Goal: Answer question/provide support: Answer question/provide support

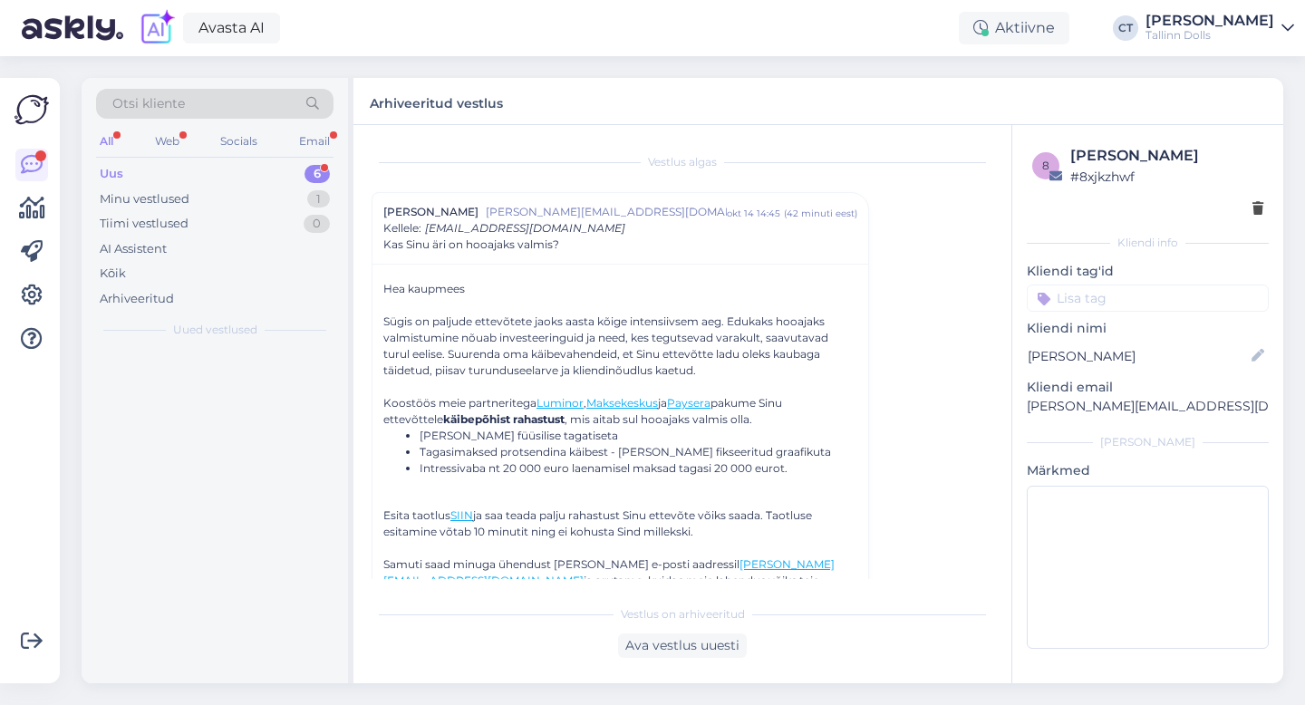
scroll to position [49, 0]
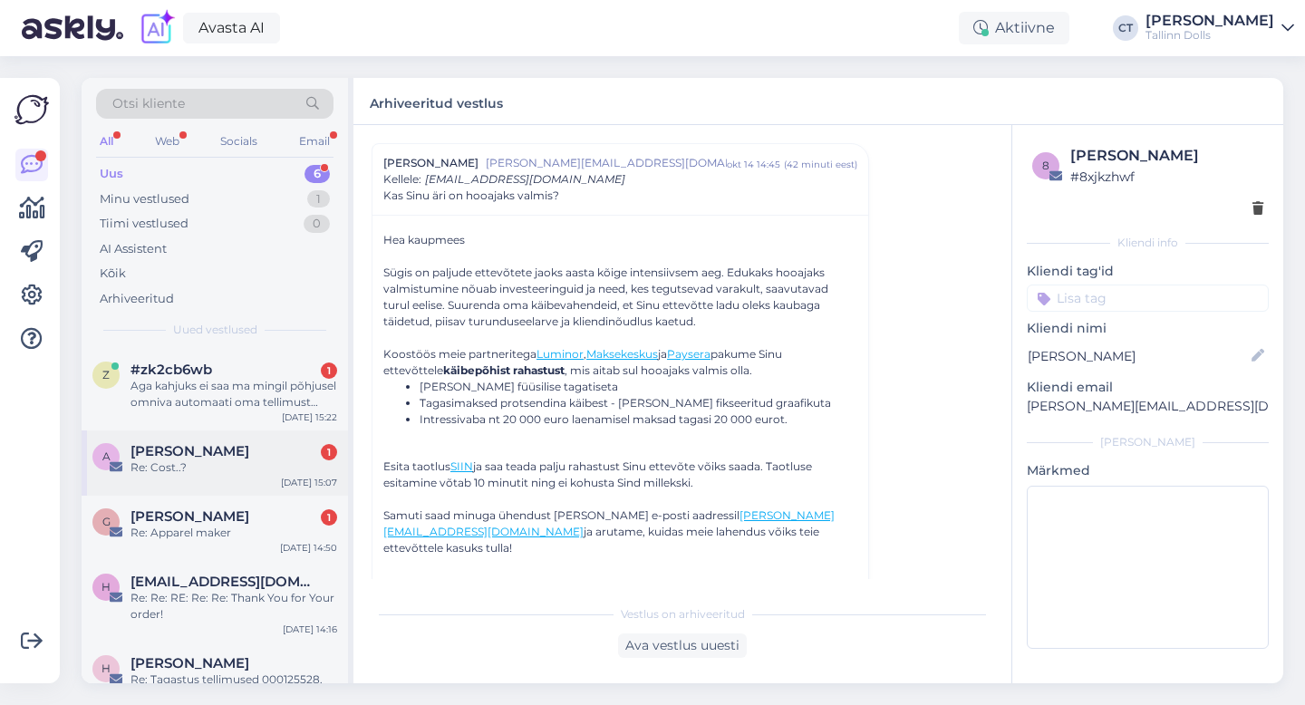
click at [201, 467] on div "Re: Cost..?" at bounding box center [233, 467] width 207 height 16
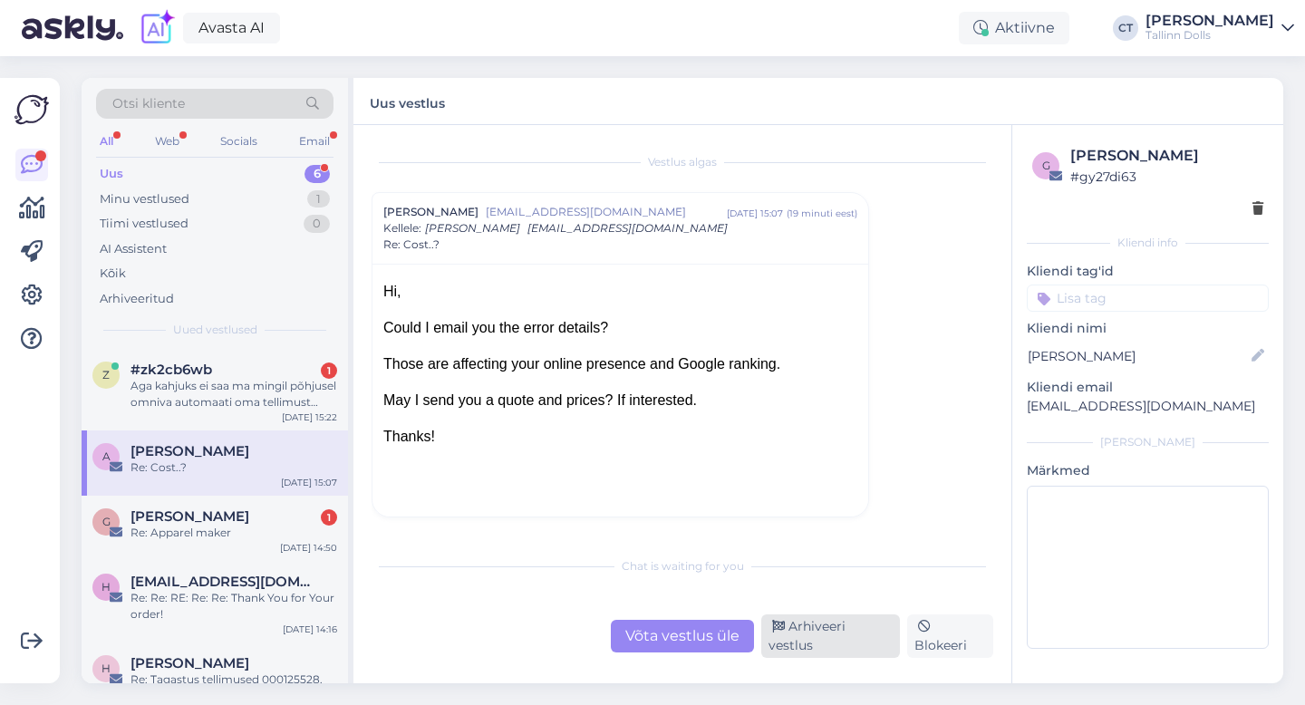
click at [878, 639] on div "Arhiveeri vestlus" at bounding box center [830, 635] width 139 height 43
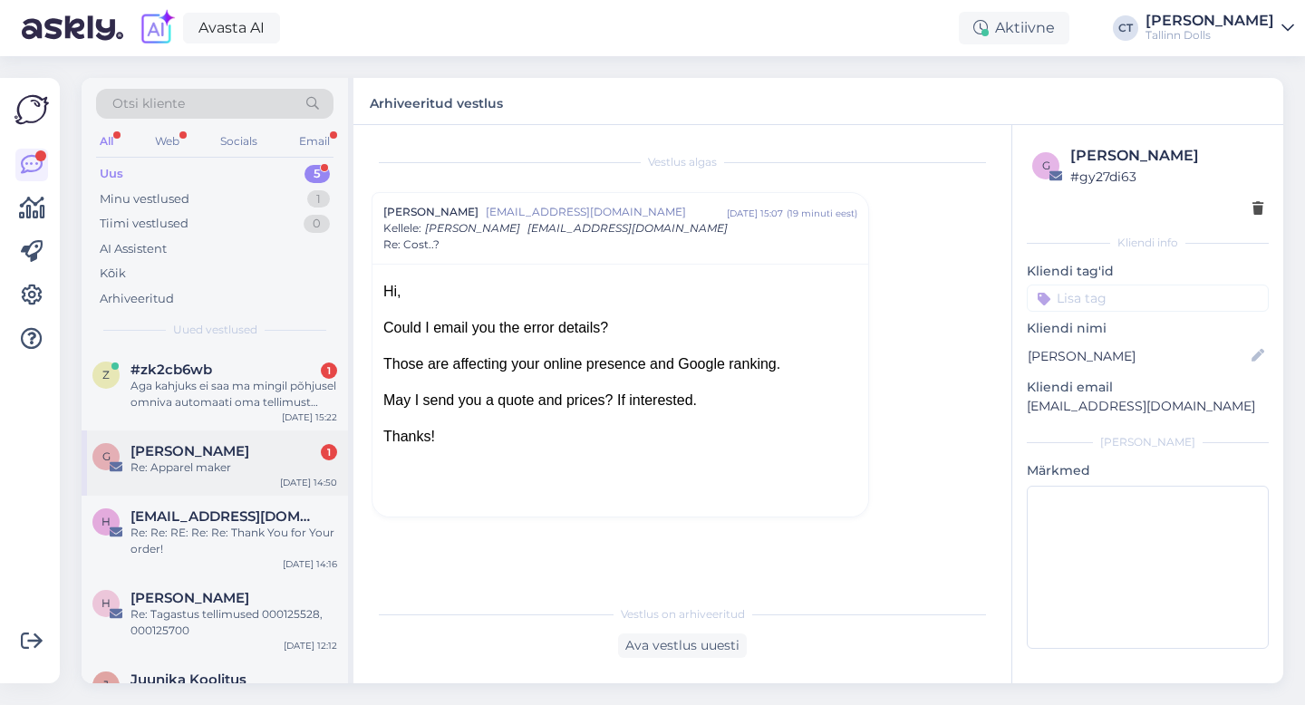
click at [249, 472] on div "Re: Apparel maker" at bounding box center [233, 467] width 207 height 16
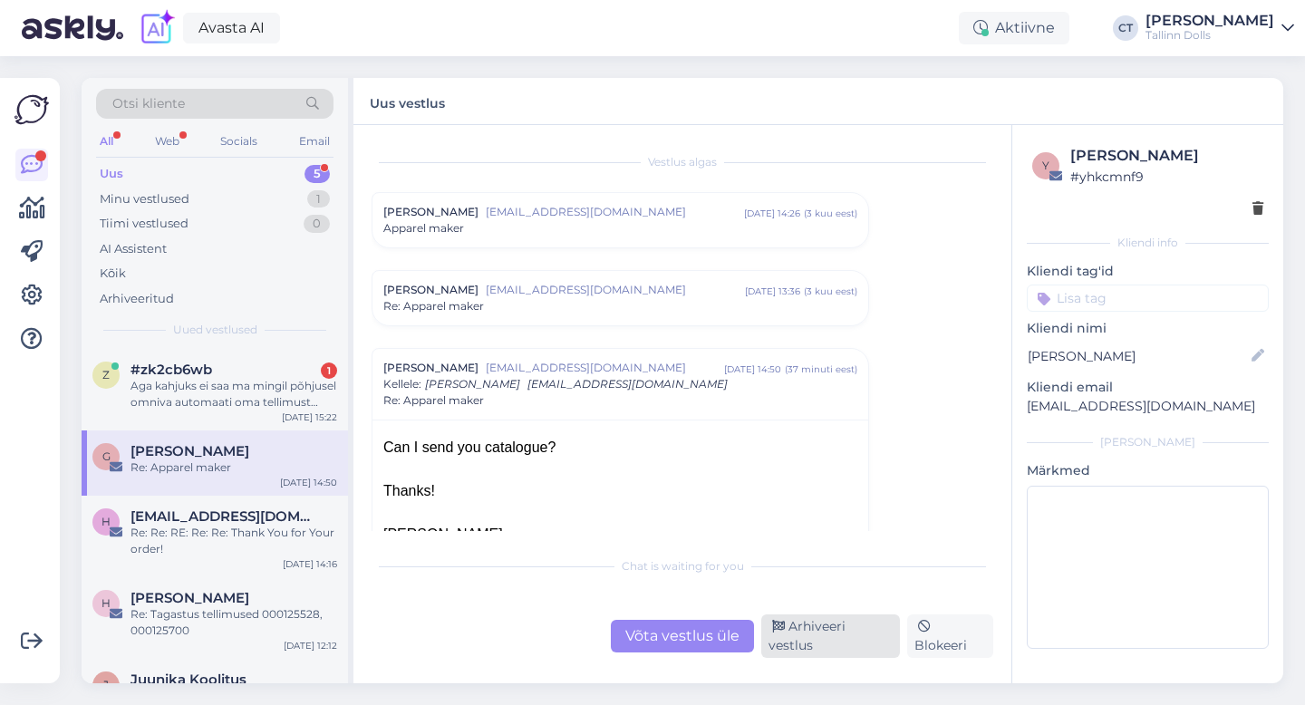
click at [835, 644] on div "Arhiveeri vestlus" at bounding box center [830, 635] width 139 height 43
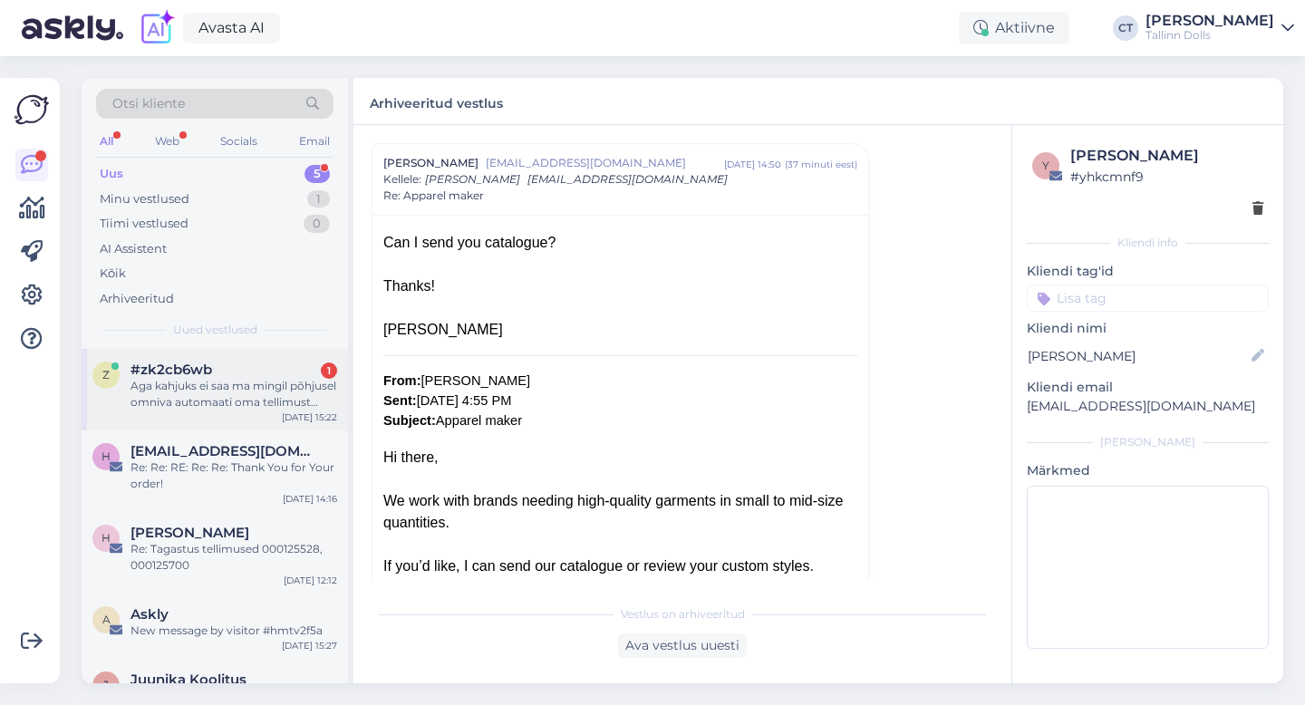
click at [249, 371] on div "#zk2cb6wb 1" at bounding box center [233, 369] width 207 height 16
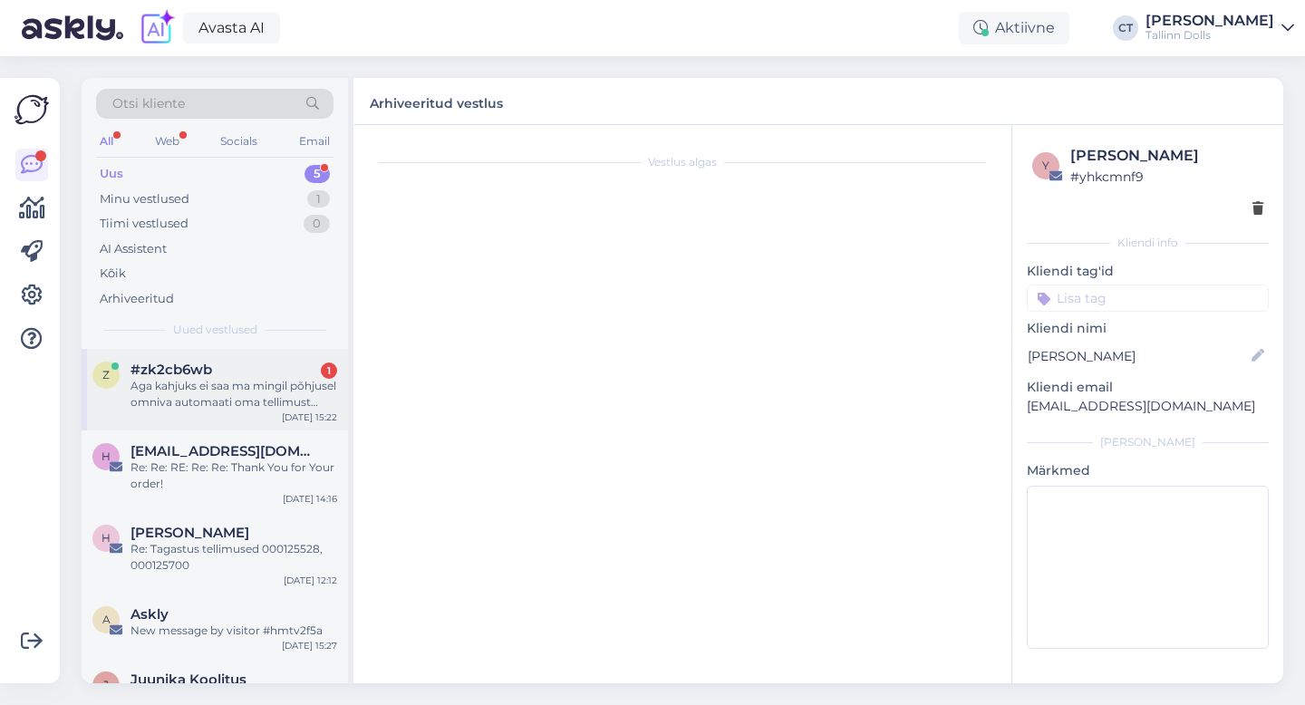
scroll to position [1632, 0]
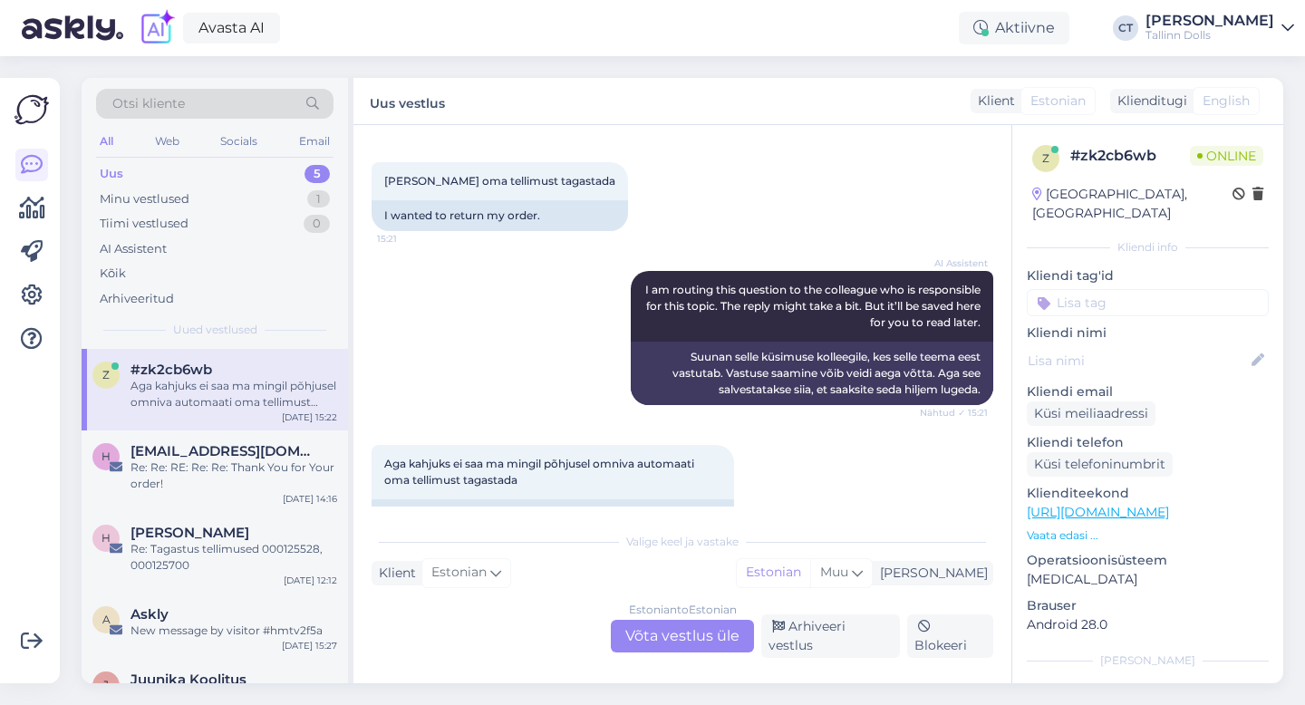
click at [682, 644] on div "Estonian to Estonian Võta vestlus üle" at bounding box center [682, 636] width 143 height 33
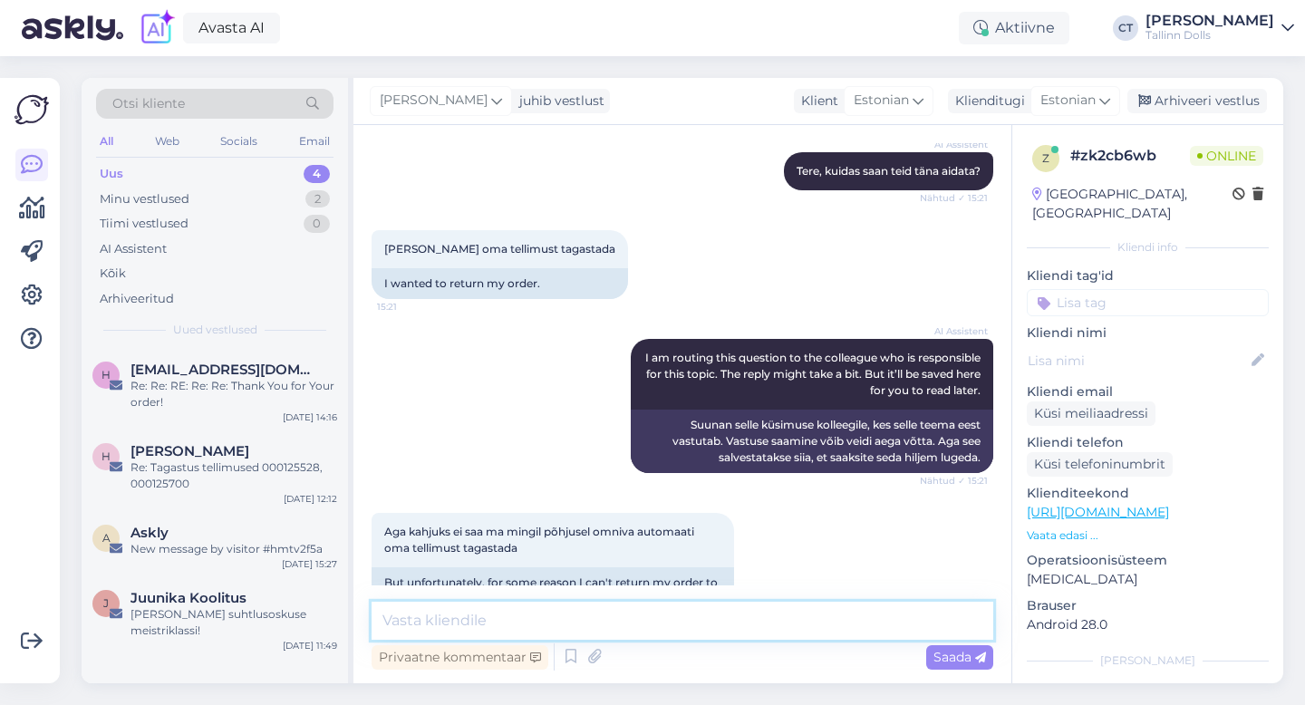
click at [688, 622] on textarea at bounding box center [682, 621] width 622 height 38
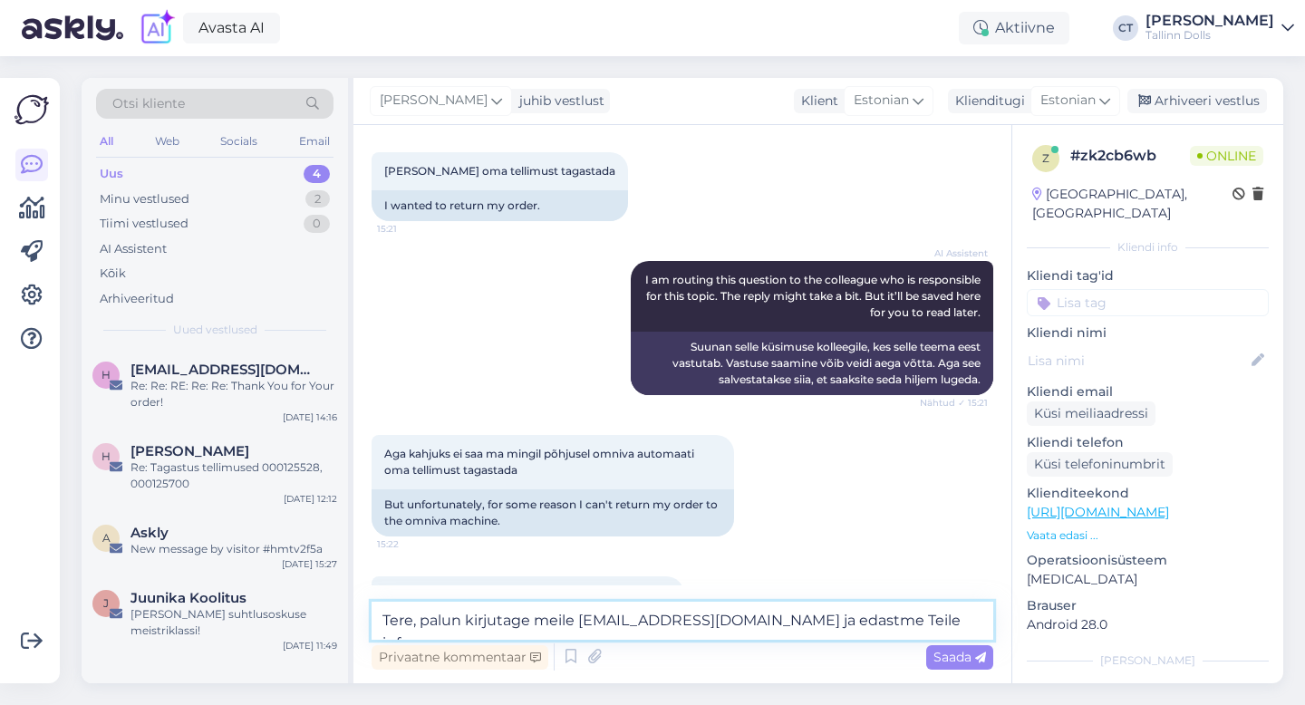
type textarea "Tere, palun kirjutage meile [EMAIL_ADDRESS][DOMAIN_NAME] ja edastme Teile info."
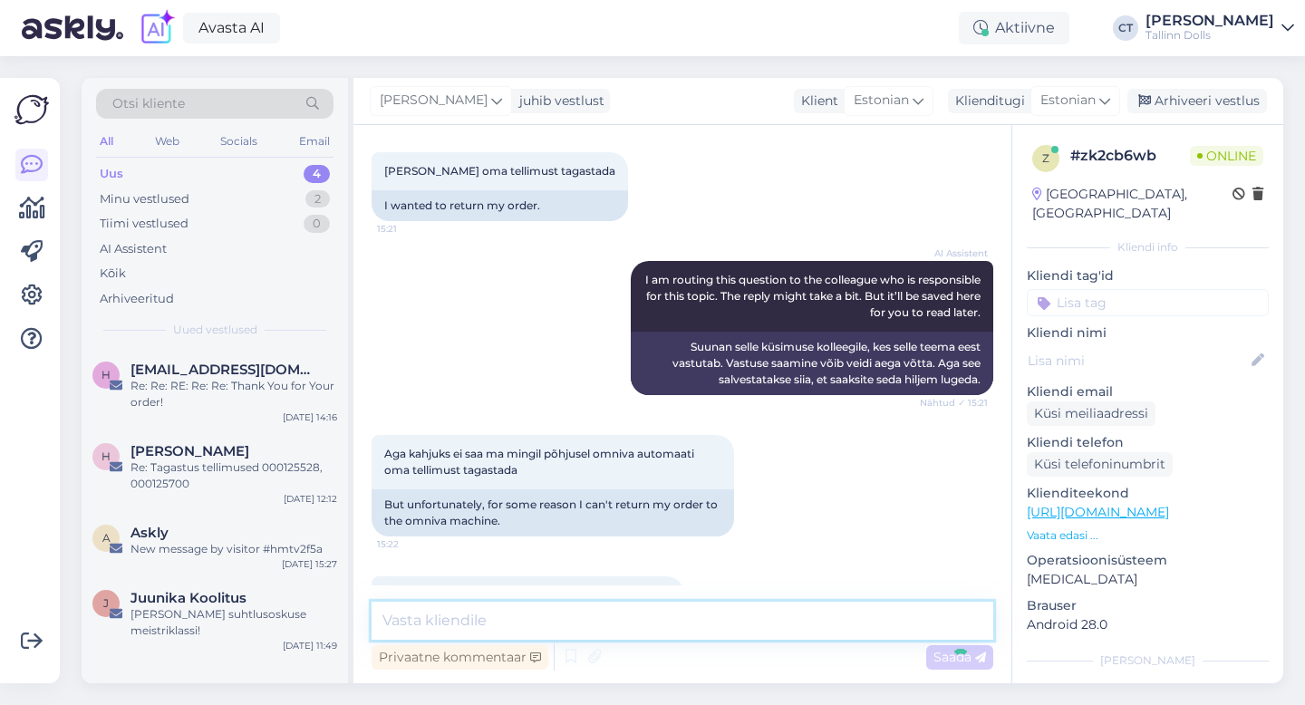
scroll to position [1736, 0]
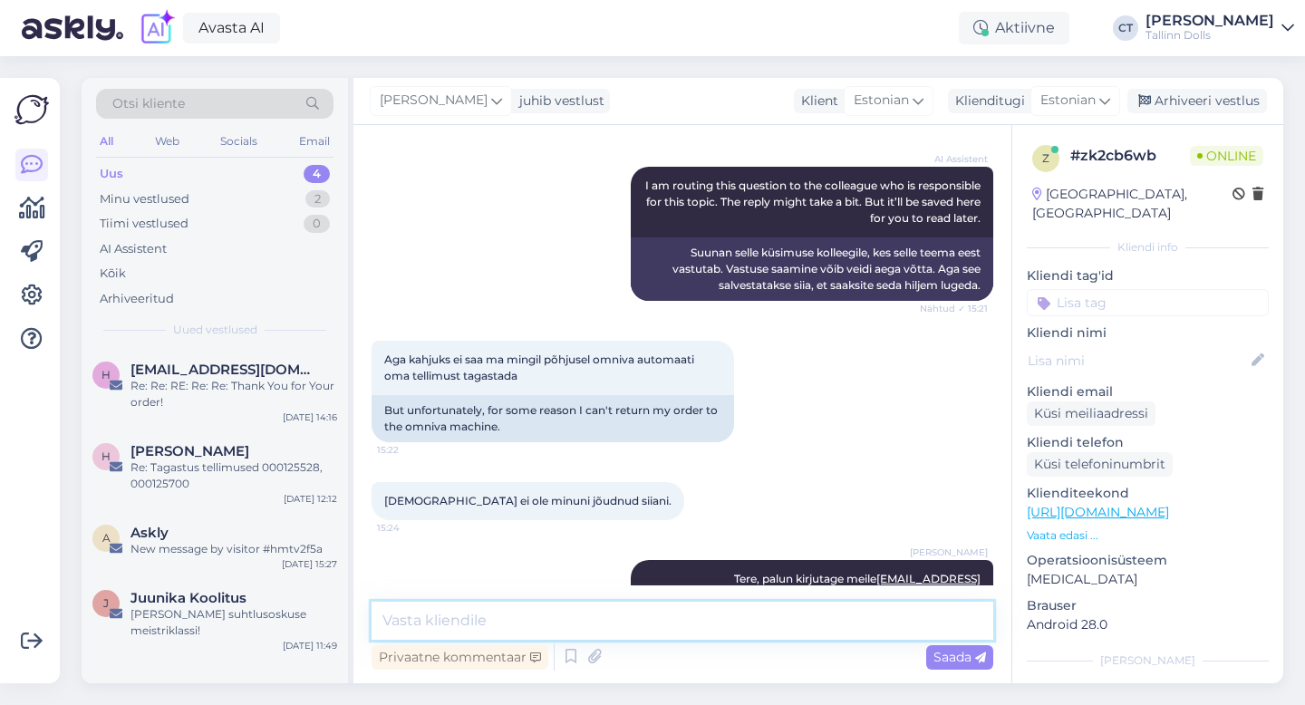
click at [760, 622] on textarea at bounding box center [682, 621] width 622 height 38
click at [1214, 99] on div "Arhiveeri vestlus" at bounding box center [1197, 101] width 140 height 24
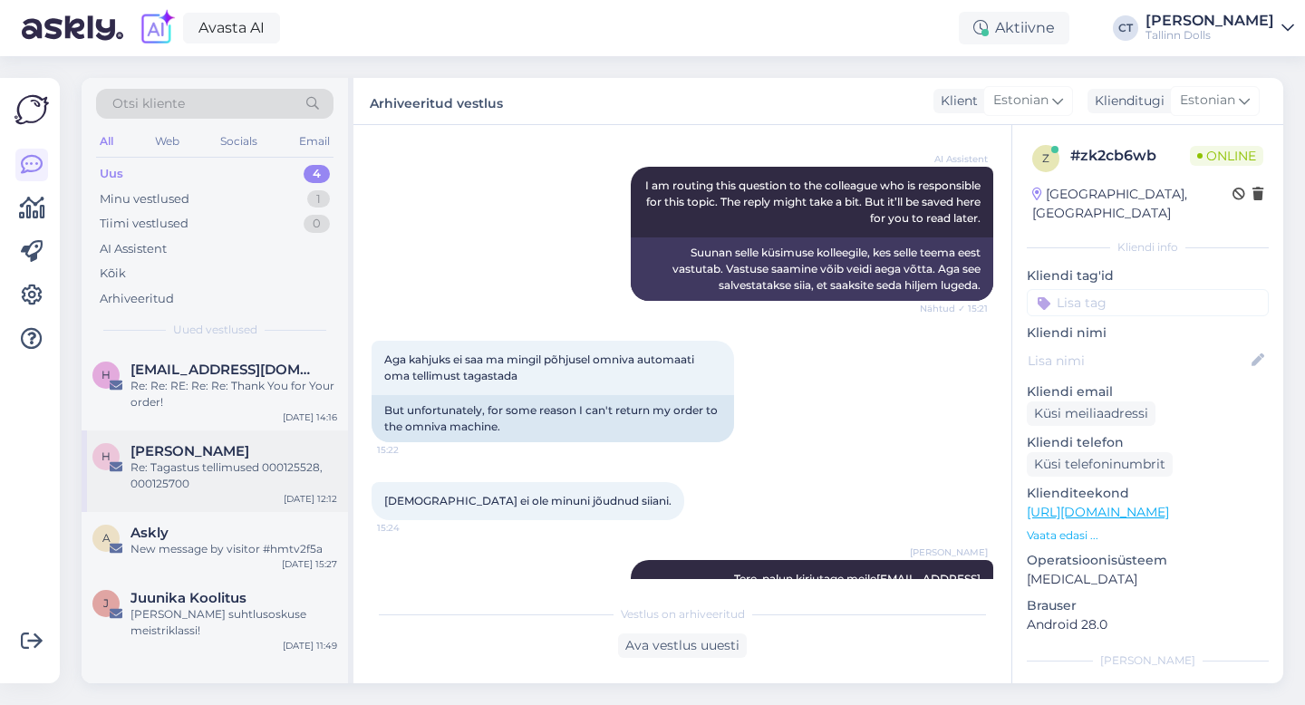
click at [238, 451] on div "[PERSON_NAME]" at bounding box center [233, 451] width 207 height 16
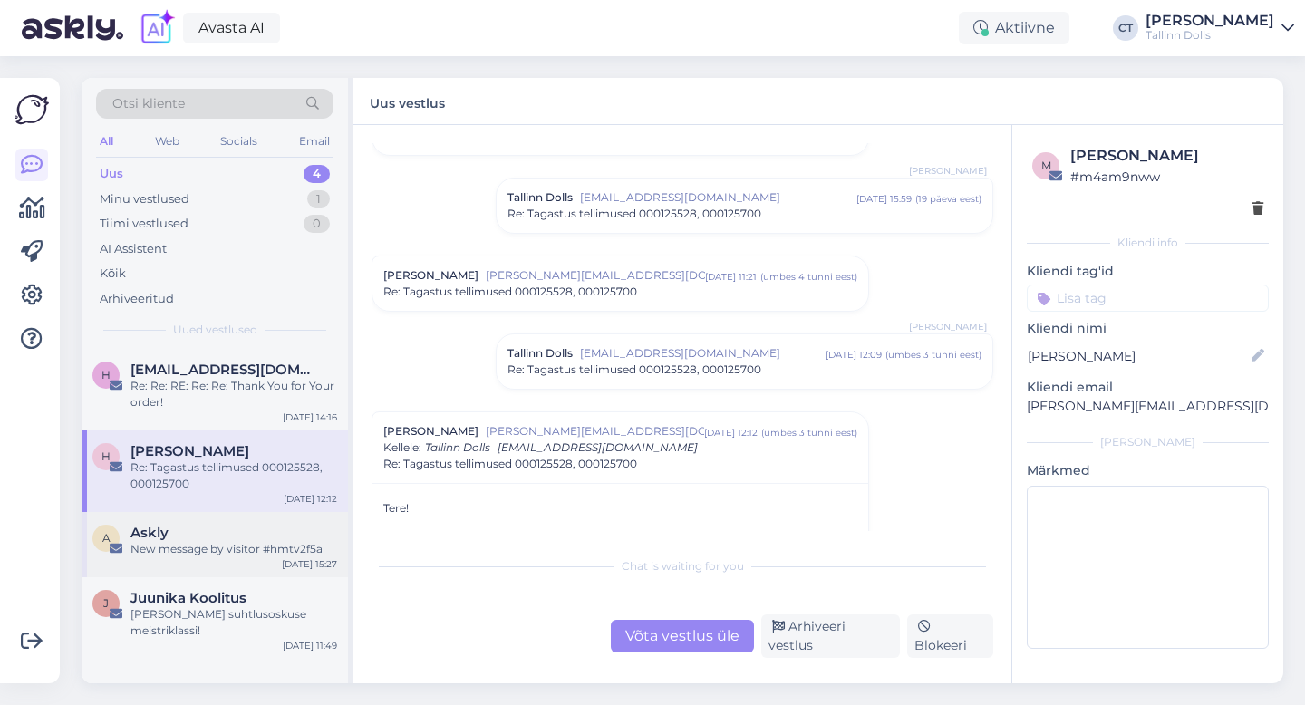
click at [218, 541] on div "New message by visitor #hmtv2f5a" at bounding box center [233, 549] width 207 height 16
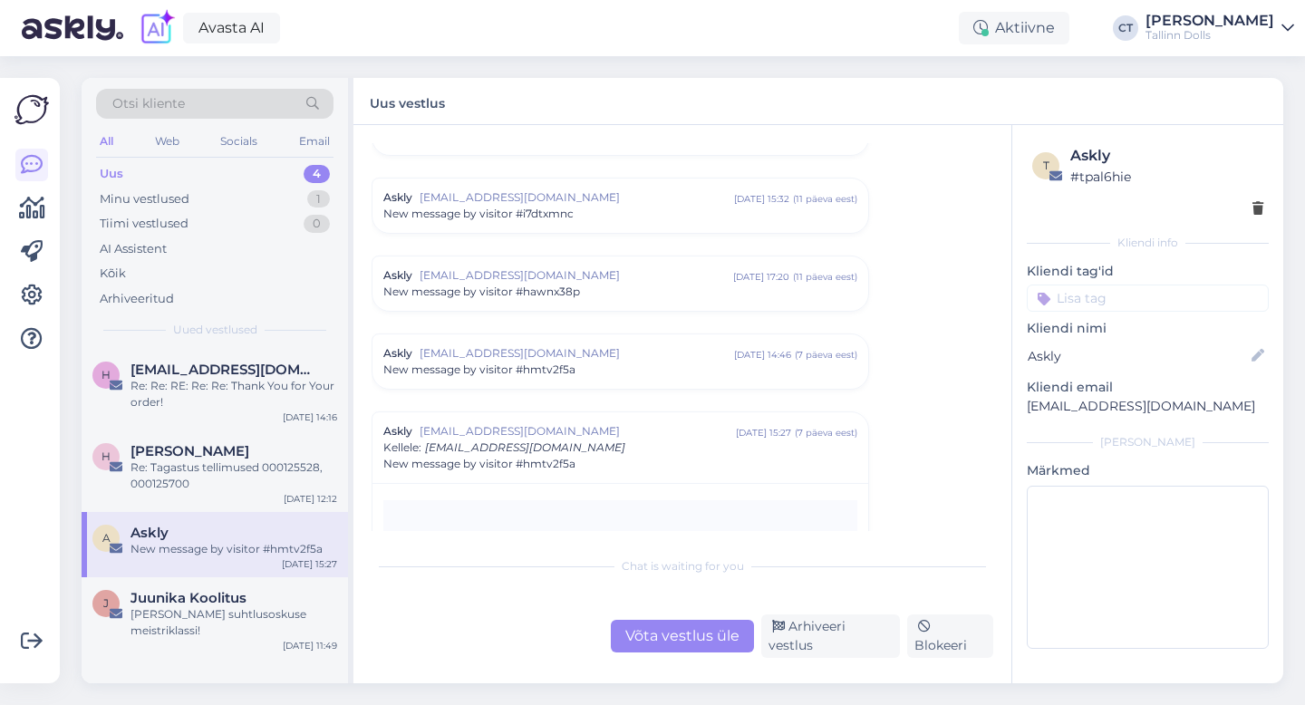
click at [847, 643] on div "Arhiveeri vestlus" at bounding box center [830, 635] width 139 height 43
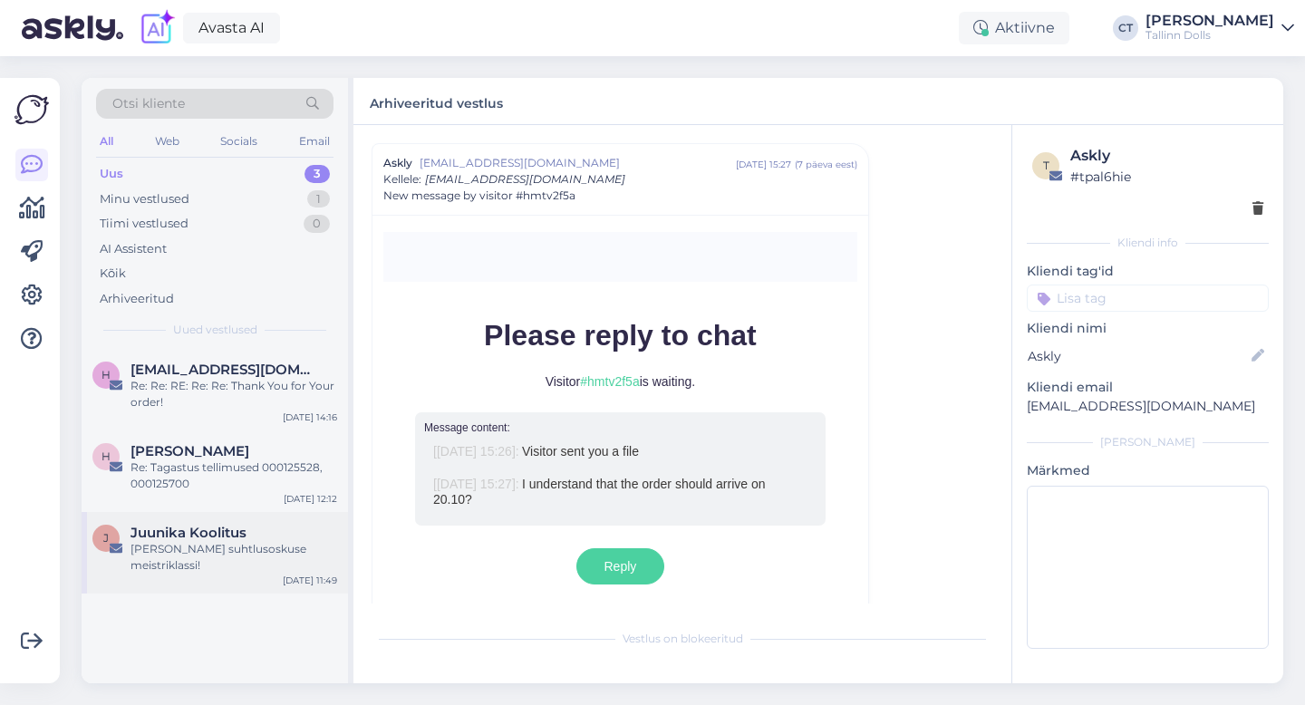
click at [242, 541] on div "[PERSON_NAME] suhtlusoskuse meistriklassi!" at bounding box center [233, 557] width 207 height 33
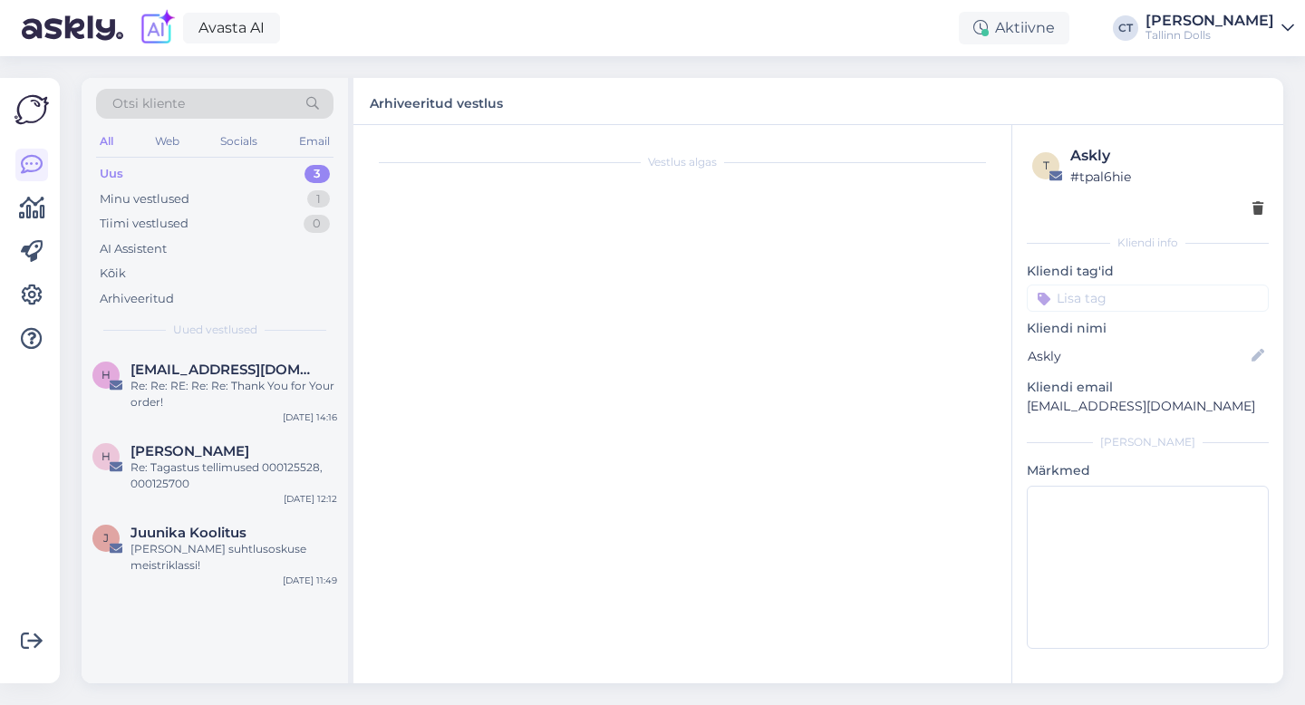
scroll to position [1729, 0]
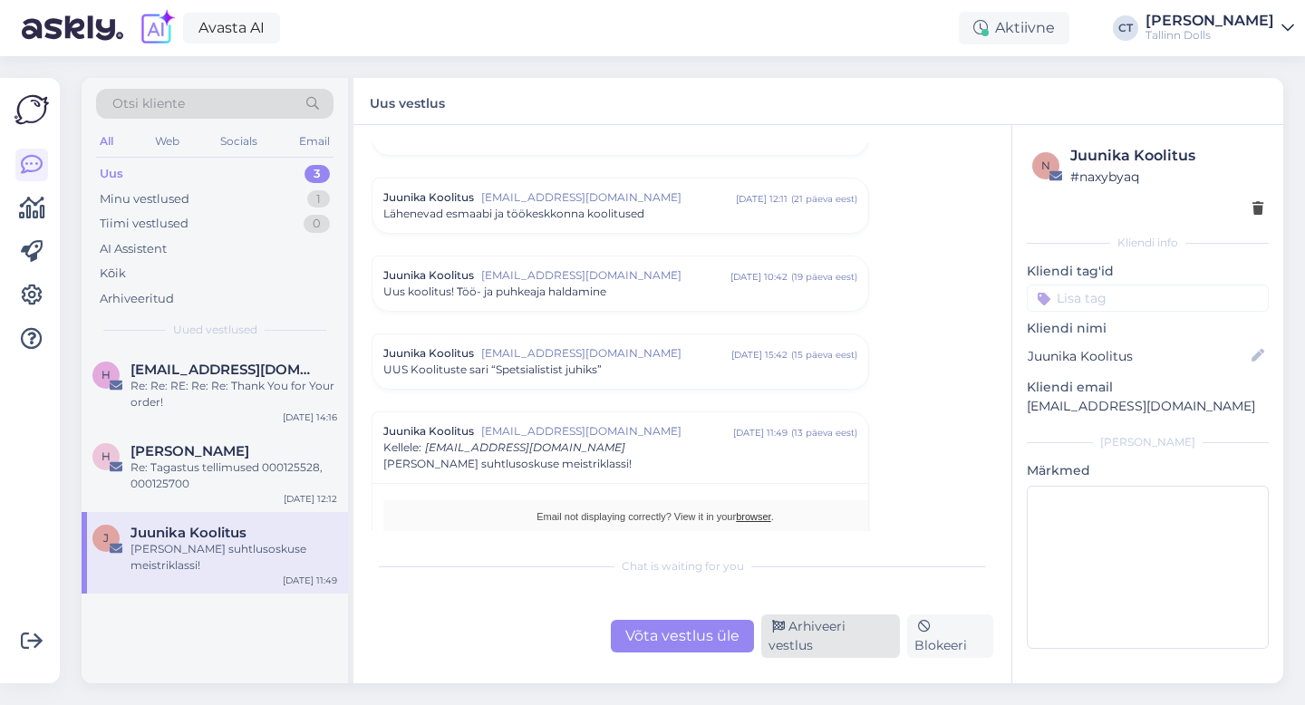
click at [843, 635] on div "Arhiveeri vestlus" at bounding box center [830, 635] width 139 height 43
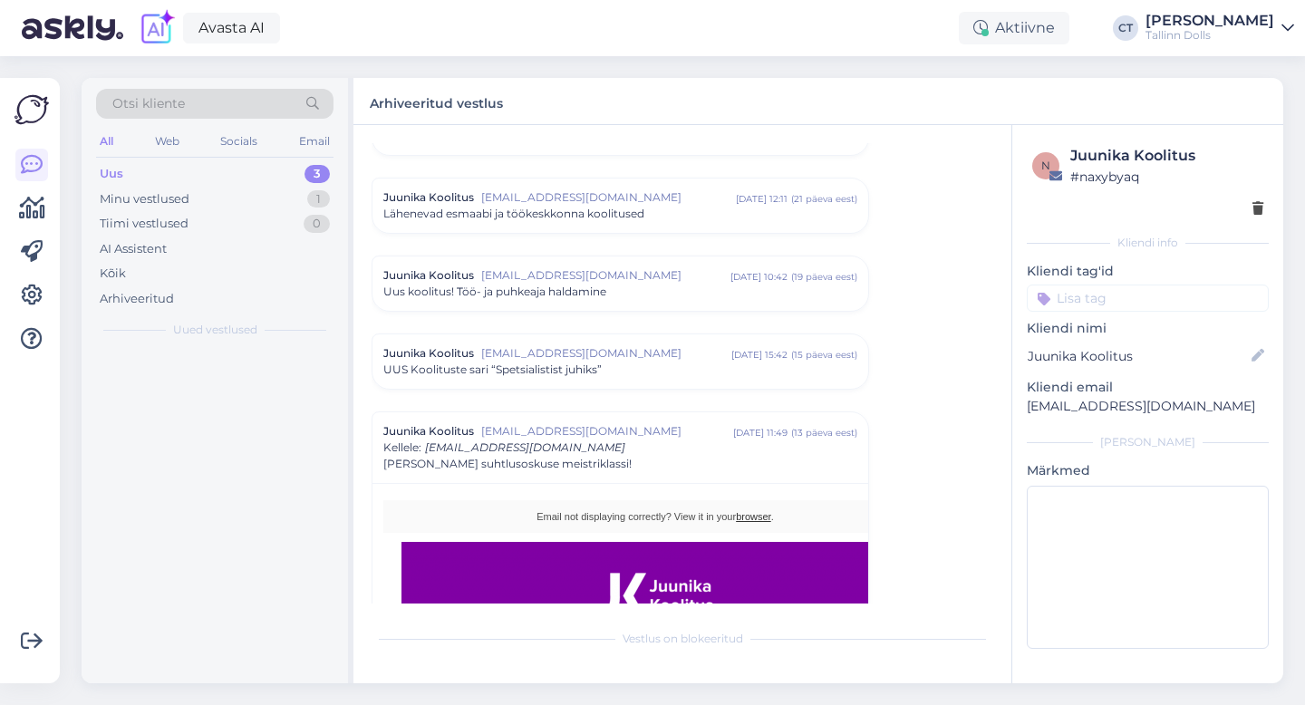
scroll to position [1997, 0]
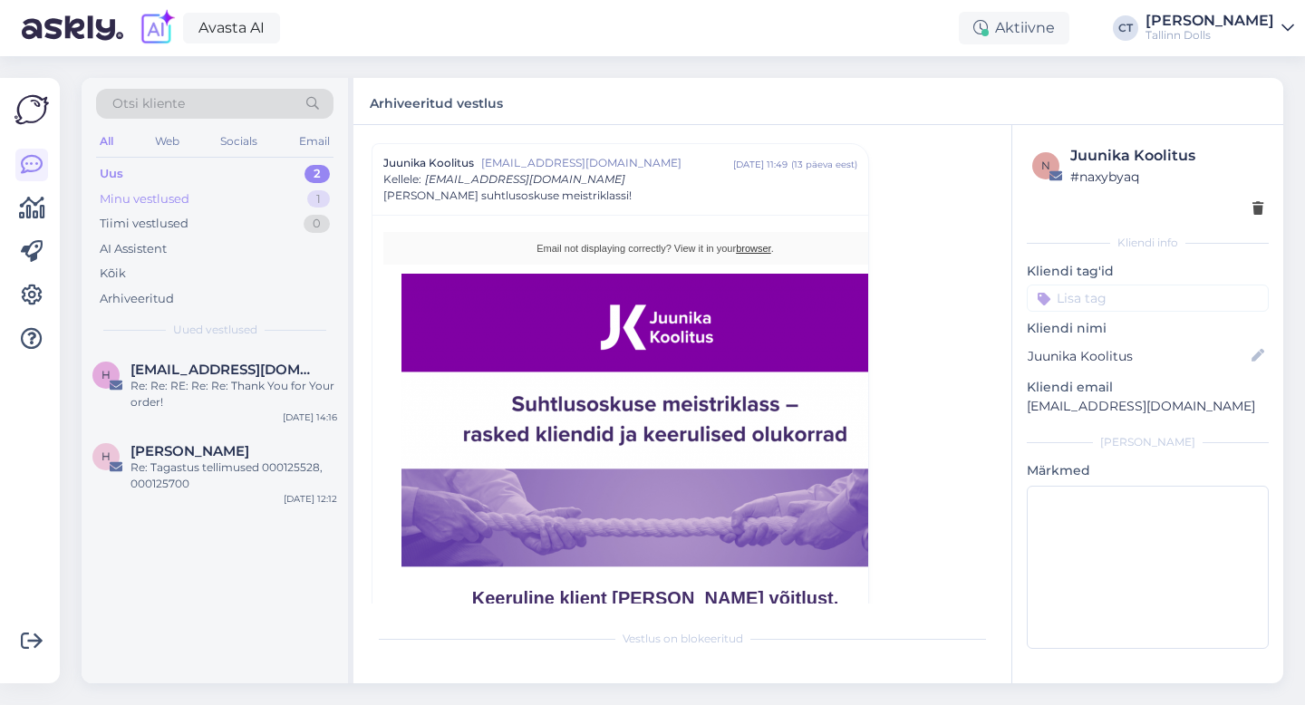
click at [196, 198] on div "Minu vestlused 1" at bounding box center [214, 199] width 237 height 25
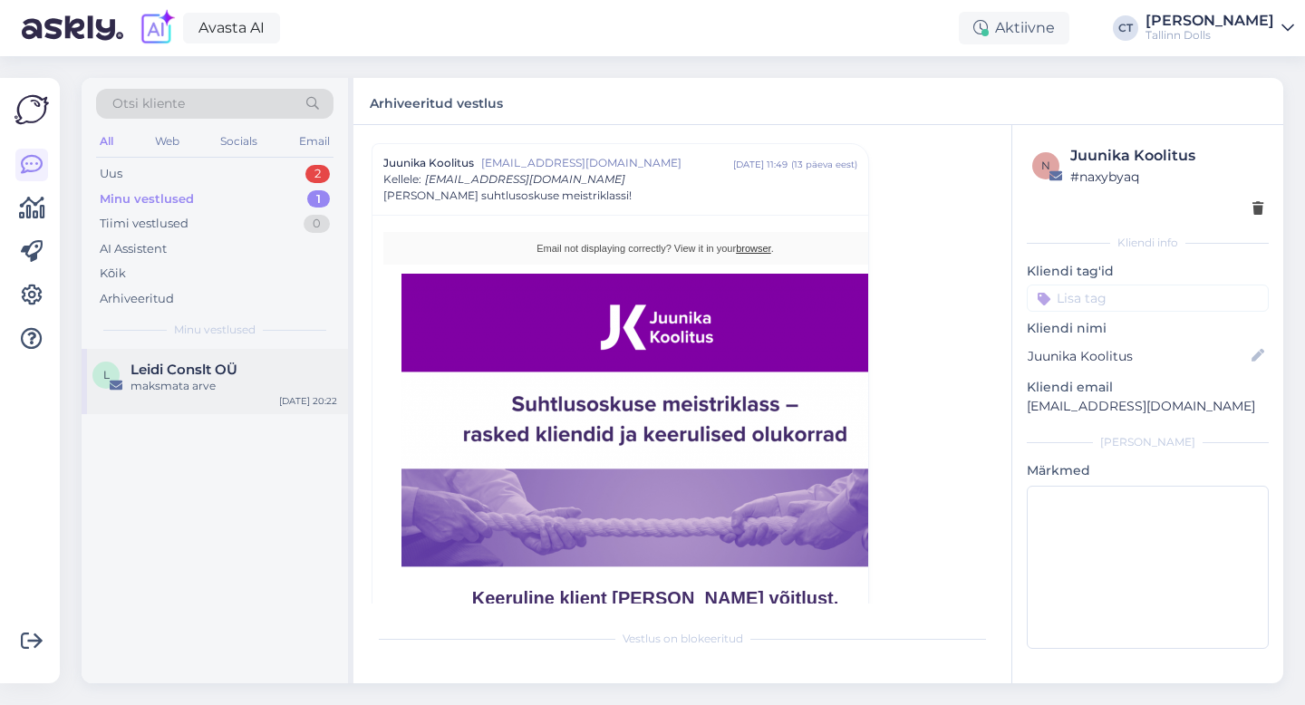
click at [193, 366] on span "Leidi Conslt OÜ" at bounding box center [183, 369] width 107 height 16
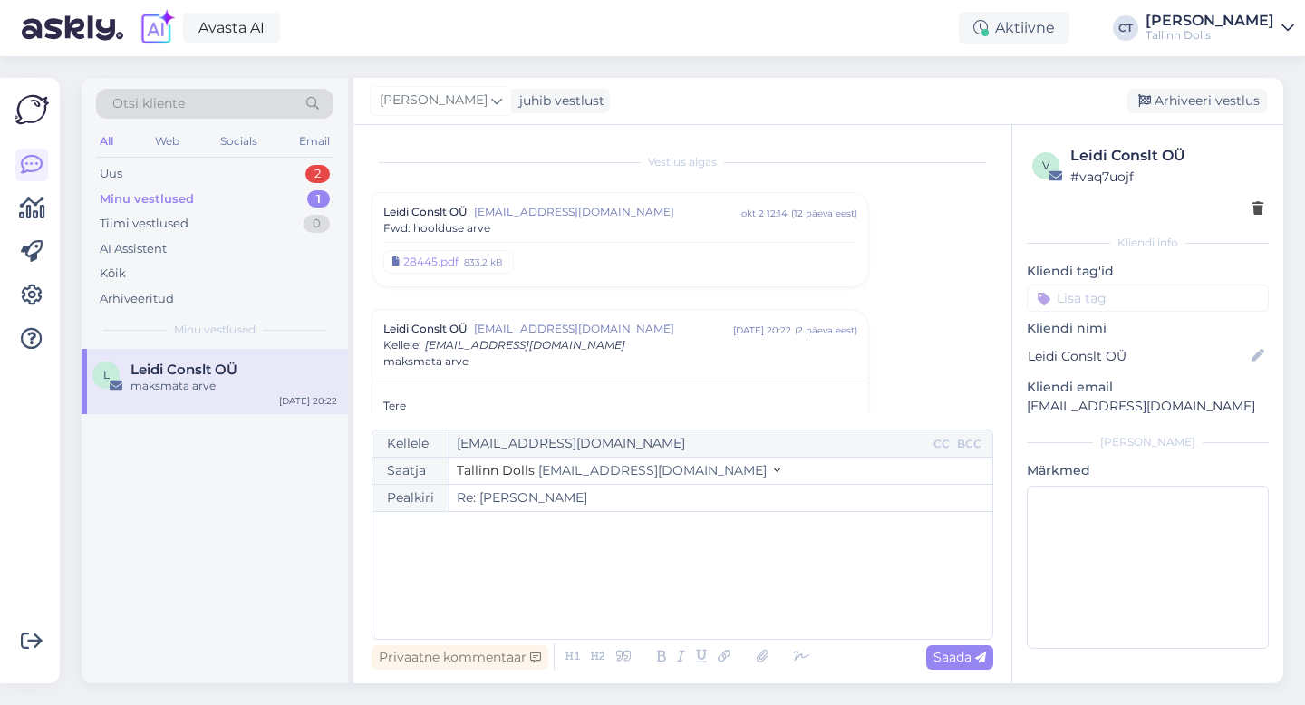
scroll to position [71, 0]
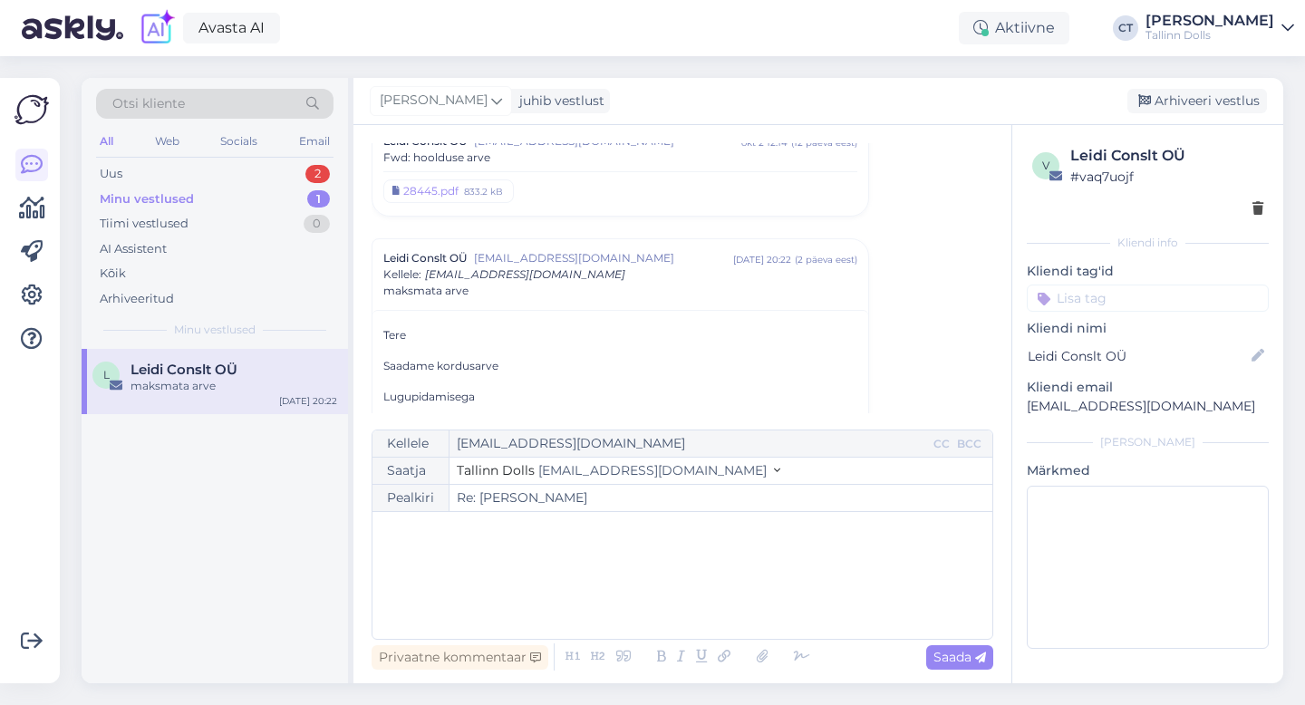
click at [756, 562] on div "﻿" at bounding box center [682, 575] width 602 height 109
click at [1178, 101] on div "Arhiveeri vestlus" at bounding box center [1197, 101] width 140 height 24
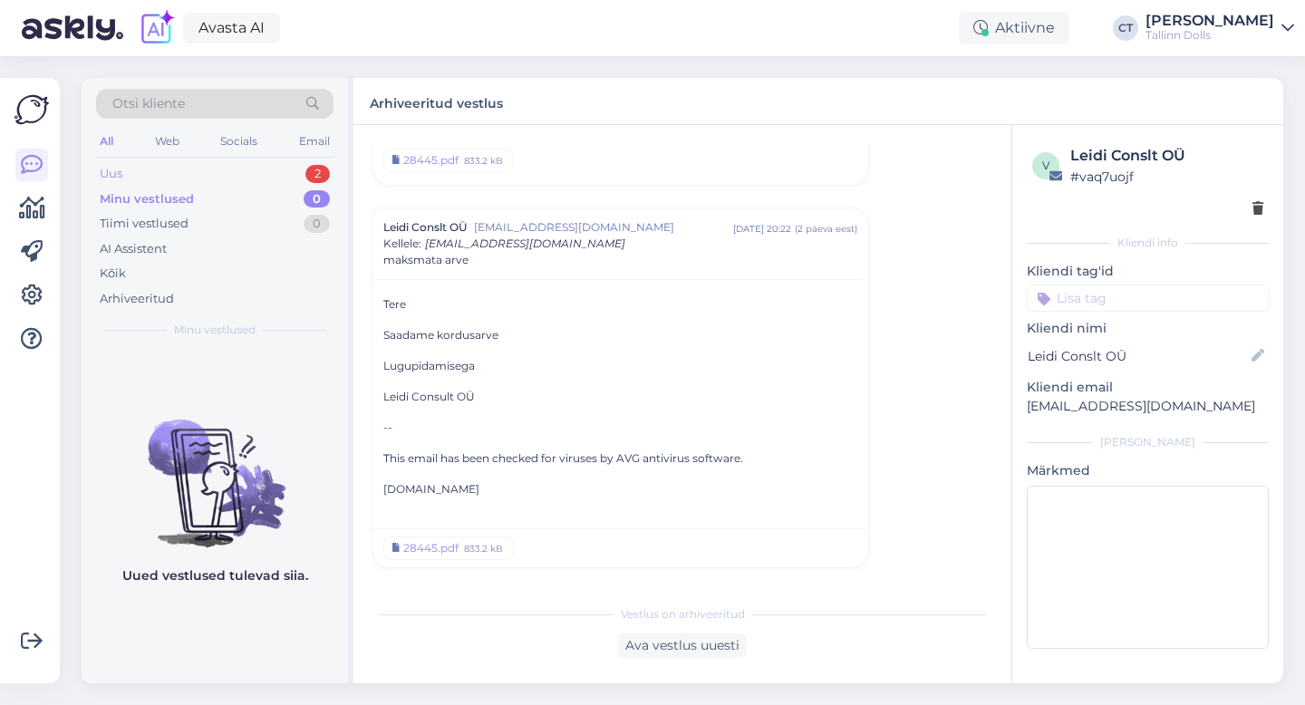
click at [128, 177] on div "Uus 2" at bounding box center [214, 173] width 237 height 25
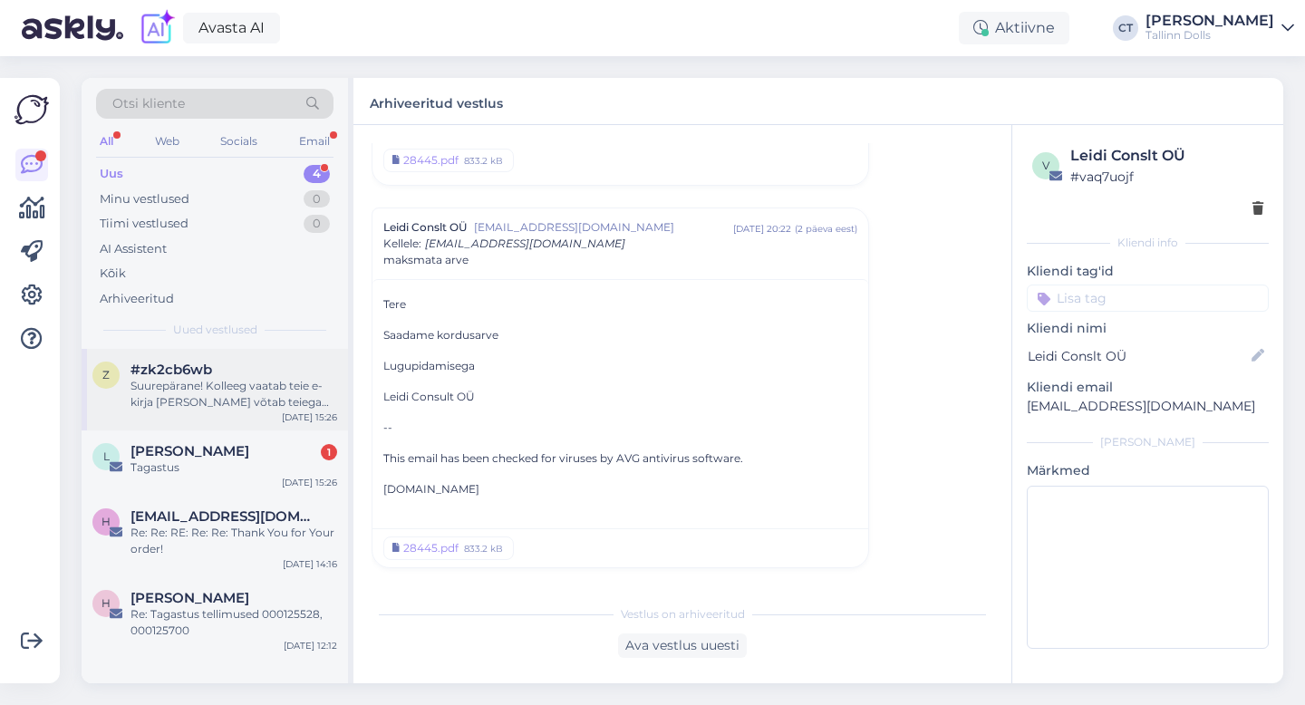
click at [300, 391] on div "Suurepärane! Kolleeg vaatab teie e-kirja [PERSON_NAME] võtab teiega esimesel võ…" at bounding box center [233, 394] width 207 height 33
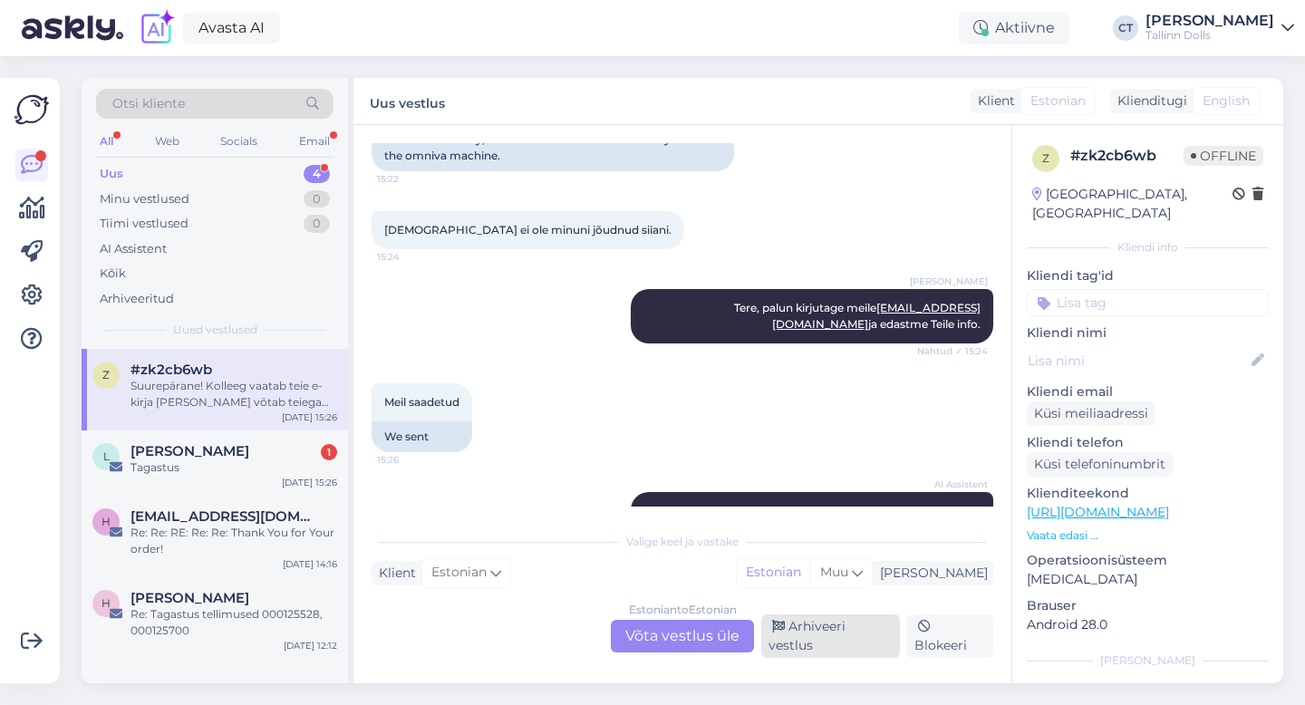
click at [832, 646] on div "Arhiveeri vestlus" at bounding box center [830, 635] width 139 height 43
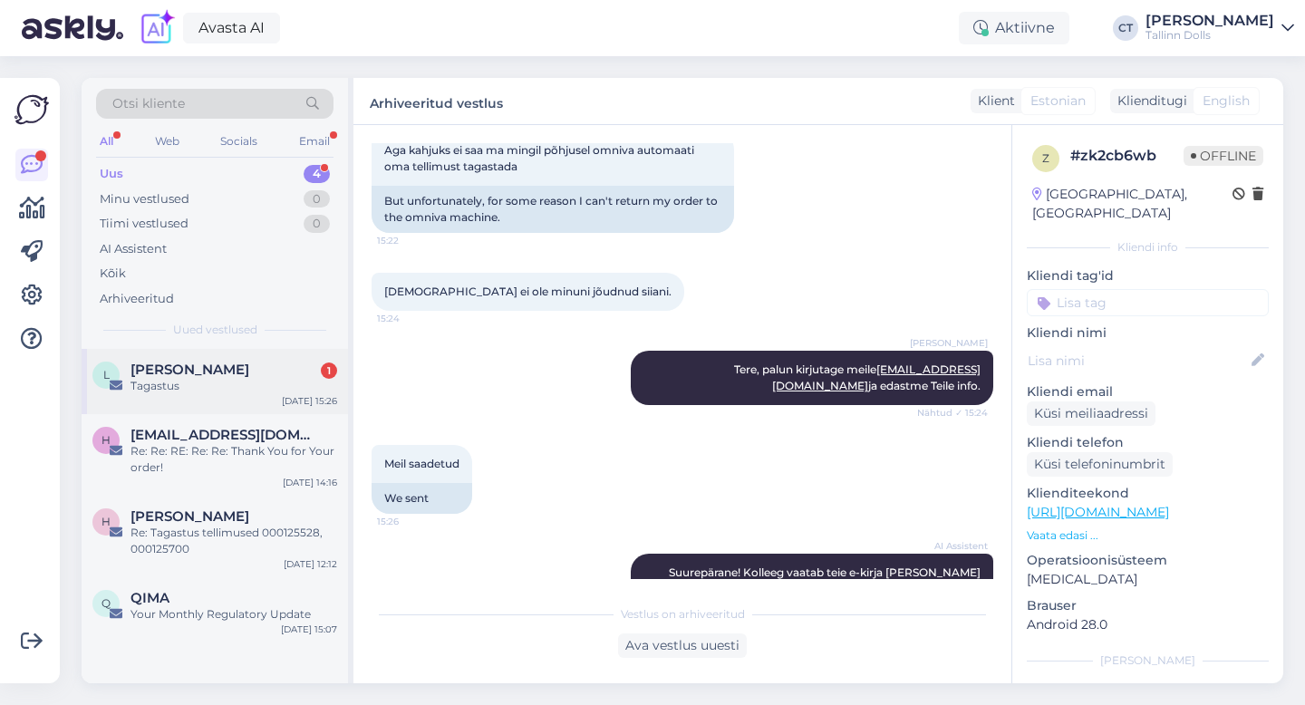
click at [220, 384] on div "Tagastus" at bounding box center [233, 386] width 207 height 16
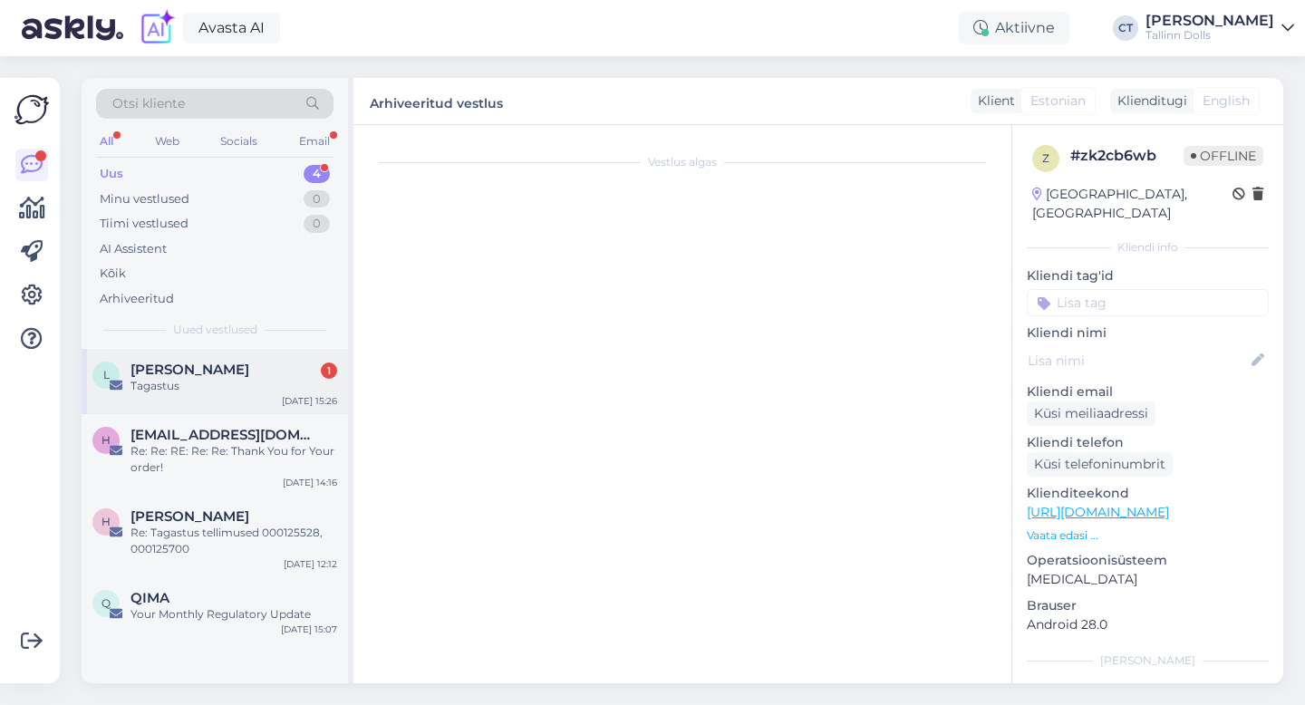
scroll to position [0, 0]
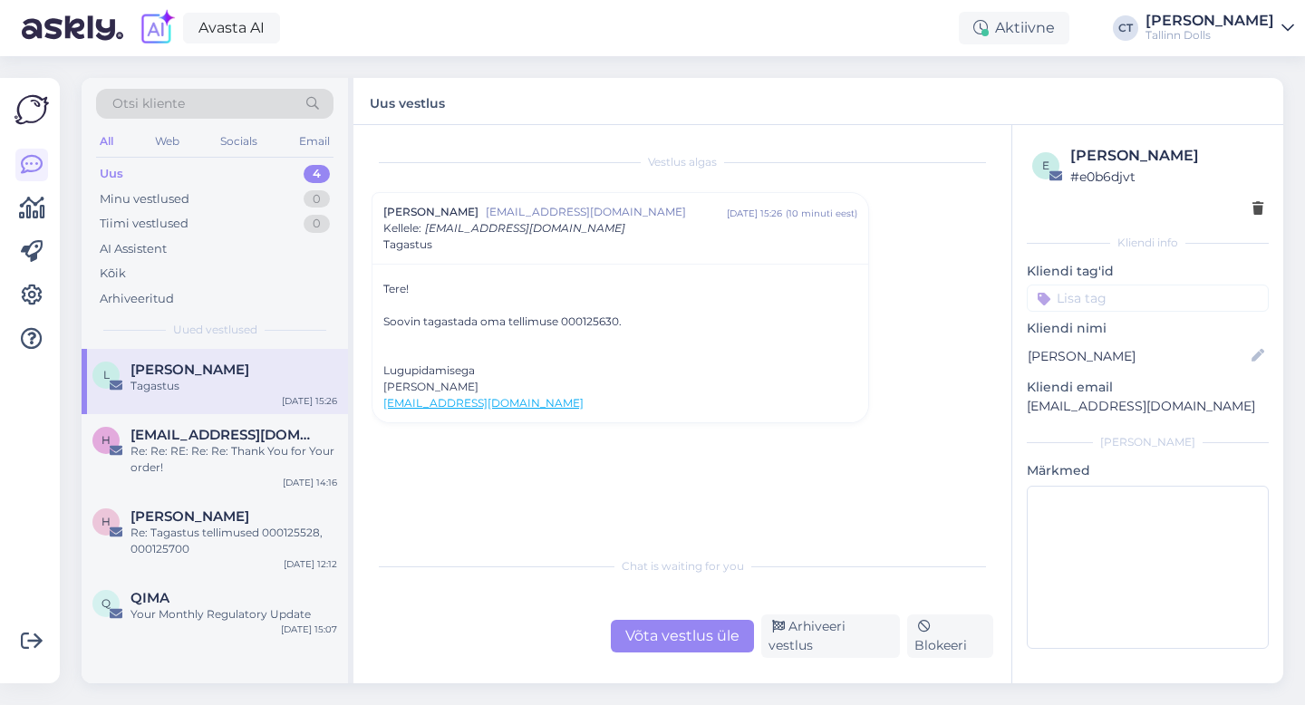
click at [656, 633] on div "Võta vestlus üle" at bounding box center [682, 636] width 143 height 33
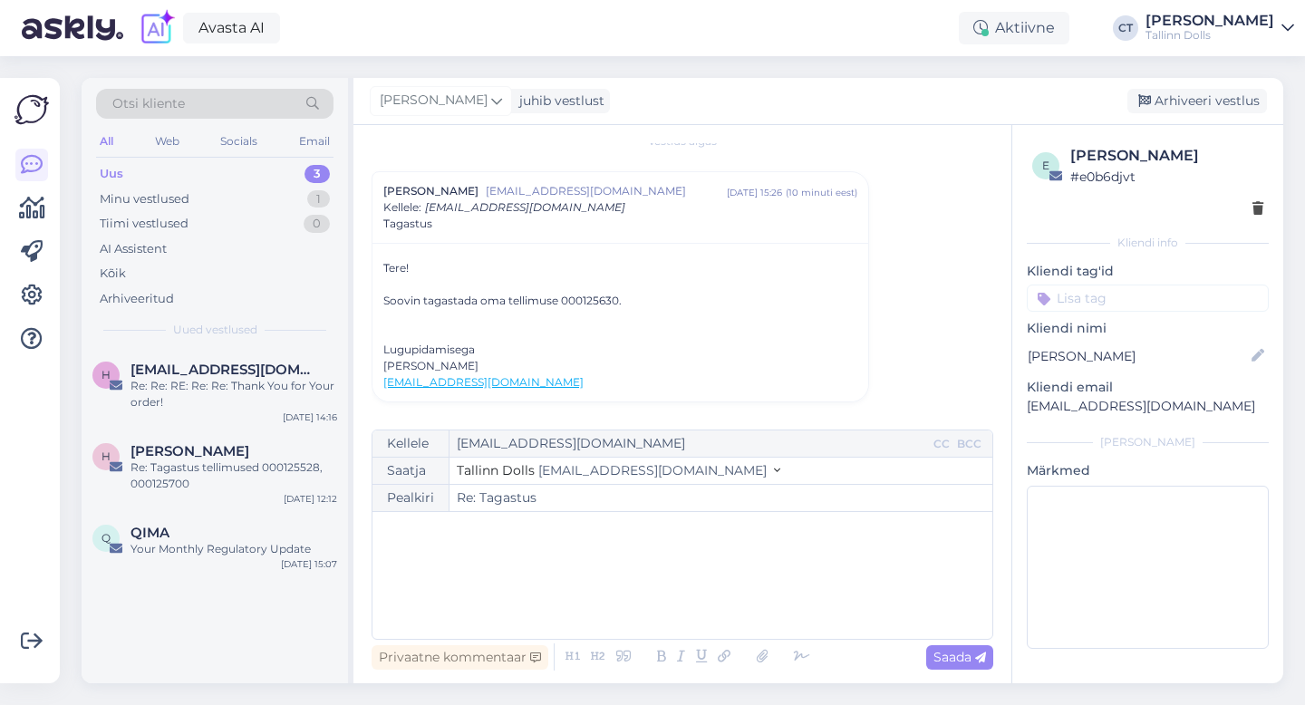
click at [653, 601] on div "﻿" at bounding box center [682, 575] width 602 height 109
drag, startPoint x: 1208, startPoint y: 409, endPoint x: 1017, endPoint y: 408, distance: 191.2
click at [1017, 408] on div "e [PERSON_NAME] # e0b6djvt Kliendi info Kliendi tag'id Kliendi nimi [PERSON_NAM…" at bounding box center [1147, 400] width 271 height 551
copy p "[EMAIL_ADDRESS][DOMAIN_NAME]"
click at [788, 582] on div "﻿" at bounding box center [682, 575] width 602 height 109
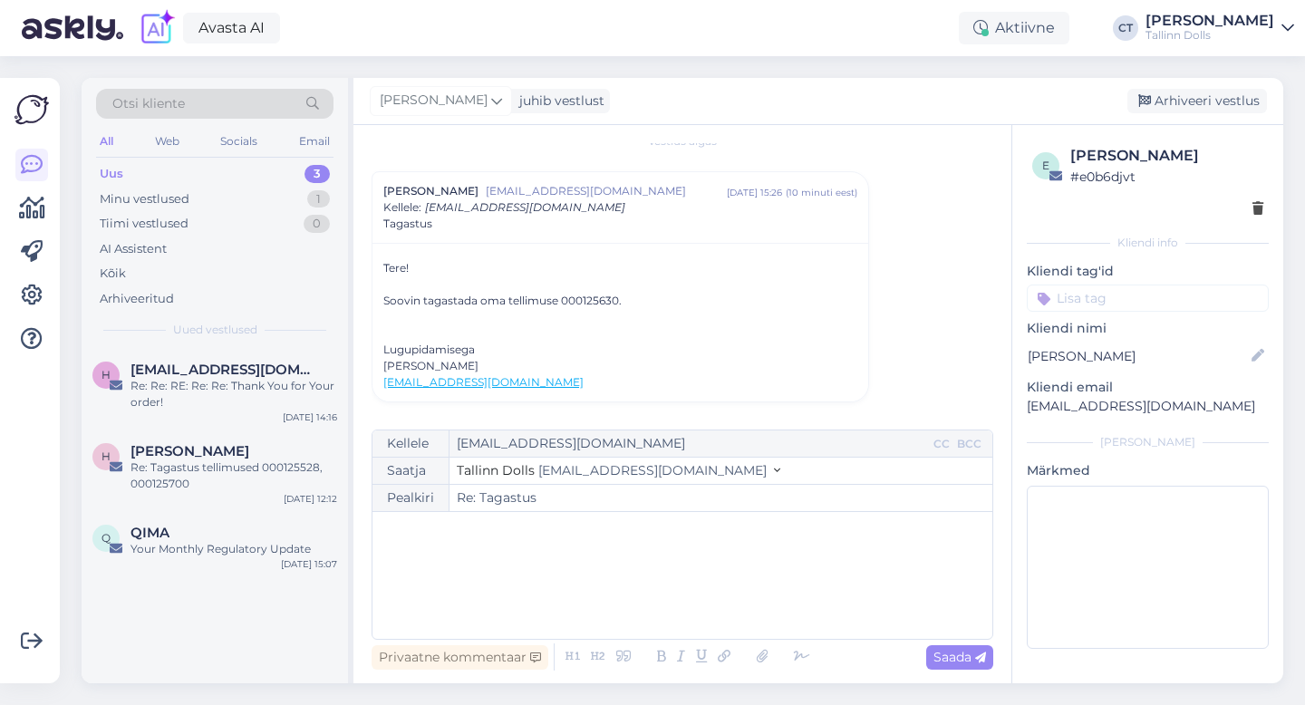
click at [525, 576] on div "﻿" at bounding box center [682, 575] width 602 height 109
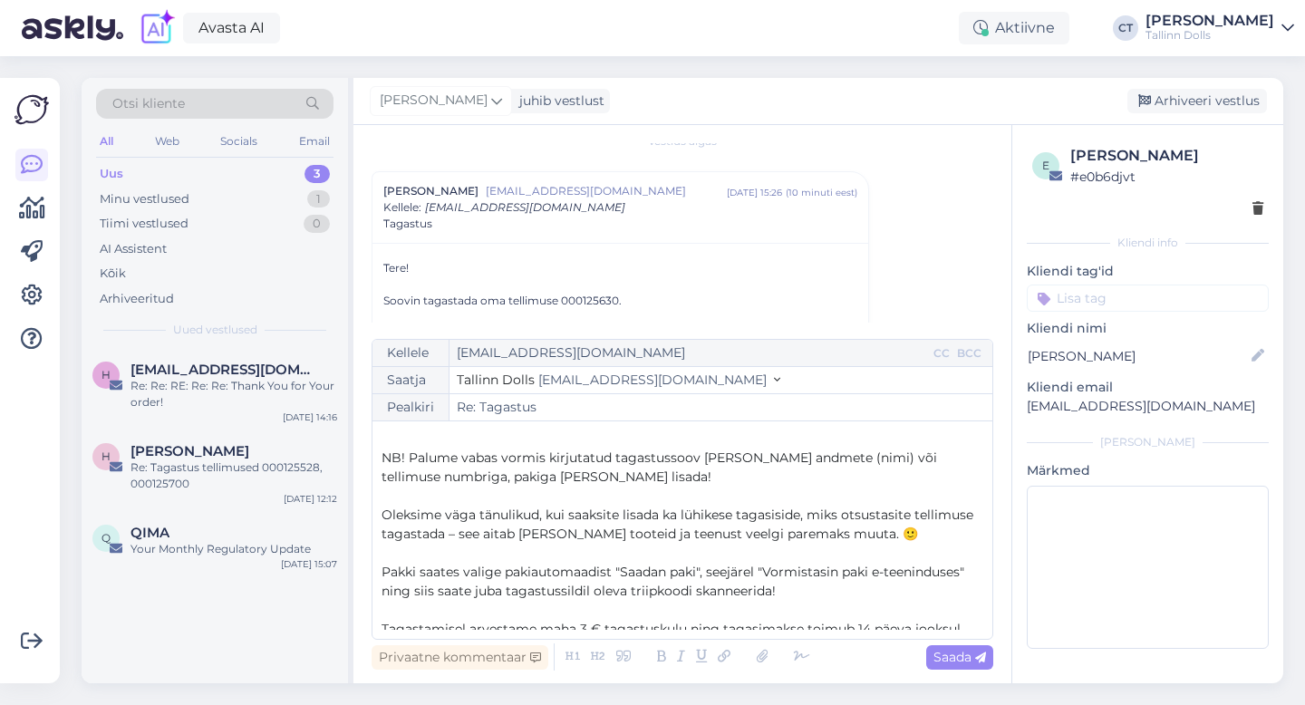
scroll to position [76, 0]
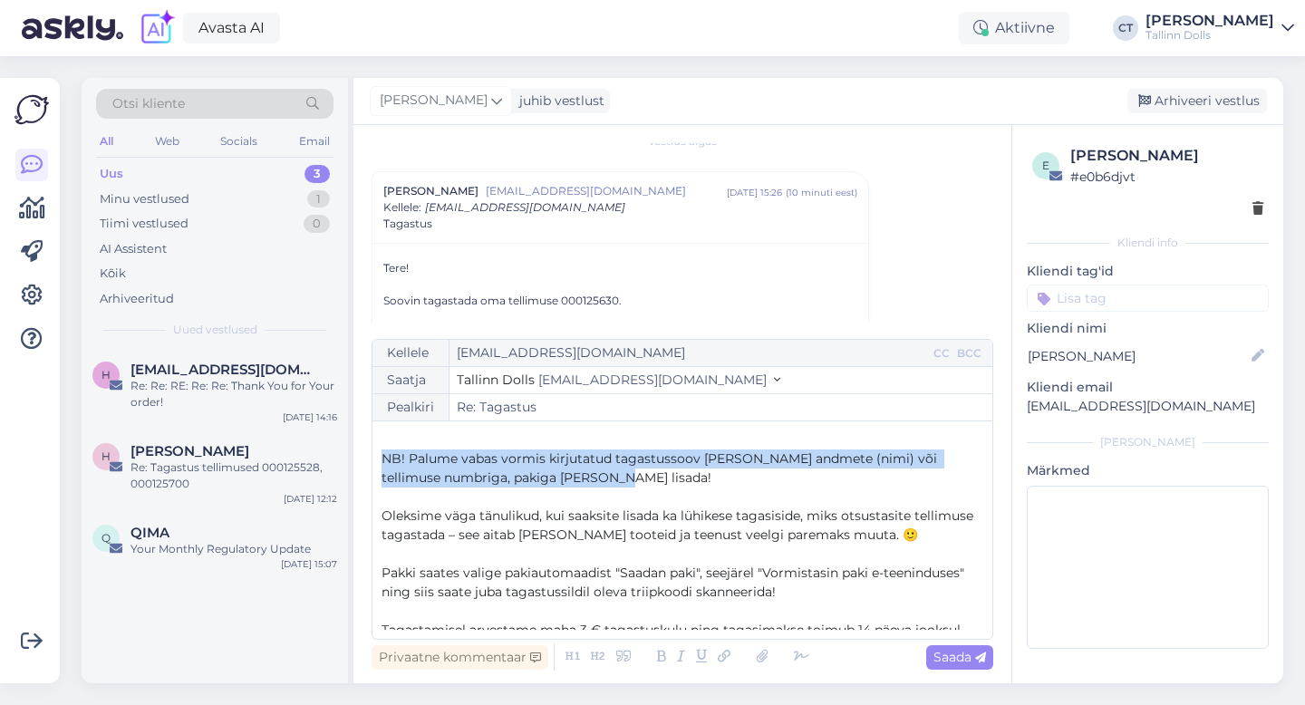
drag, startPoint x: 607, startPoint y: 476, endPoint x: 376, endPoint y: 452, distance: 232.2
click at [376, 452] on div "Kellele [EMAIL_ADDRESS][DOMAIN_NAME] CC BCC Saatja Tallinn Dolls [EMAIL_ADDRESS…" at bounding box center [682, 489] width 622 height 301
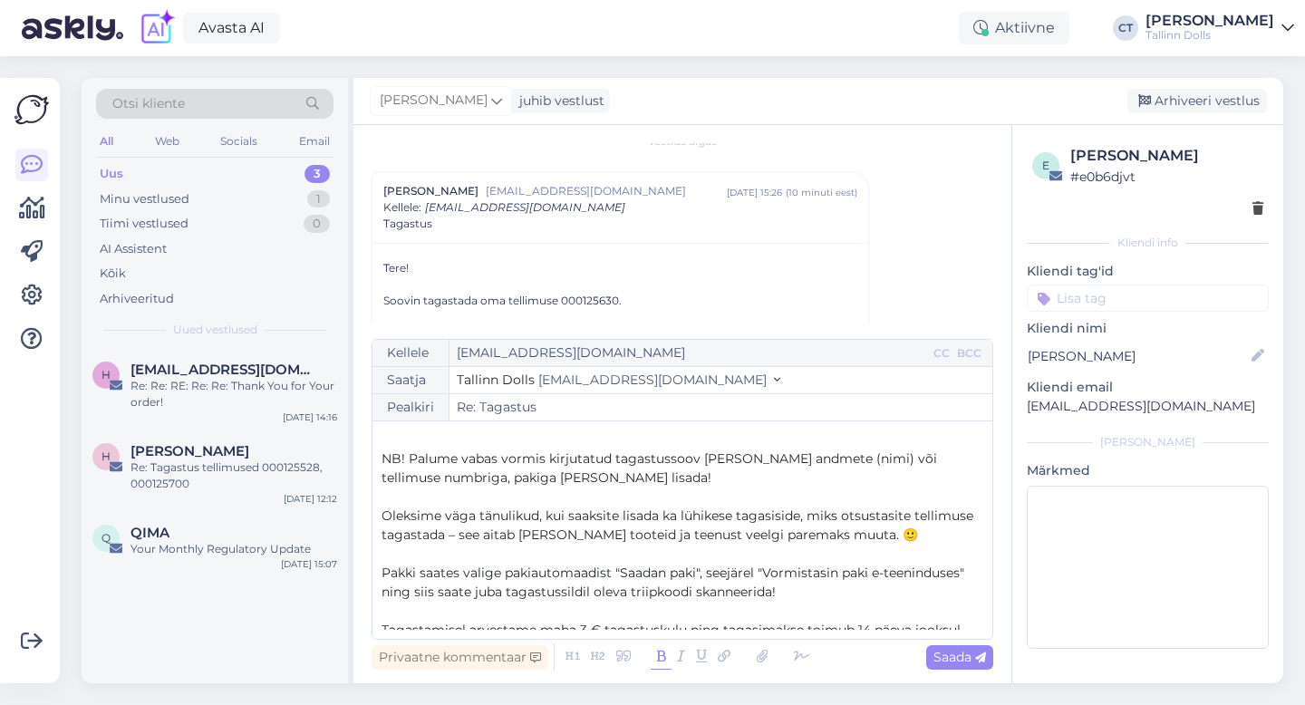
click at [654, 656] on icon at bounding box center [661, 656] width 21 height 25
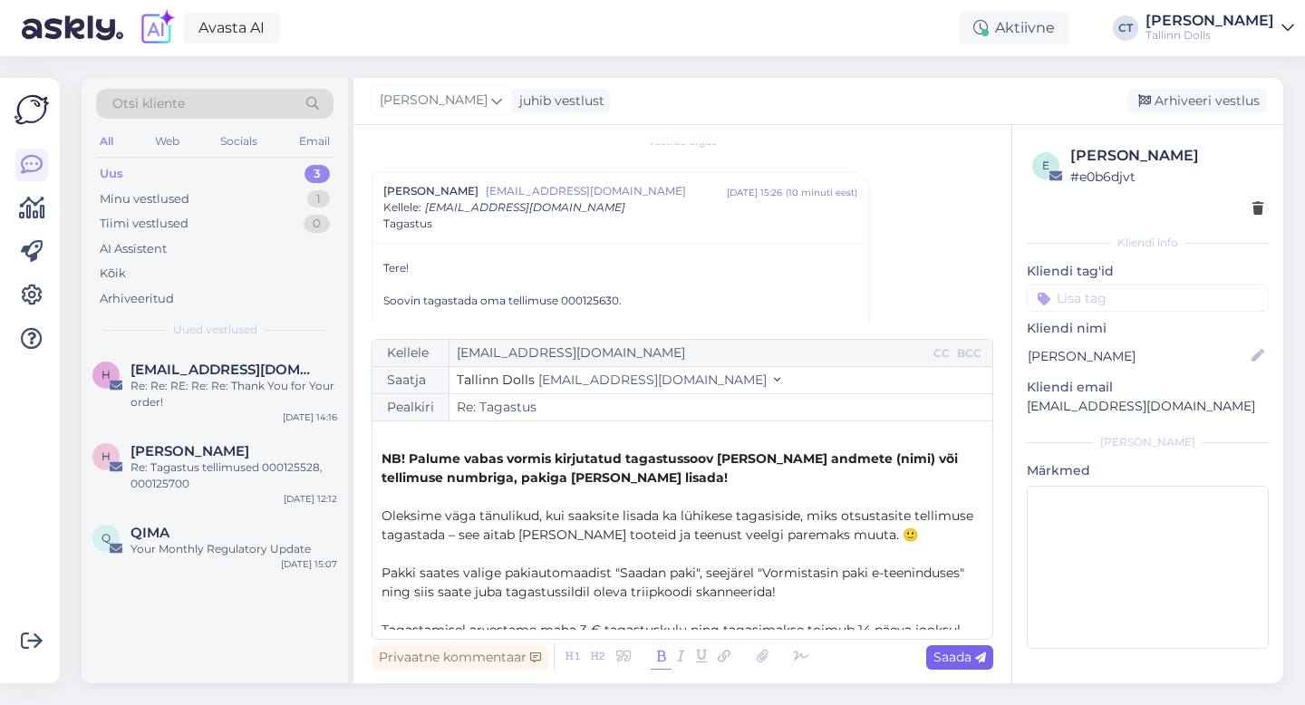
click at [959, 660] on span "Saada" at bounding box center [959, 657] width 53 height 16
type input "Re: Re: Tagastus"
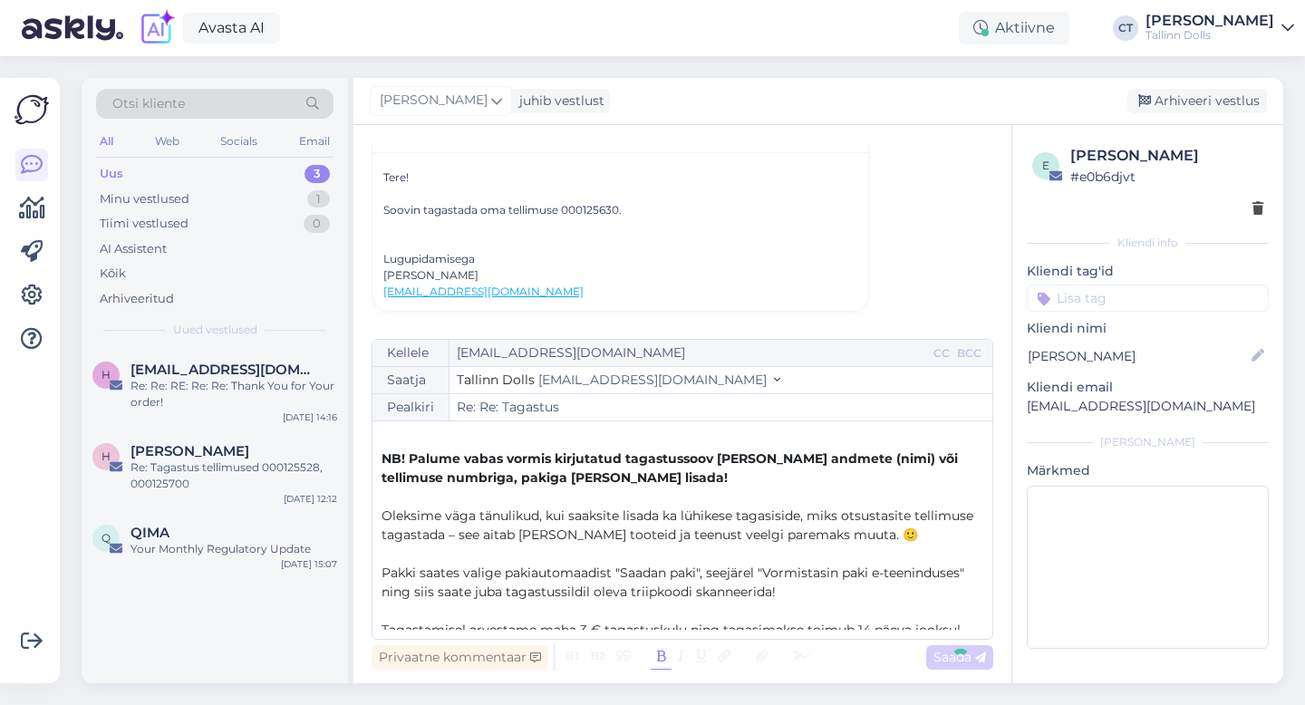
scroll to position [0, 0]
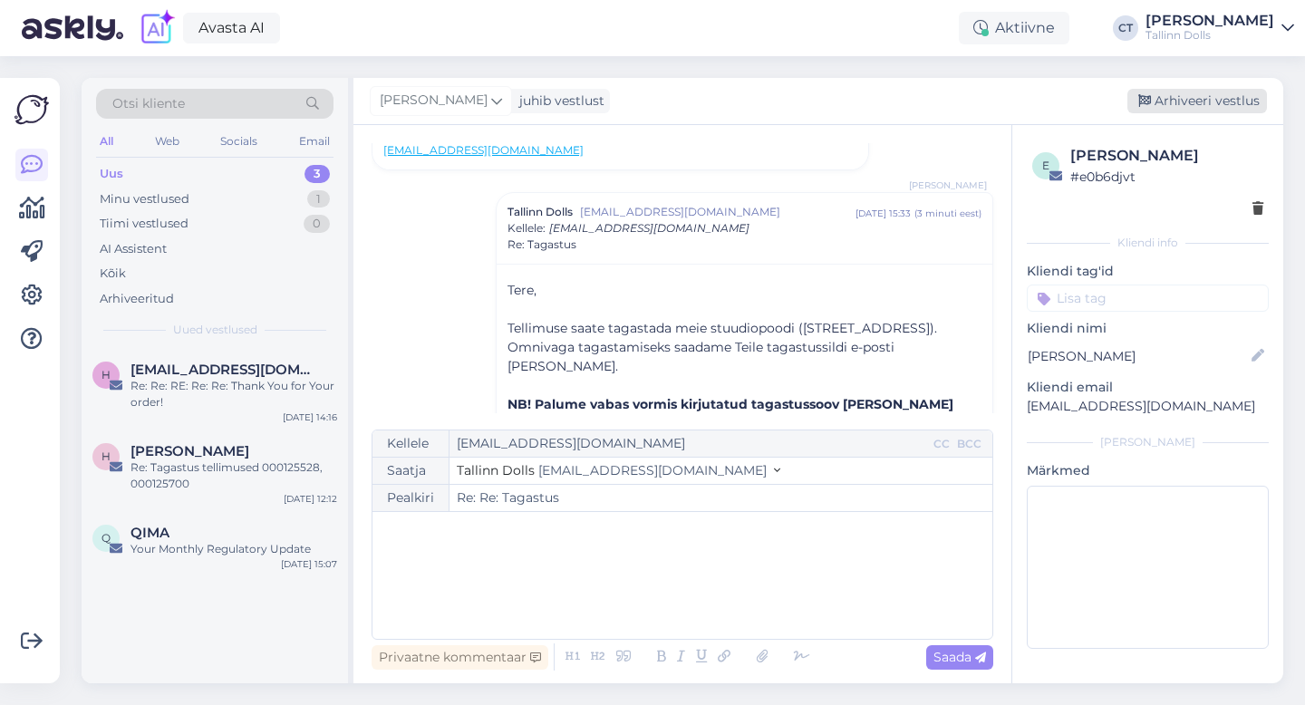
click at [1186, 92] on div "Arhiveeri vestlus" at bounding box center [1197, 101] width 140 height 24
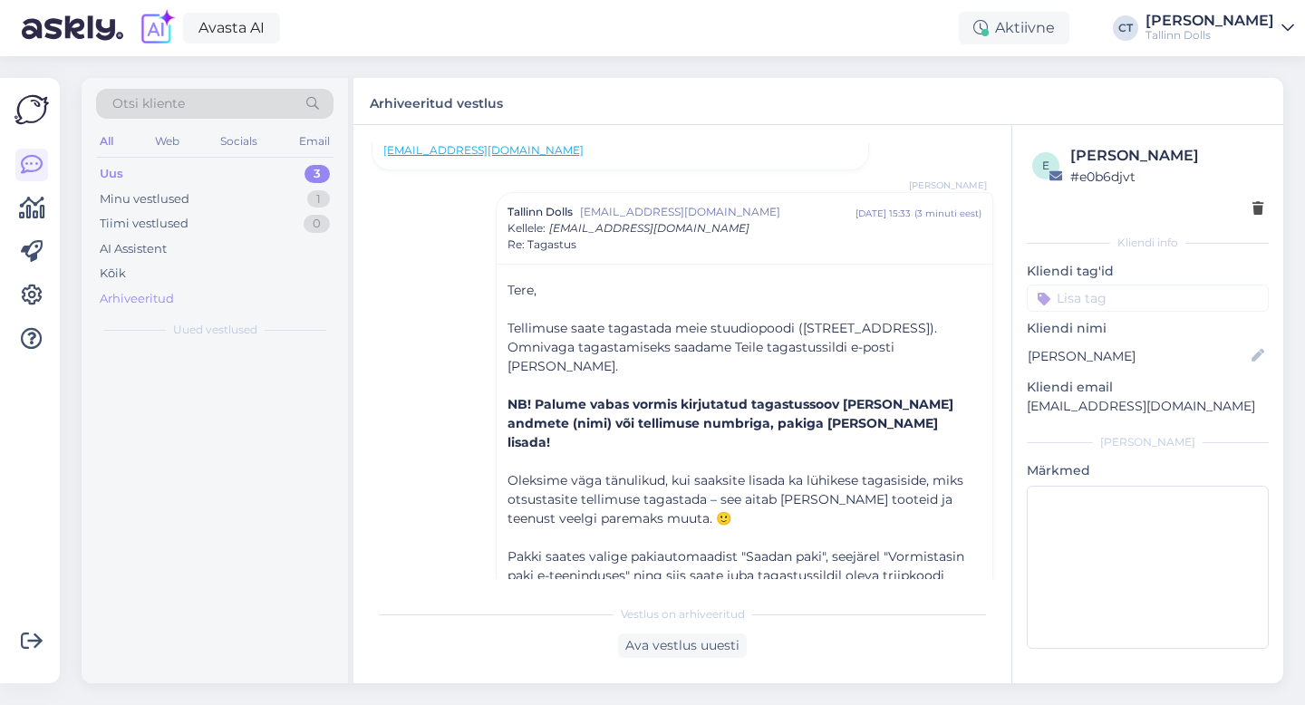
scroll to position [302, 0]
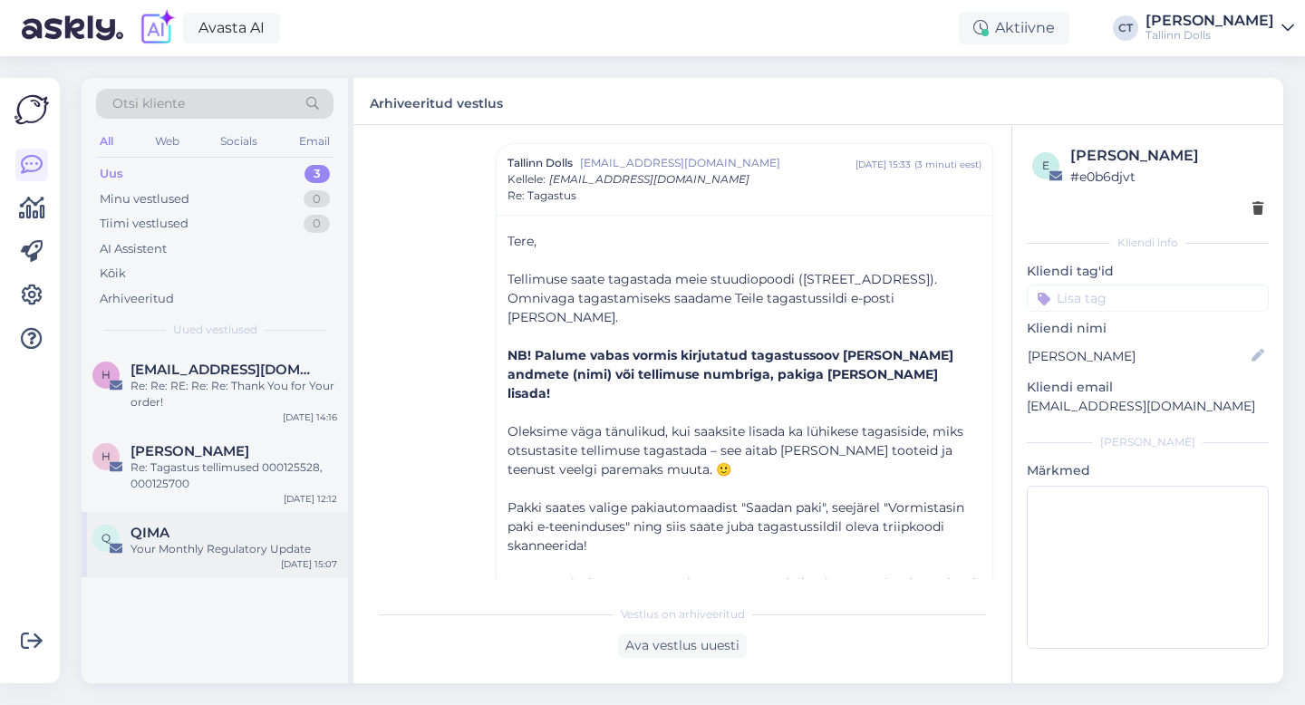
click at [237, 561] on div "Q QIMA Your Monthly Regulatory Update [DATE] 15:07" at bounding box center [215, 544] width 266 height 65
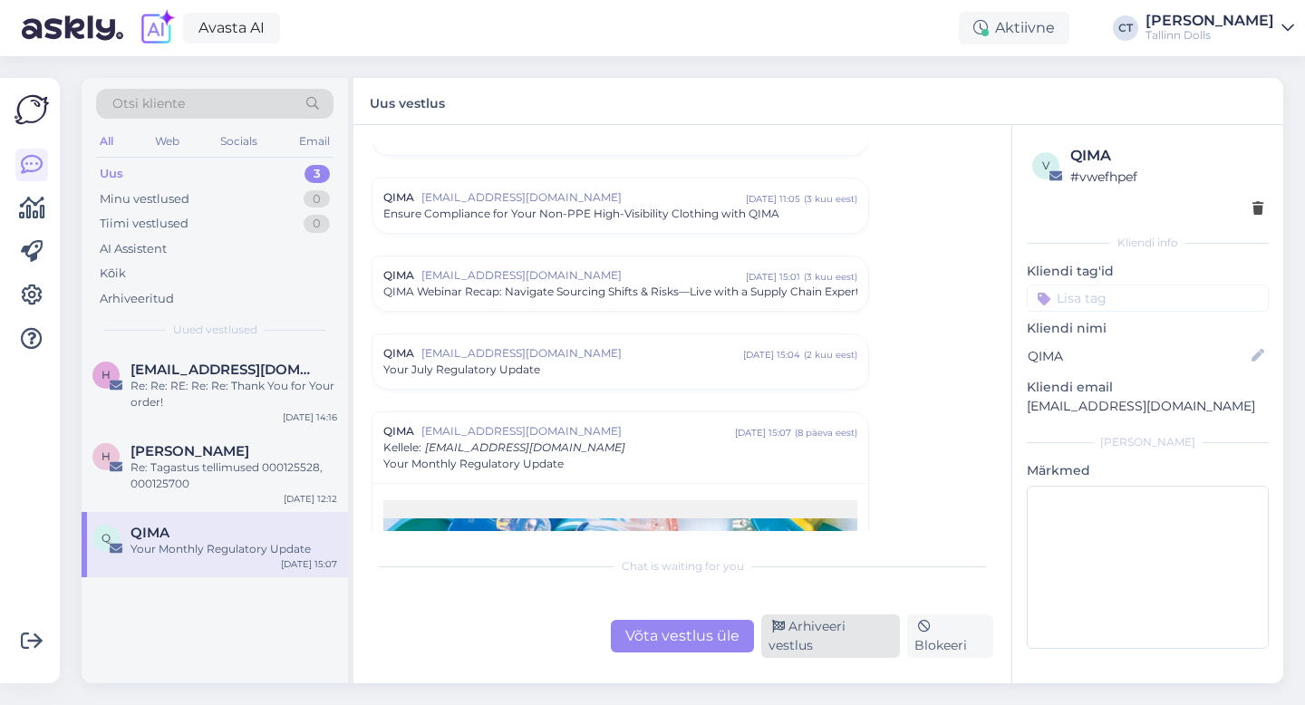
click at [807, 641] on div "Arhiveeri vestlus" at bounding box center [830, 635] width 139 height 43
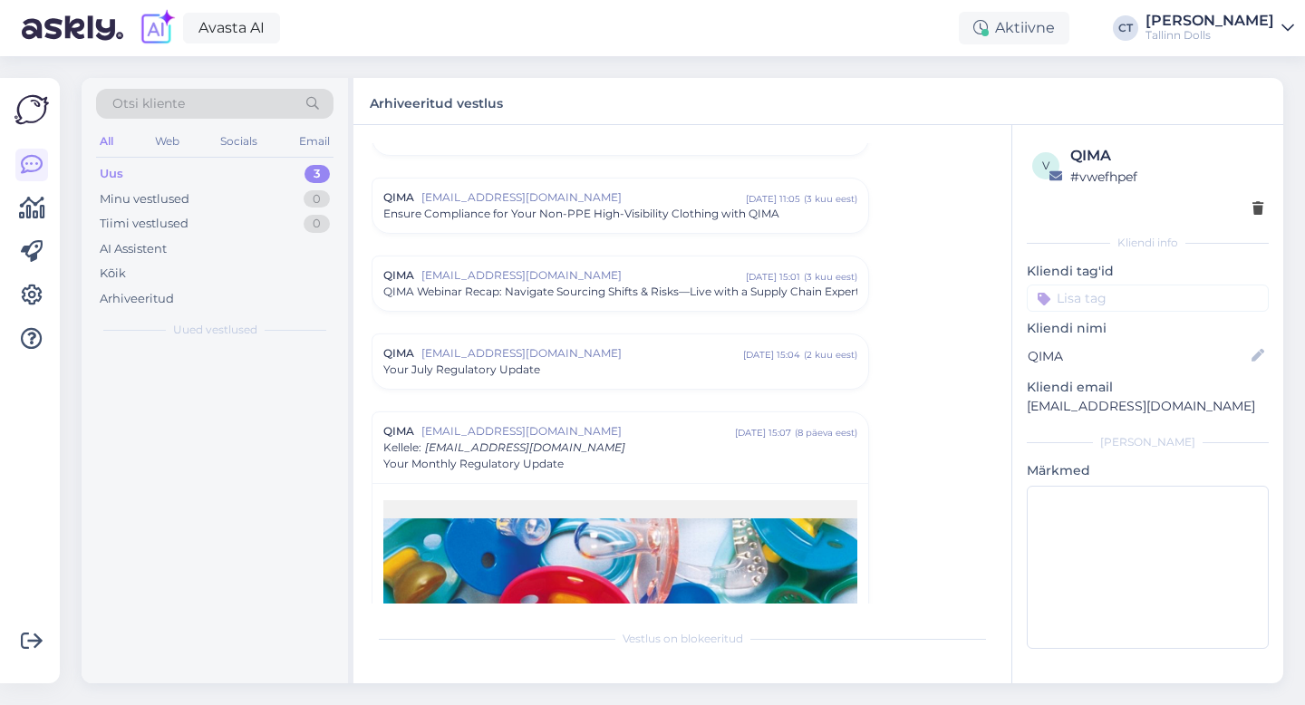
scroll to position [2776, 0]
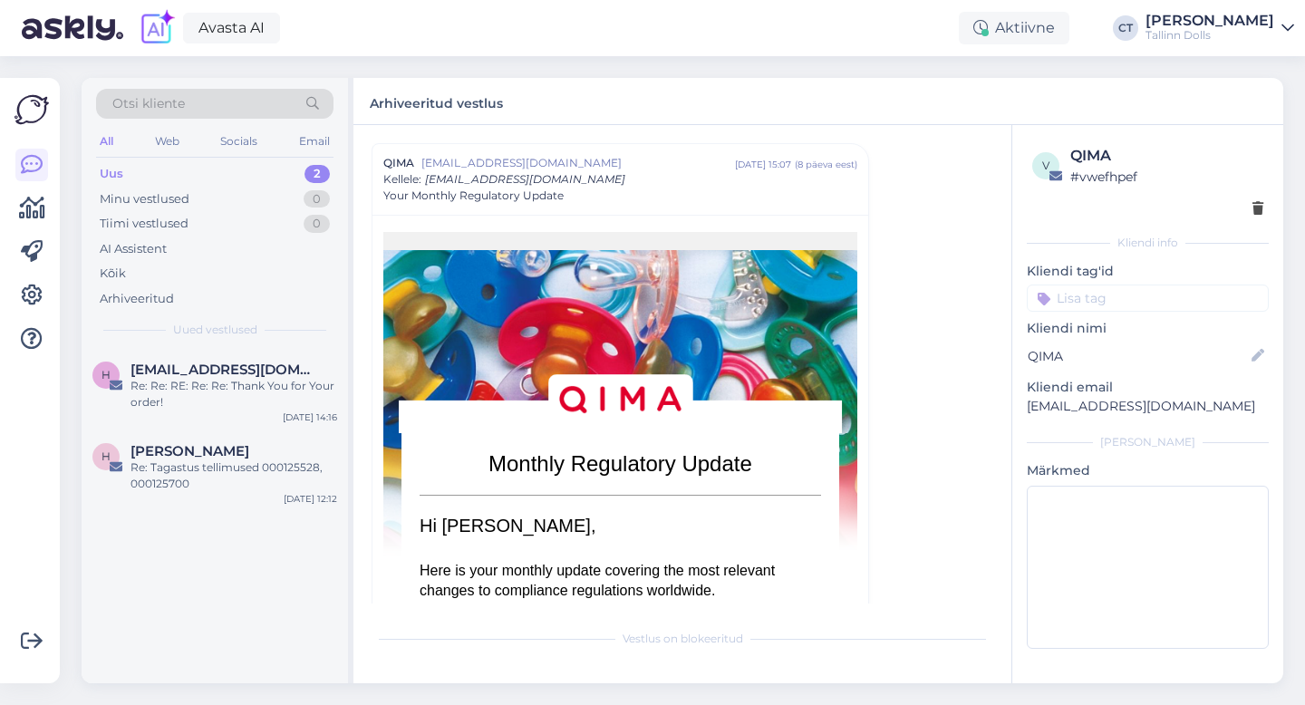
click at [171, 169] on div "Uus 2" at bounding box center [214, 173] width 237 height 25
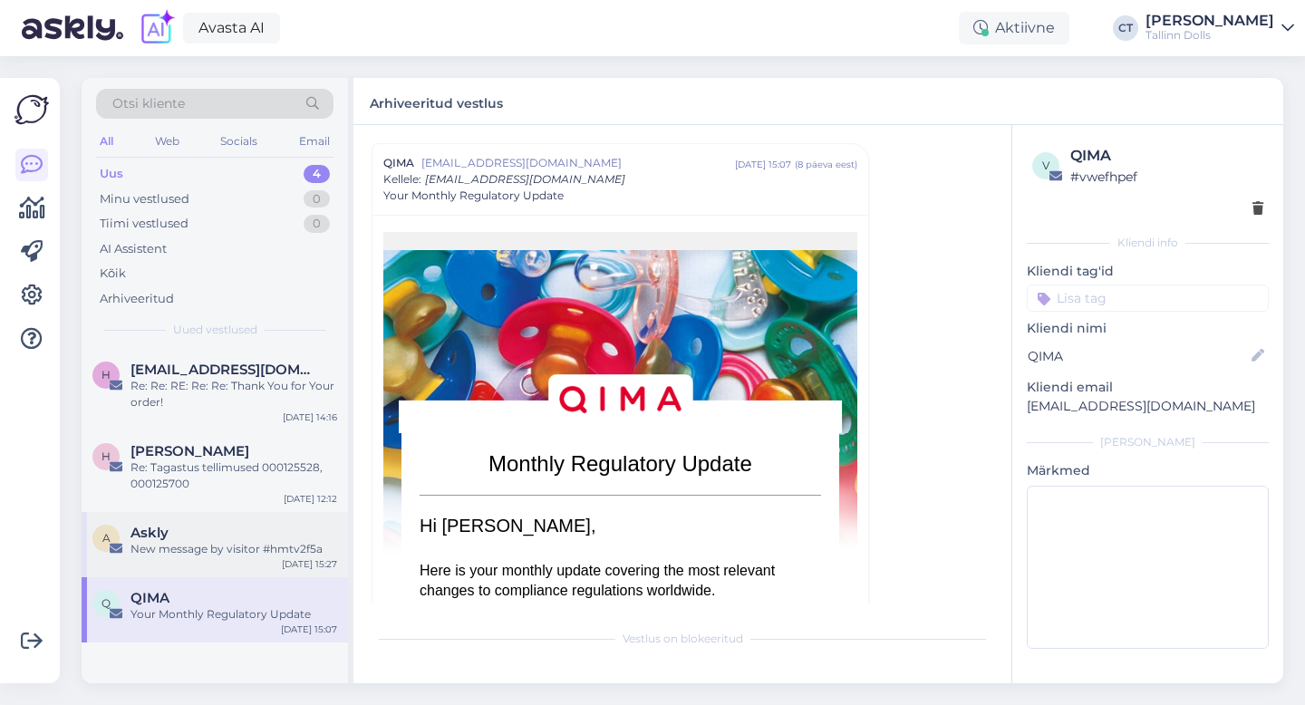
click at [216, 552] on div "New message by visitor #hmtv2f5a" at bounding box center [233, 549] width 207 height 16
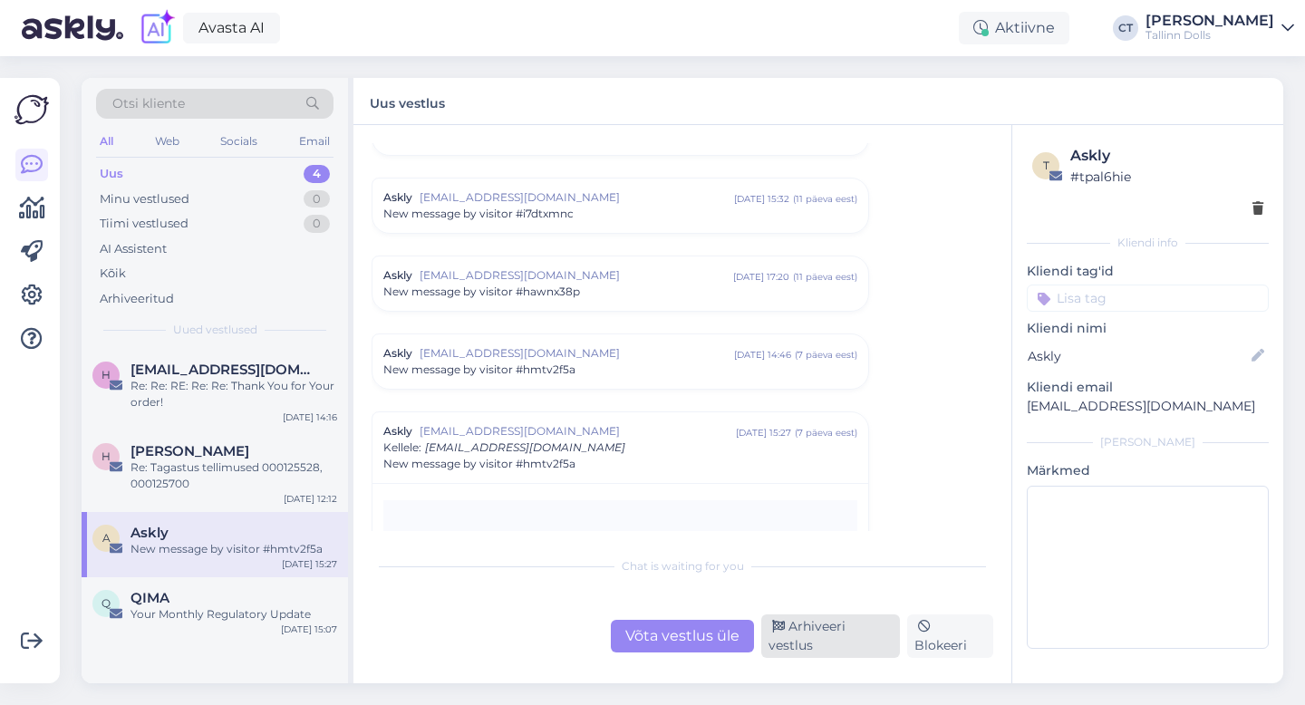
click at [816, 640] on div "Arhiveeri vestlus" at bounding box center [830, 635] width 139 height 43
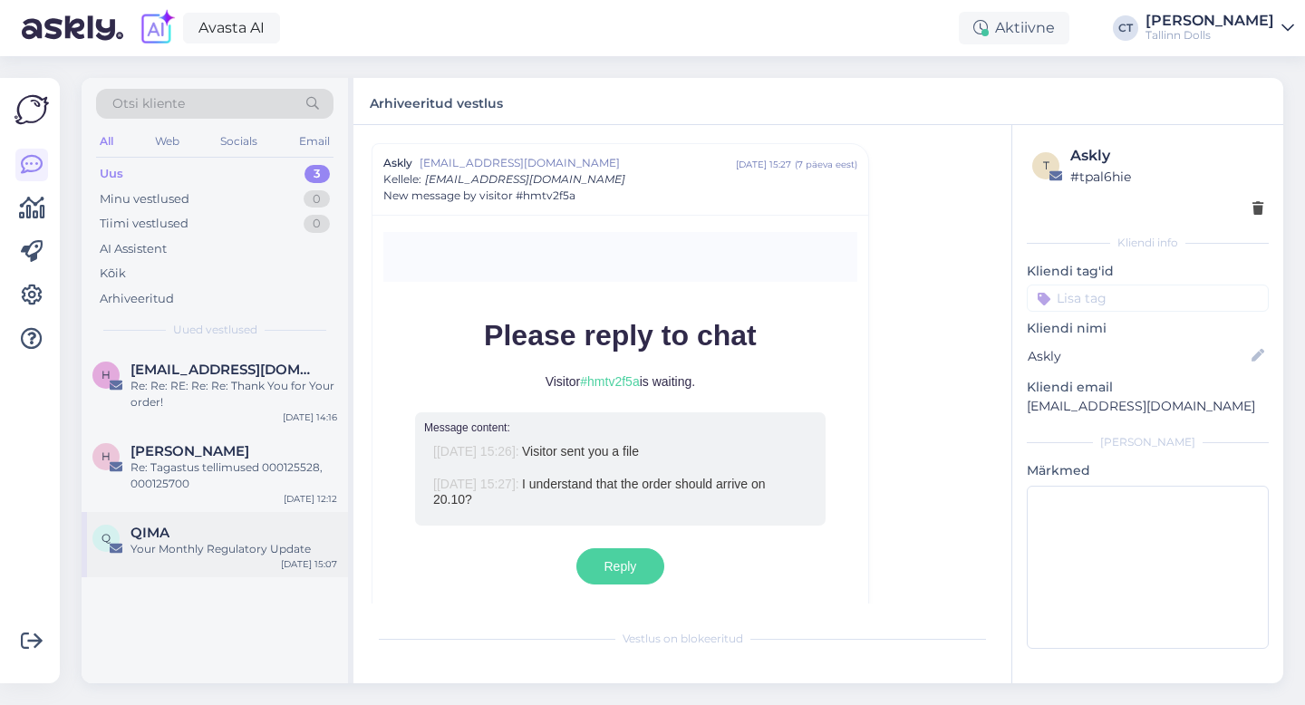
click at [284, 548] on div "Your Monthly Regulatory Update" at bounding box center [233, 549] width 207 height 16
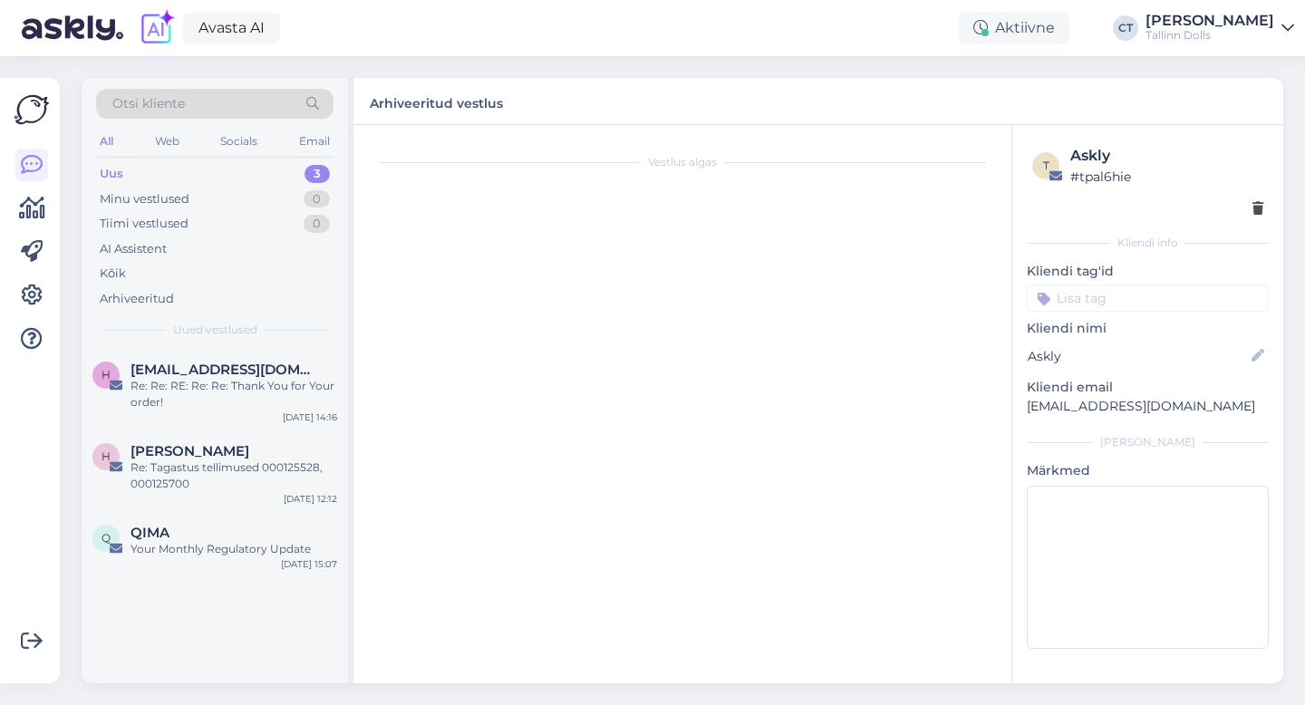
scroll to position [2776, 0]
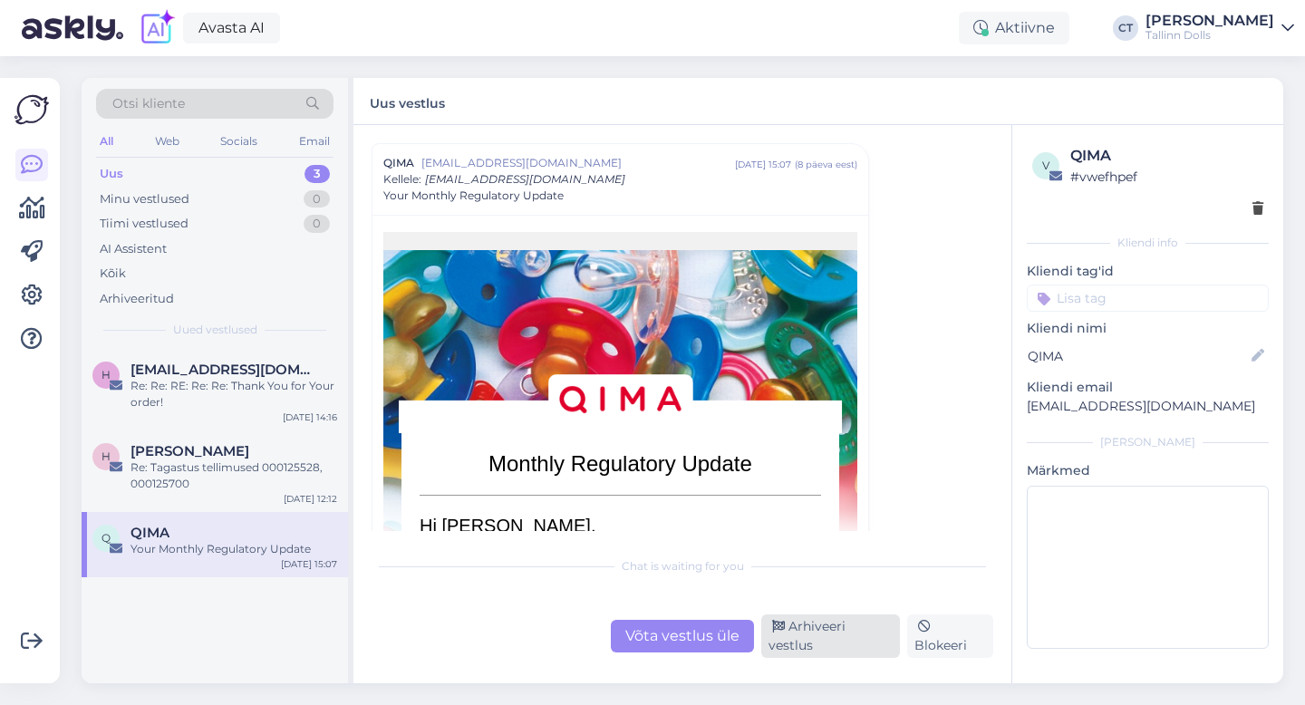
click at [830, 642] on div "Arhiveeri vestlus" at bounding box center [830, 635] width 139 height 43
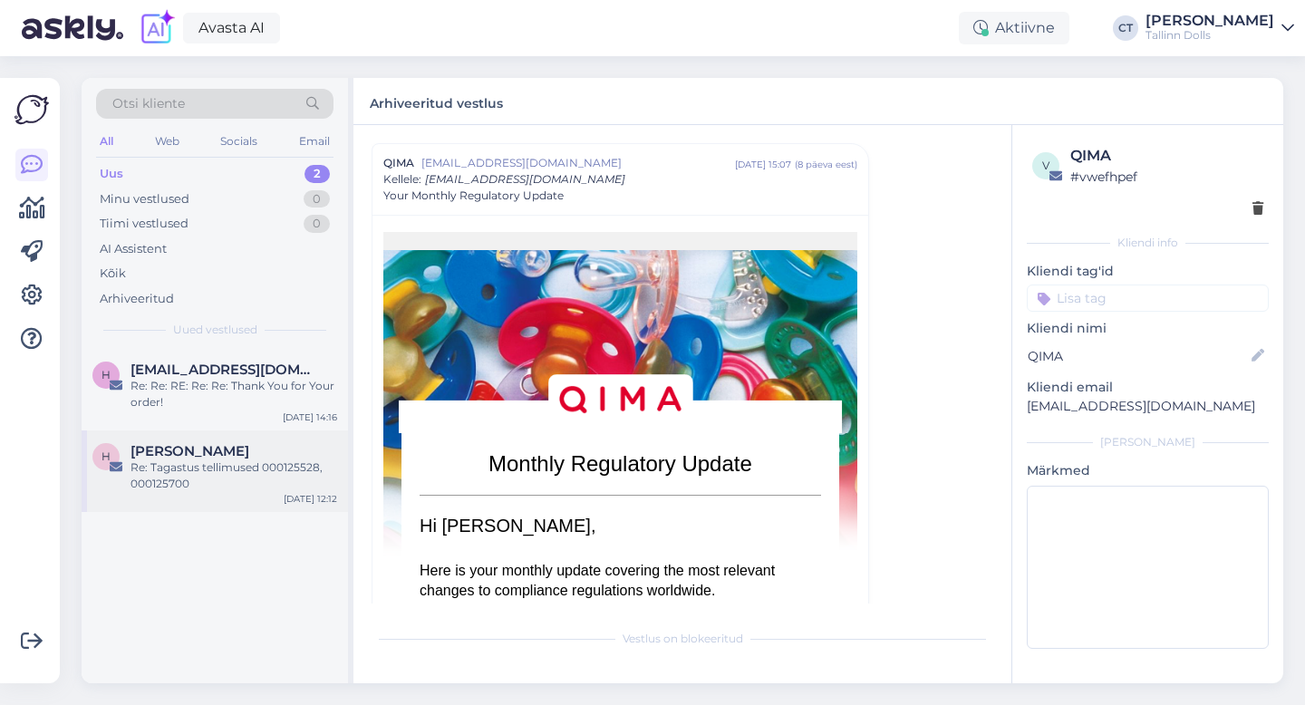
click at [285, 487] on div "Re: Tagastus tellimused 000125528, 000125700" at bounding box center [233, 475] width 207 height 33
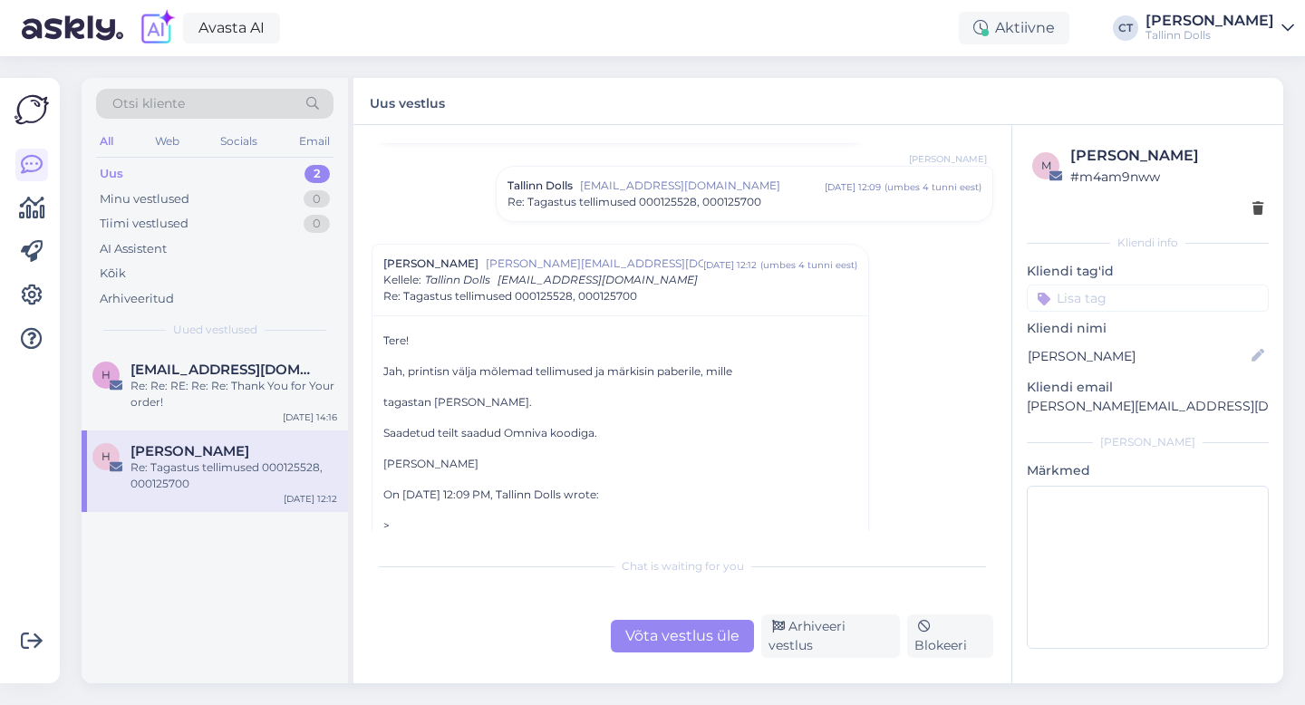
scroll to position [245, 0]
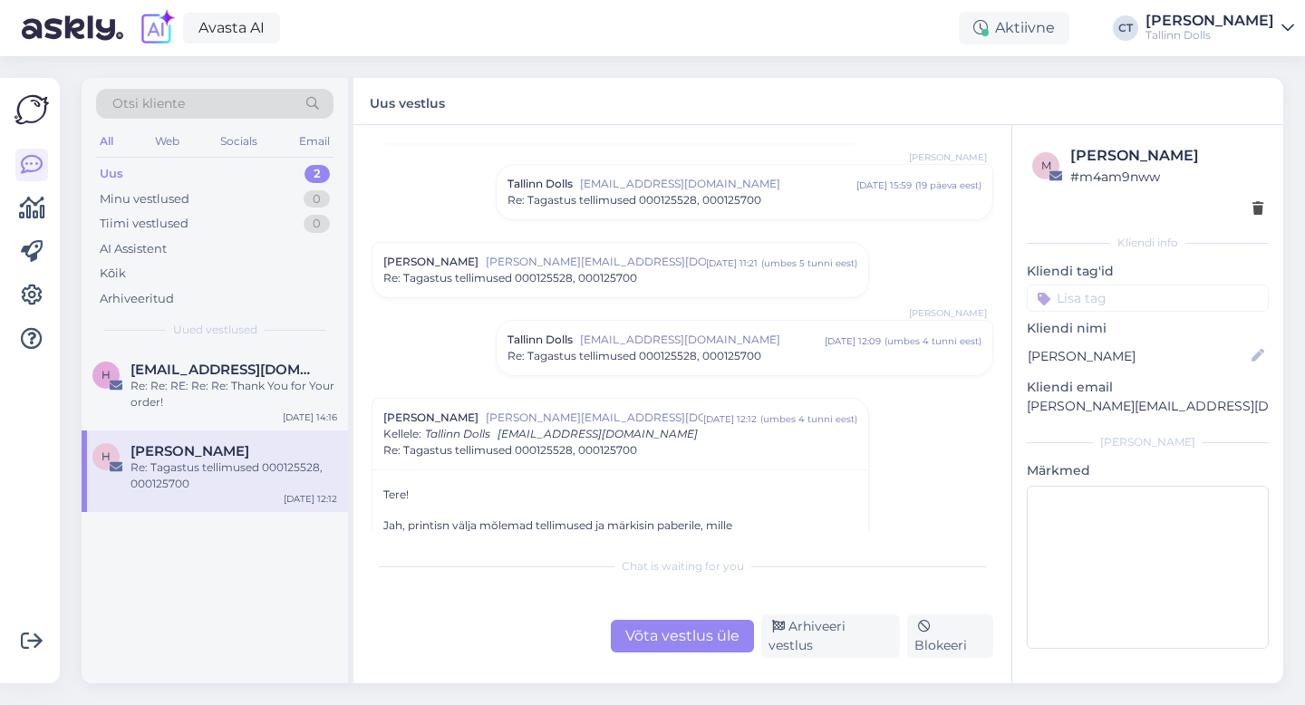
click at [656, 199] on span "Re: Tagastus tellimused 000125528, 000125700" at bounding box center [634, 200] width 254 height 16
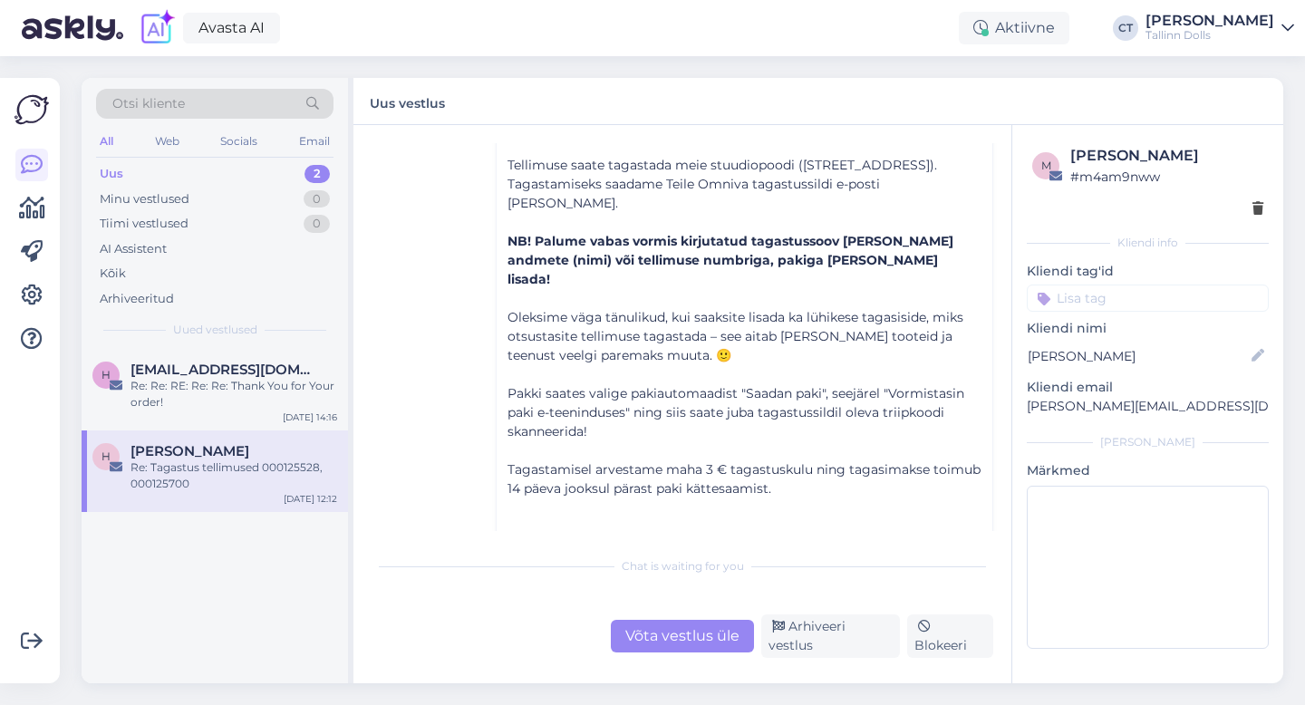
scroll to position [117, 0]
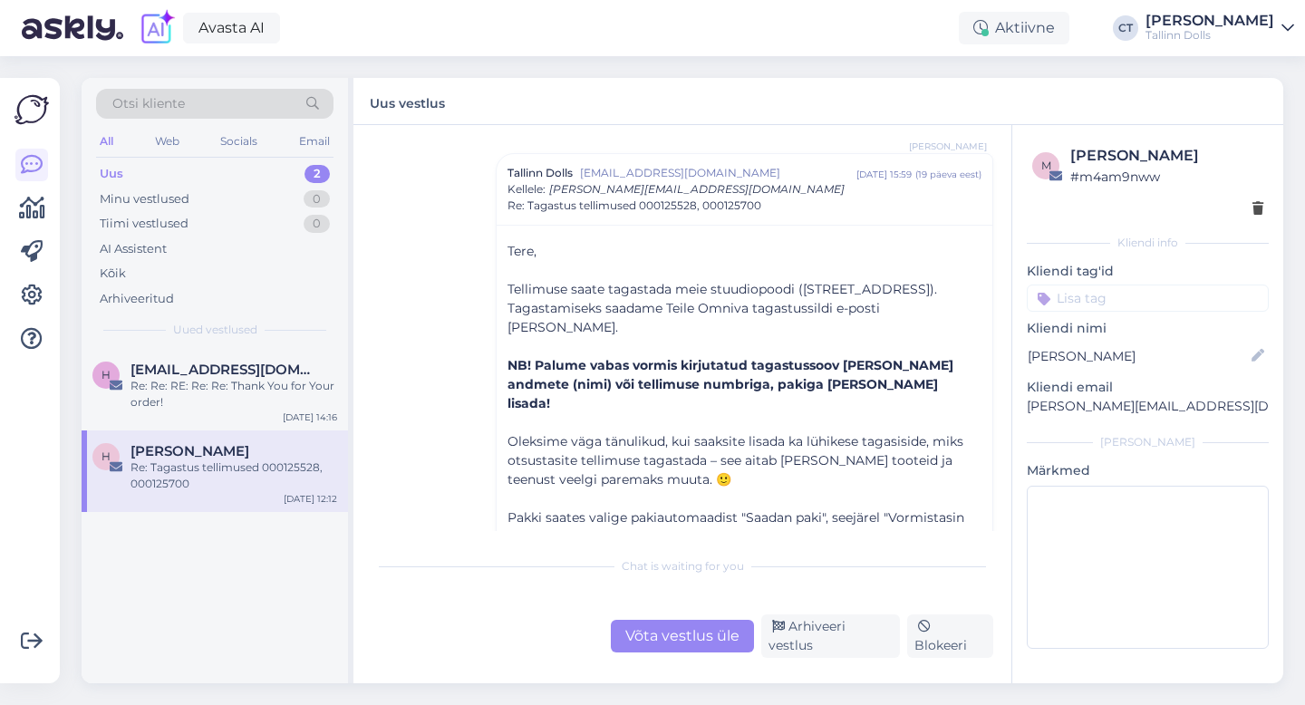
click at [633, 637] on div "Võta vestlus üle" at bounding box center [682, 636] width 143 height 33
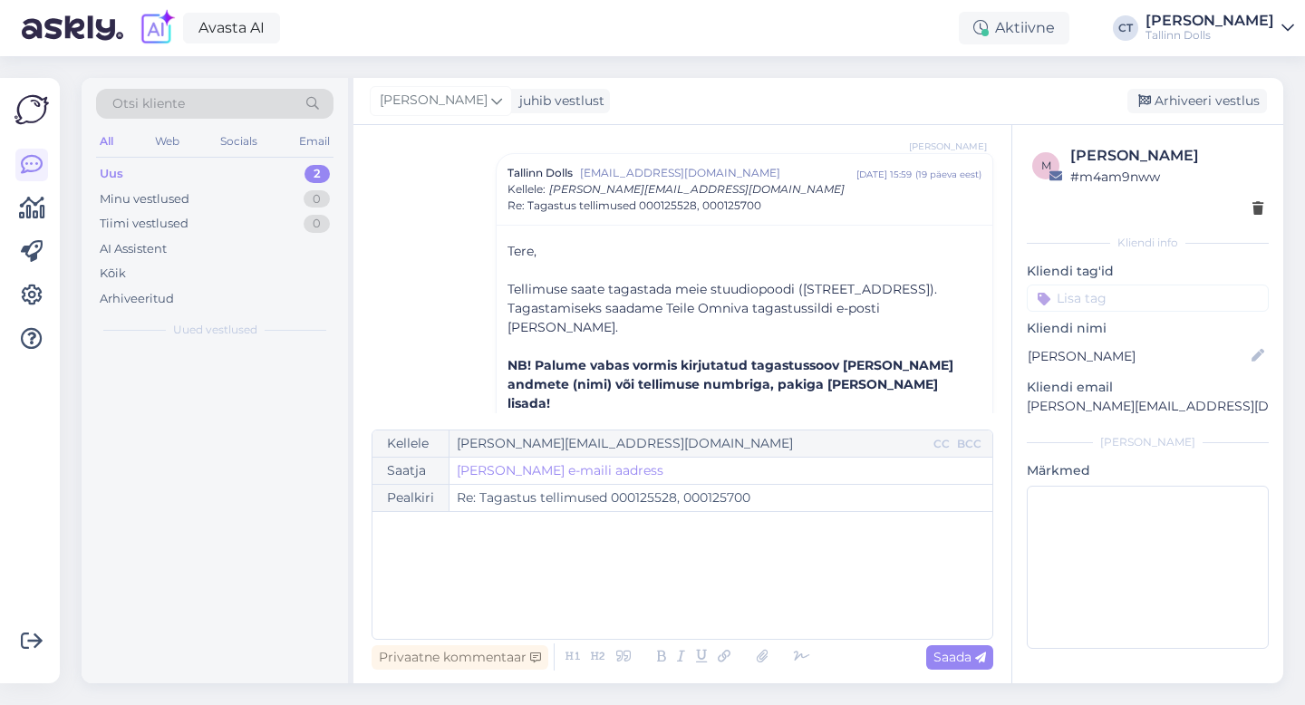
scroll to position [862, 0]
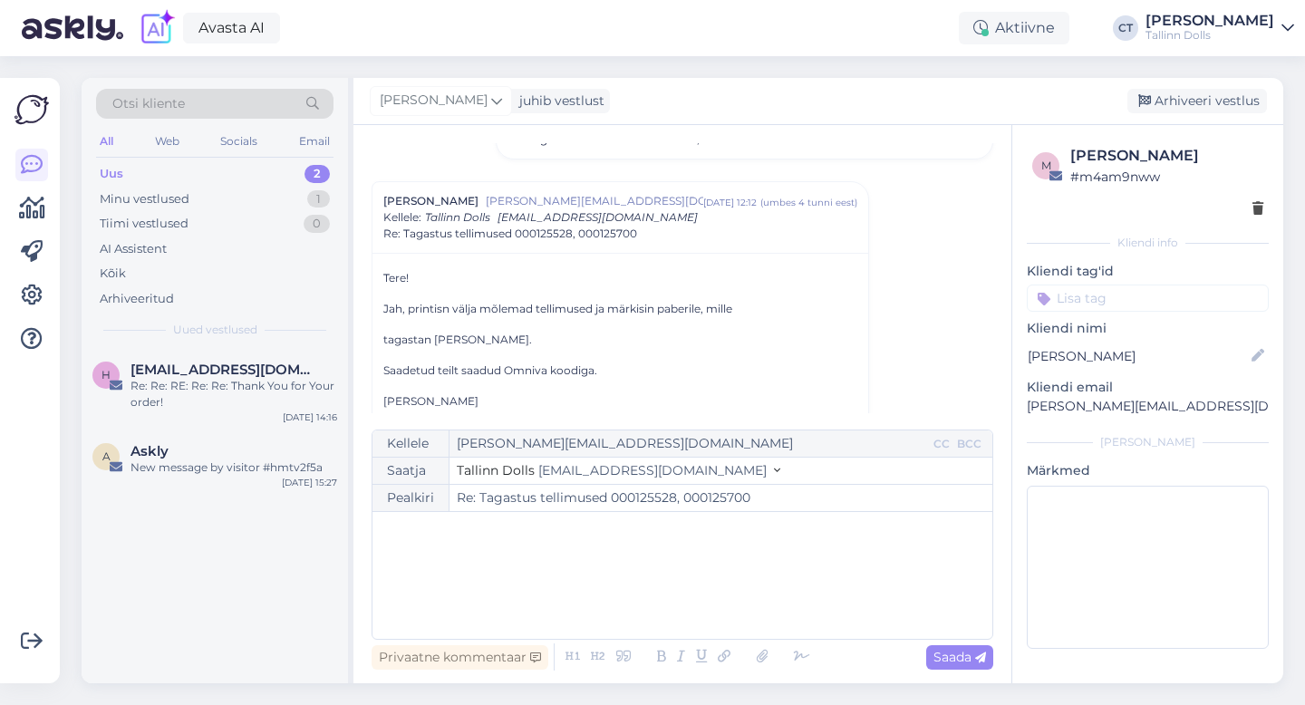
click at [659, 596] on div "﻿" at bounding box center [682, 575] width 602 height 109
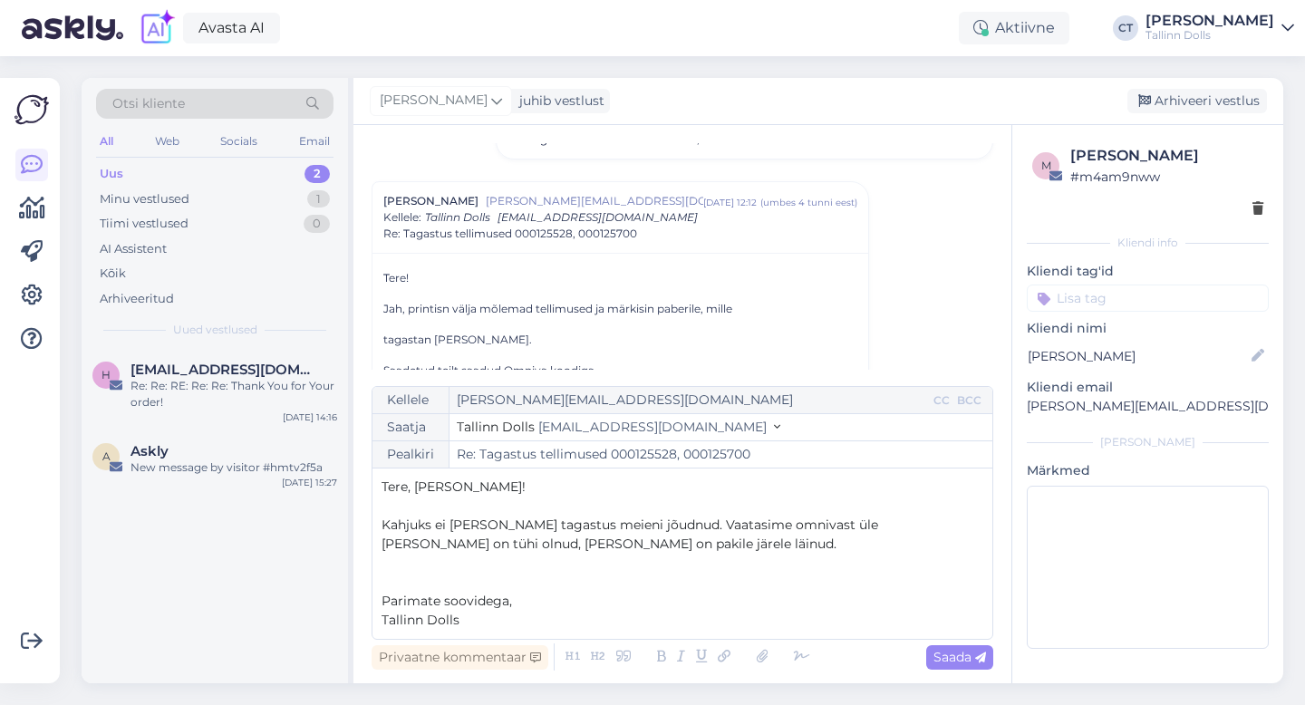
click at [630, 541] on p "Kahjuks ei [PERSON_NAME] tagastus meieni jõudnud. Vaatasime omnivast üle [PERSO…" at bounding box center [682, 535] width 602 height 38
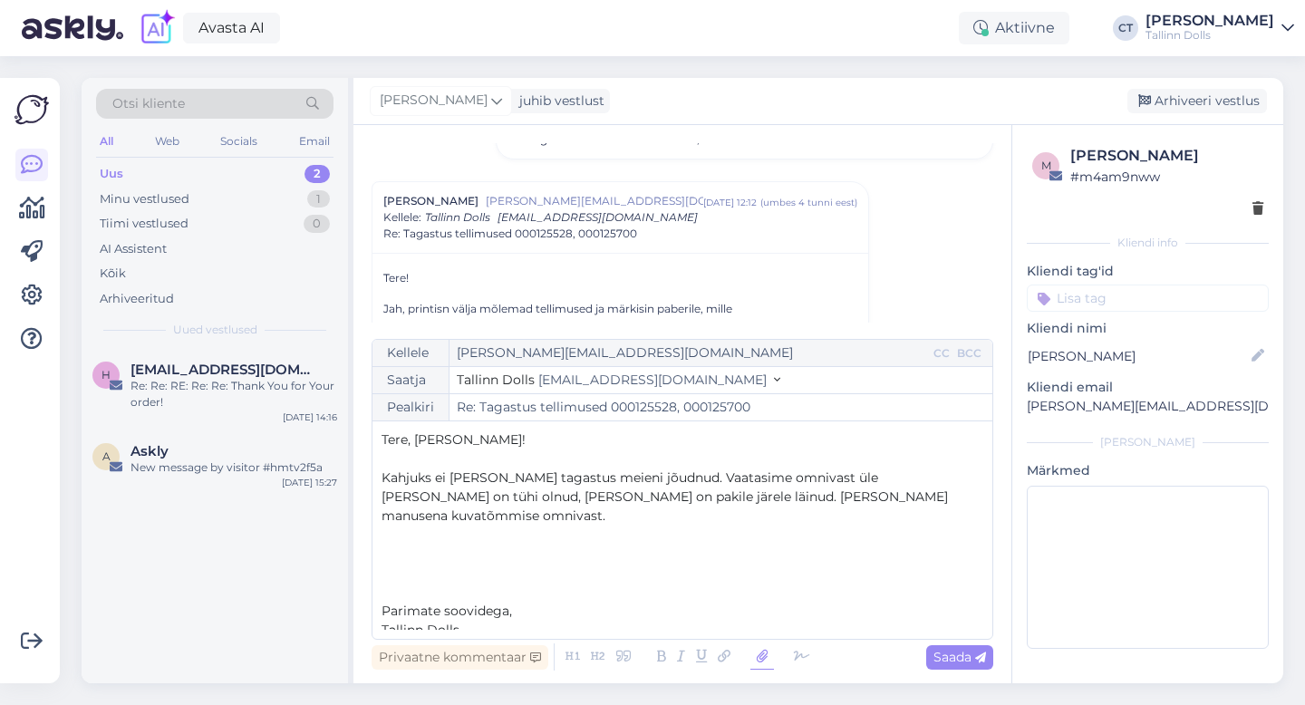
click at [766, 658] on icon at bounding box center [762, 656] width 24 height 25
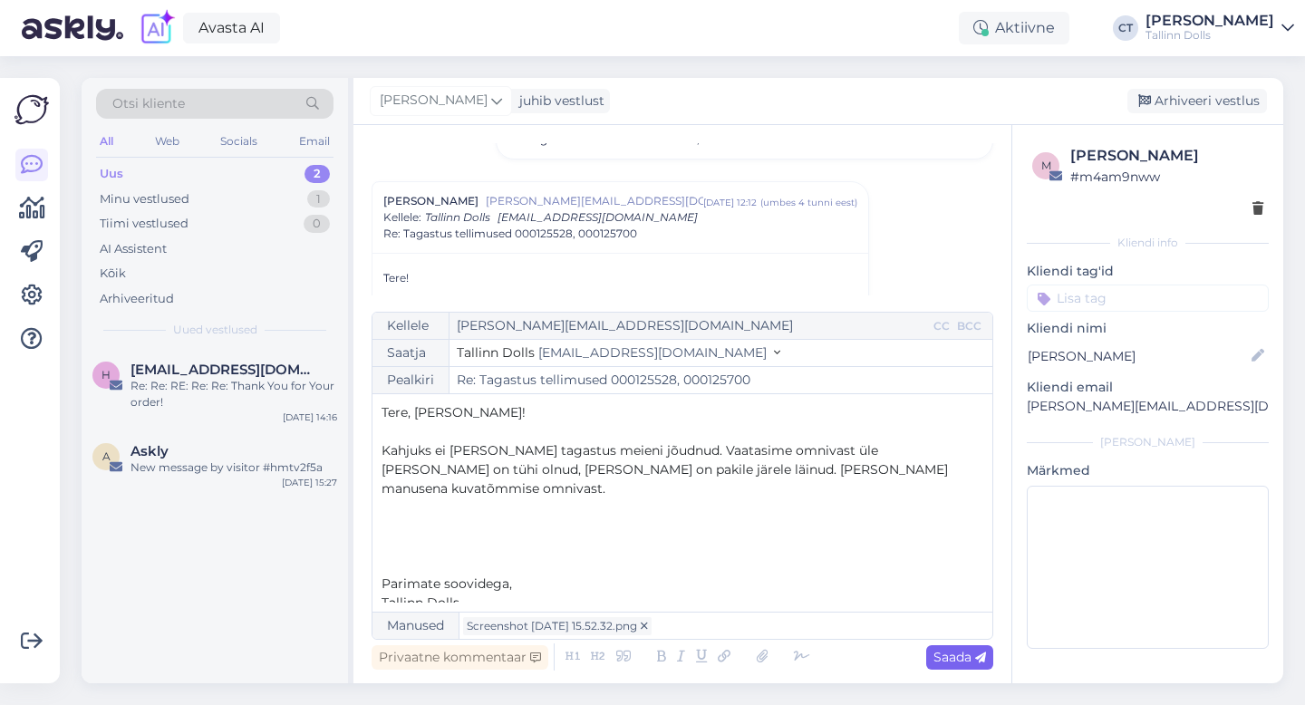
click at [942, 661] on span "Saada" at bounding box center [959, 657] width 53 height 16
type input "Re: Re: Tagastus tellimused 000125528, 000125700"
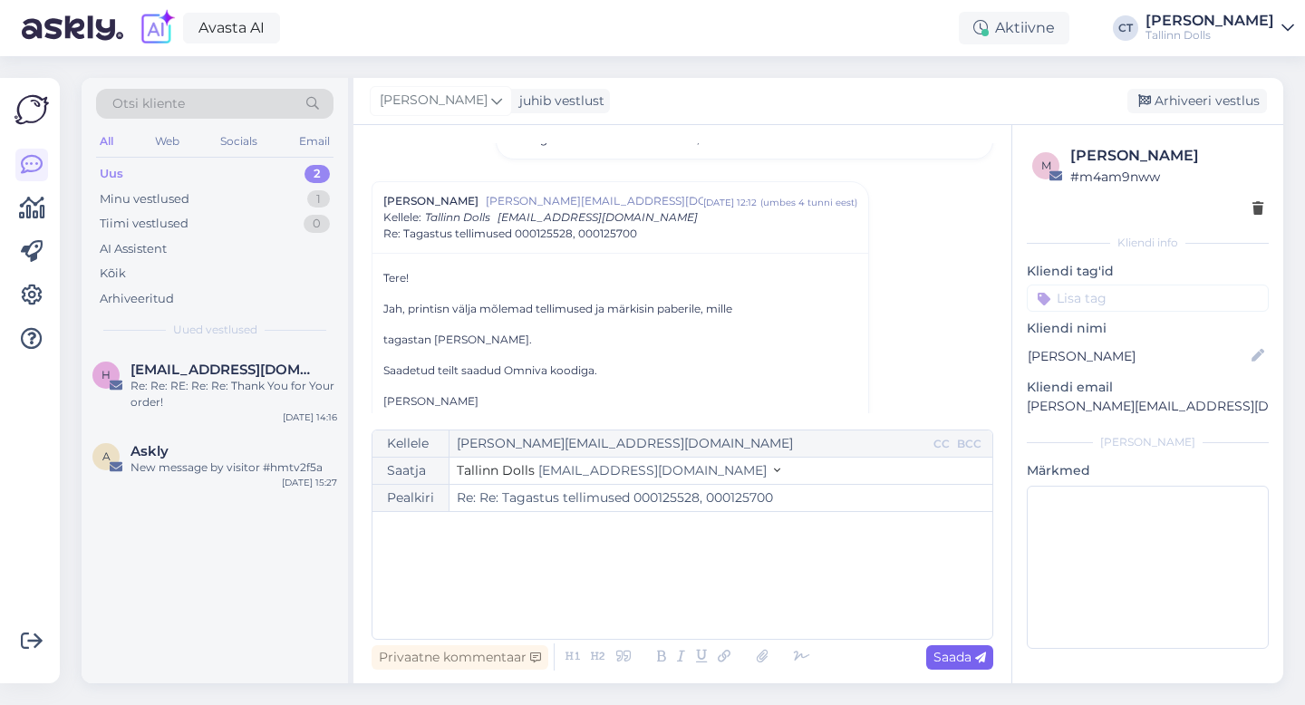
scroll to position [1662, 0]
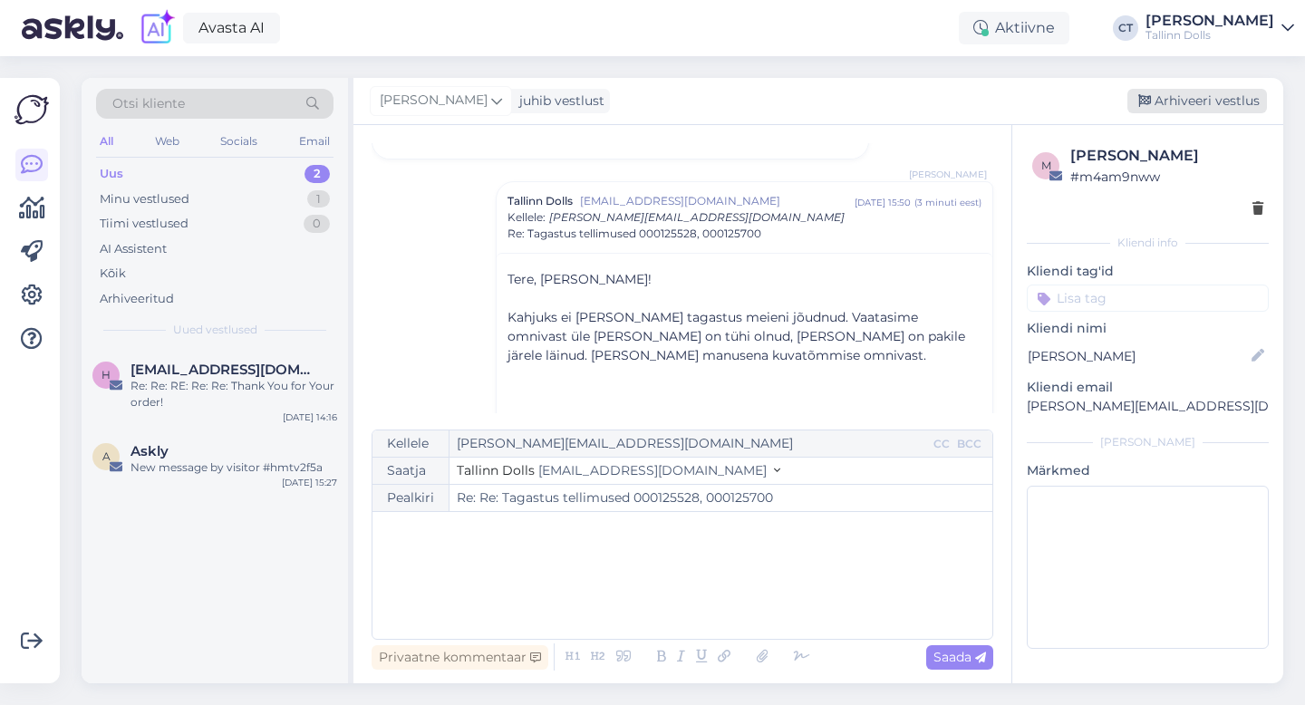
click at [1186, 100] on div "Arhiveeri vestlus" at bounding box center [1197, 101] width 140 height 24
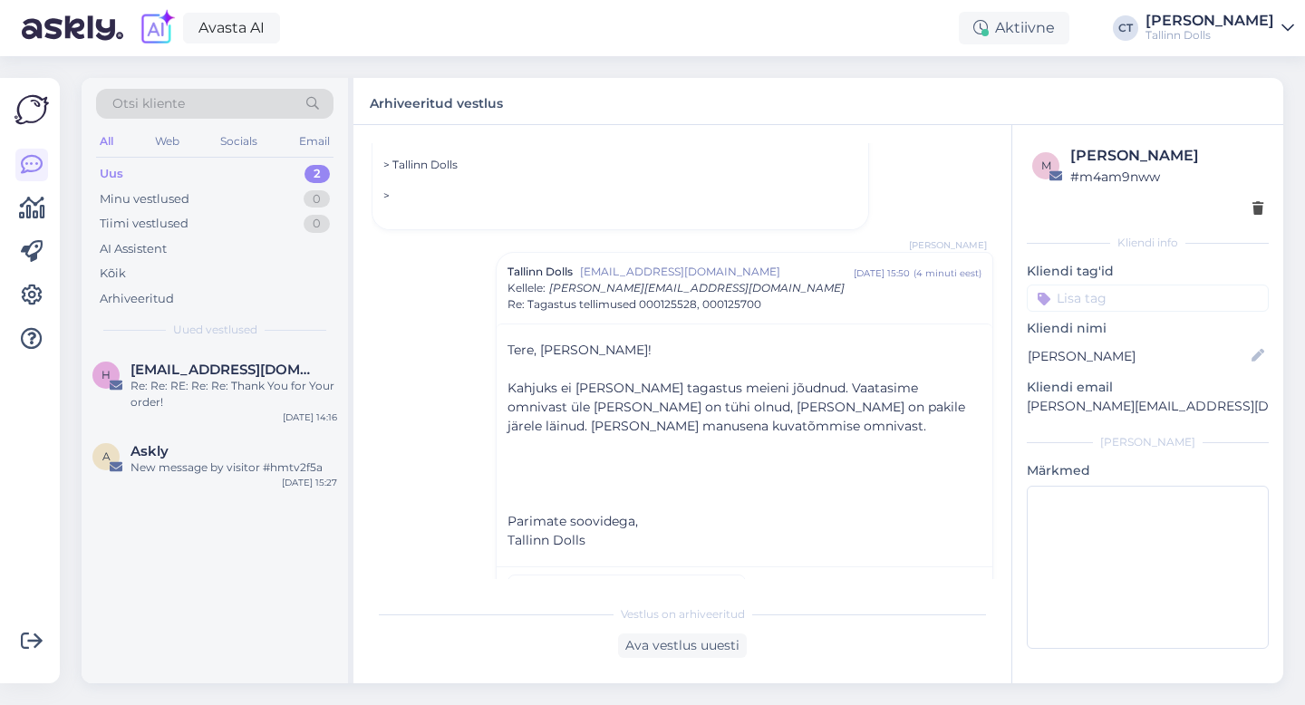
click at [147, 183] on div "Uus 2" at bounding box center [214, 173] width 237 height 25
click at [159, 303] on div "Arhiveeritud" at bounding box center [137, 299] width 74 height 18
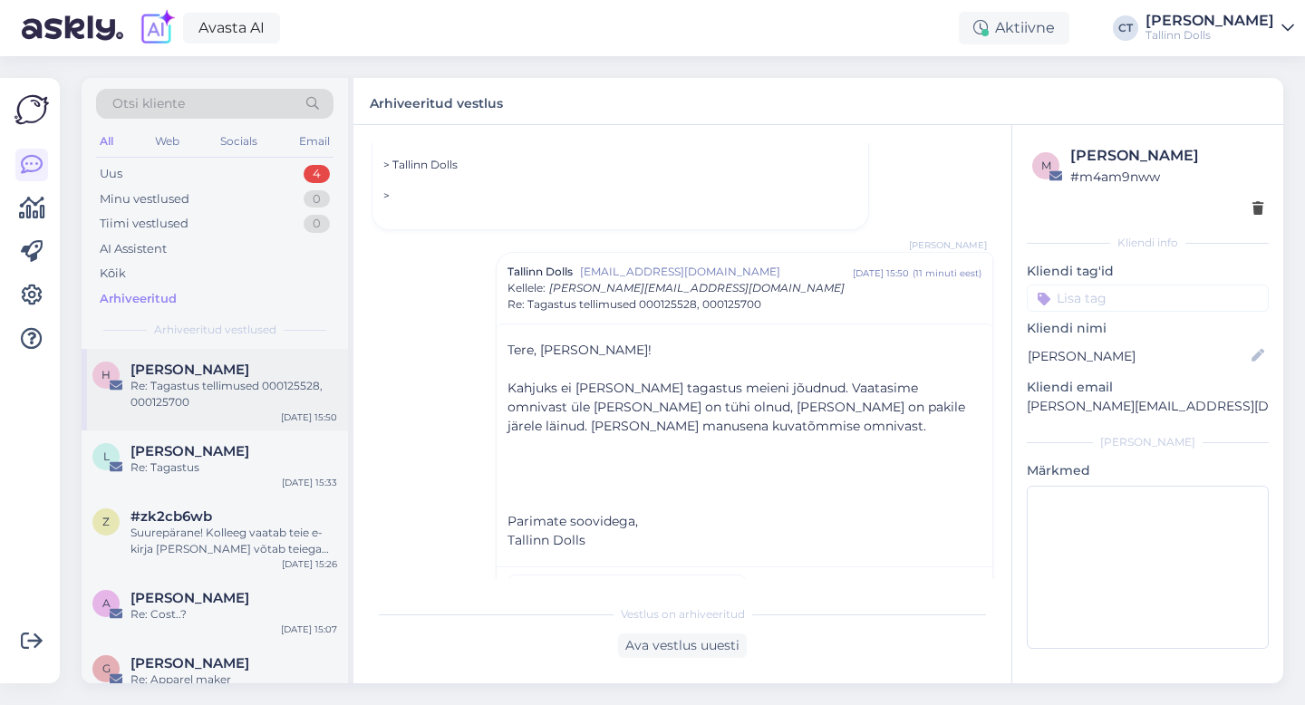
click at [180, 369] on span "[PERSON_NAME]" at bounding box center [189, 369] width 119 height 16
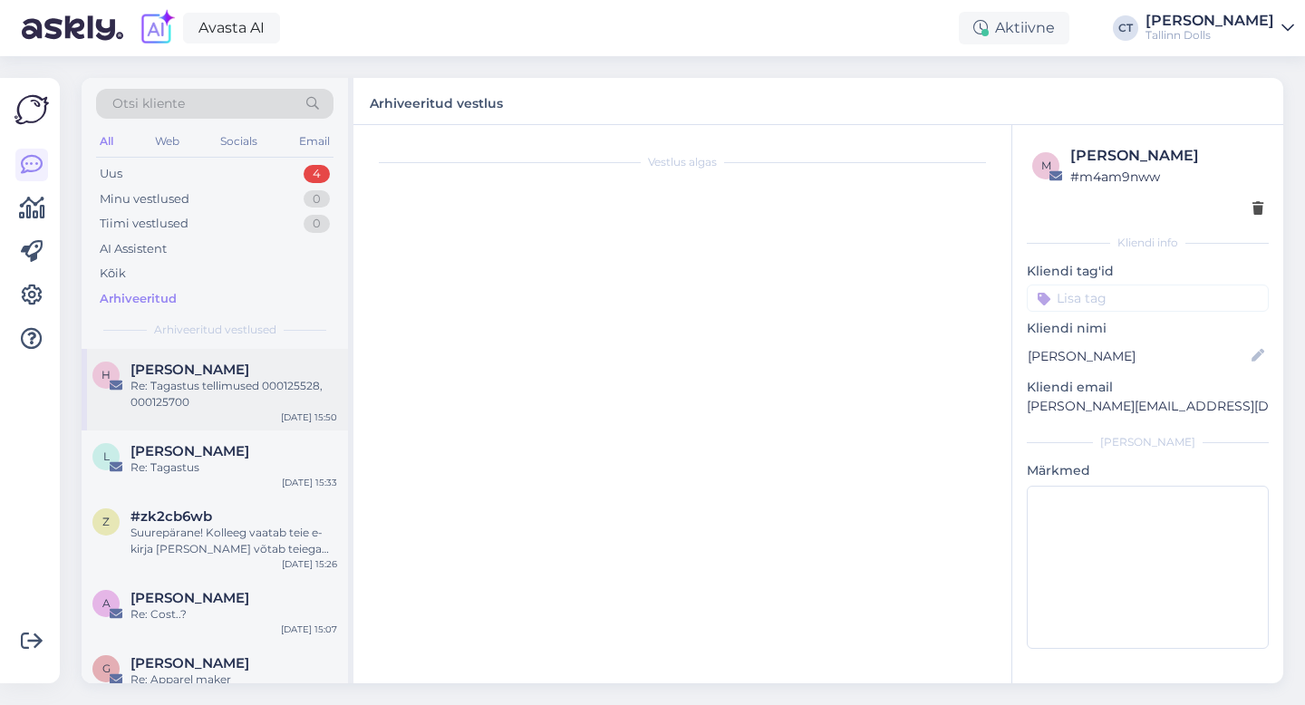
scroll to position [368, 0]
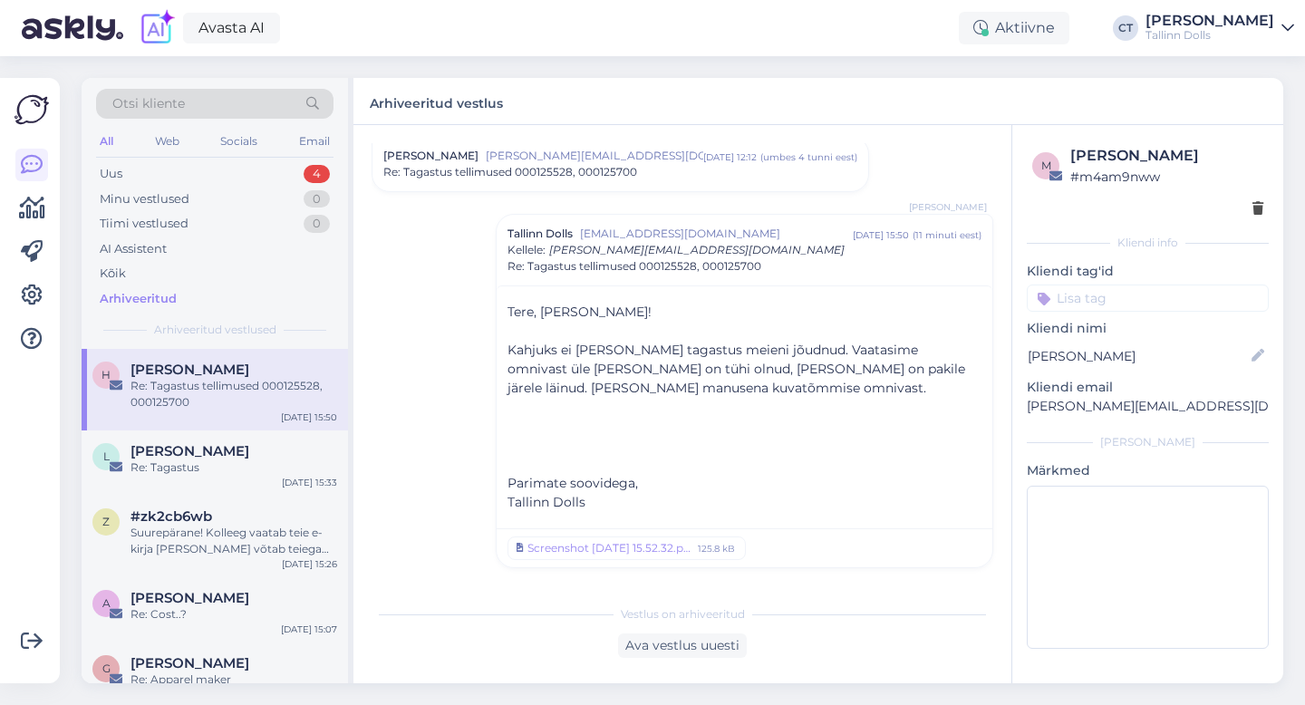
click at [178, 379] on div "Re: Tagastus tellimused 000125528, 000125700" at bounding box center [233, 394] width 207 height 33
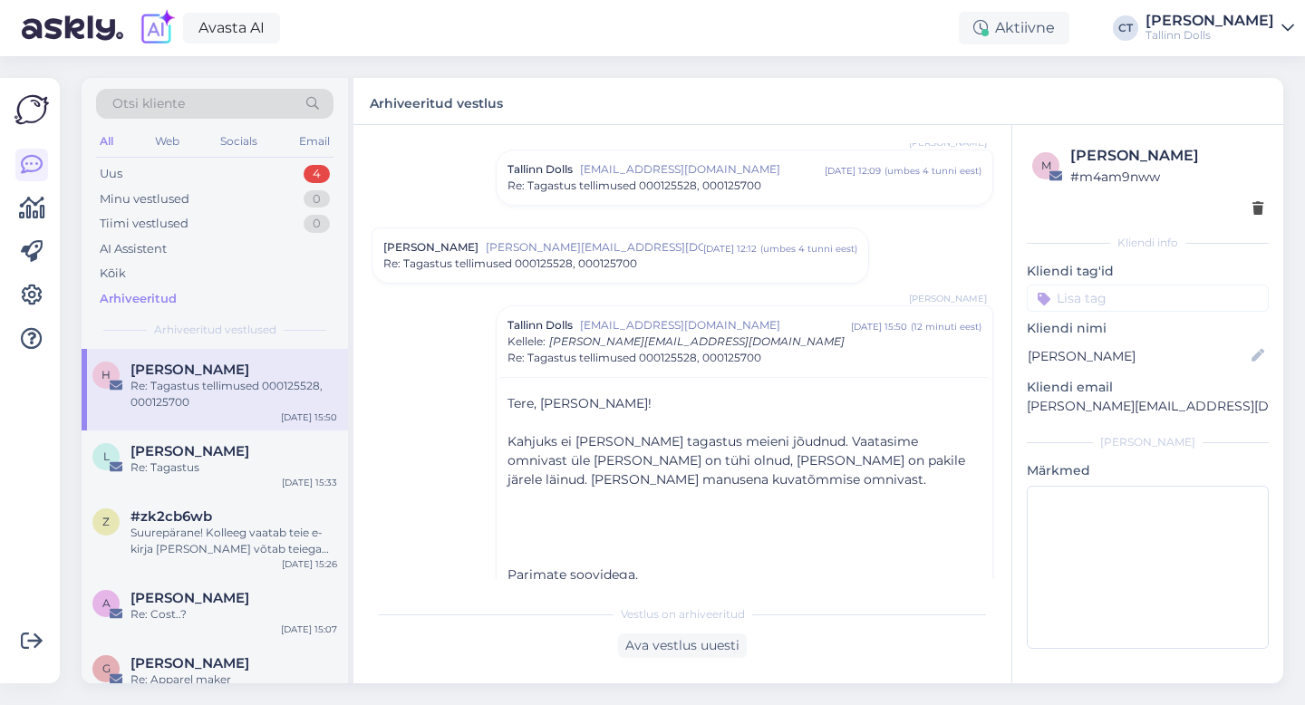
scroll to position [262, 0]
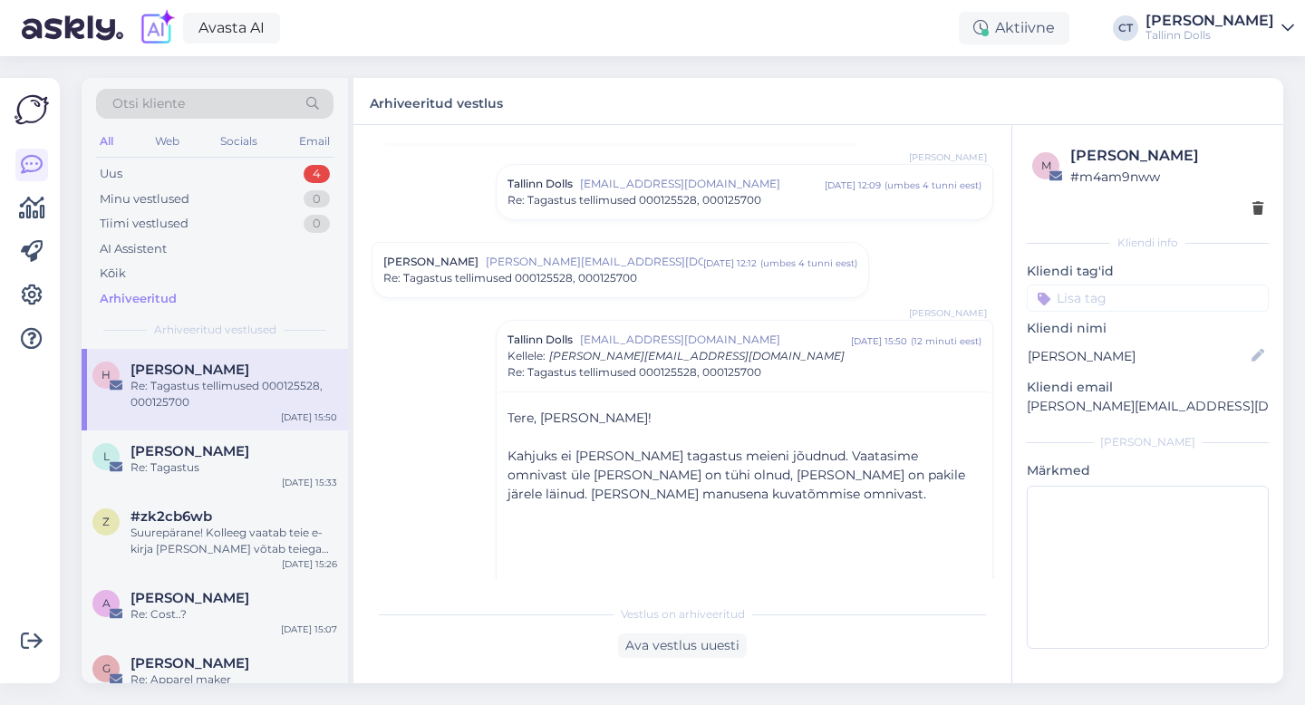
click at [500, 296] on div "[PERSON_NAME] [PERSON_NAME][EMAIL_ADDRESS][DOMAIN_NAME] [DATE] 12:12 ( umbes 4 …" at bounding box center [620, 270] width 496 height 54
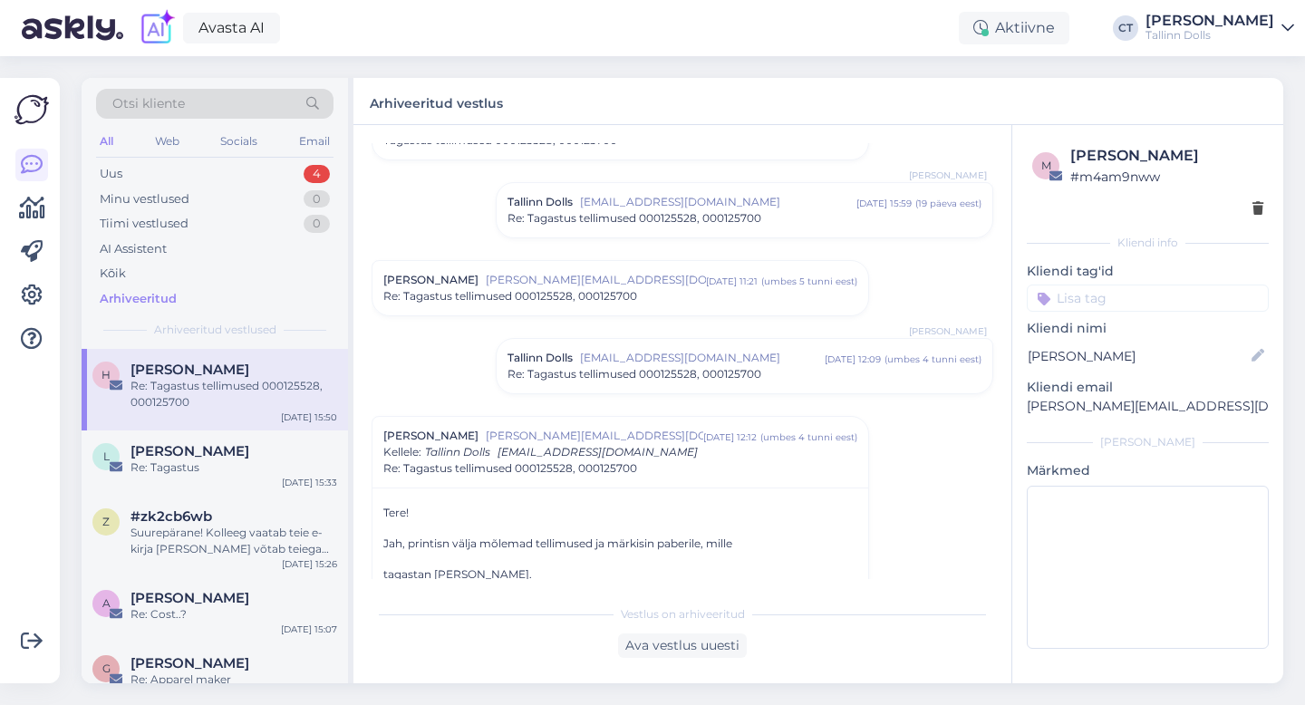
scroll to position [71, 0]
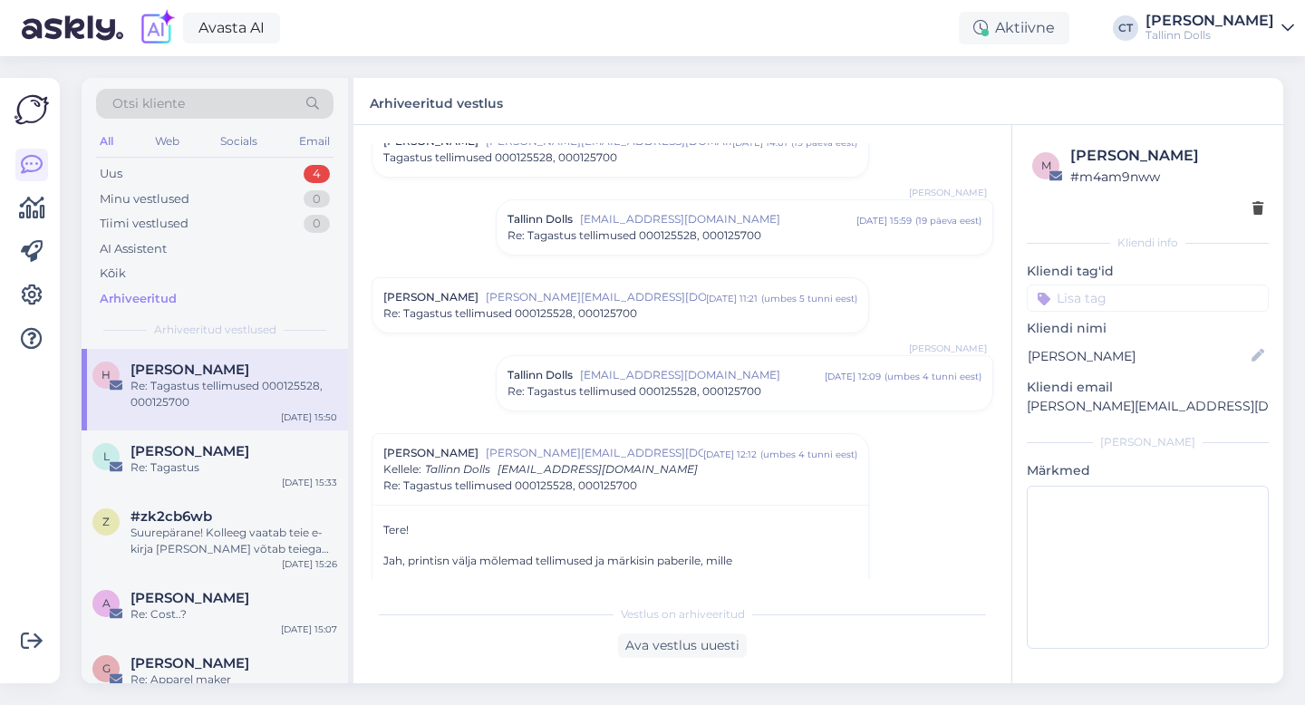
click at [525, 326] on div "[PERSON_NAME] [PERSON_NAME][EMAIL_ADDRESS][DOMAIN_NAME] [DATE] 11:21 ( umbes 5 …" at bounding box center [620, 305] width 496 height 54
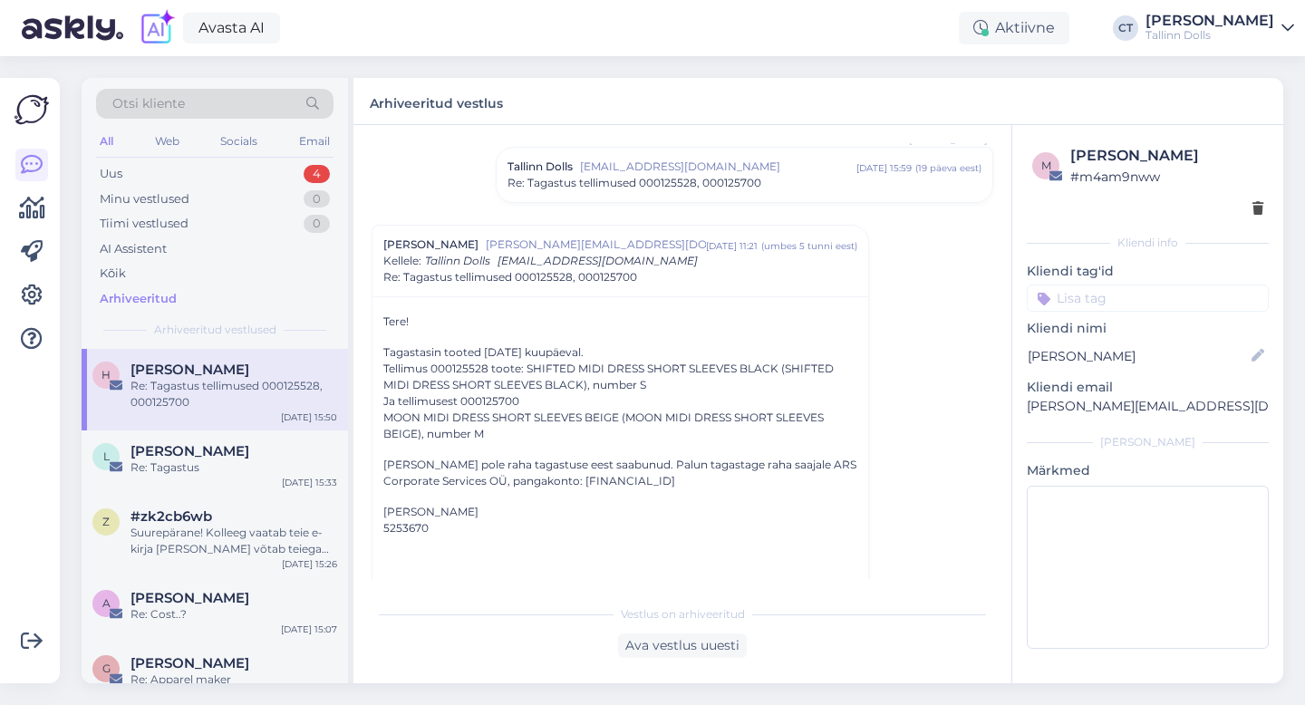
scroll to position [110, 0]
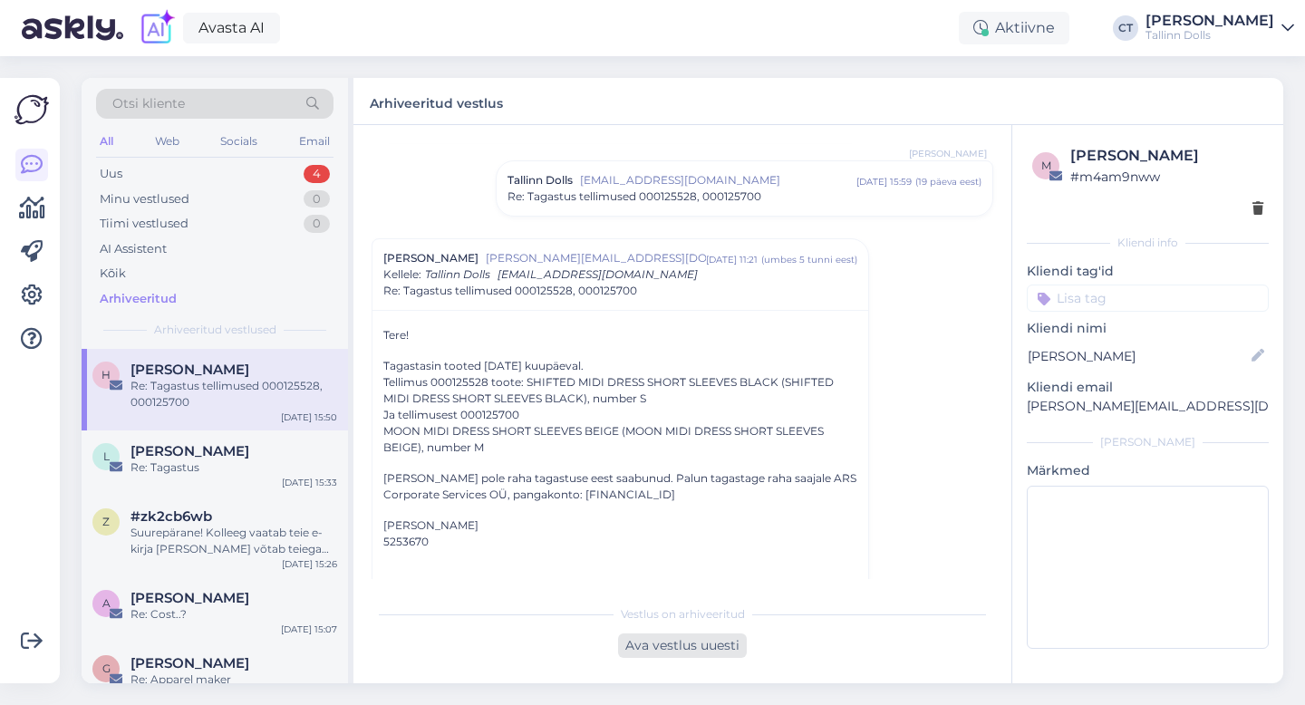
click at [670, 650] on div "Ava vestlus uuesti" at bounding box center [682, 645] width 129 height 24
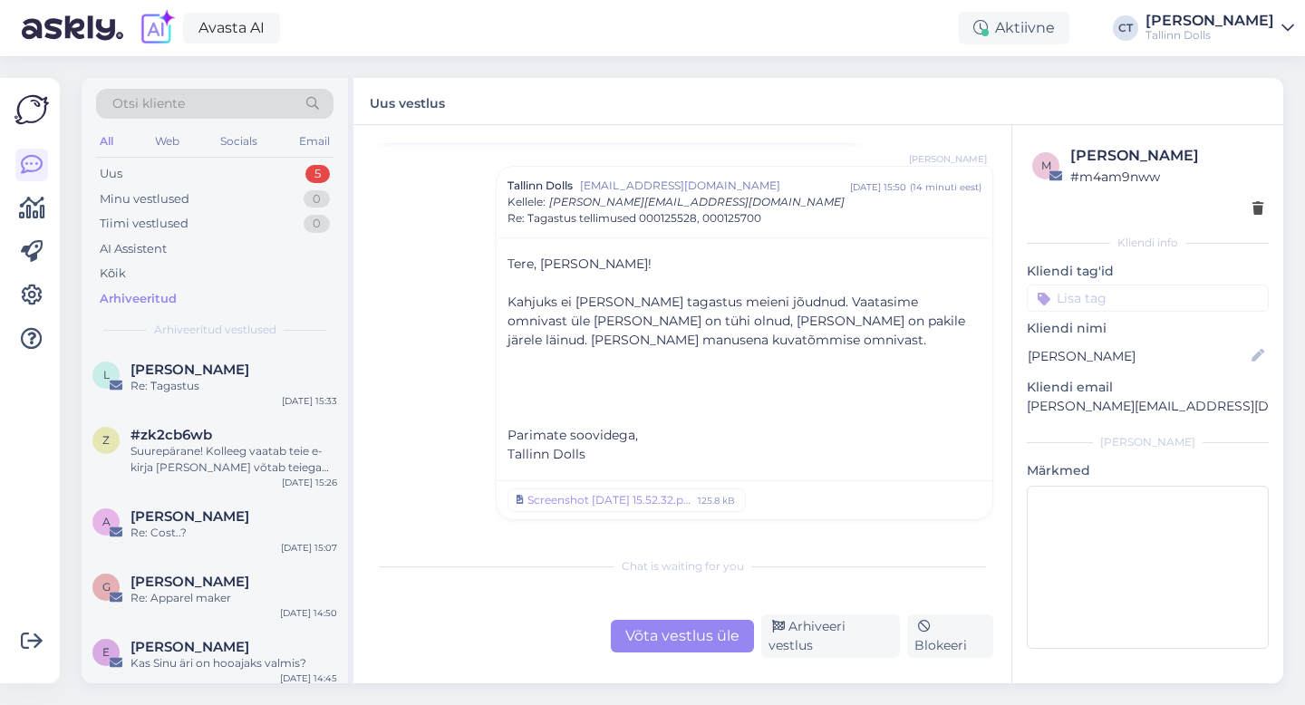
click at [669, 640] on div "Võta vestlus üle" at bounding box center [682, 636] width 143 height 33
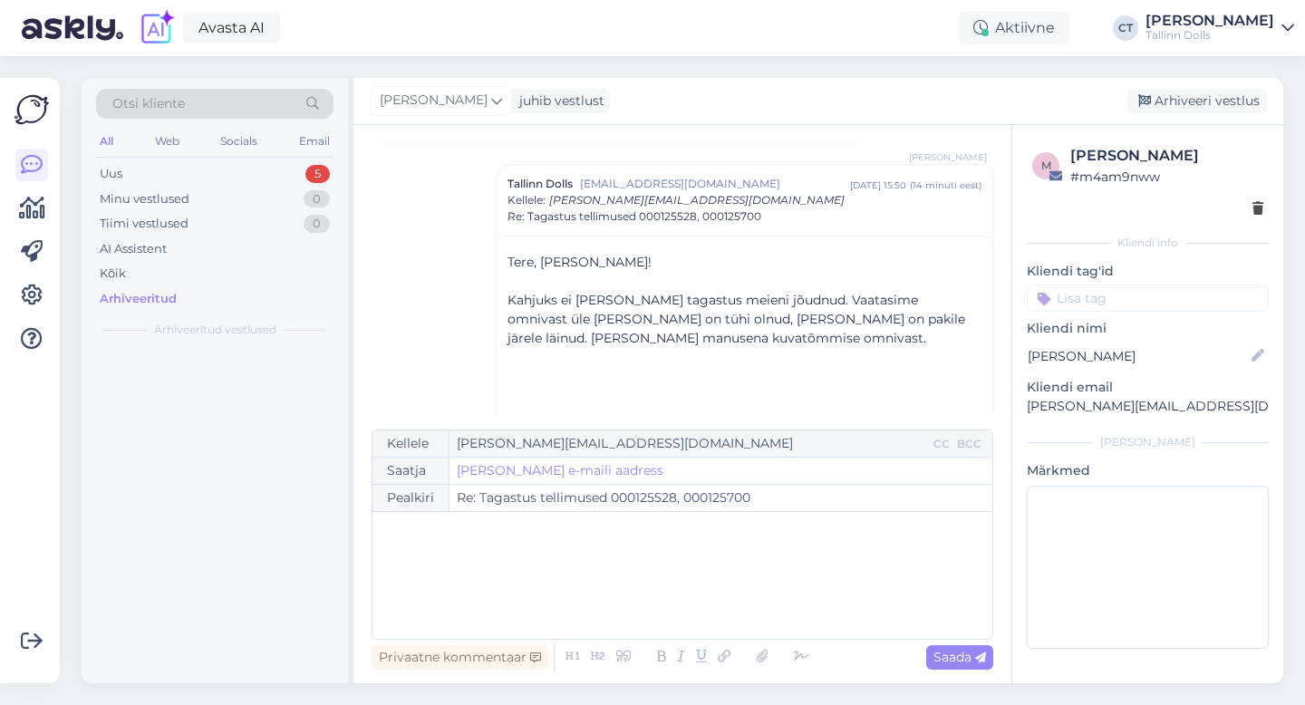
scroll to position [2181, 0]
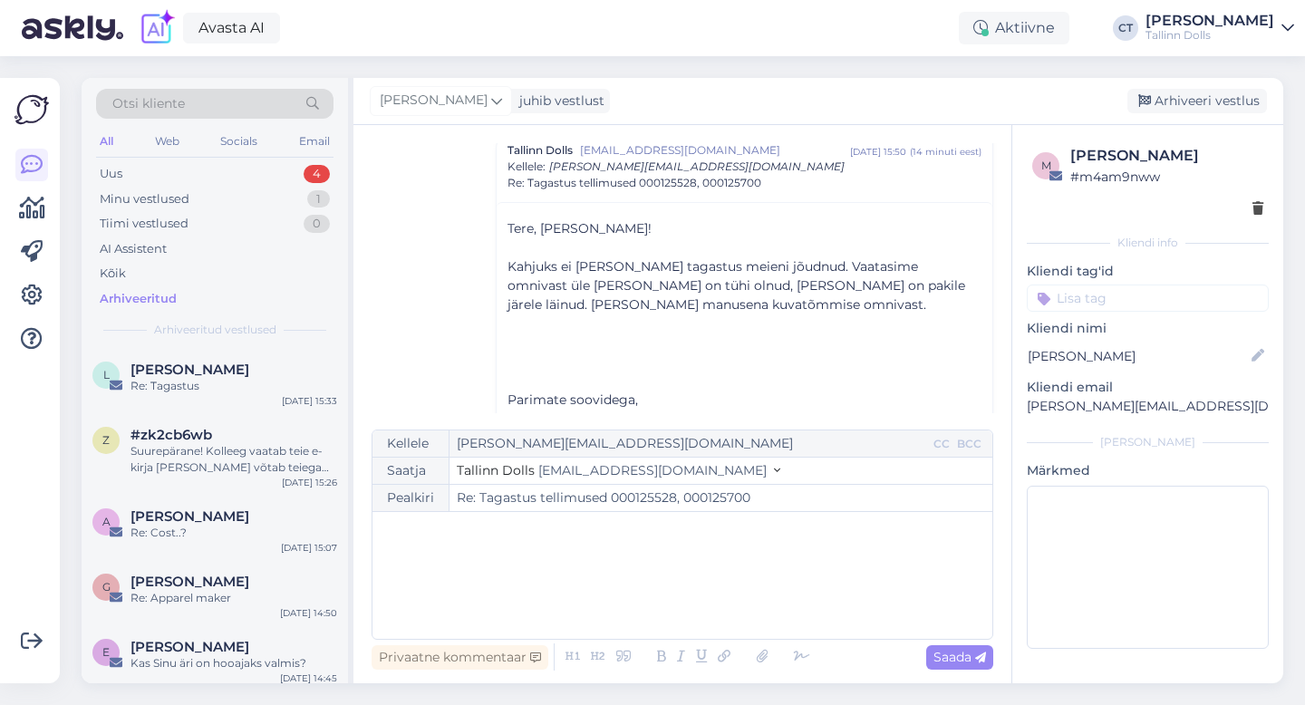
click at [654, 597] on div "﻿" at bounding box center [682, 575] width 602 height 109
click at [639, 577] on div "﻿" at bounding box center [682, 575] width 602 height 109
click at [645, 572] on div "﻿" at bounding box center [682, 575] width 602 height 109
click at [814, 549] on div "﻿" at bounding box center [682, 575] width 602 height 109
click at [794, 542] on div "﻿" at bounding box center [682, 575] width 602 height 109
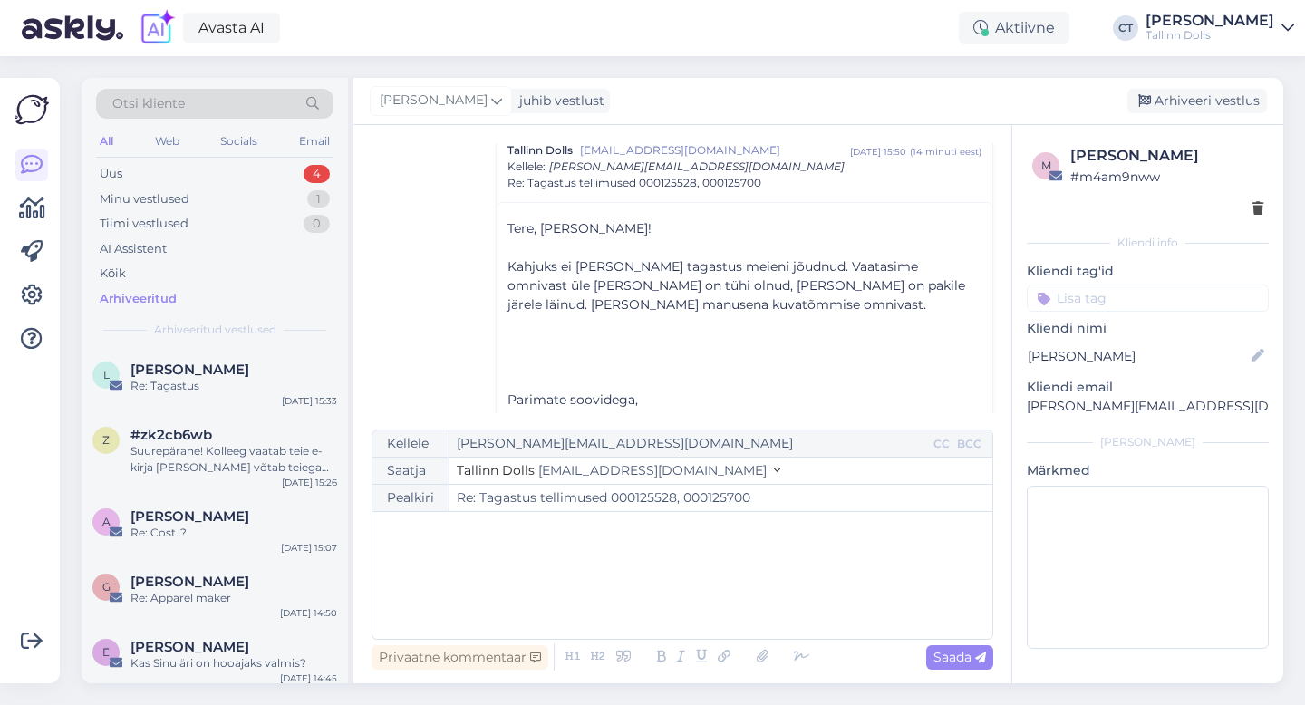
click at [794, 542] on div "﻿" at bounding box center [682, 575] width 602 height 109
click at [713, 559] on div "﻿" at bounding box center [682, 575] width 602 height 109
click at [145, 168] on div "Uus 4" at bounding box center [214, 173] width 237 height 25
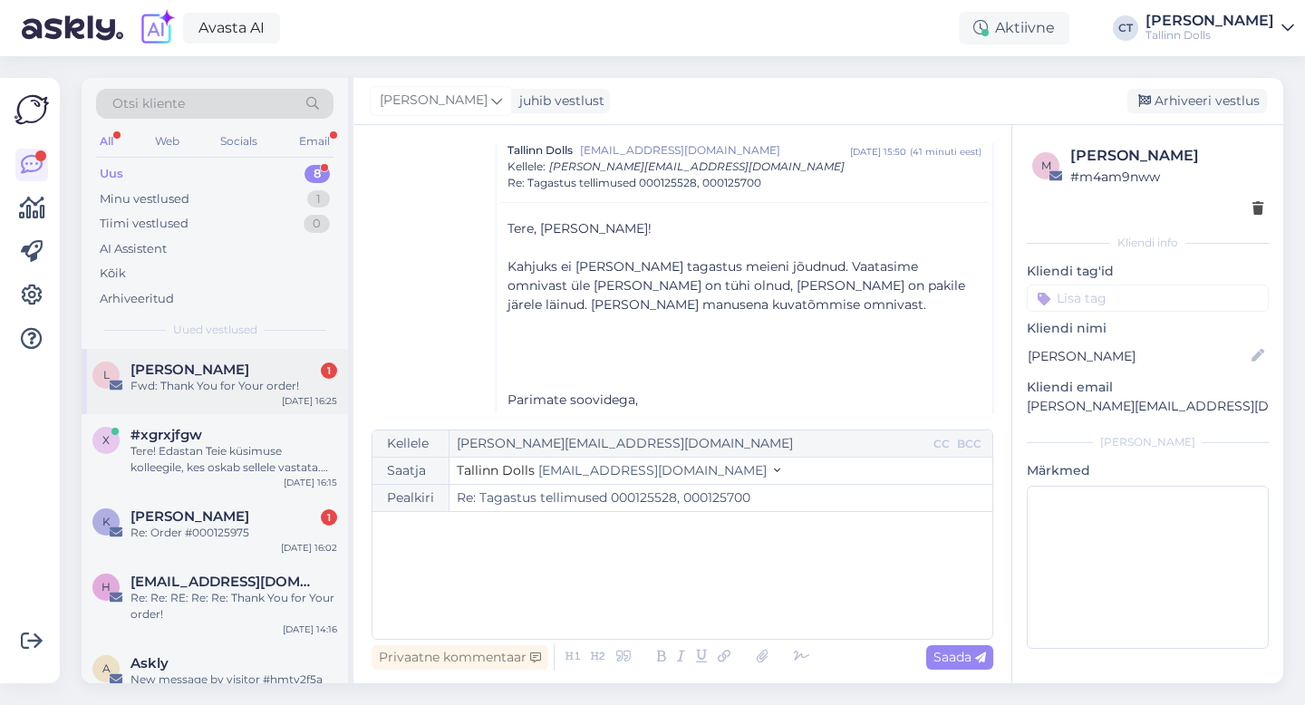
click at [192, 376] on span "[PERSON_NAME]" at bounding box center [189, 369] width 119 height 16
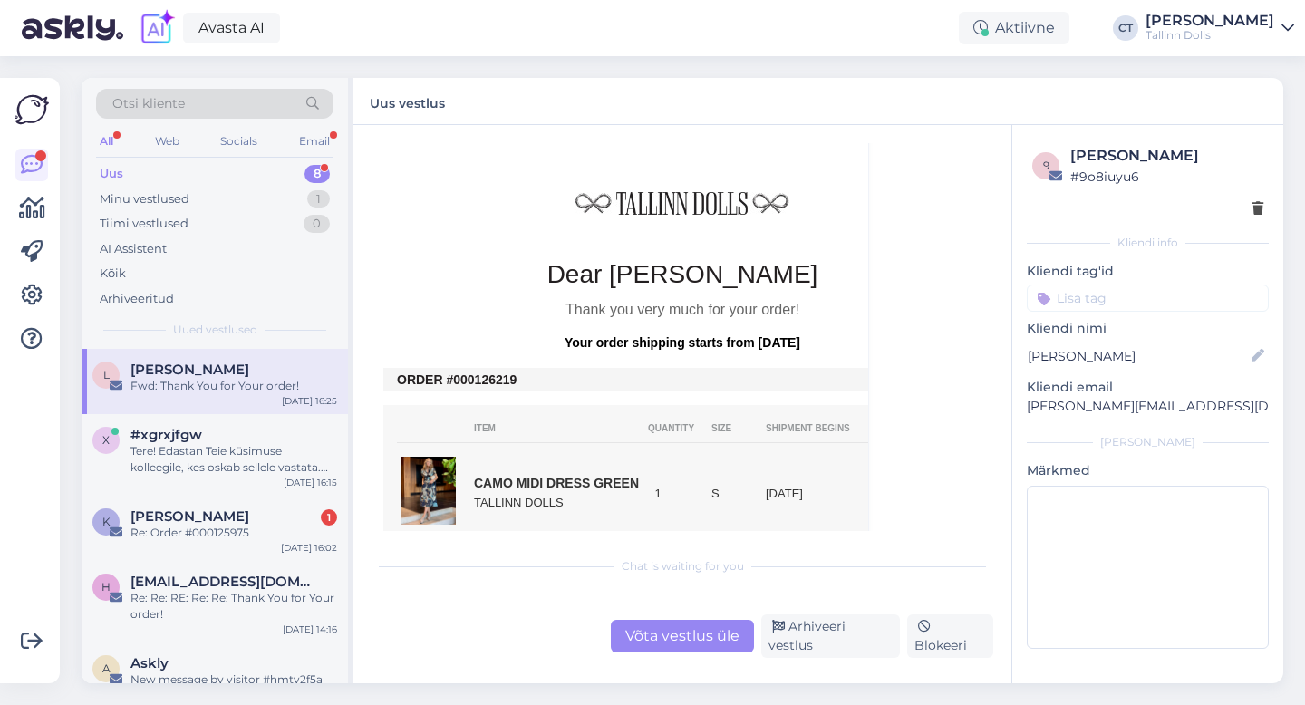
scroll to position [626, 0]
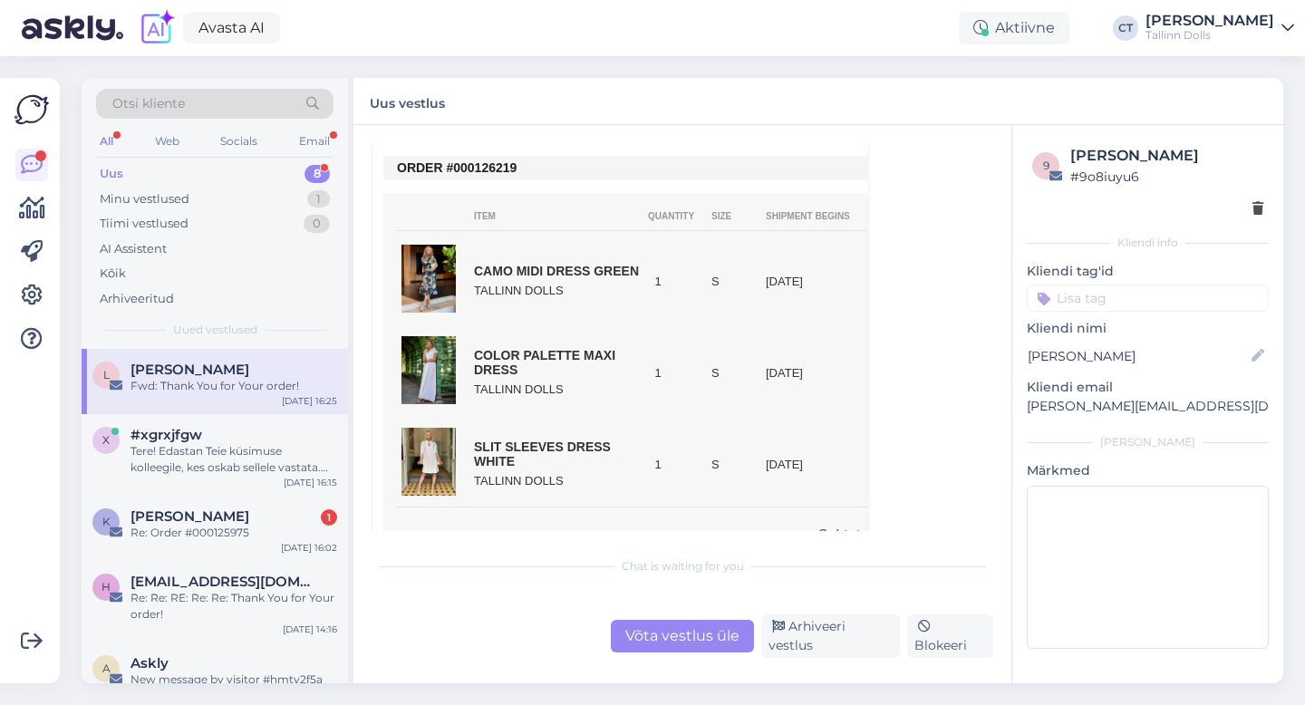
click at [658, 635] on div "Võta vestlus üle" at bounding box center [682, 636] width 143 height 33
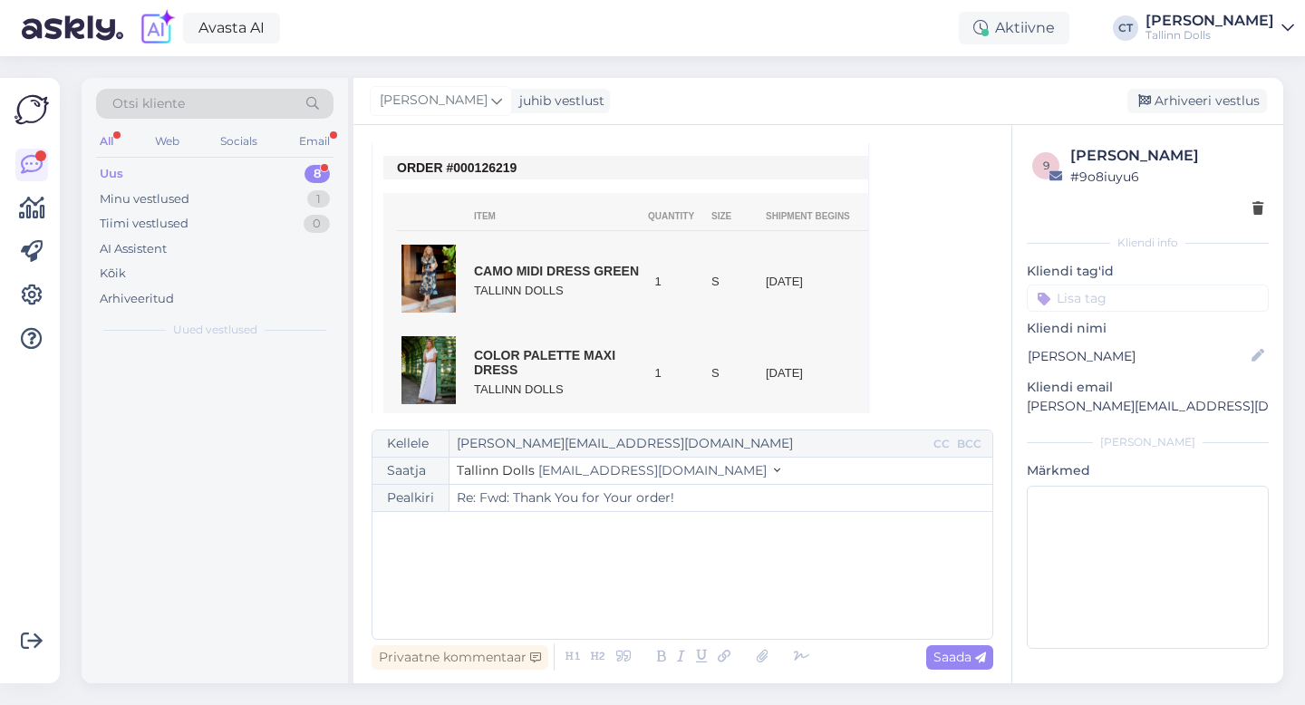
scroll to position [49, 0]
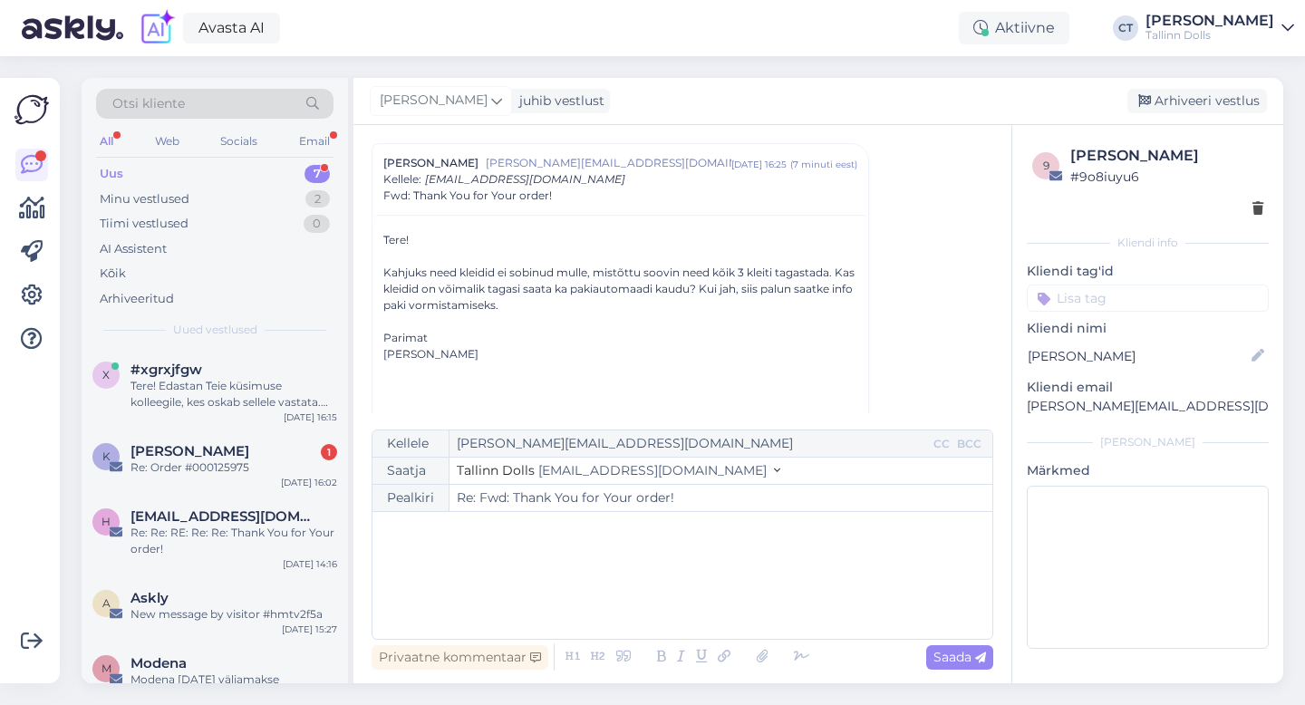
click at [638, 614] on div "﻿" at bounding box center [682, 575] width 602 height 109
click at [516, 565] on div "﻿" at bounding box center [682, 575] width 602 height 109
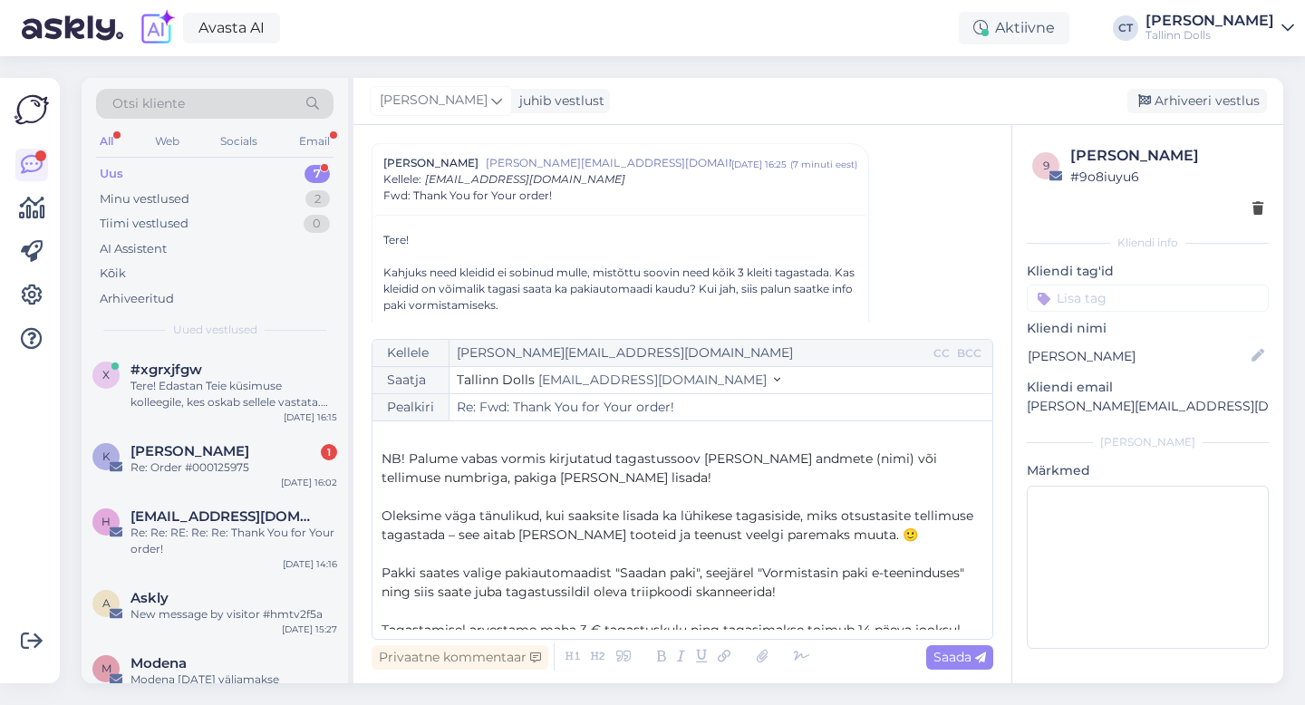
scroll to position [75, 0]
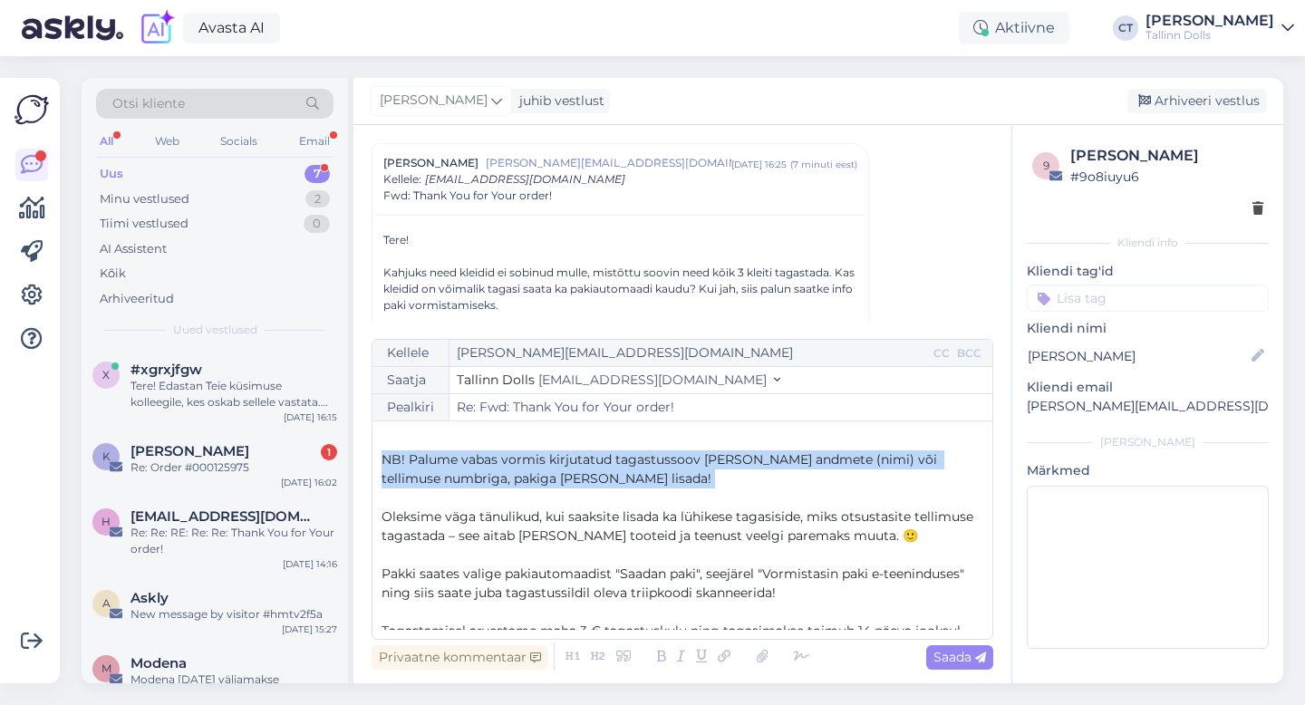
drag, startPoint x: 608, startPoint y: 491, endPoint x: 364, endPoint y: 459, distance: 245.8
click at [364, 459] on div "Vestlus [PERSON_NAME] Saarniit [EMAIL_ADDRESS][DOMAIN_NAME] [DATE] 16:25 ( 7 mi…" at bounding box center [682, 404] width 658 height 558
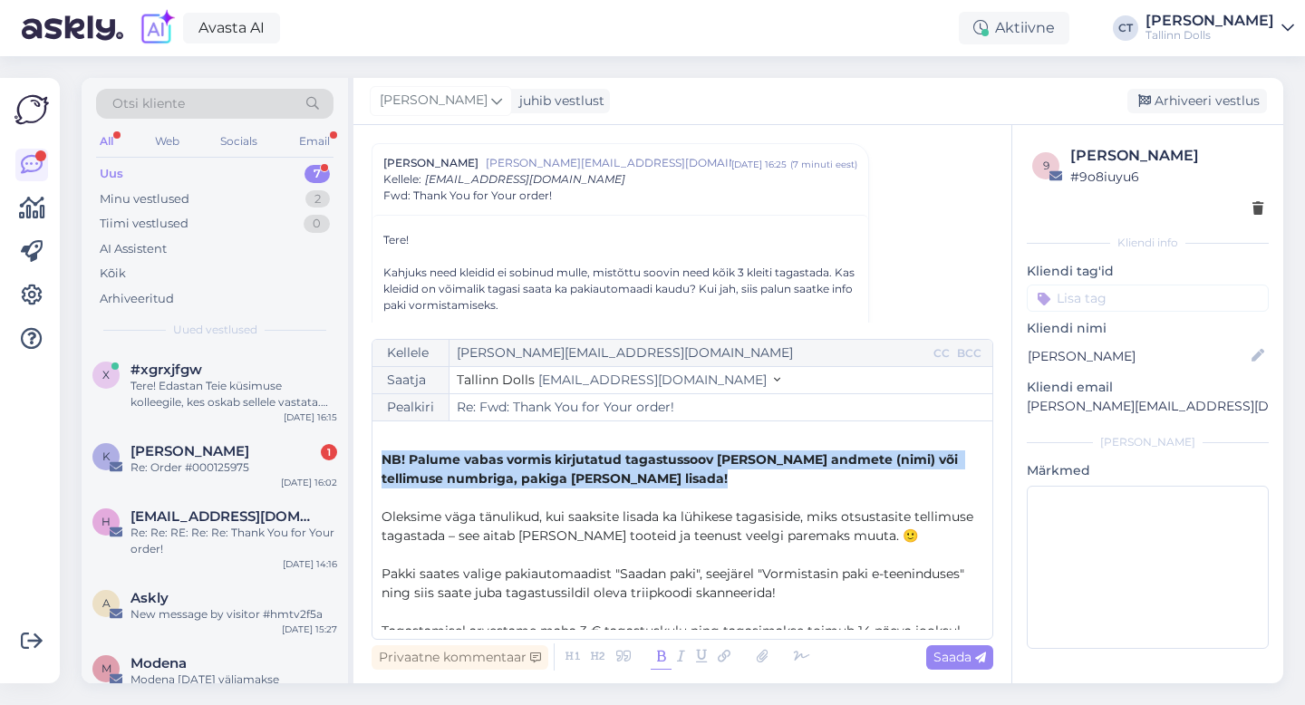
click at [656, 660] on icon at bounding box center [661, 656] width 21 height 25
click at [968, 658] on span "Saada" at bounding box center [959, 657] width 53 height 16
type input "Re: Re: Fwd: Thank You for Your order!"
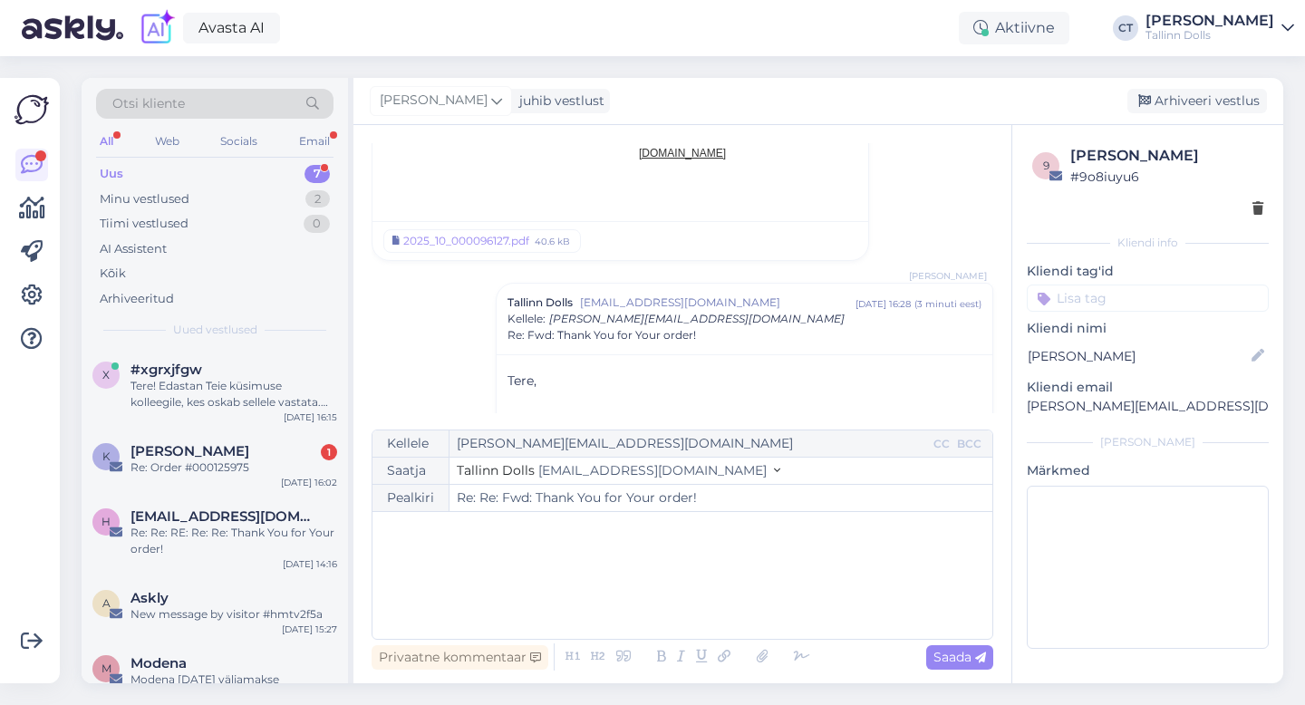
scroll to position [1504, 0]
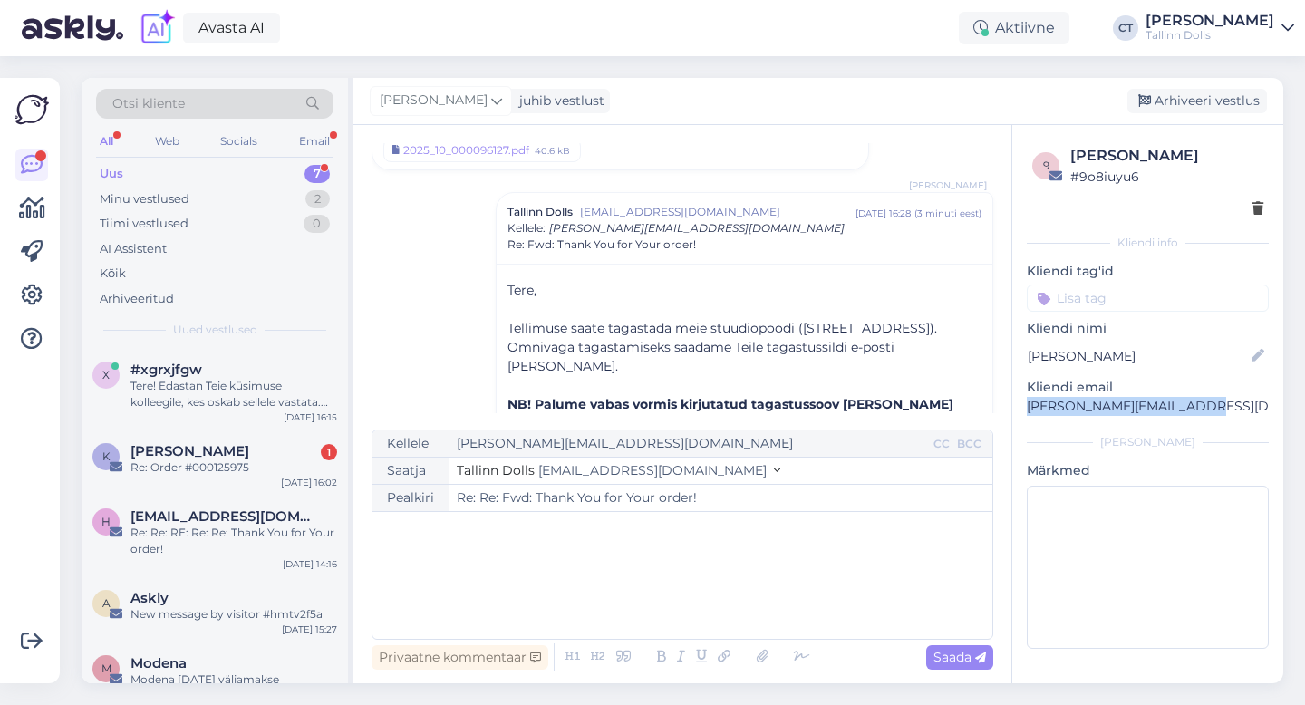
drag, startPoint x: 1193, startPoint y: 410, endPoint x: 1017, endPoint y: 413, distance: 176.7
click at [1016, 413] on div "9 [PERSON_NAME] # 9o8iuyu6 Kliendi info Kliendi tag'id Kliendi nimi [PERSON_NAM…" at bounding box center [1147, 400] width 271 height 551
copy p "[PERSON_NAME][EMAIL_ADDRESS][DOMAIN_NAME]"
click at [1210, 108] on div "Arhiveeri vestlus" at bounding box center [1197, 101] width 140 height 24
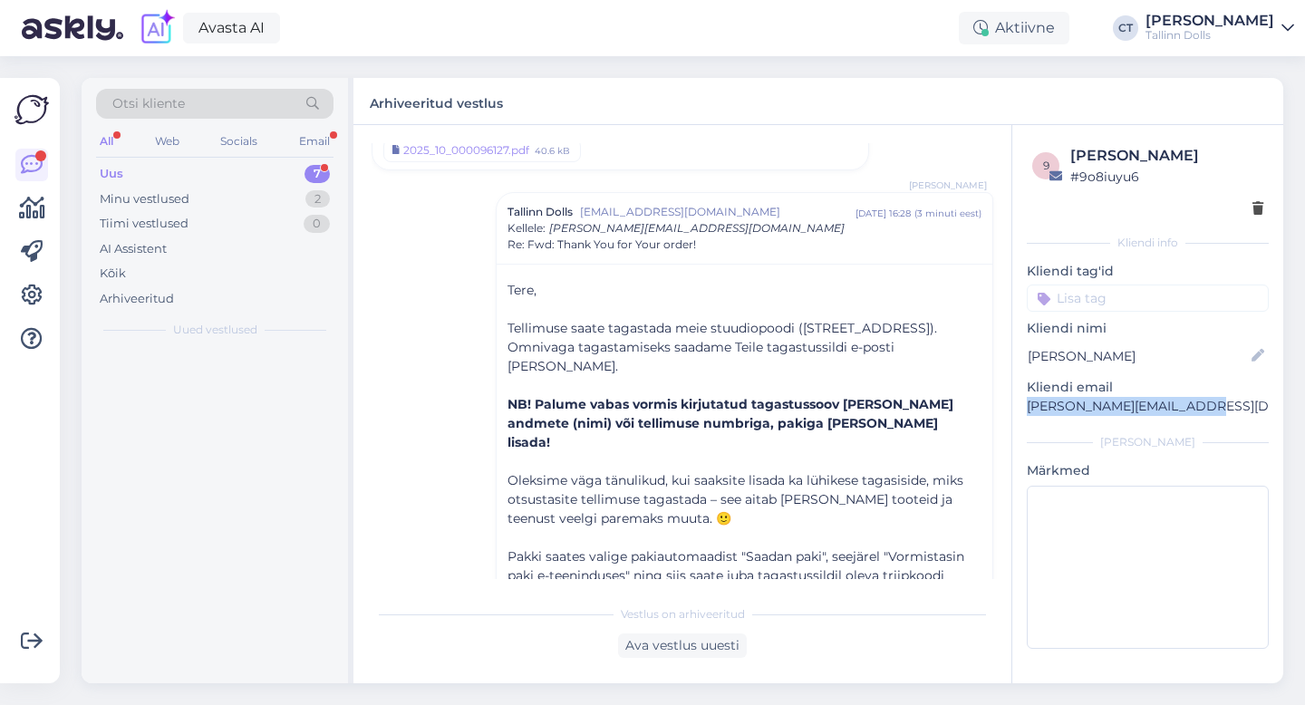
scroll to position [1553, 0]
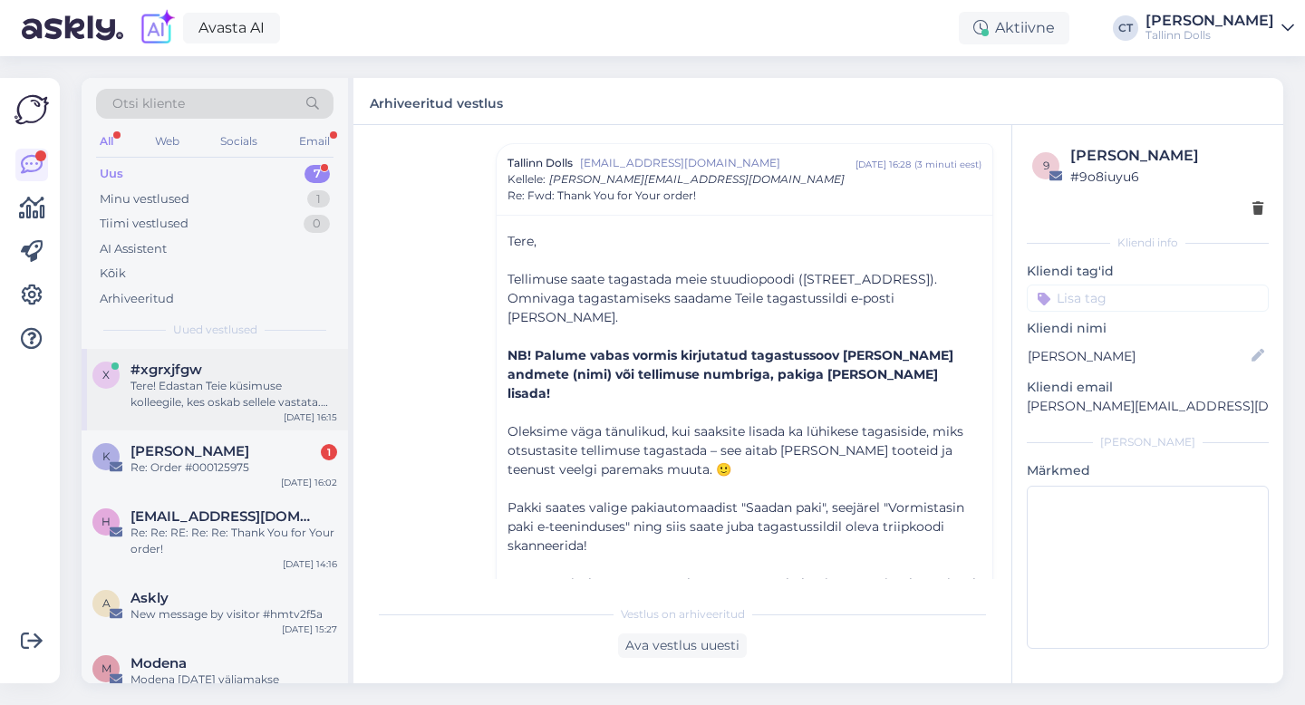
click at [159, 381] on div "Tere! Edastan Teie küsimuse kolleegile, kes oskab sellele vastata. Vastuse saat…" at bounding box center [233, 394] width 207 height 33
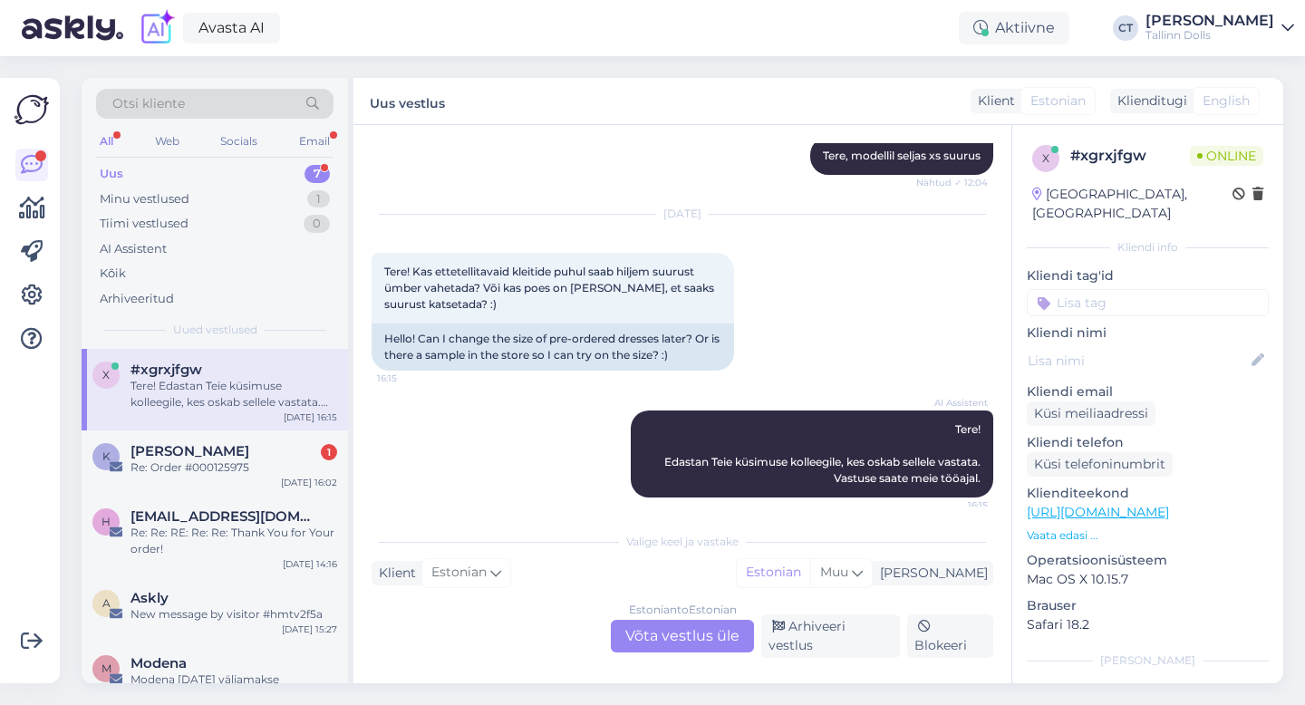
click at [683, 640] on div "Estonian to Estonian Võta vestlus üle" at bounding box center [682, 636] width 143 height 33
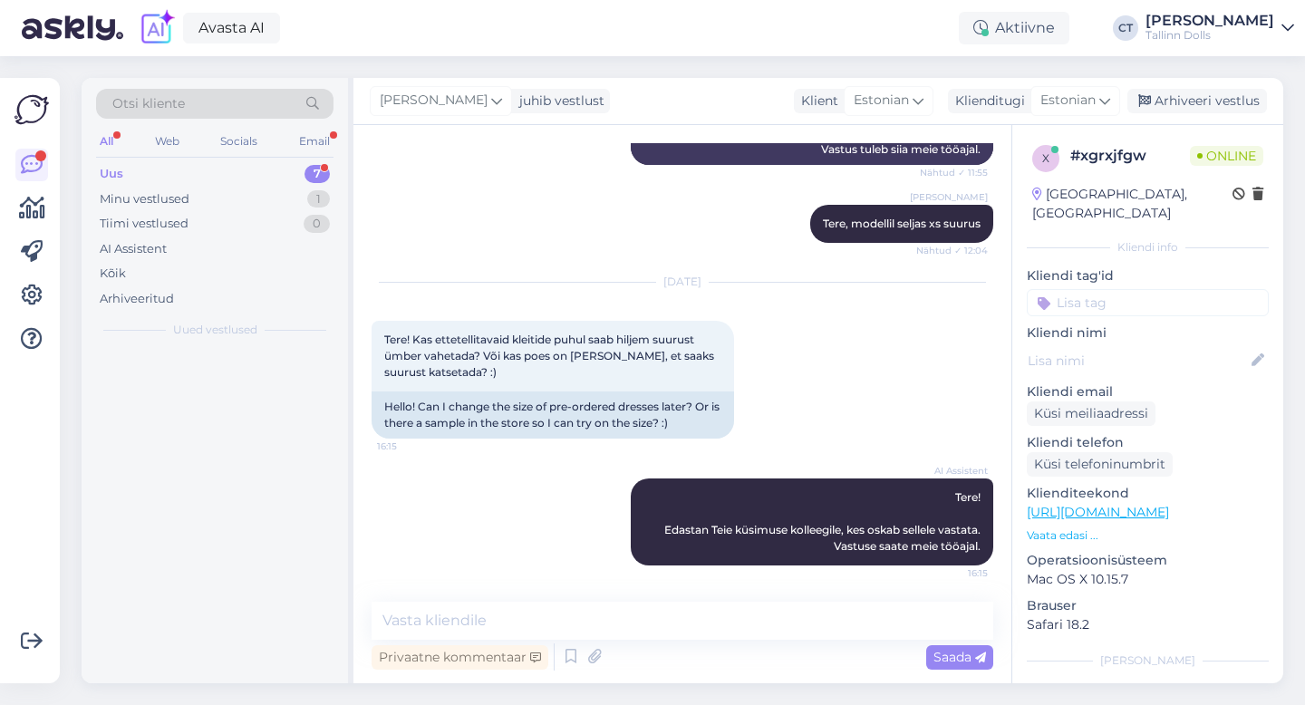
scroll to position [551, 0]
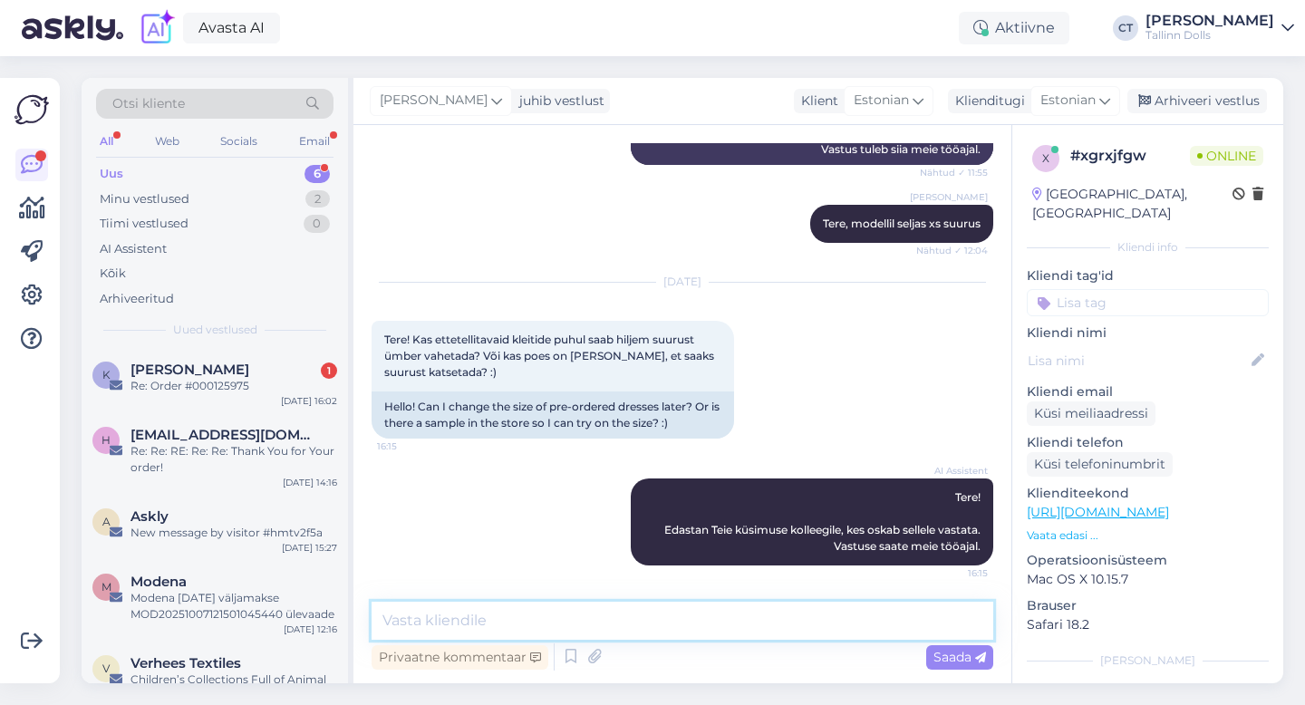
click at [690, 625] on textarea at bounding box center [682, 621] width 622 height 38
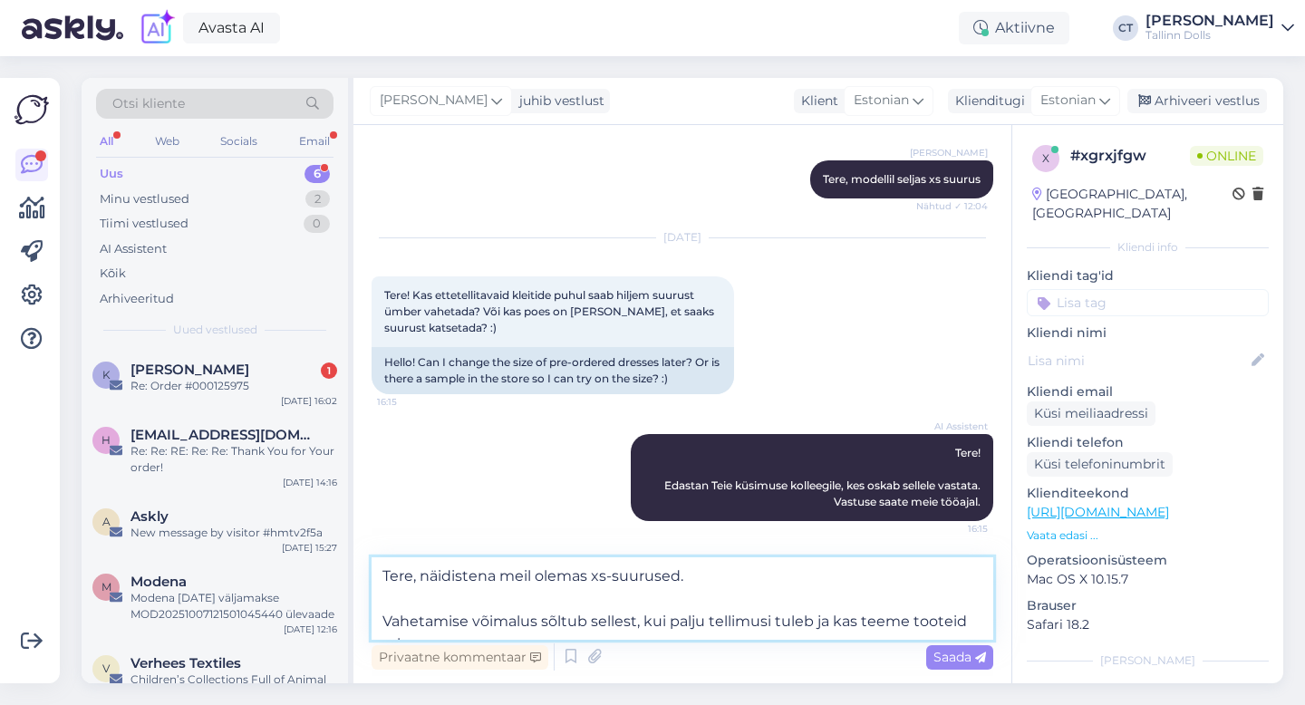
scroll to position [618, 0]
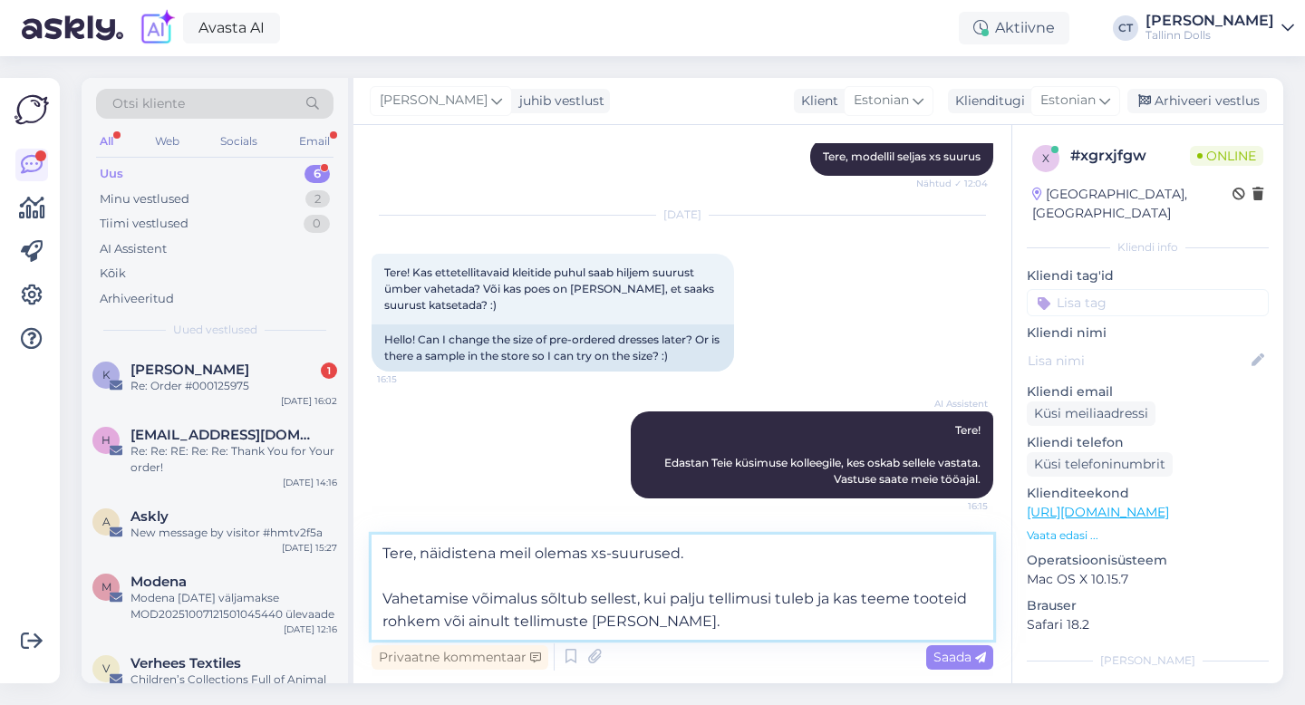
type textarea "Tere, näidistena meil olemas xs-suurused. Vahetamise võimalus sõltub sellest, k…"
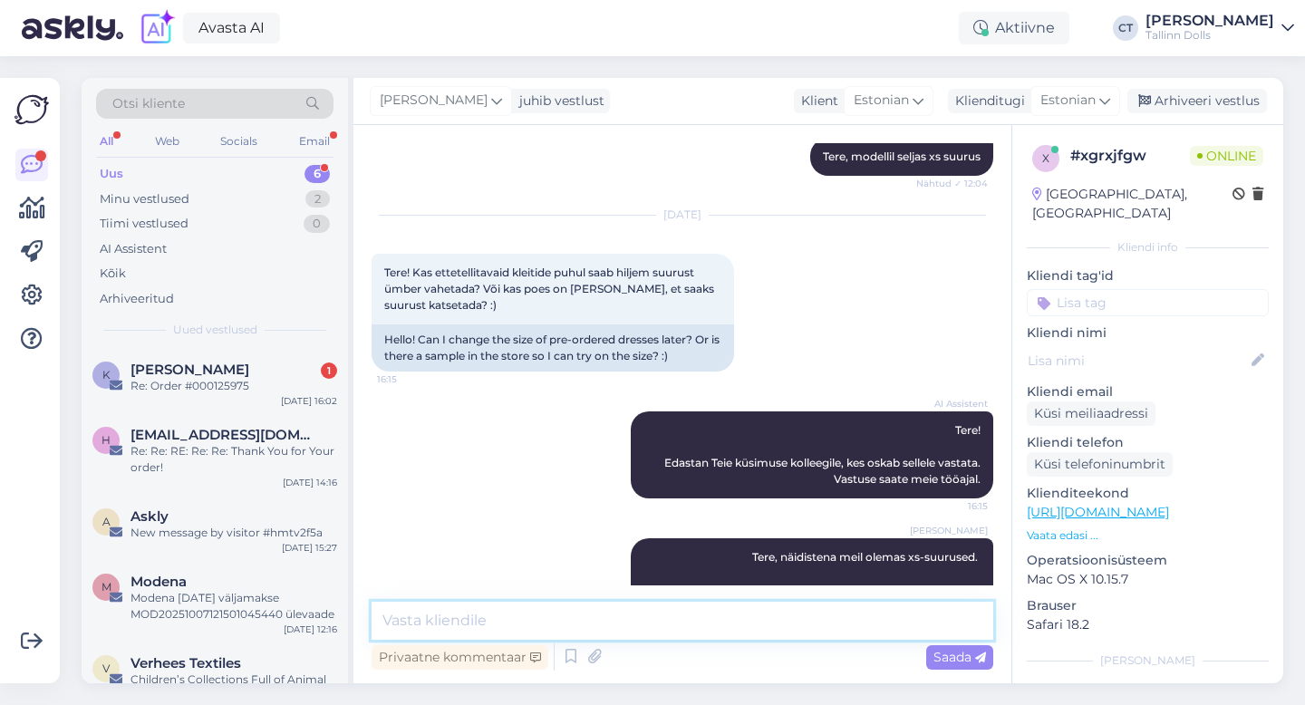
scroll to position [678, 0]
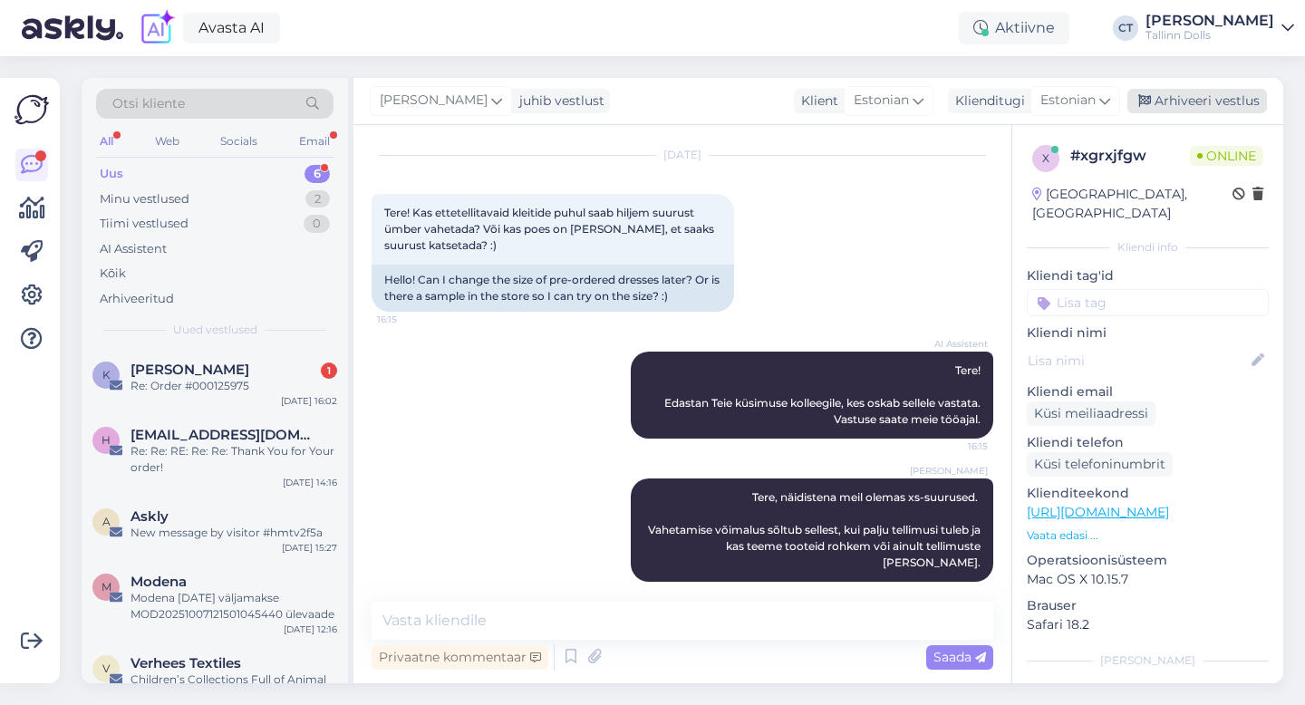
click at [1229, 101] on div "Arhiveeri vestlus" at bounding box center [1197, 101] width 140 height 24
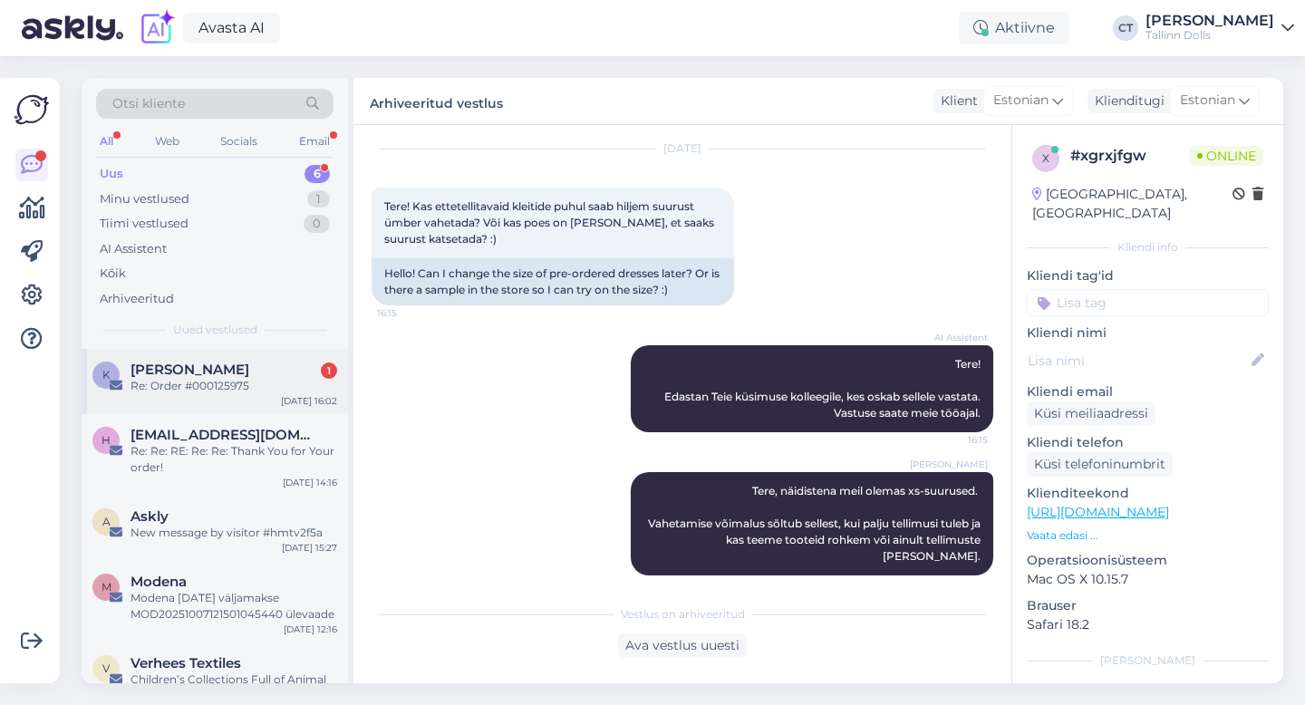
click at [229, 388] on div "Re: Order #000125975" at bounding box center [233, 386] width 207 height 16
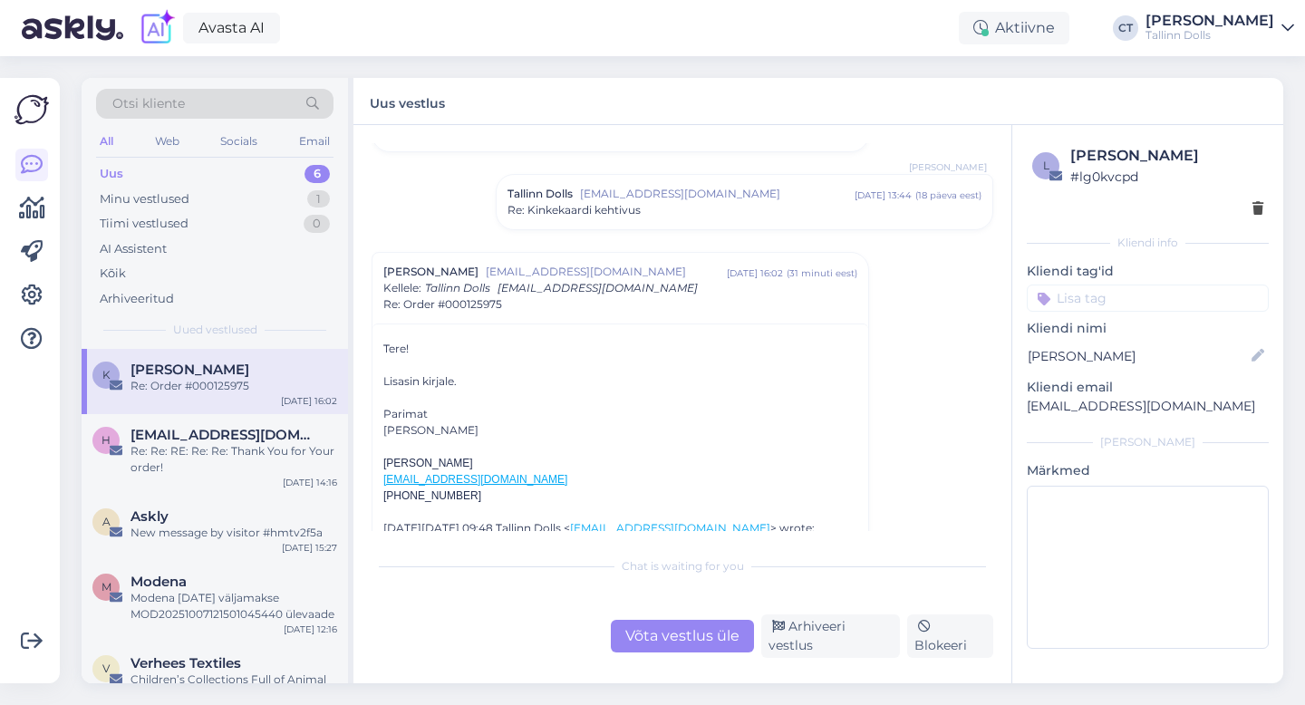
scroll to position [1962, 0]
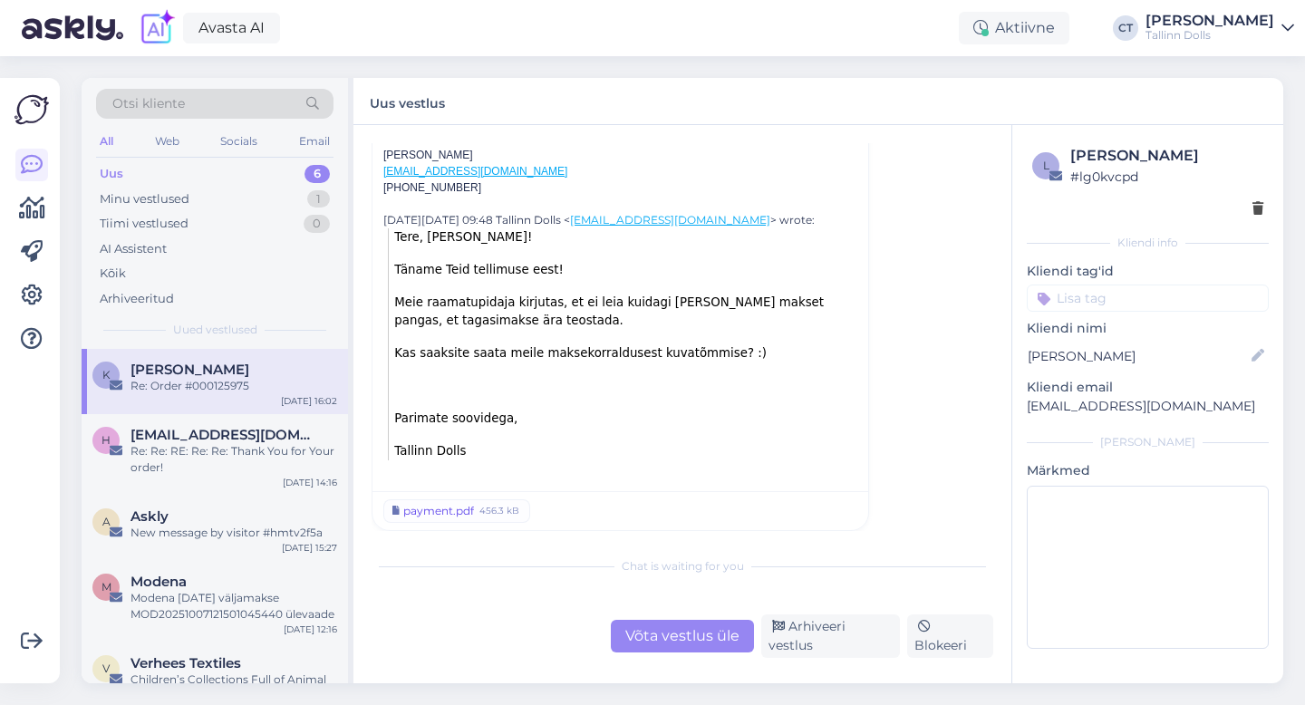
click at [449, 509] on div "payment.pdf" at bounding box center [438, 511] width 71 height 16
click at [217, 523] on div "Askly" at bounding box center [233, 516] width 207 height 16
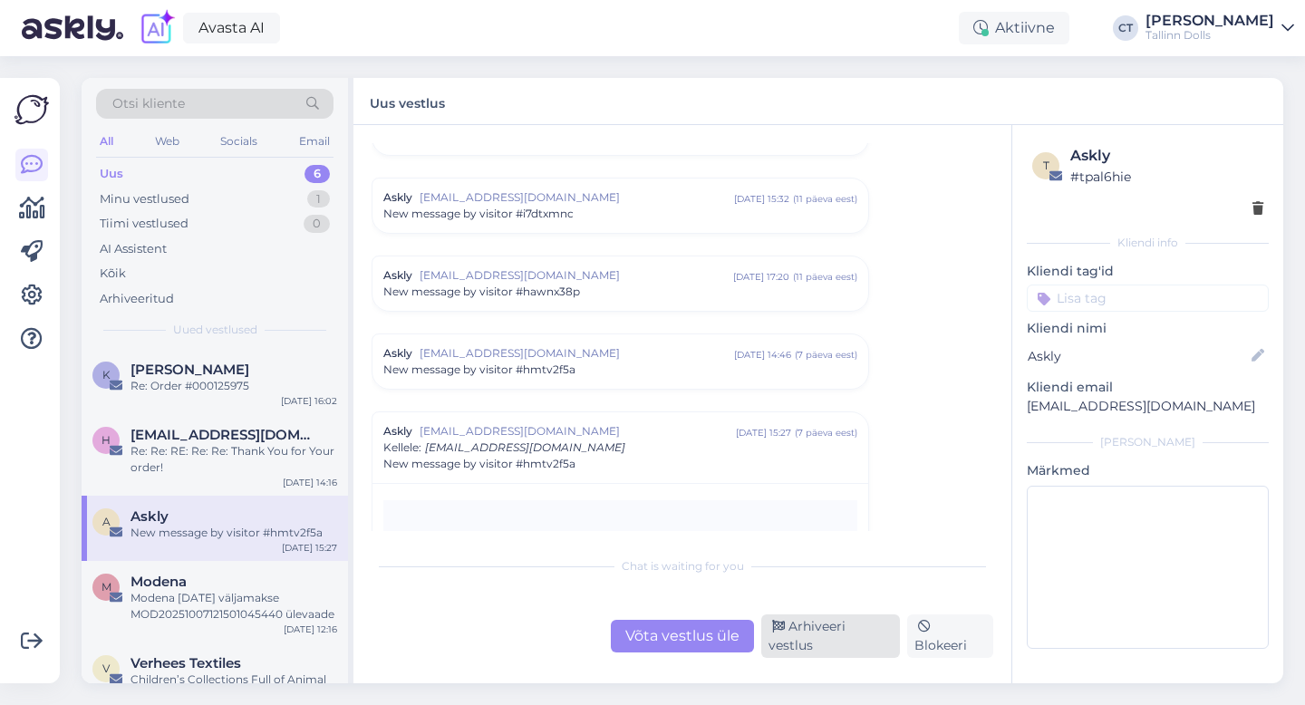
click at [793, 633] on div "Arhiveeri vestlus" at bounding box center [830, 635] width 139 height 43
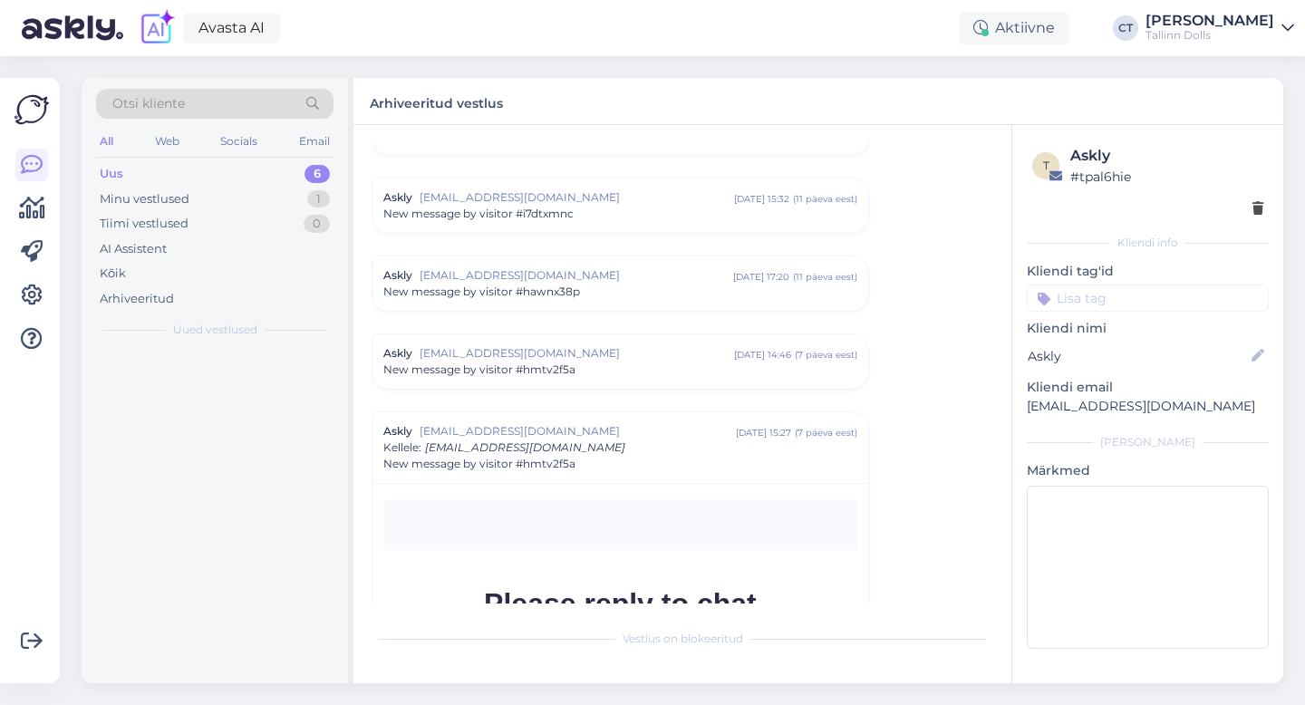
scroll to position [7763, 0]
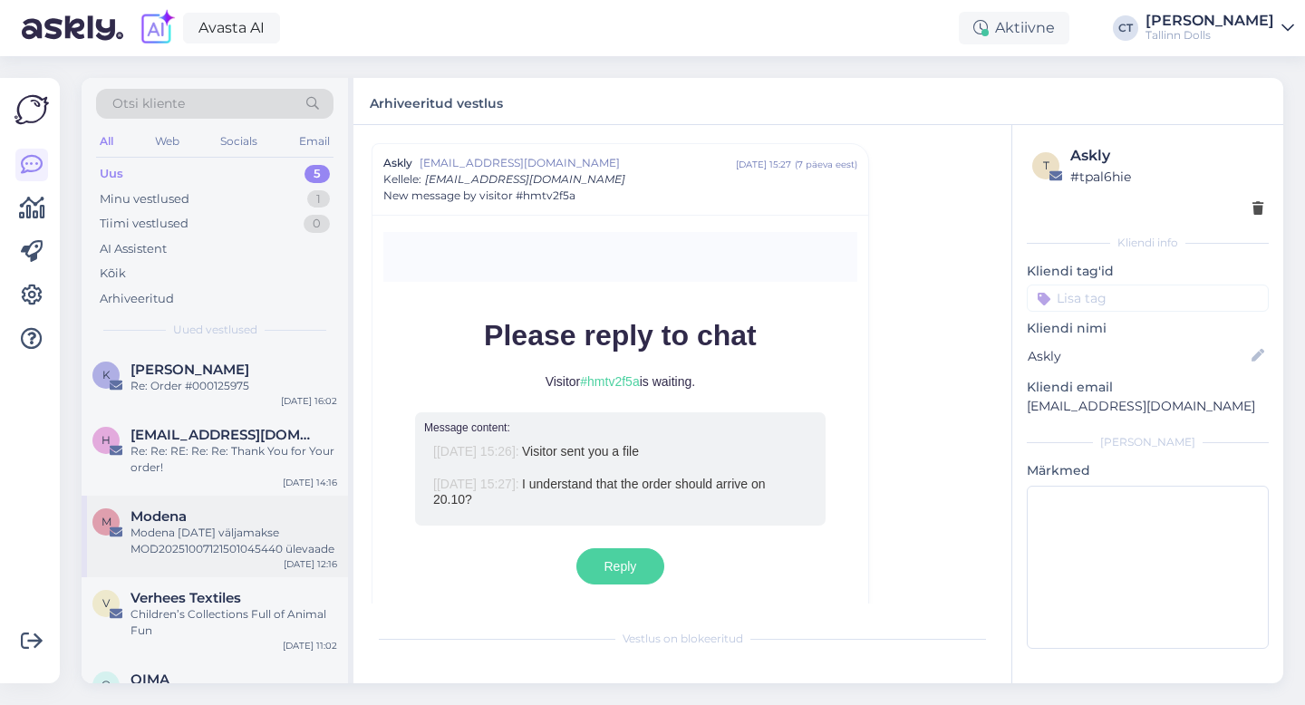
click at [295, 537] on div "Modena [DATE] väljamakse MOD20251007121501045440 ülevaade" at bounding box center [233, 541] width 207 height 33
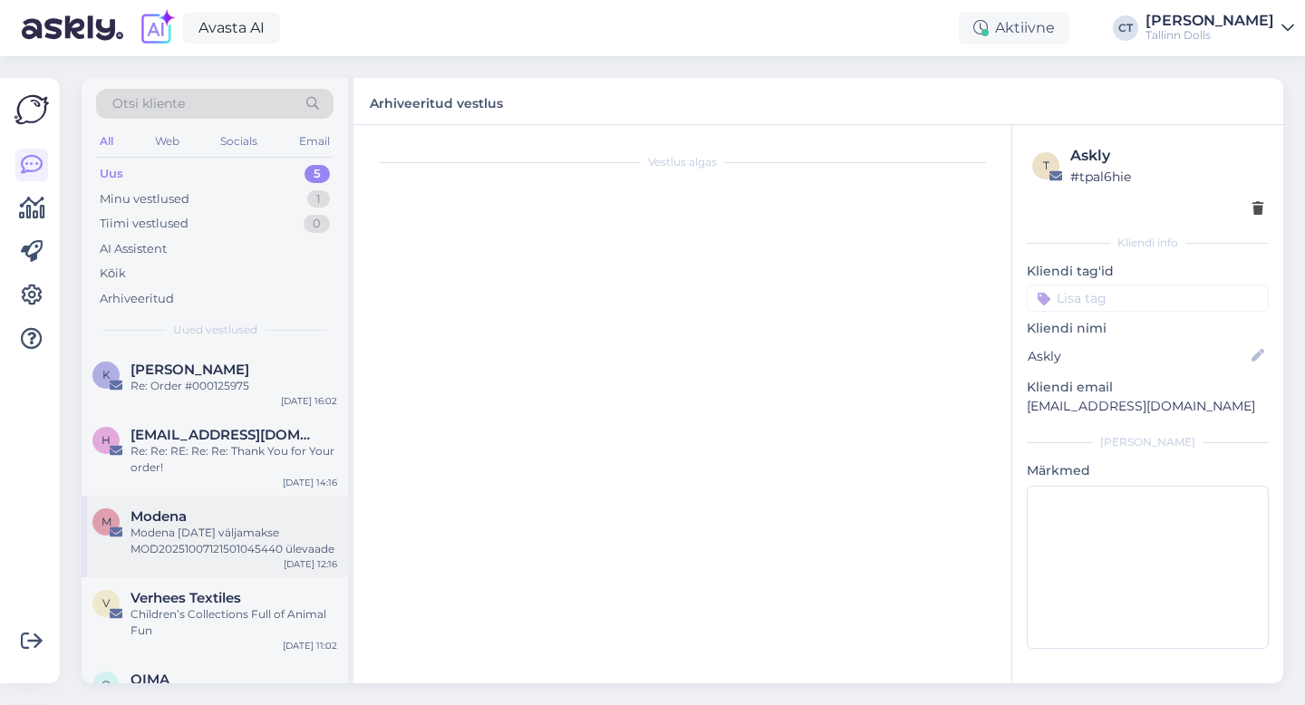
scroll to position [0, 0]
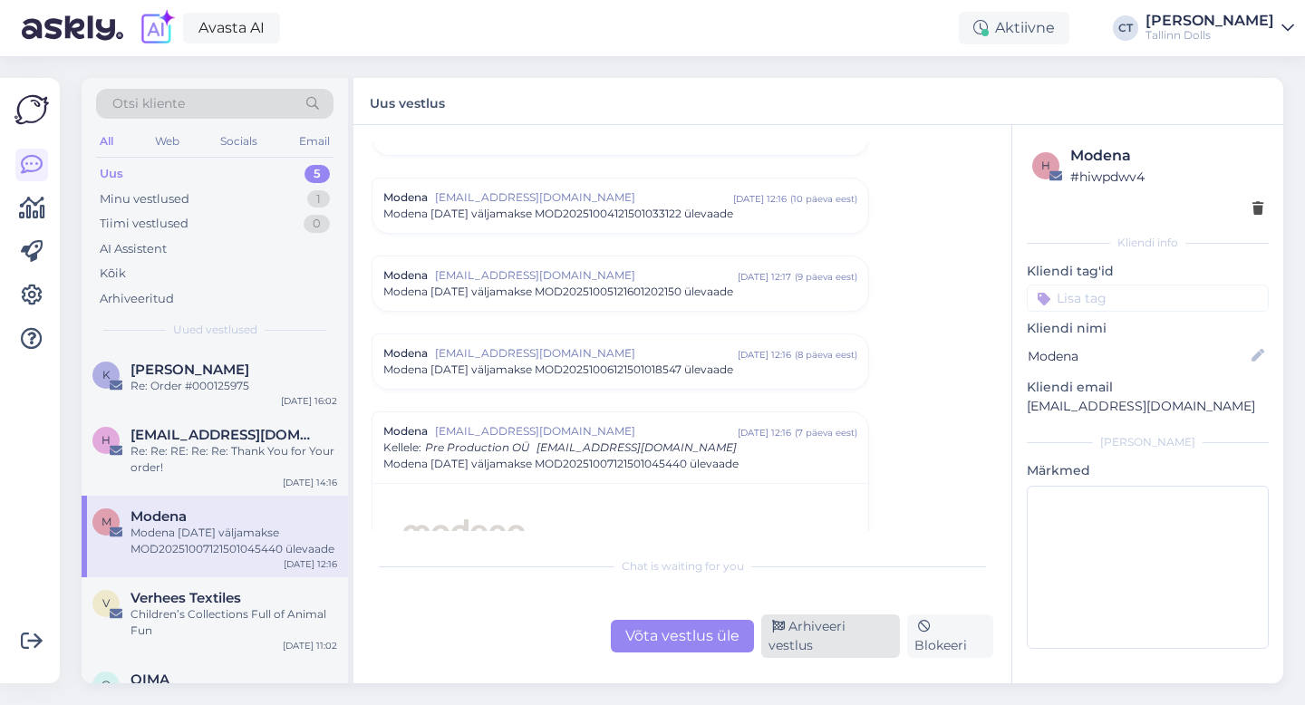
click at [790, 641] on div "Arhiveeri vestlus" at bounding box center [830, 635] width 139 height 43
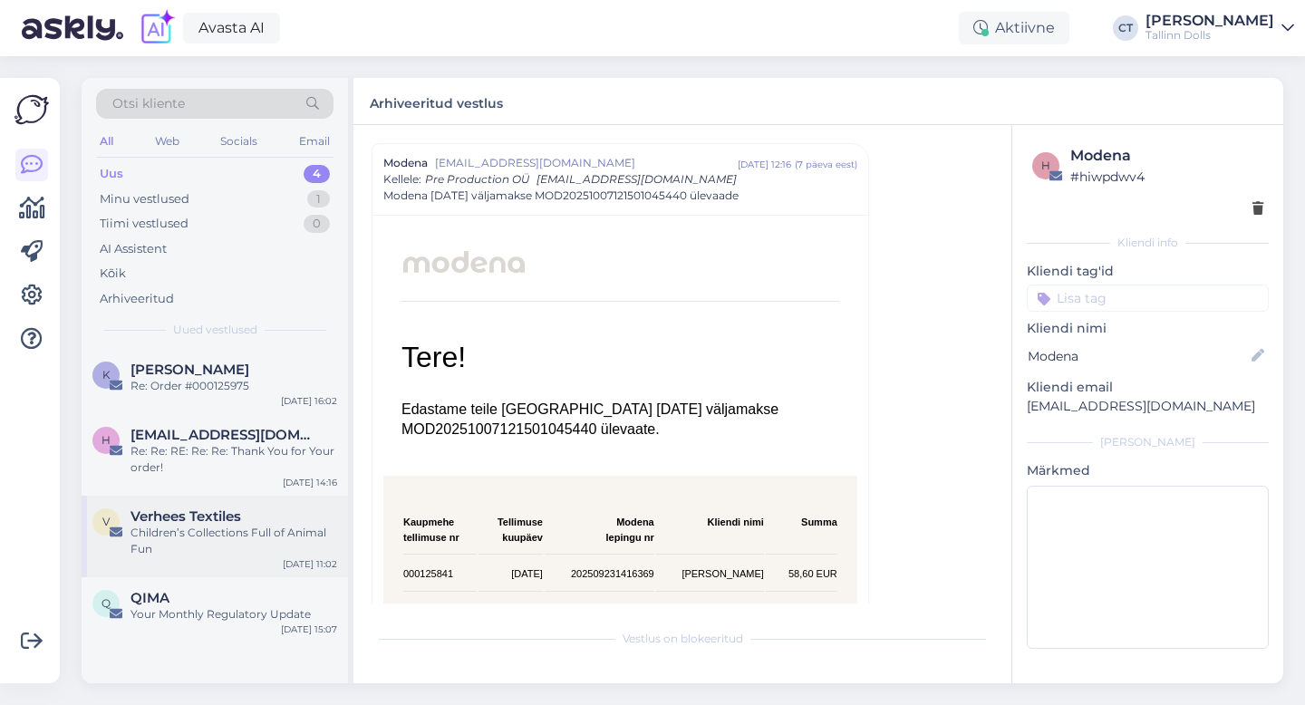
click at [198, 543] on div "Children’s Collections Full of Animal Fun" at bounding box center [233, 541] width 207 height 33
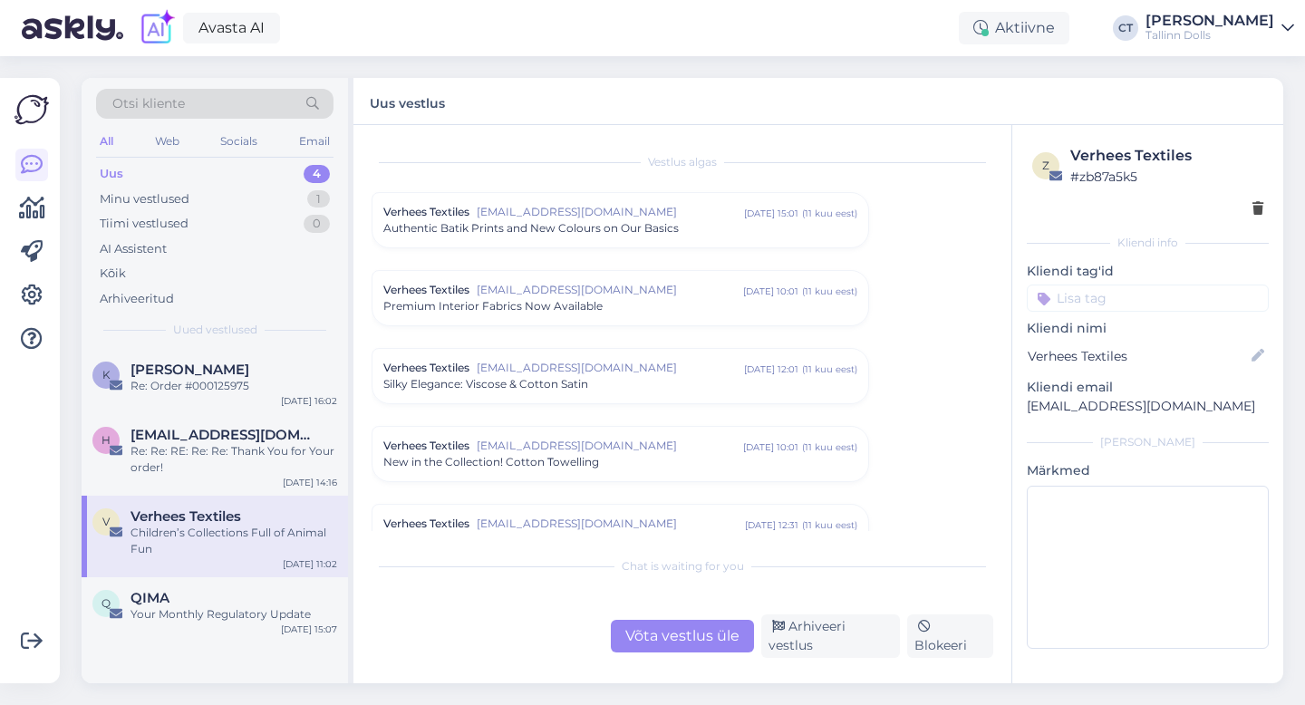
scroll to position [5313, 0]
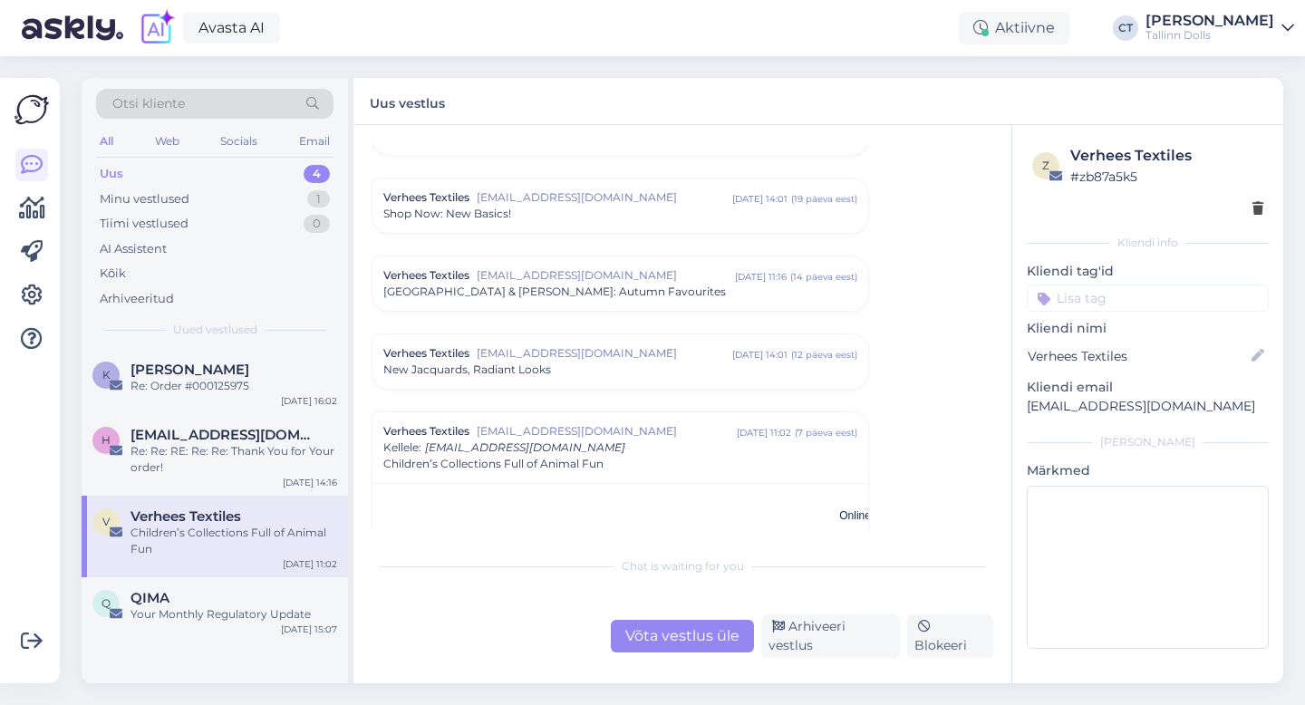
click at [818, 627] on div "Võta vestlus üle Arhiveeri vestlus Blokeeri" at bounding box center [682, 635] width 622 height 43
click at [823, 644] on div "Arhiveeri vestlus" at bounding box center [830, 635] width 139 height 43
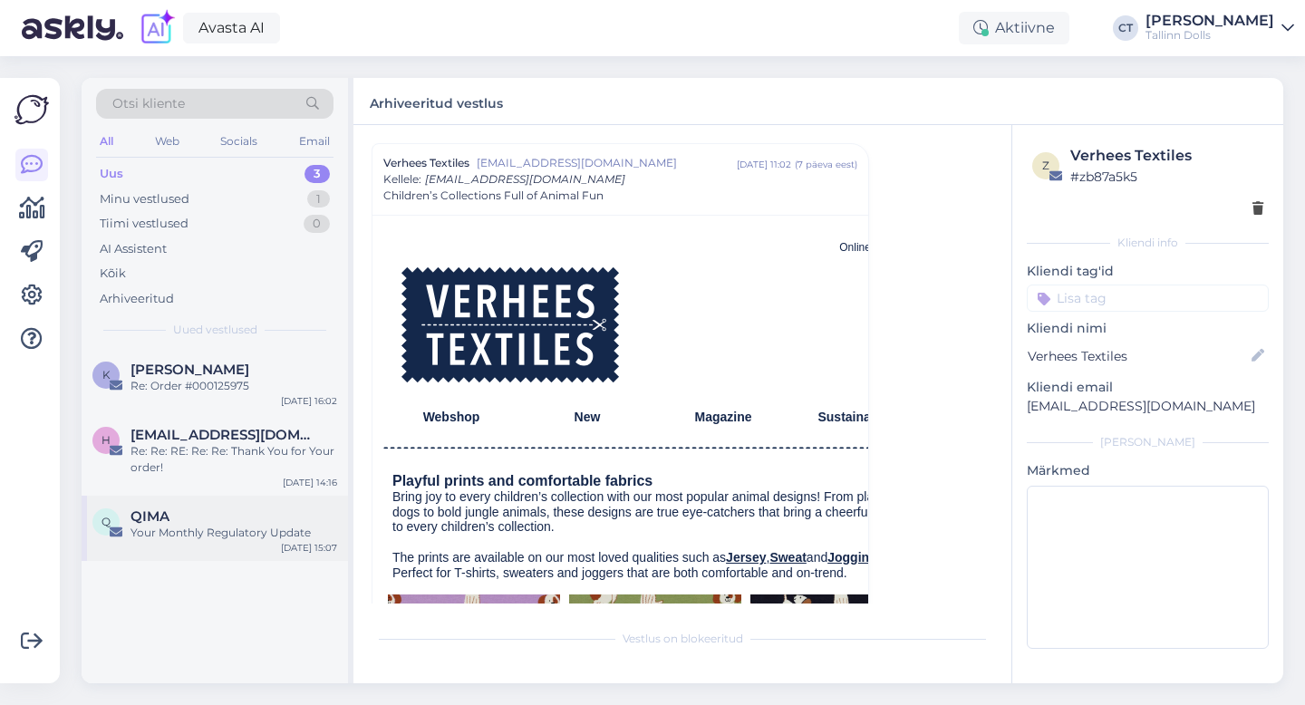
click at [188, 516] on div "QIMA" at bounding box center [233, 516] width 207 height 16
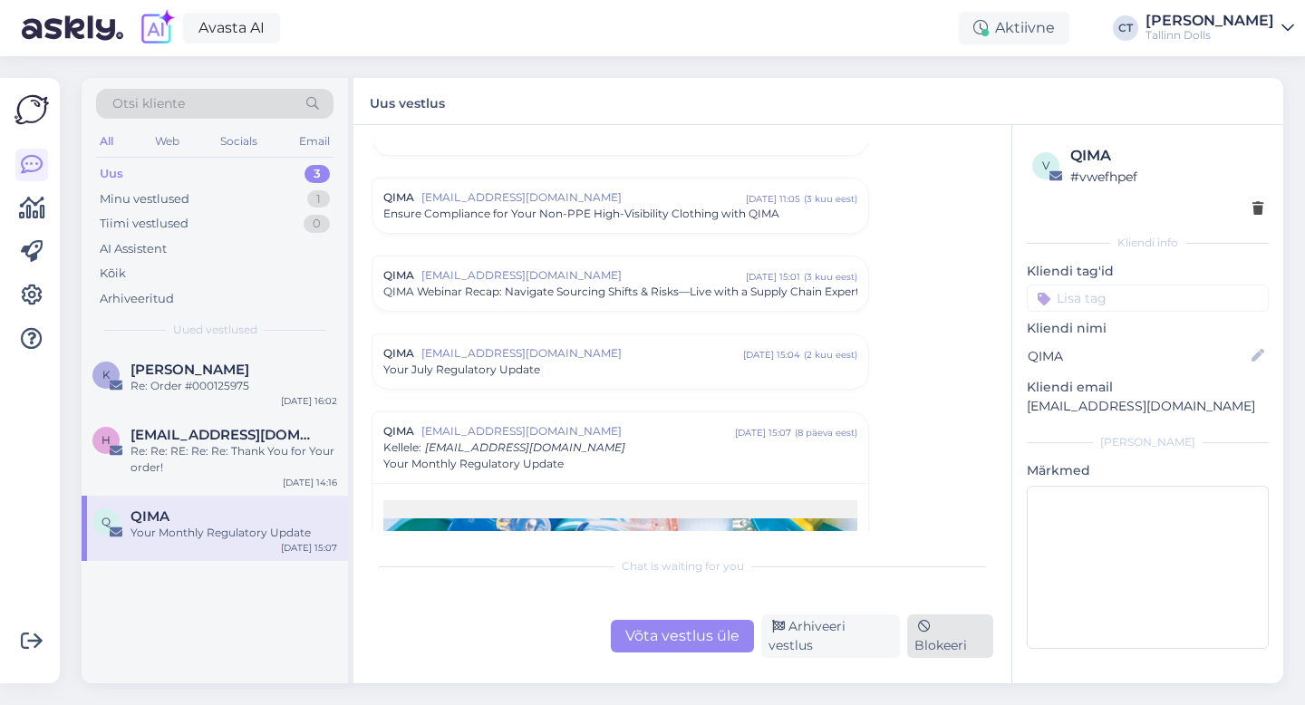
click at [960, 633] on div "Blokeeri" at bounding box center [950, 635] width 86 height 43
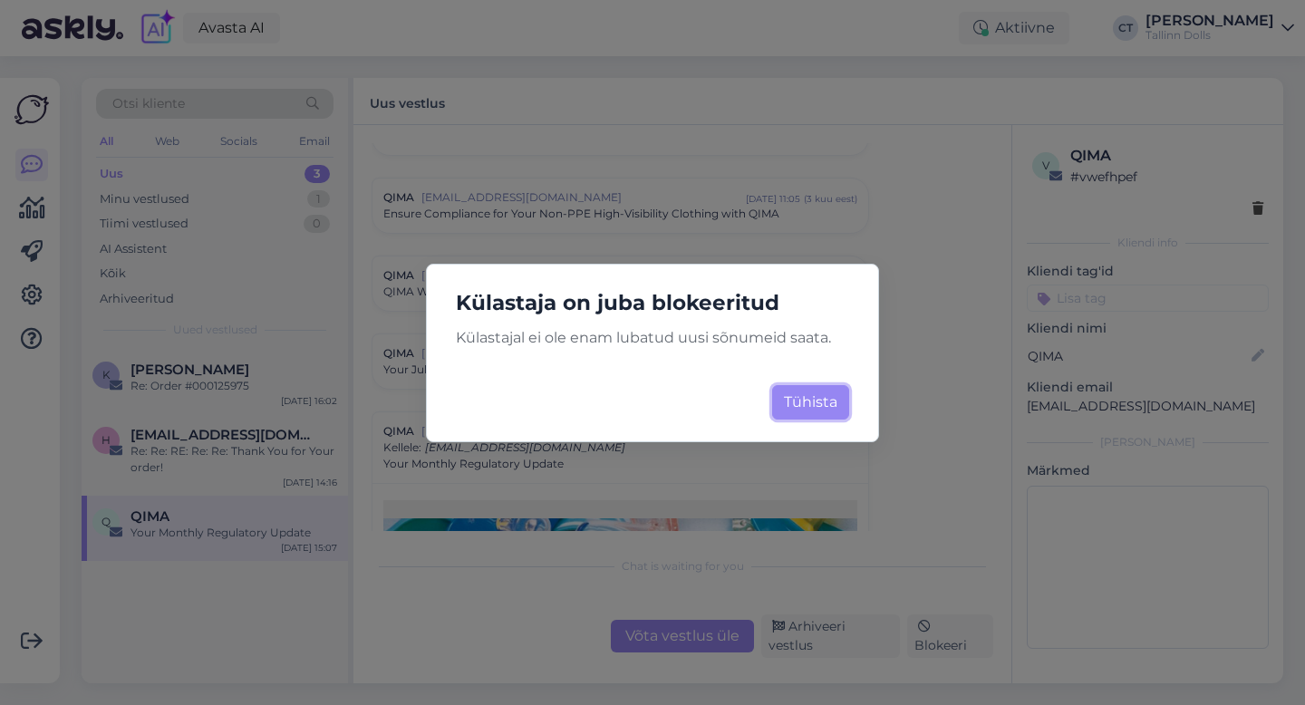
click at [805, 400] on button "Tühista" at bounding box center [810, 402] width 77 height 34
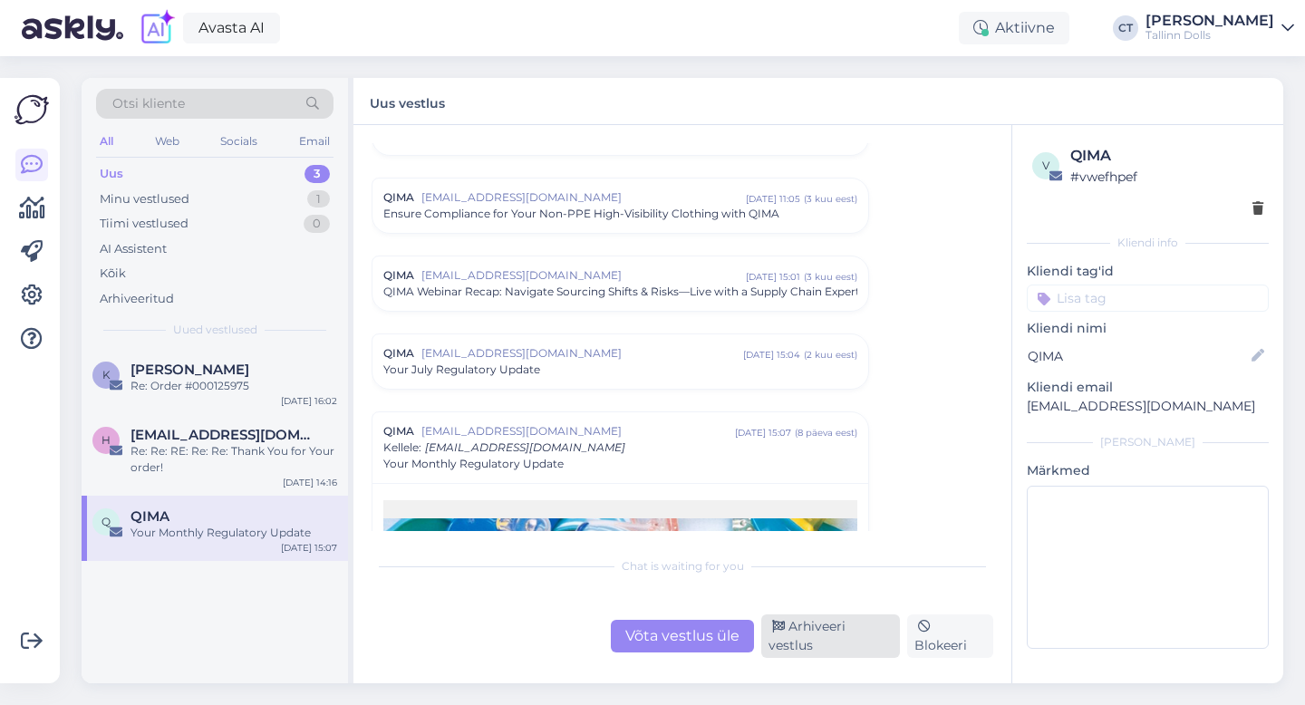
click at [817, 640] on div "Arhiveeri vestlus" at bounding box center [830, 635] width 139 height 43
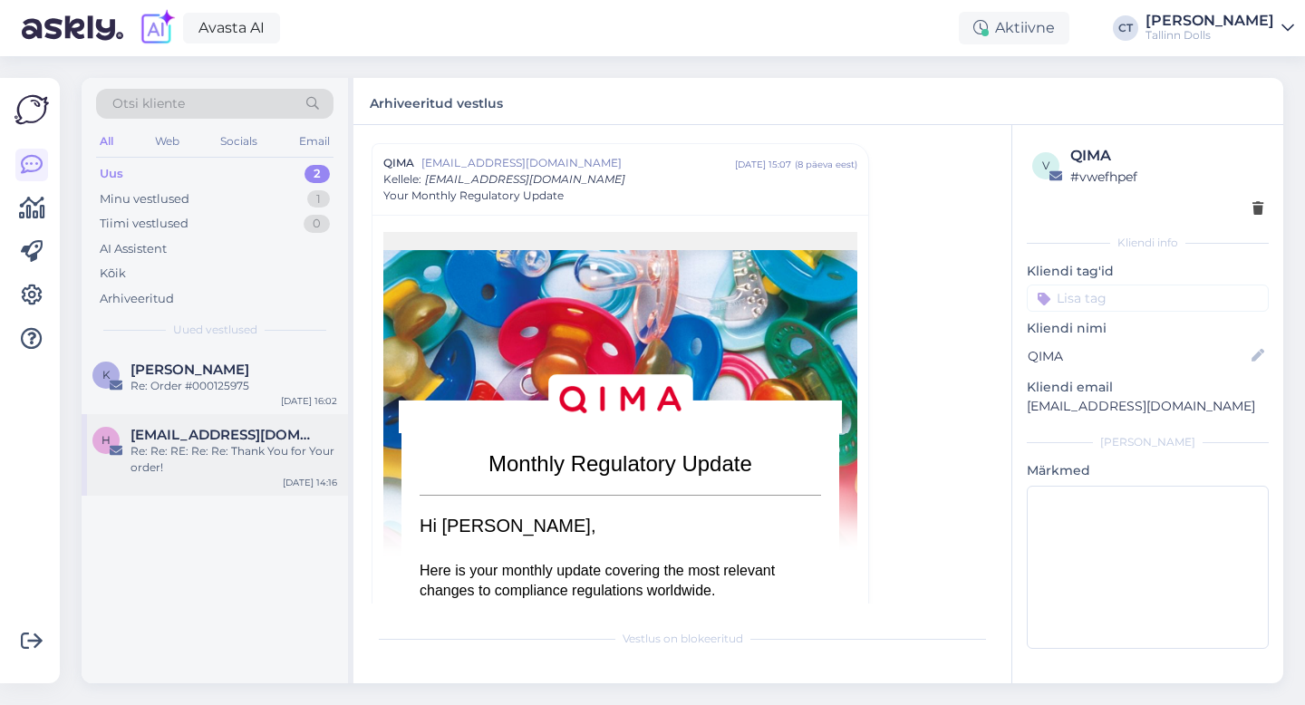
click at [257, 470] on div "Re: Re: RE: Re: Re: Thank You for Your order!" at bounding box center [233, 459] width 207 height 33
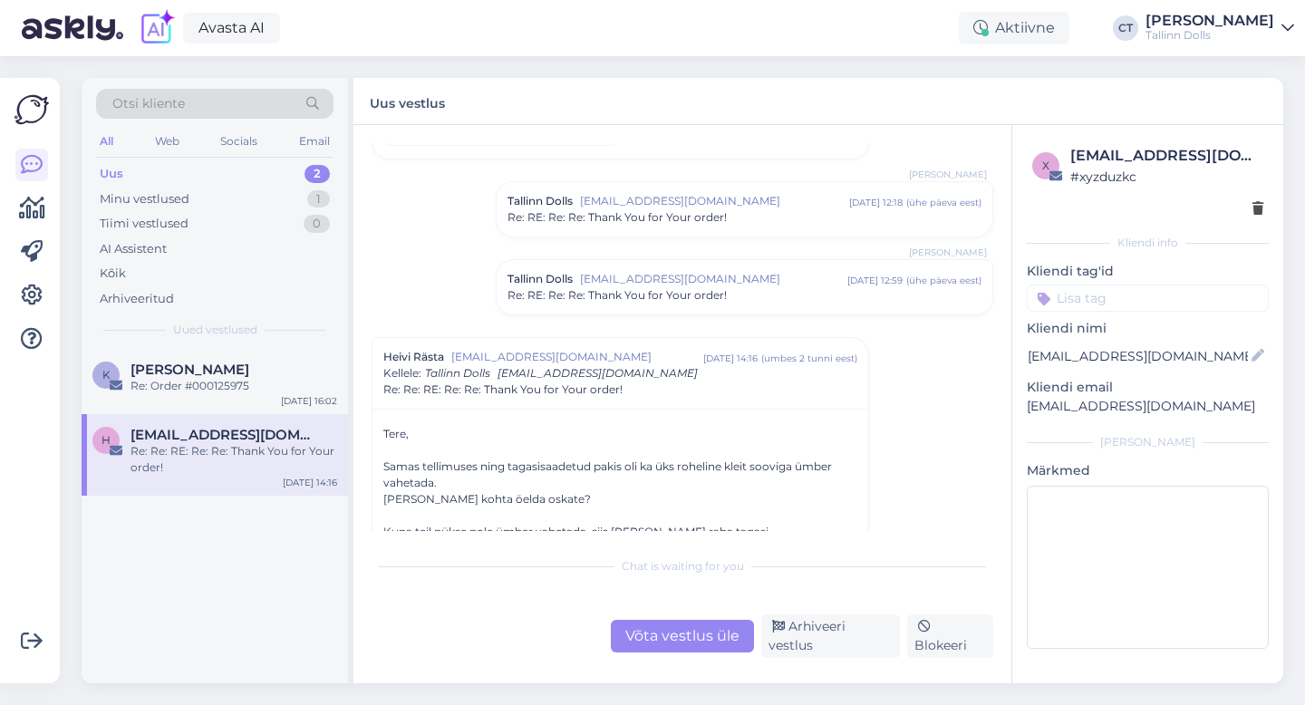
scroll to position [844, 0]
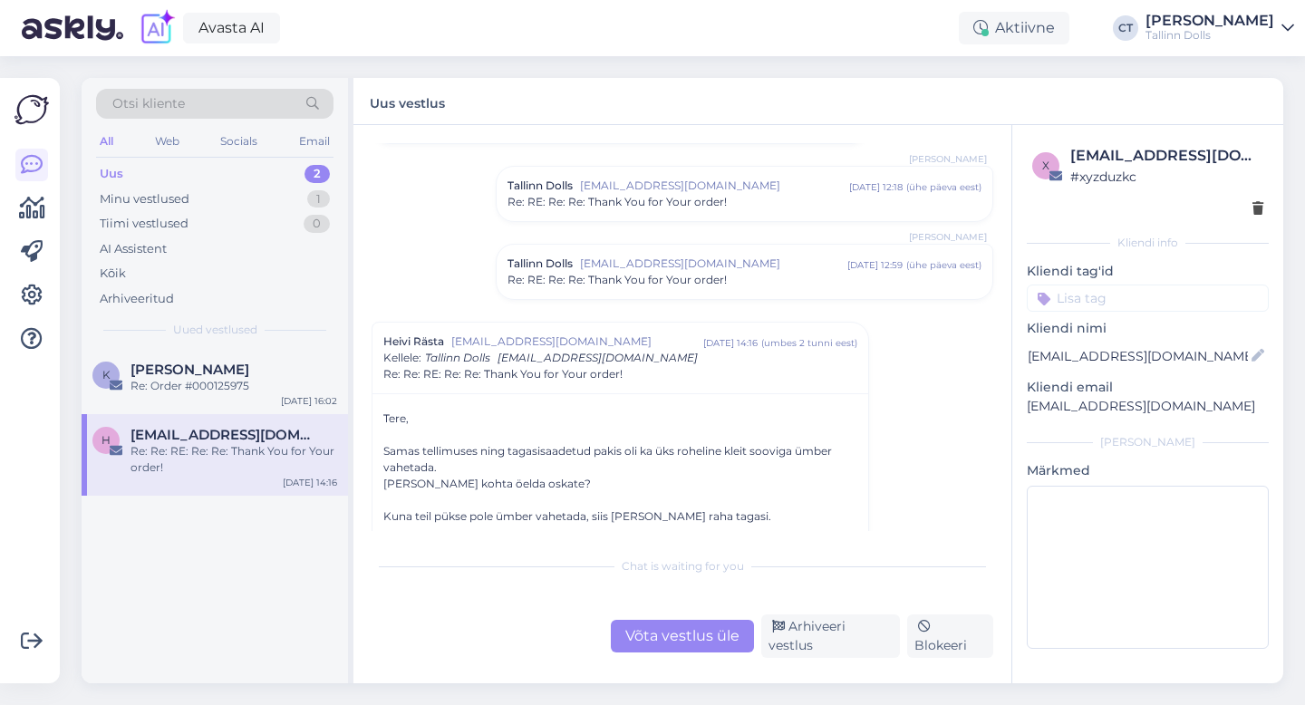
click at [207, 182] on div "Uus 2" at bounding box center [214, 173] width 237 height 25
click at [188, 197] on div "Minu vestlused 1" at bounding box center [214, 199] width 237 height 25
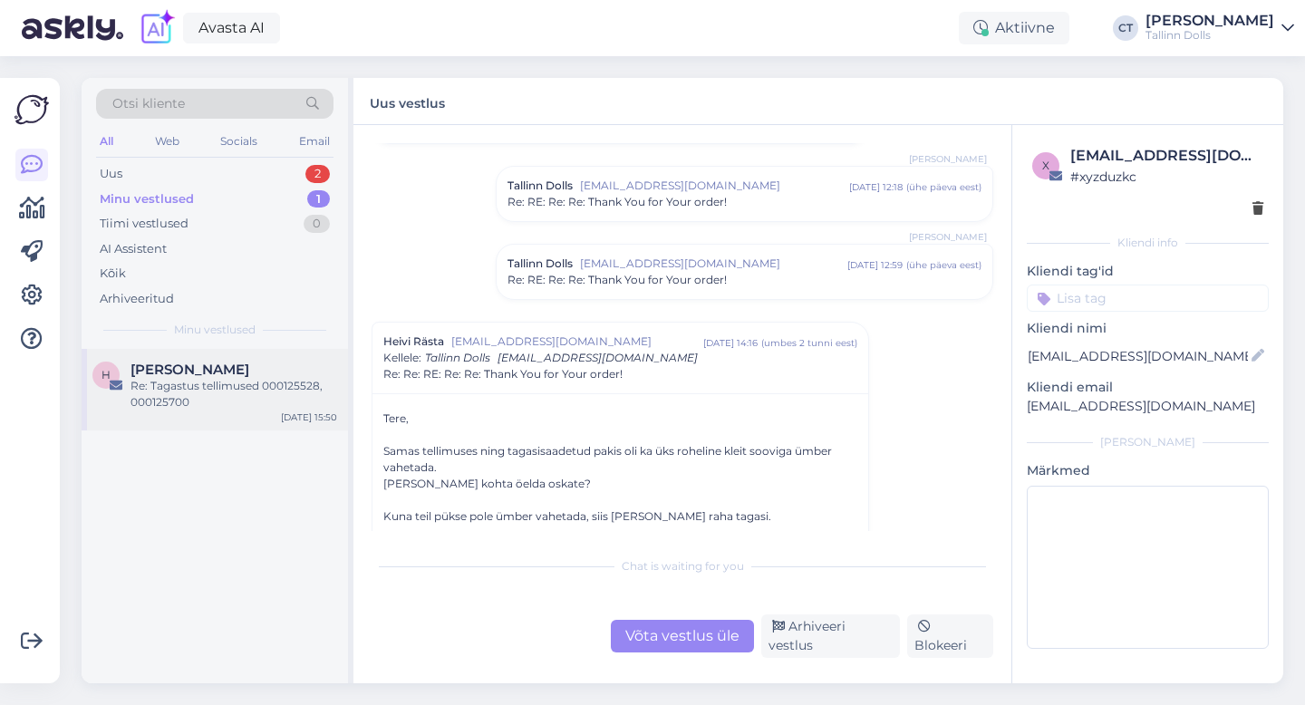
click at [213, 411] on div "H [PERSON_NAME] Re: Tagastus tellimused 000125528, 000125700 [DATE] 15:50" at bounding box center [215, 390] width 266 height 82
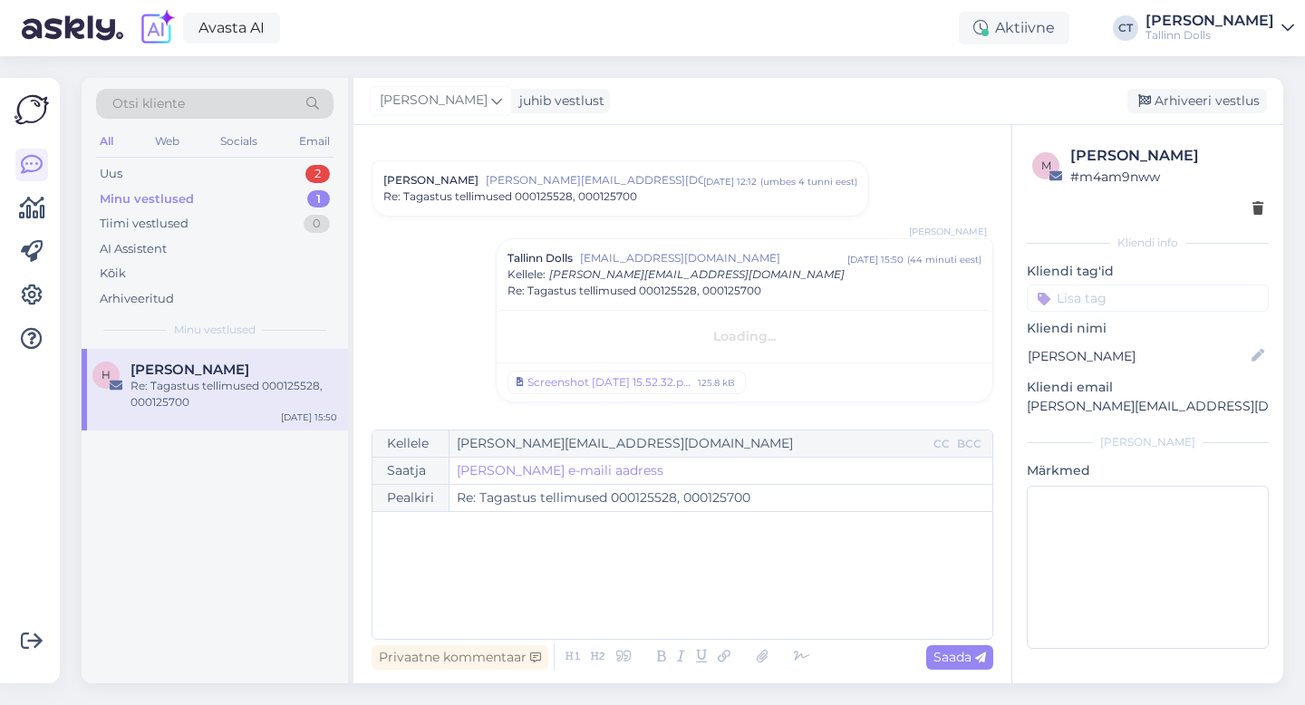
scroll to position [343, 0]
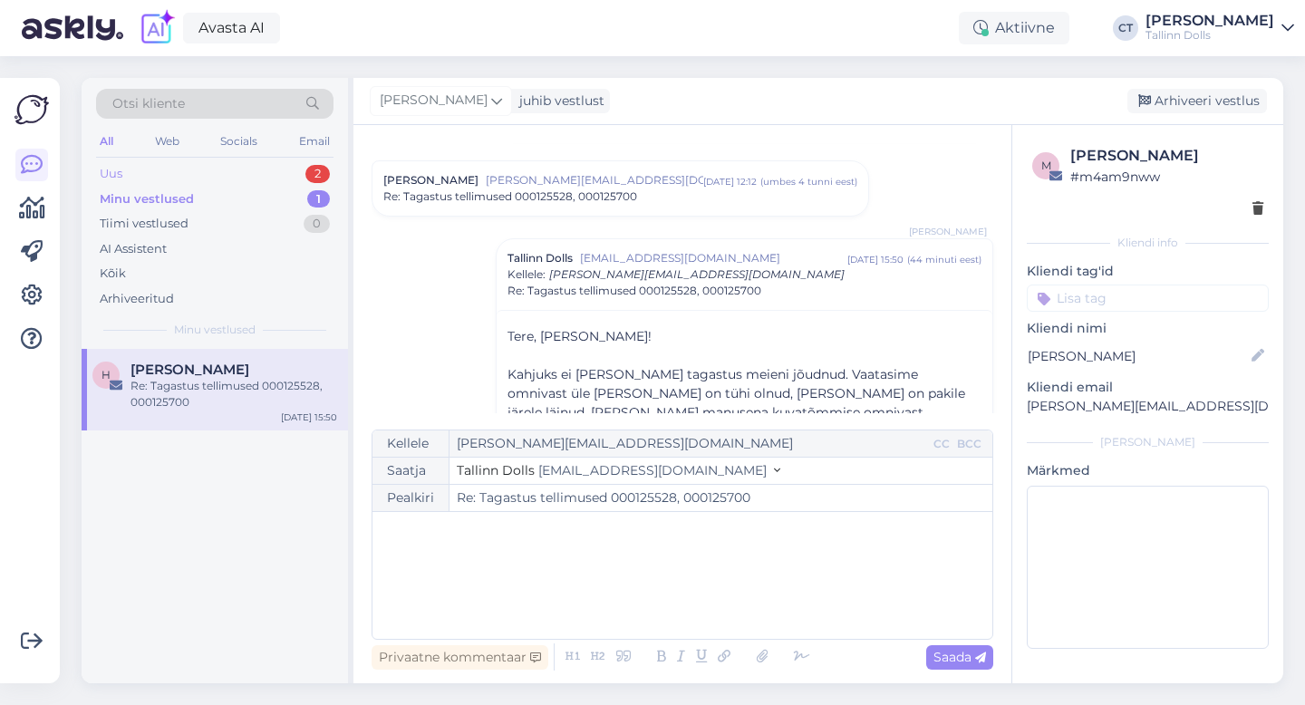
click at [215, 169] on div "Uus 2" at bounding box center [214, 173] width 237 height 25
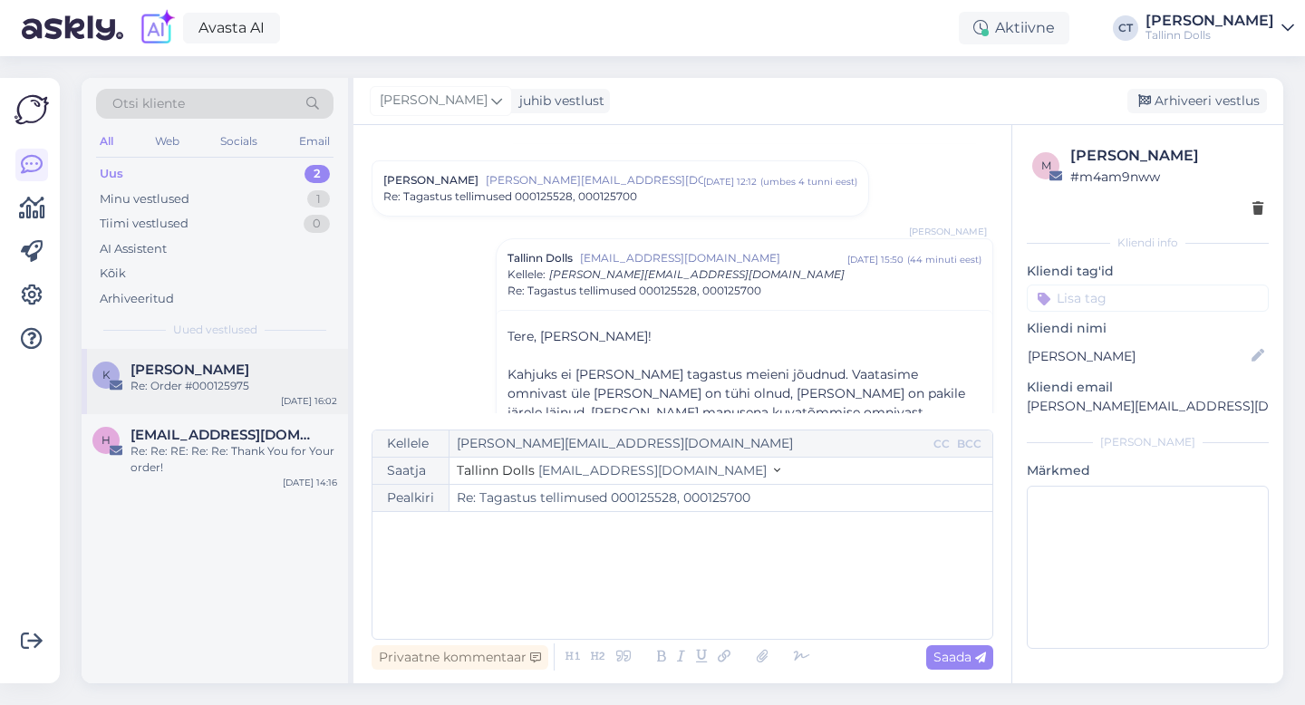
click at [202, 390] on div "Re: Order #000125975" at bounding box center [233, 386] width 207 height 16
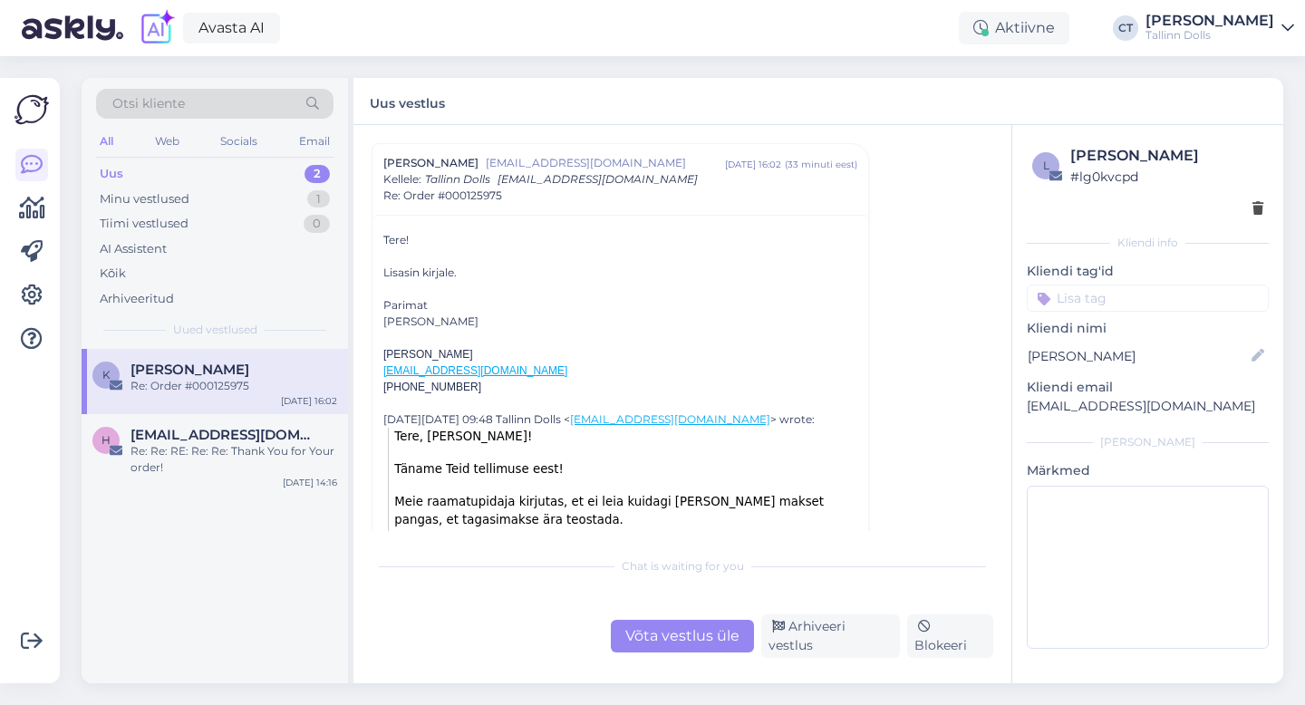
scroll to position [1962, 0]
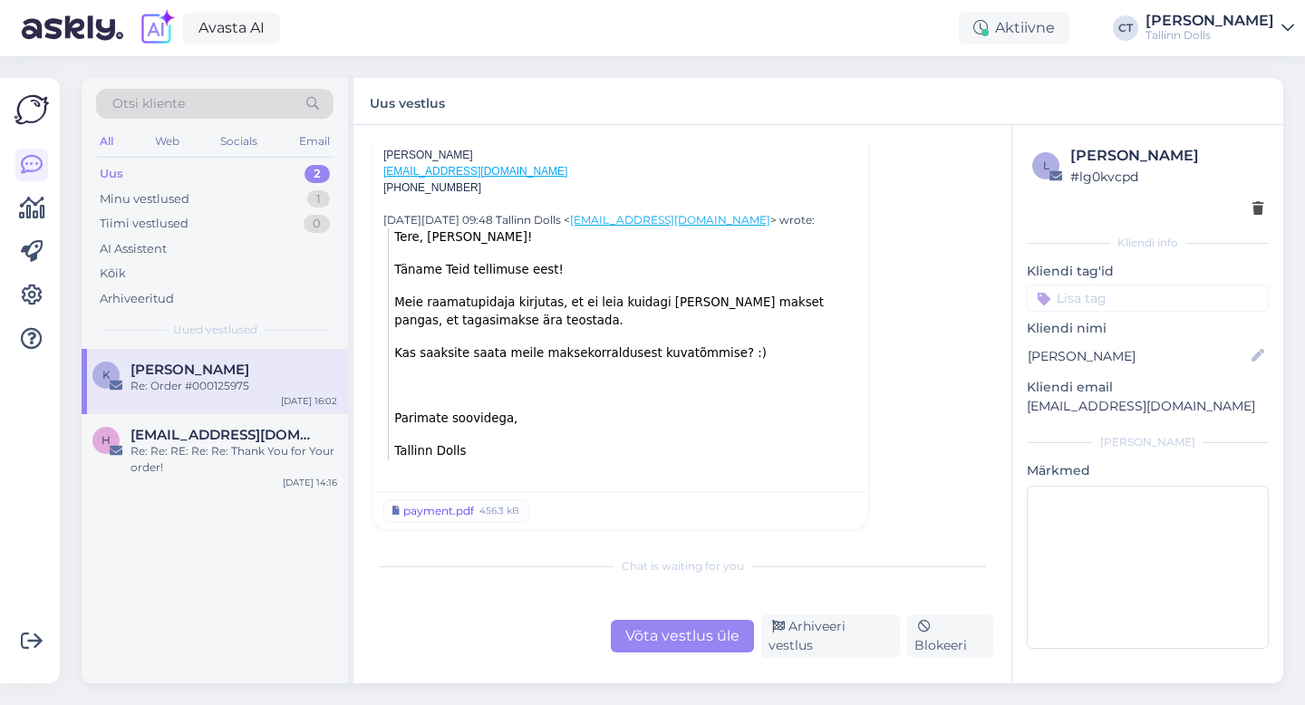
click at [447, 517] on div "payment.pdf" at bounding box center [438, 511] width 71 height 16
click at [148, 173] on div "Uus 2" at bounding box center [214, 173] width 237 height 25
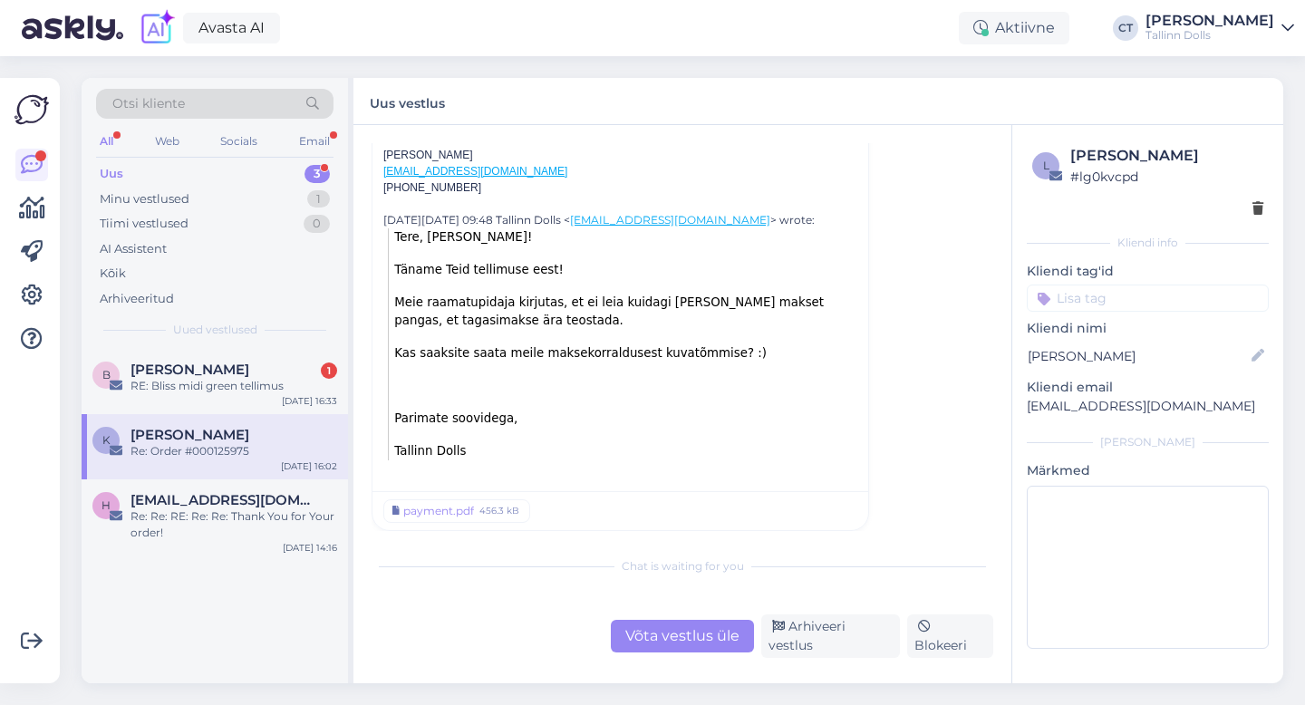
click at [223, 423] on div "K [PERSON_NAME] Re: Order #000125975 [DATE] 16:02" at bounding box center [215, 446] width 266 height 65
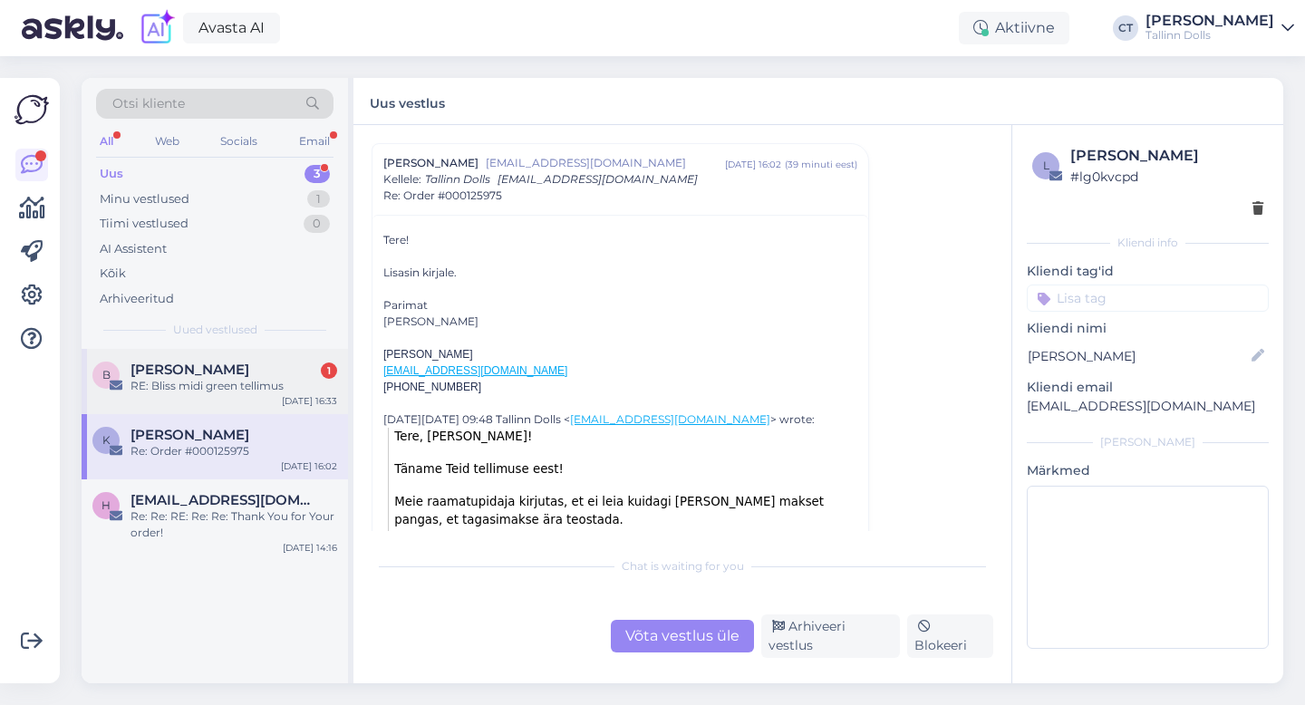
click at [231, 368] on div "[PERSON_NAME] 1" at bounding box center [233, 369] width 207 height 16
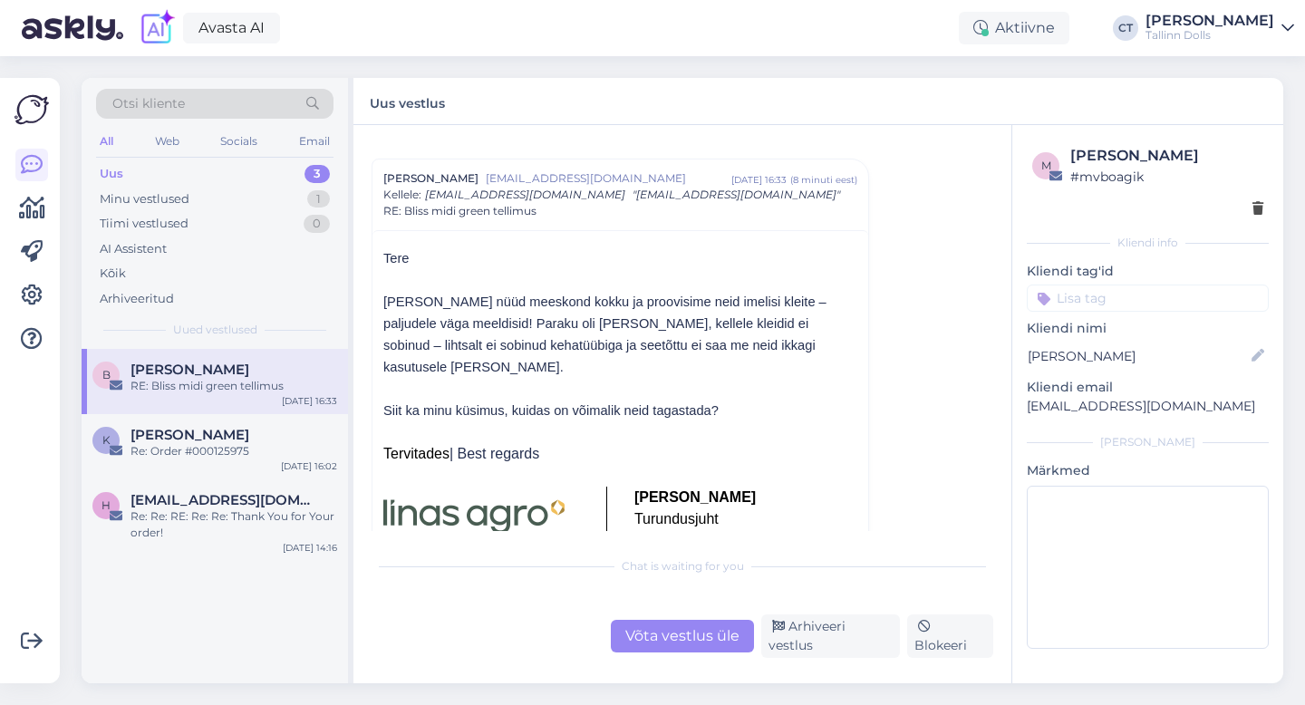
scroll to position [581, 0]
click at [800, 351] on p "[PERSON_NAME] nüüd meeskond kokku ja proovisime neid imelisi kleite – paljudele…" at bounding box center [620, 332] width 474 height 87
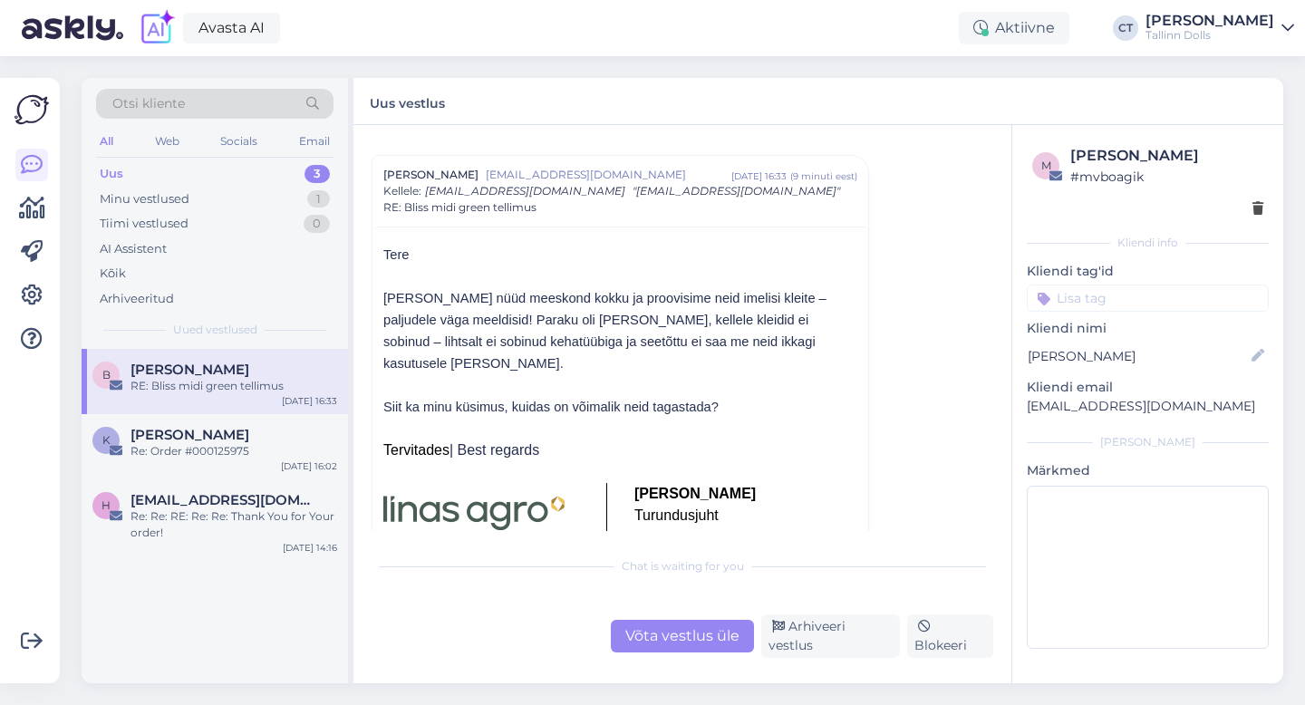
scroll to position [585, 0]
click at [797, 371] on p at bounding box center [620, 382] width 474 height 22
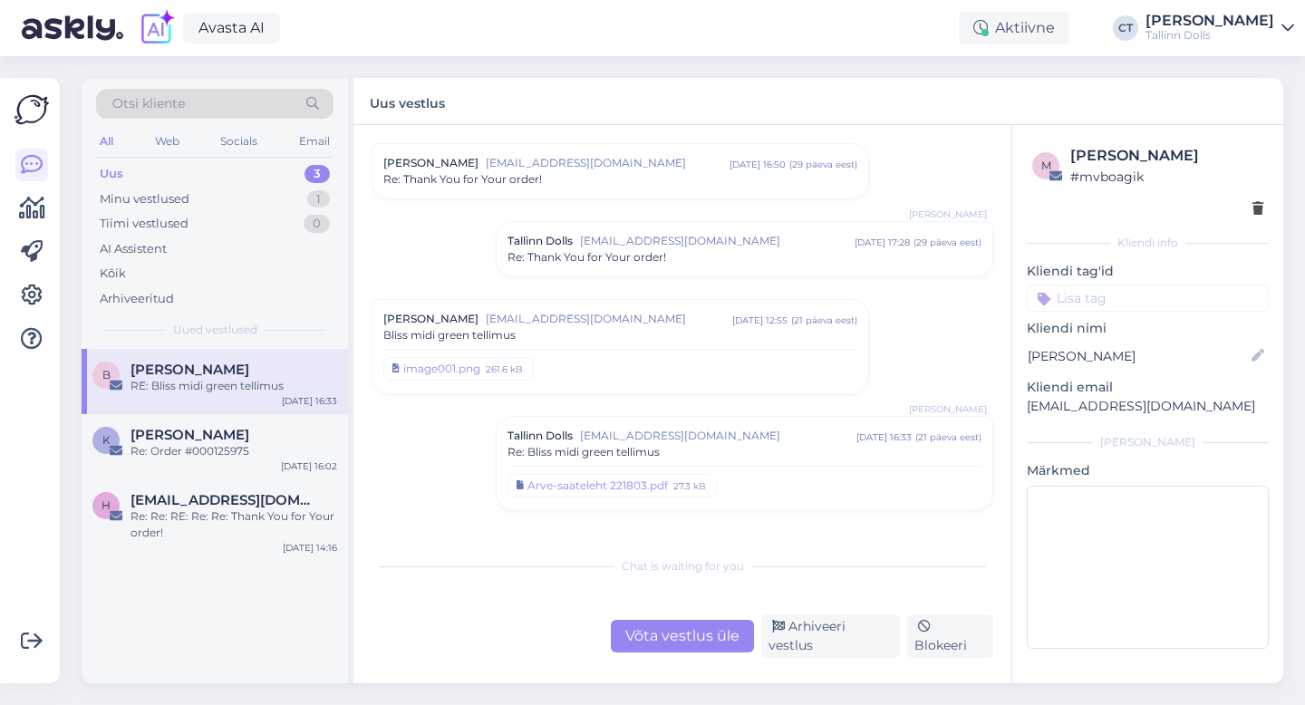
scroll to position [21, 0]
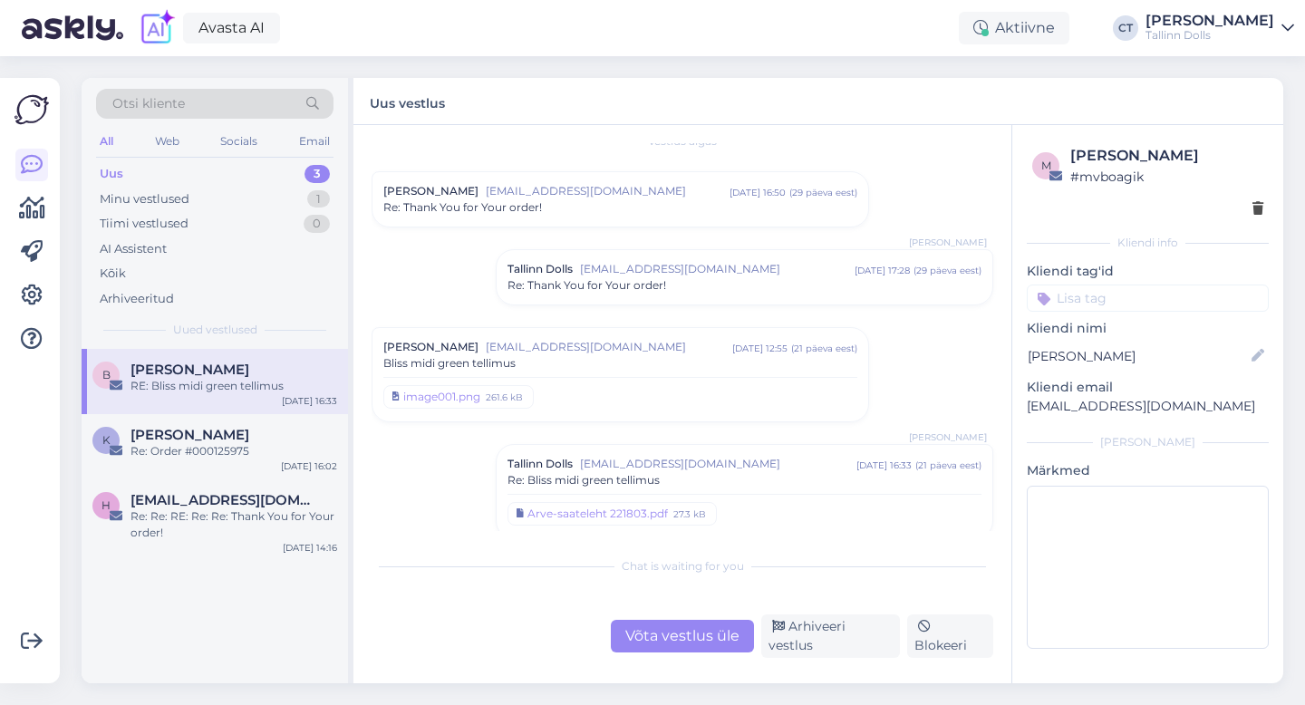
click at [697, 267] on span "[EMAIL_ADDRESS][DOMAIN_NAME]" at bounding box center [717, 269] width 275 height 16
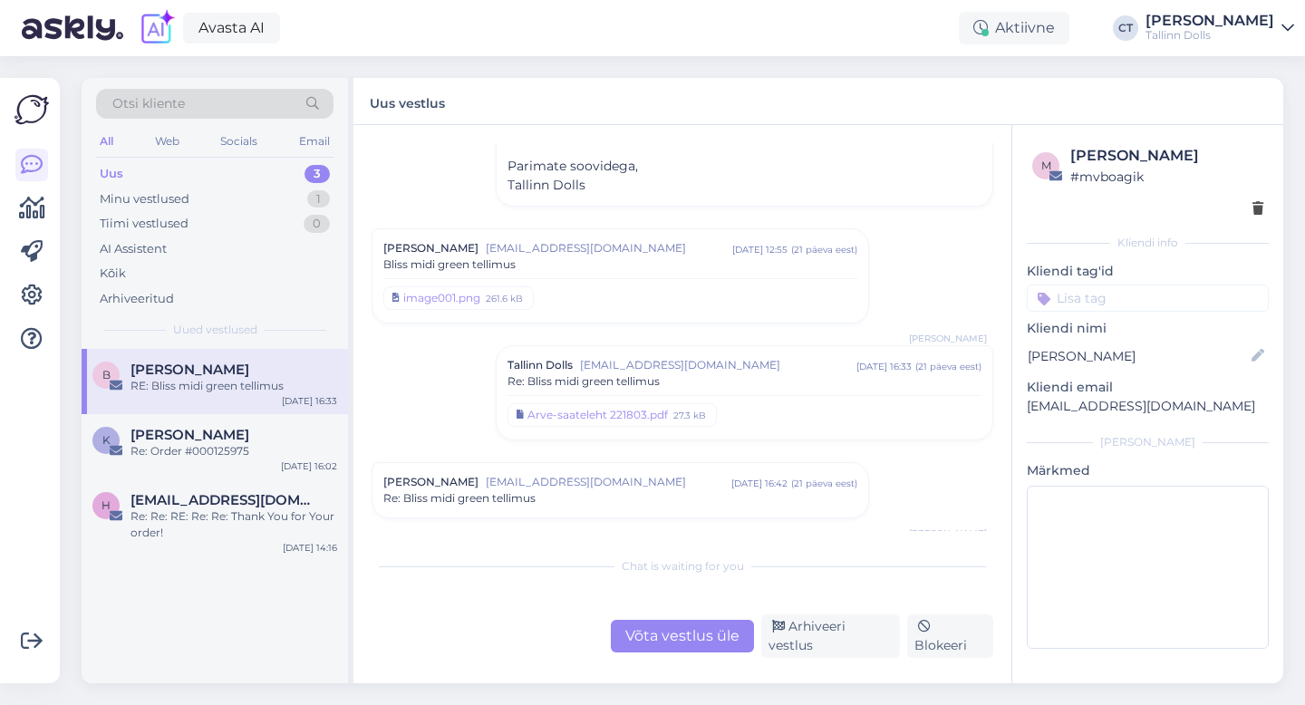
scroll to position [356, 0]
click at [677, 278] on div "image001.png 261.6 kB" at bounding box center [620, 293] width 474 height 34
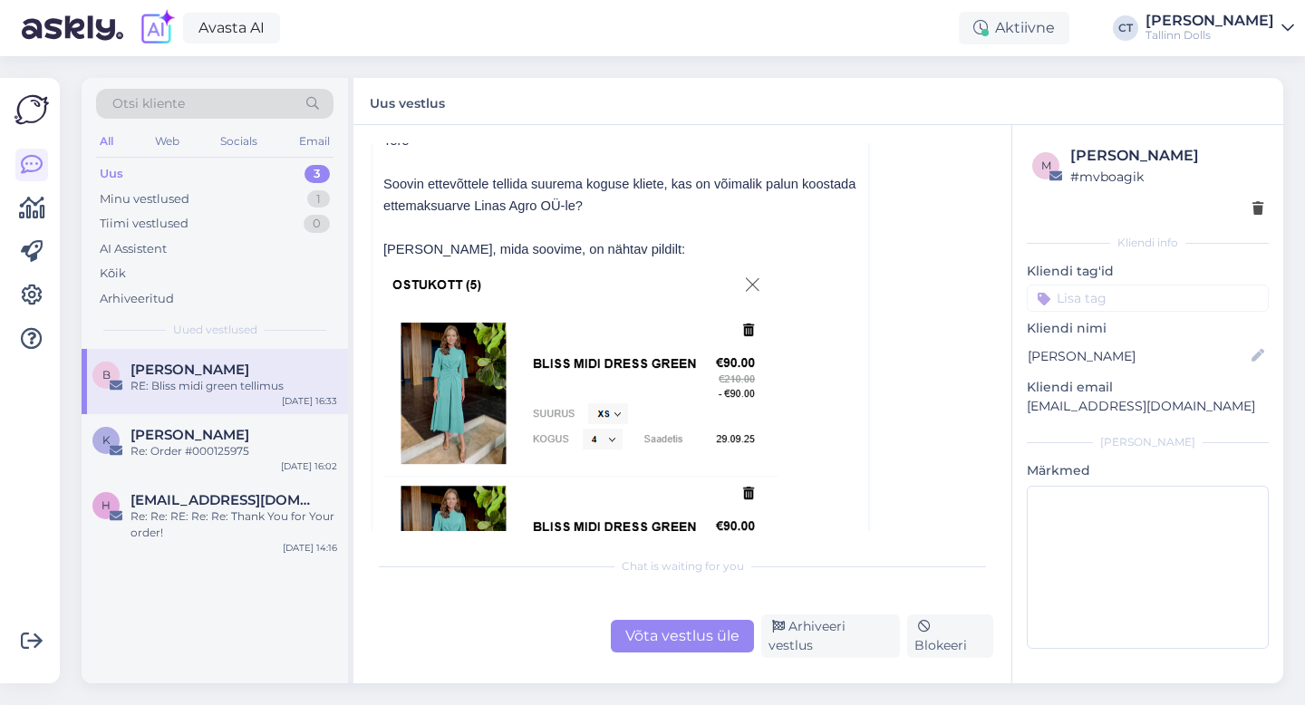
scroll to position [525, 0]
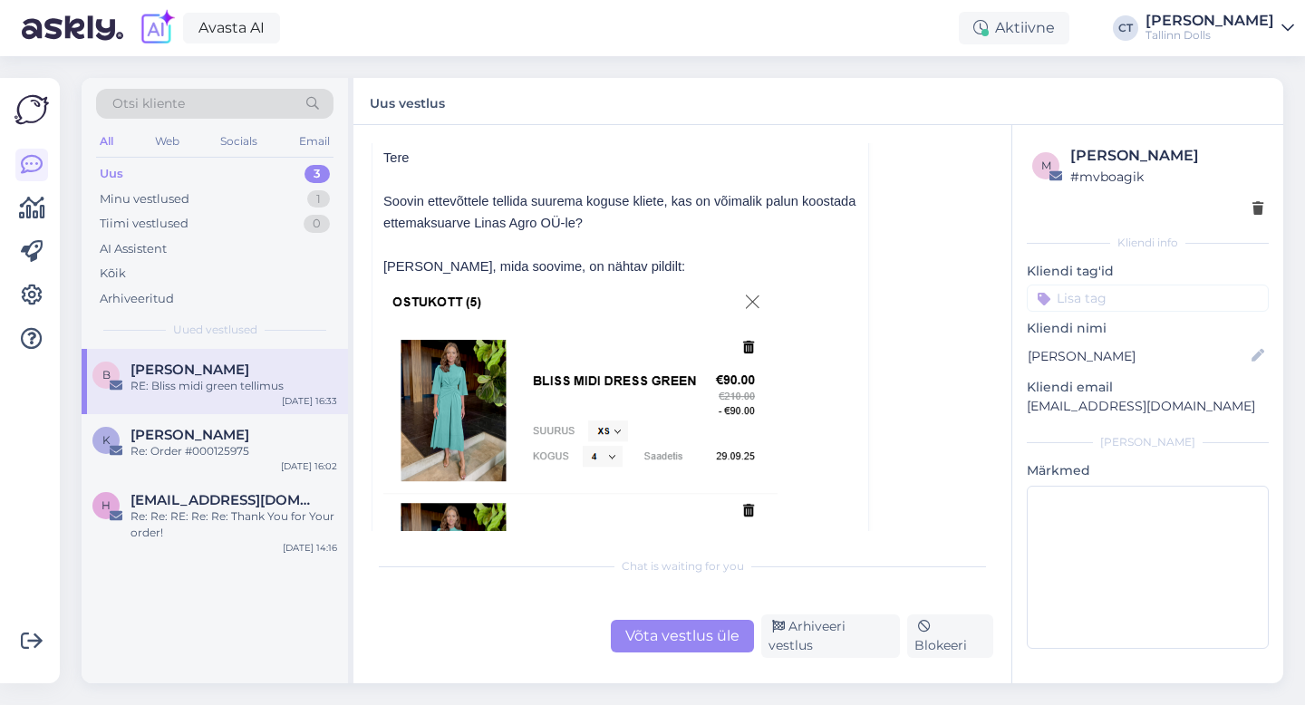
click at [990, 307] on div "Vestlus [PERSON_NAME] Kohv [EMAIL_ADDRESS][DOMAIN_NAME] [DATE] 16:50 ( 29 päeva…" at bounding box center [690, 337] width 638 height 388
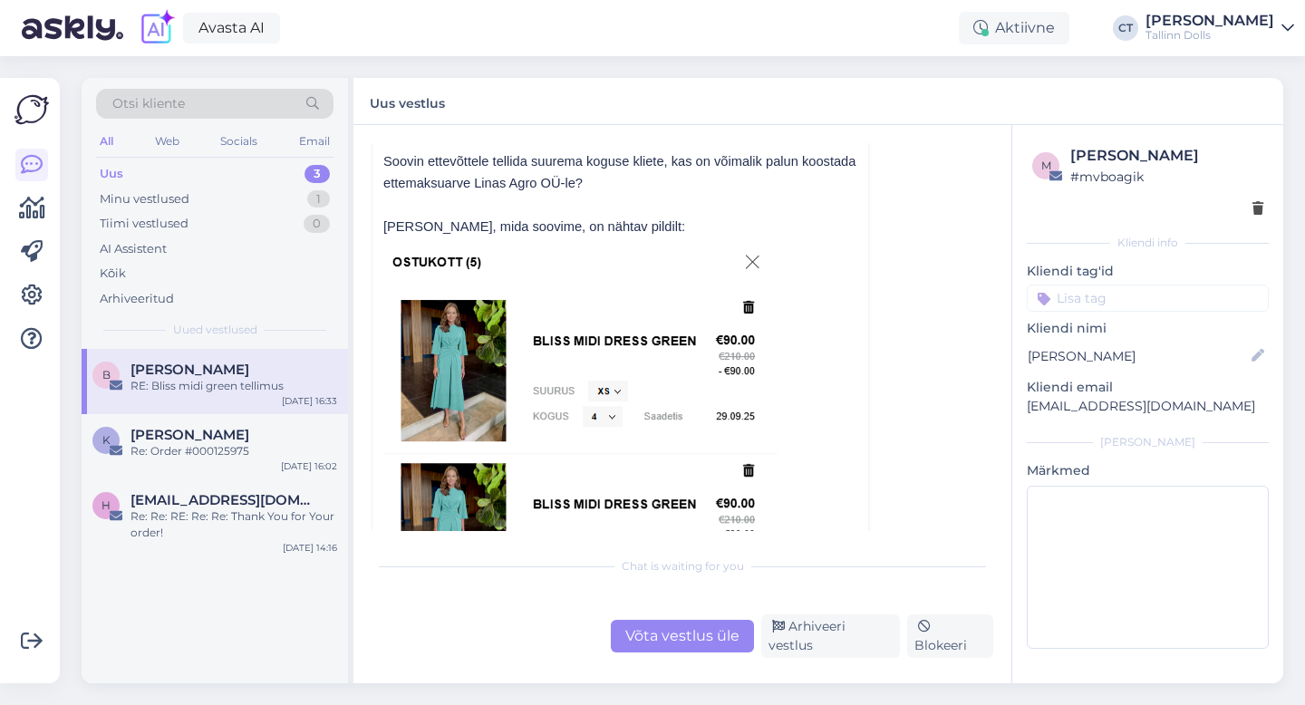
click at [912, 320] on div "Vestlus [PERSON_NAME] Kohv [EMAIL_ADDRESS][DOMAIN_NAME] [DATE] 16:50 ( 29 päeva…" at bounding box center [690, 337] width 638 height 388
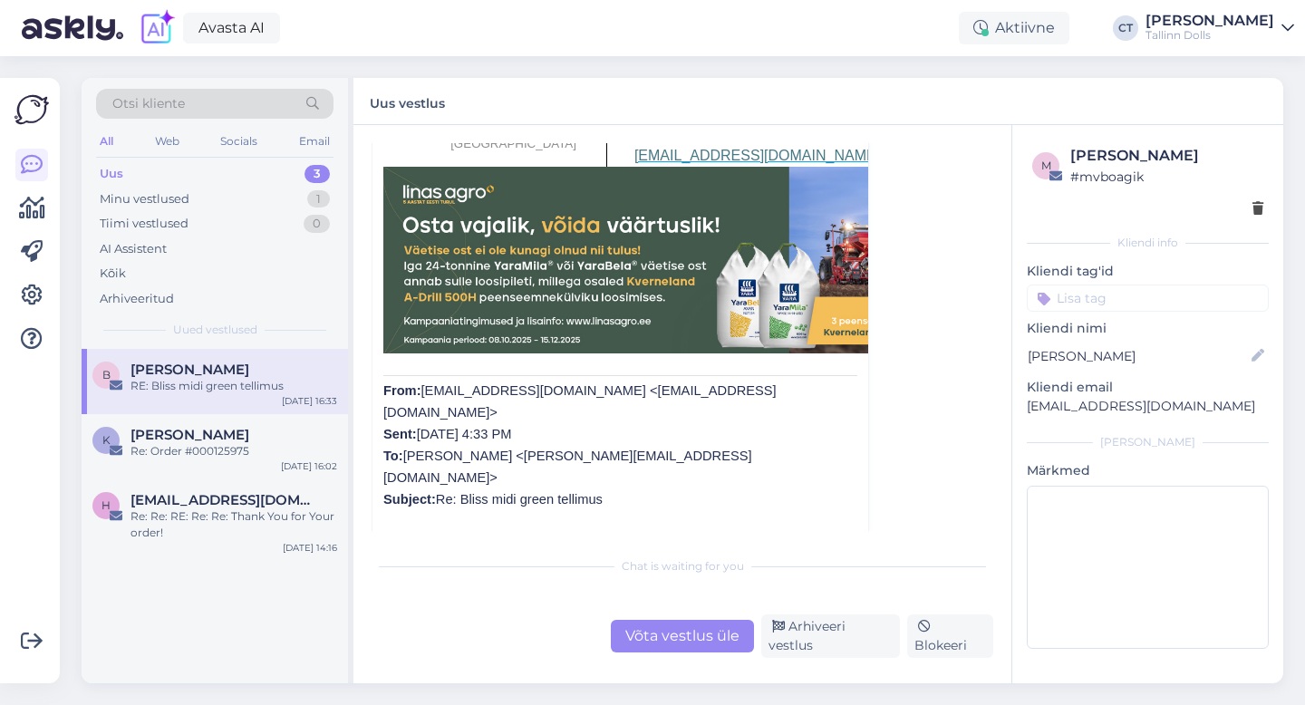
scroll to position [3004, 0]
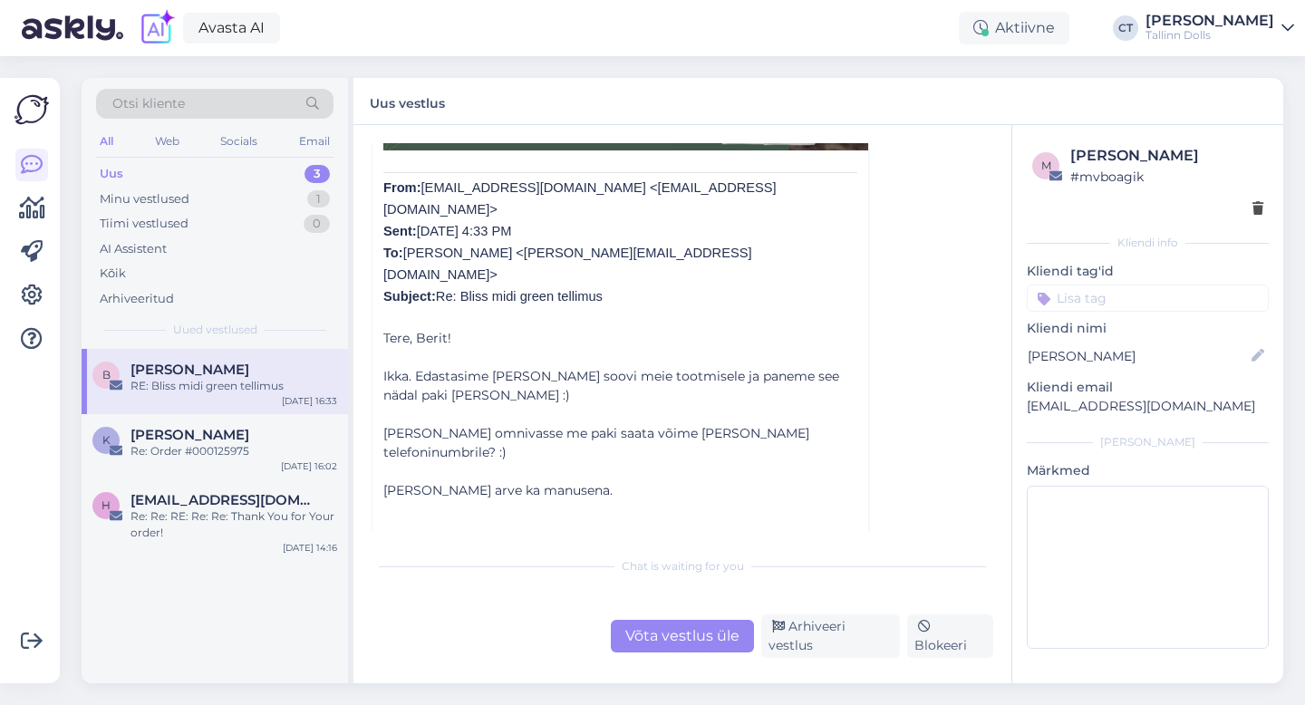
click at [177, 167] on div "Uus 3" at bounding box center [214, 173] width 237 height 25
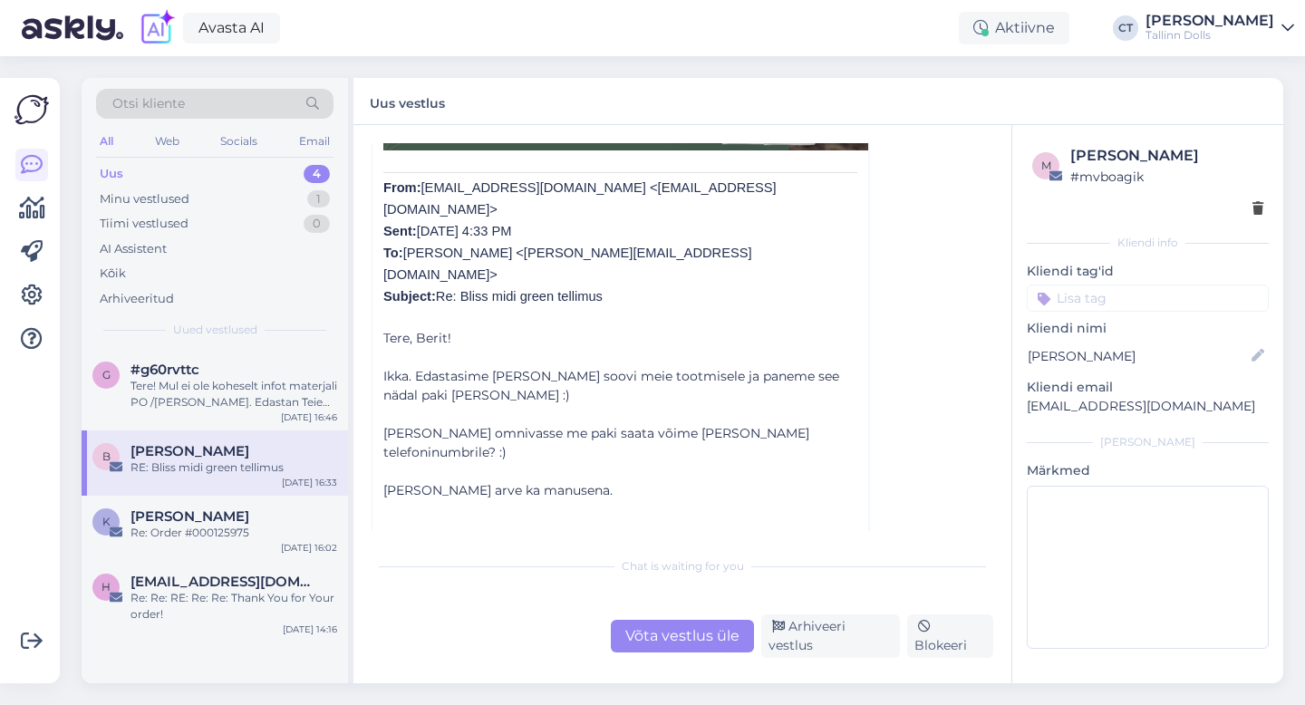
click at [112, 173] on div "Uus" at bounding box center [112, 174] width 24 height 18
click at [166, 381] on div "Tere! Mul ei ole koheselt infot materjali PO /[PERSON_NAME]. Edastan Teie küsim…" at bounding box center [233, 394] width 207 height 33
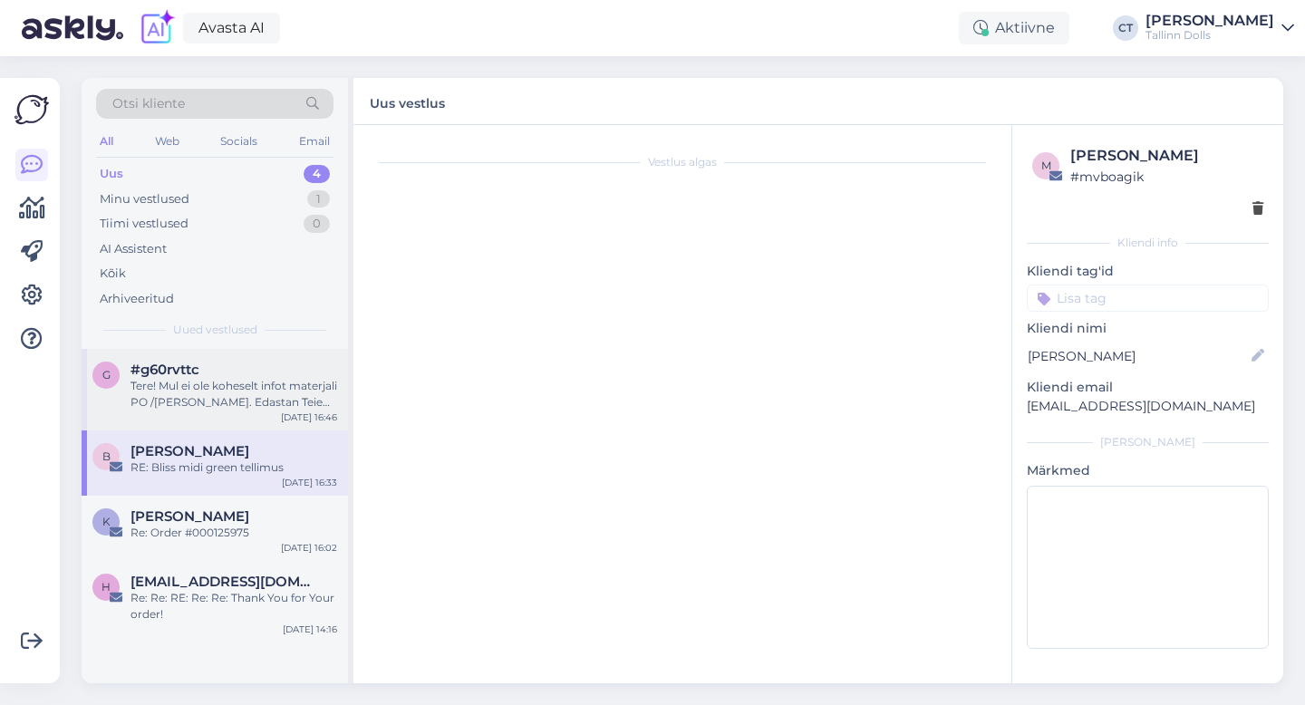
scroll to position [0, 0]
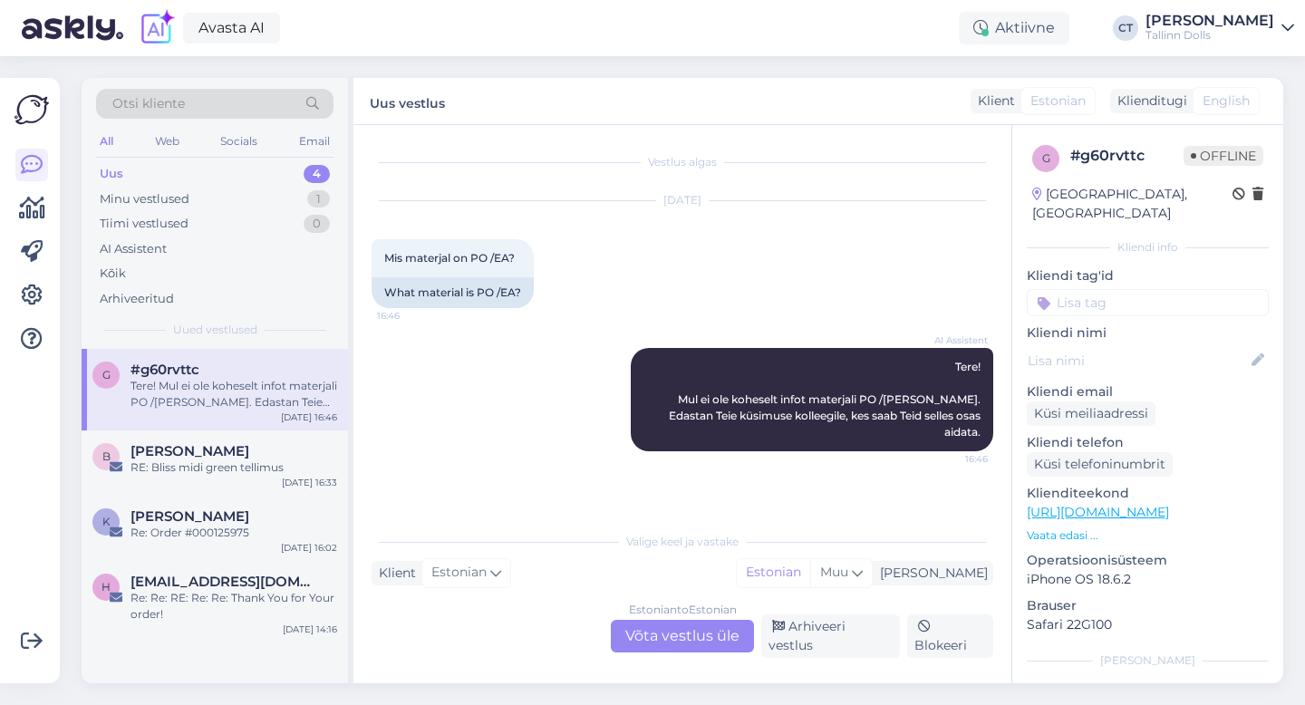
click at [663, 640] on div "Estonian to Estonian Võta vestlus üle" at bounding box center [682, 636] width 143 height 33
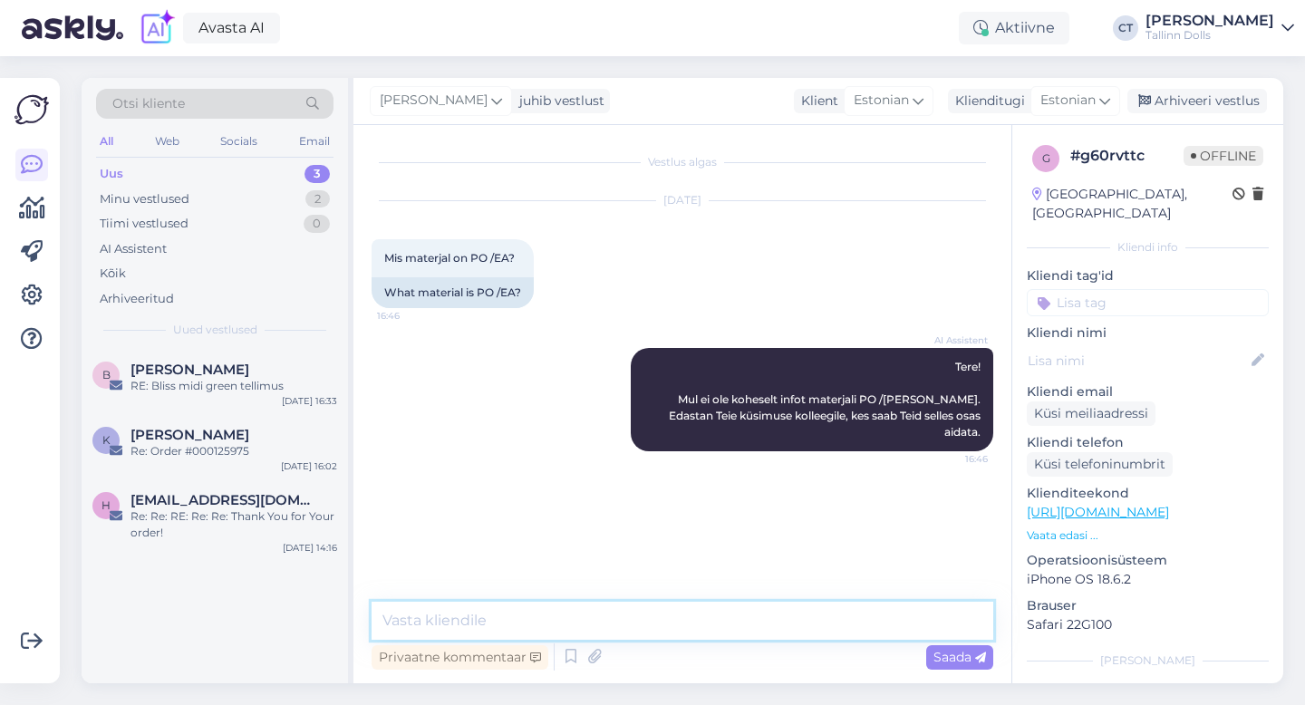
click at [664, 620] on textarea at bounding box center [682, 621] width 622 height 38
type textarea "Tere, polüester ja elastiin"
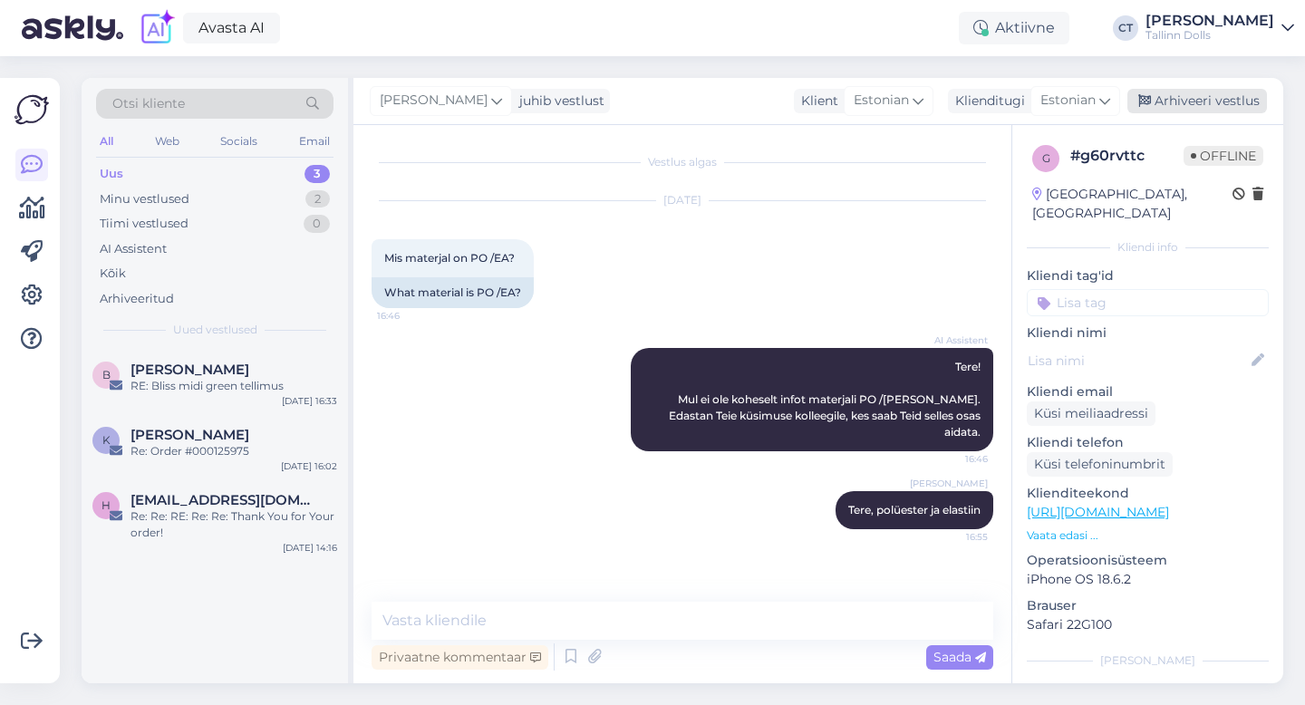
click at [1166, 103] on div "Arhiveeri vestlus" at bounding box center [1197, 101] width 140 height 24
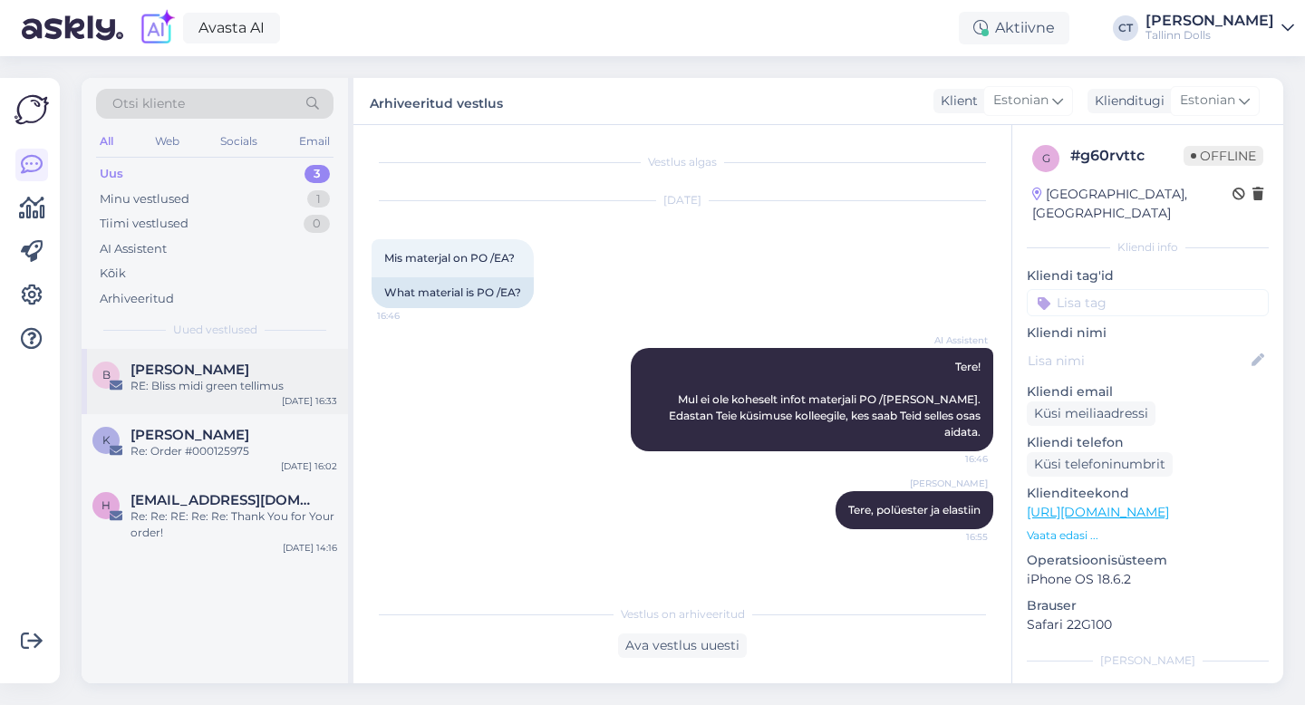
click at [222, 365] on div "[PERSON_NAME]" at bounding box center [233, 369] width 207 height 16
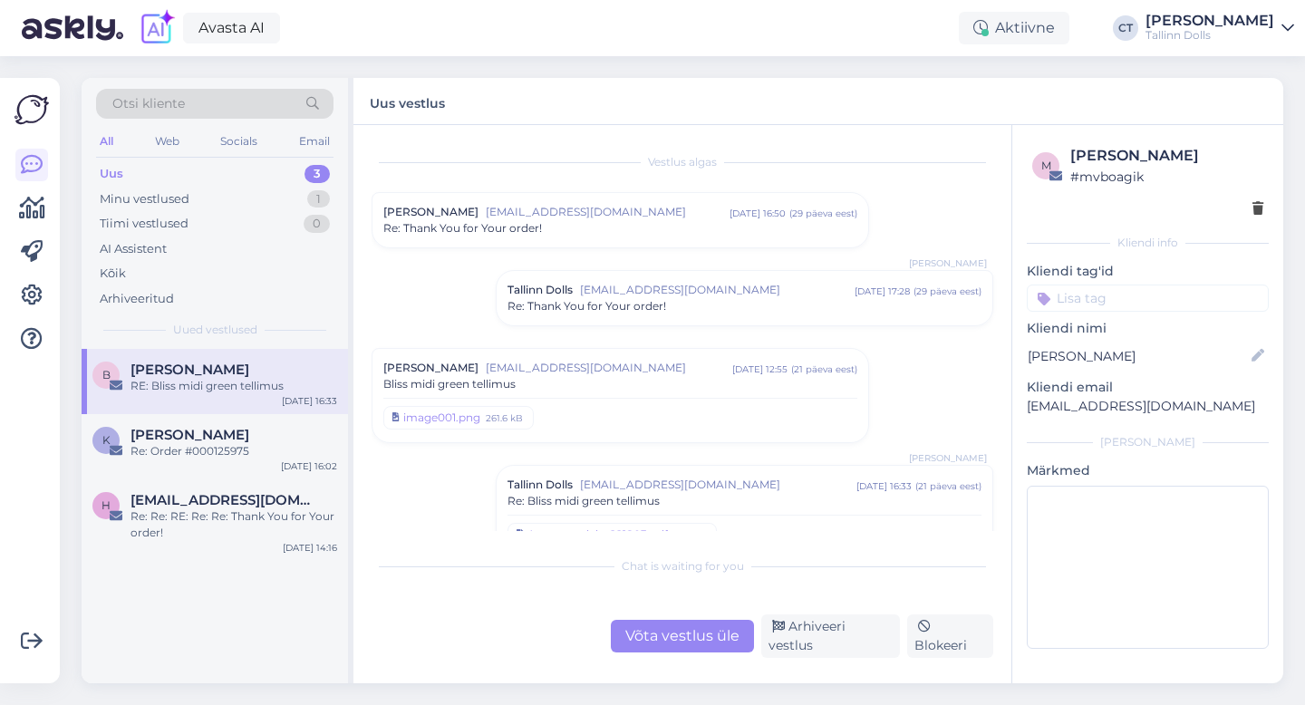
scroll to position [594, 0]
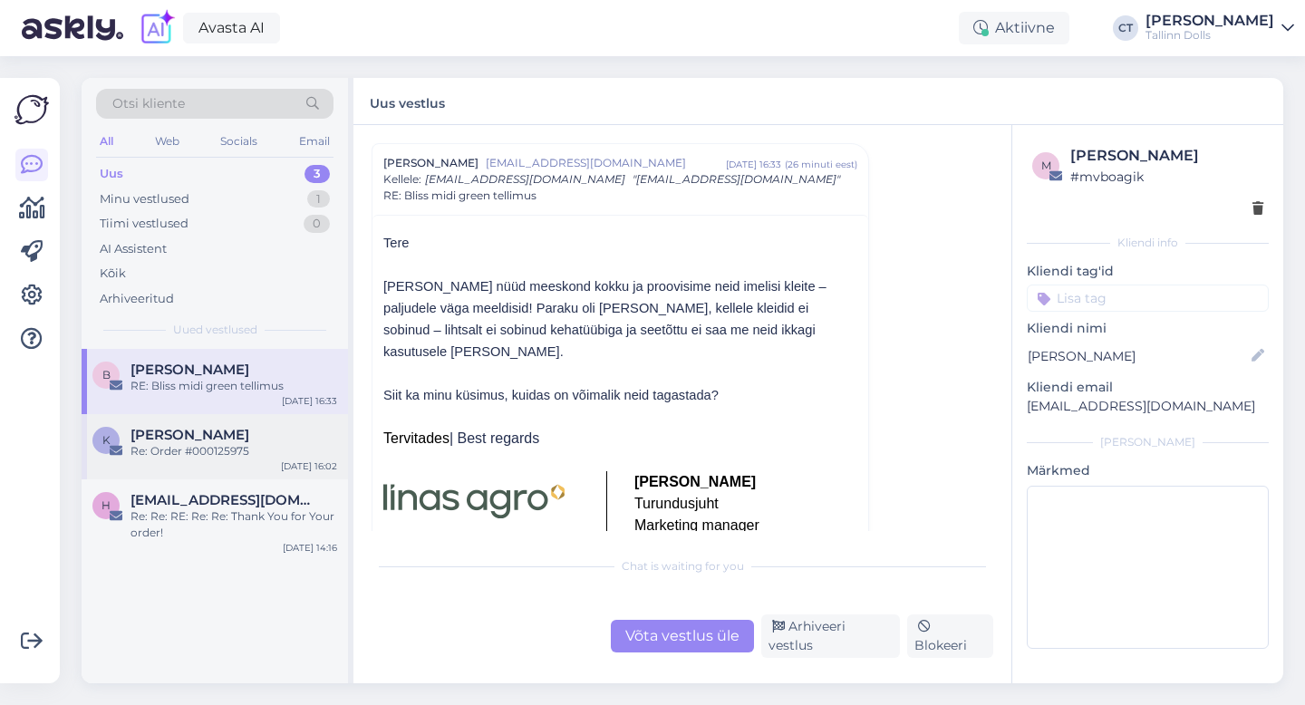
click at [187, 438] on span "[PERSON_NAME]" at bounding box center [189, 435] width 119 height 16
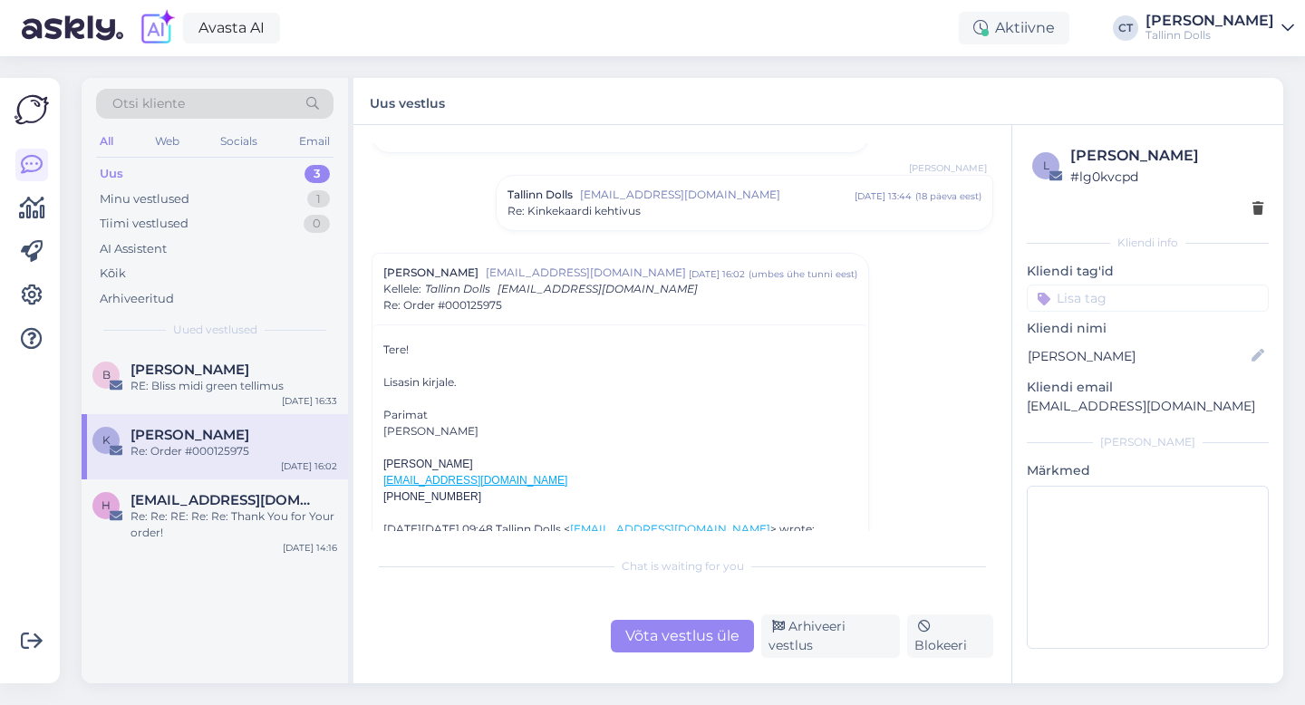
click at [667, 630] on div "Võta vestlus üle" at bounding box center [682, 636] width 143 height 33
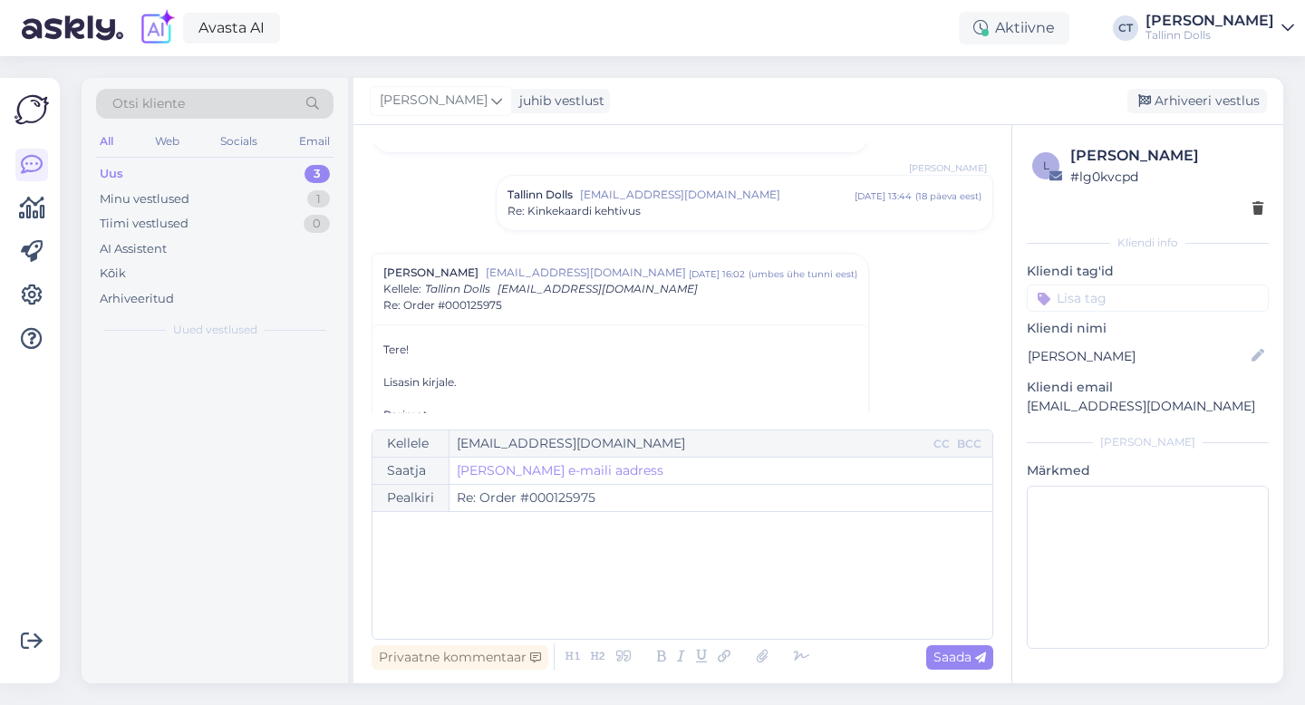
scroll to position [1763, 0]
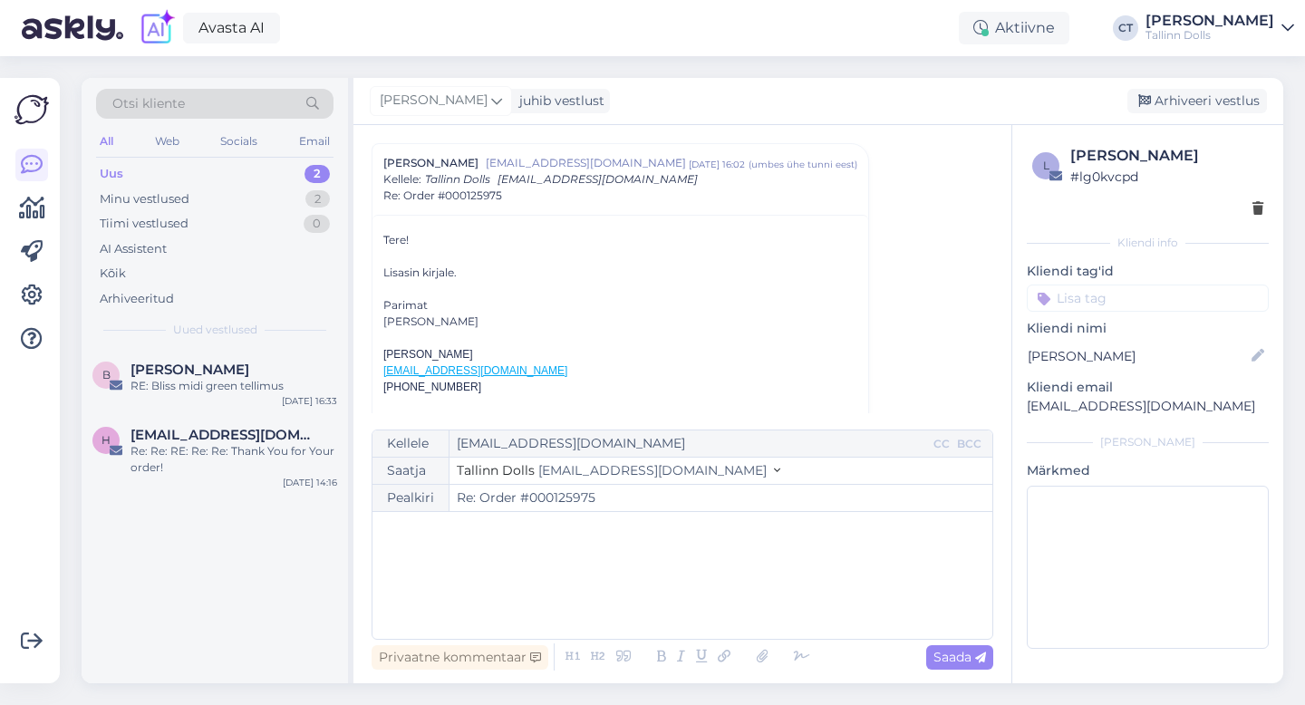
click at [670, 592] on div "﻿" at bounding box center [682, 575] width 602 height 109
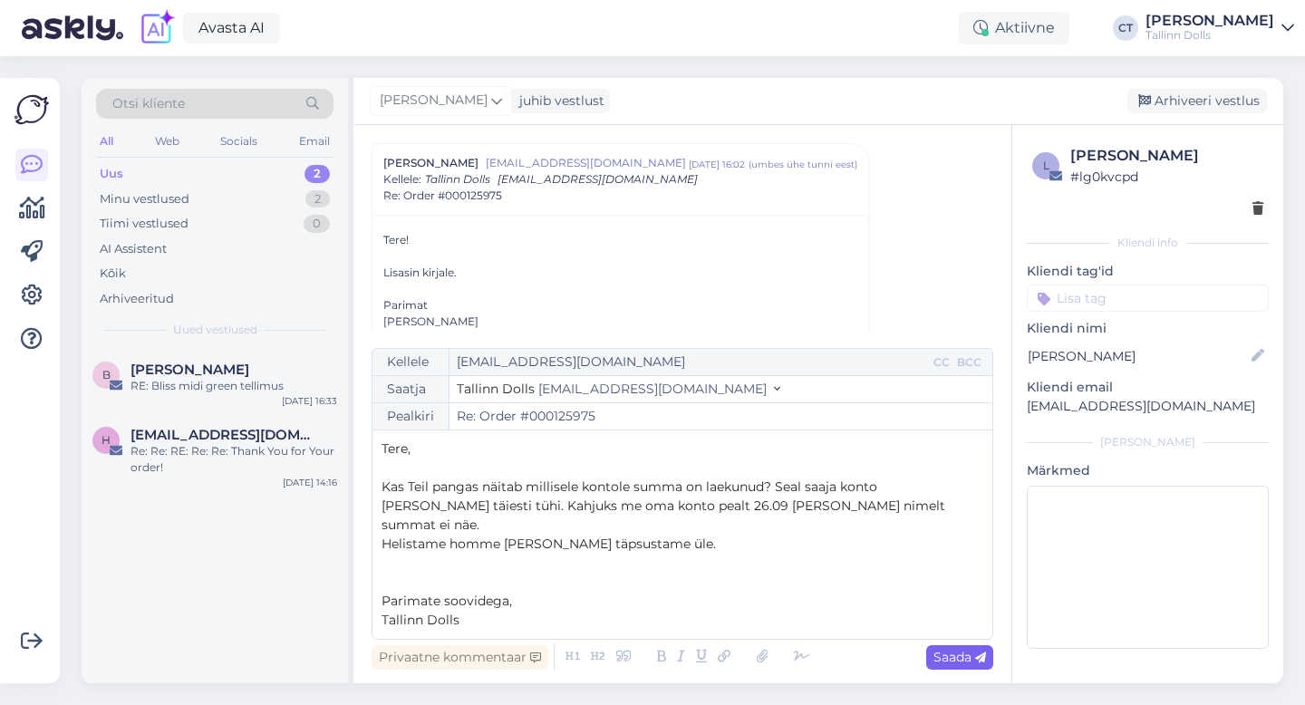
click at [954, 660] on span "Saada" at bounding box center [959, 657] width 53 height 16
type input "Re: Order #000125975"
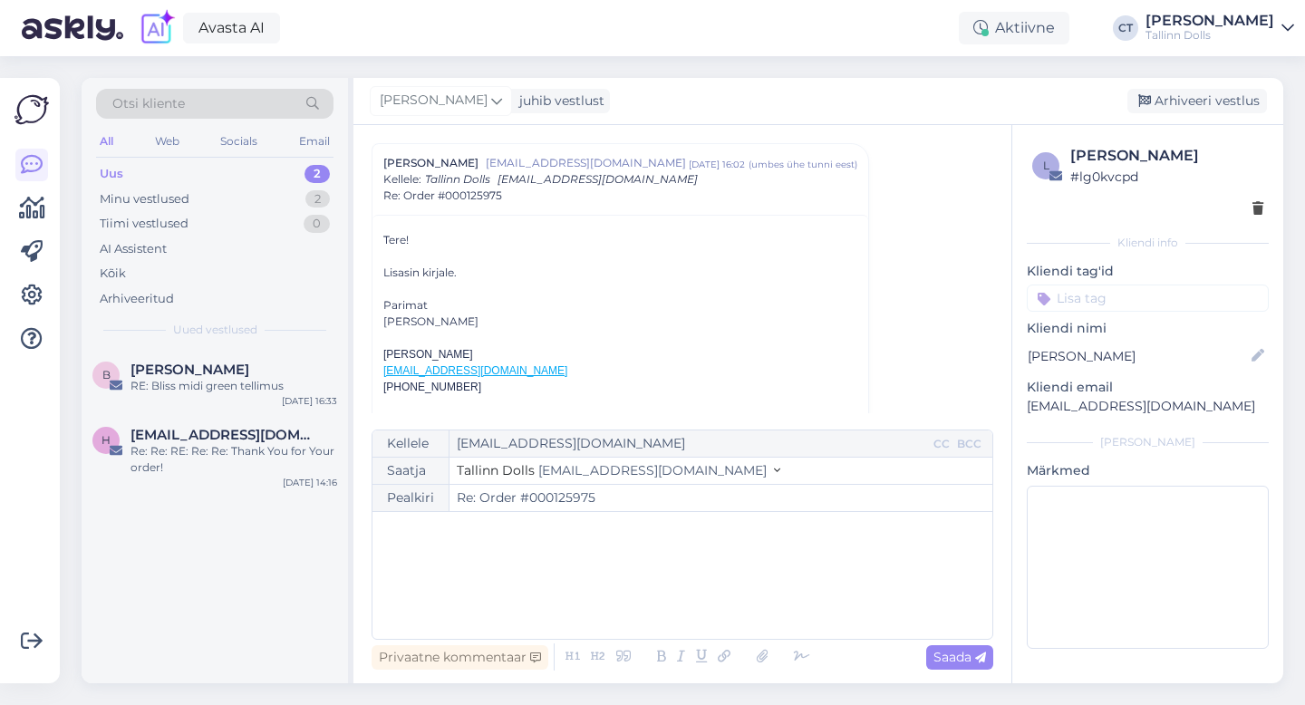
scroll to position [2232, 0]
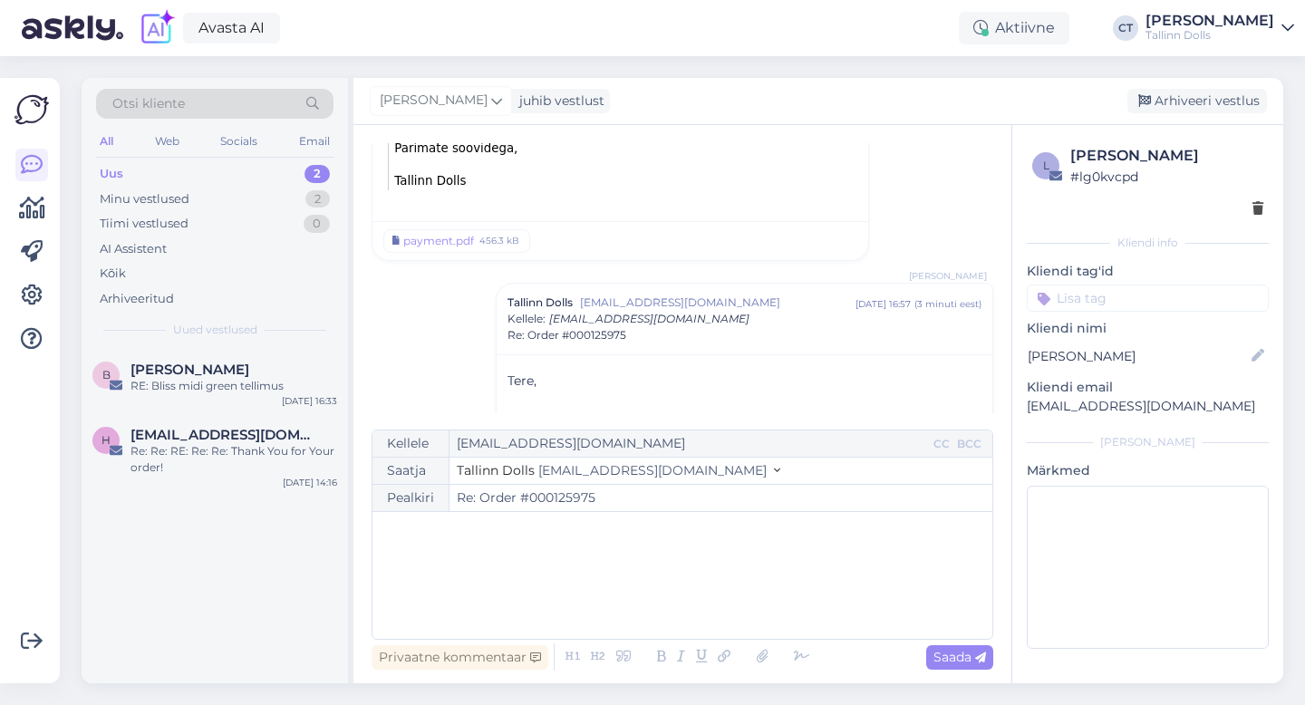
click at [1114, 303] on input at bounding box center [1147, 297] width 242 height 27
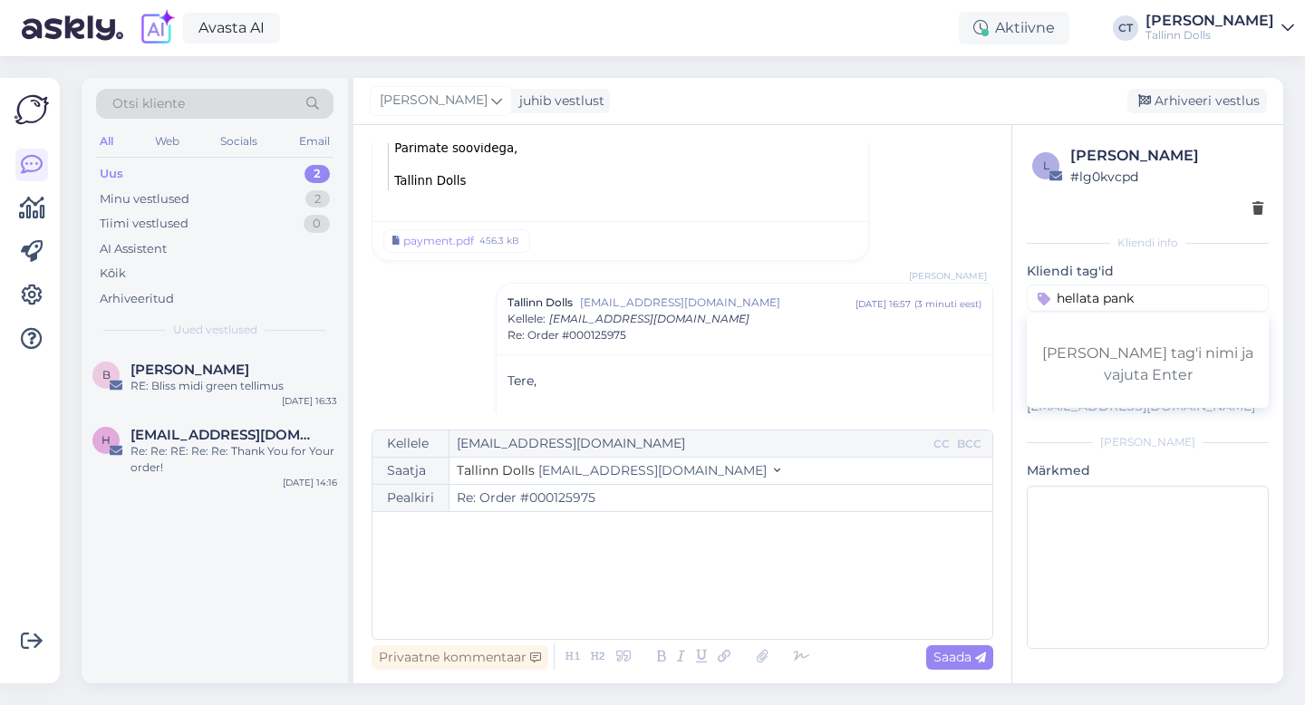
type input "hellata [PERSON_NAME]"
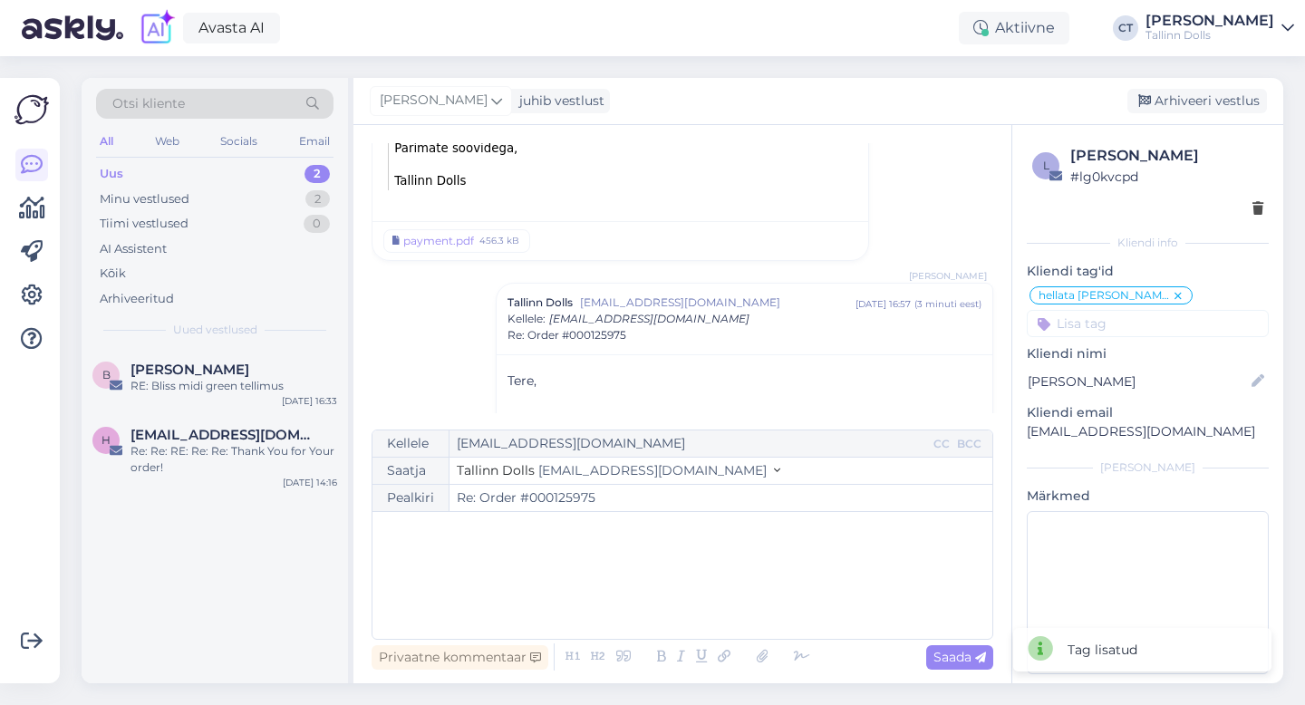
scroll to position [2372, 0]
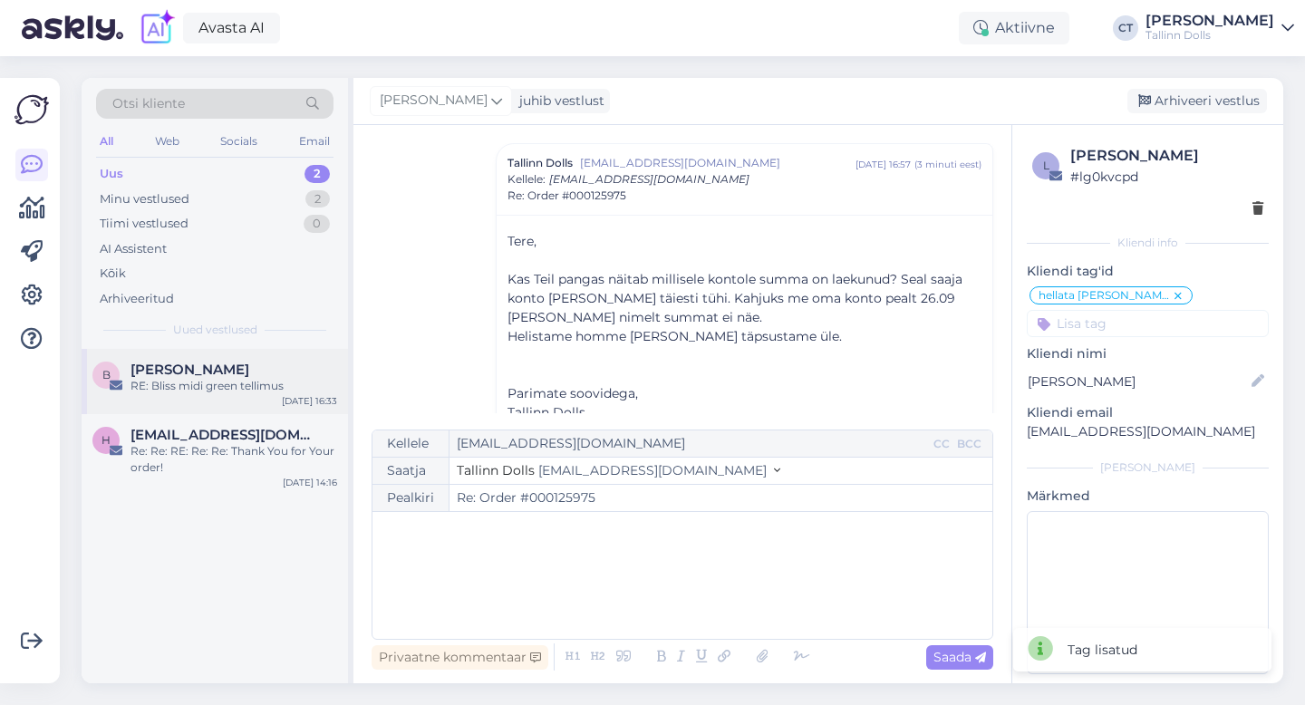
click at [179, 371] on span "[PERSON_NAME]" at bounding box center [189, 369] width 119 height 16
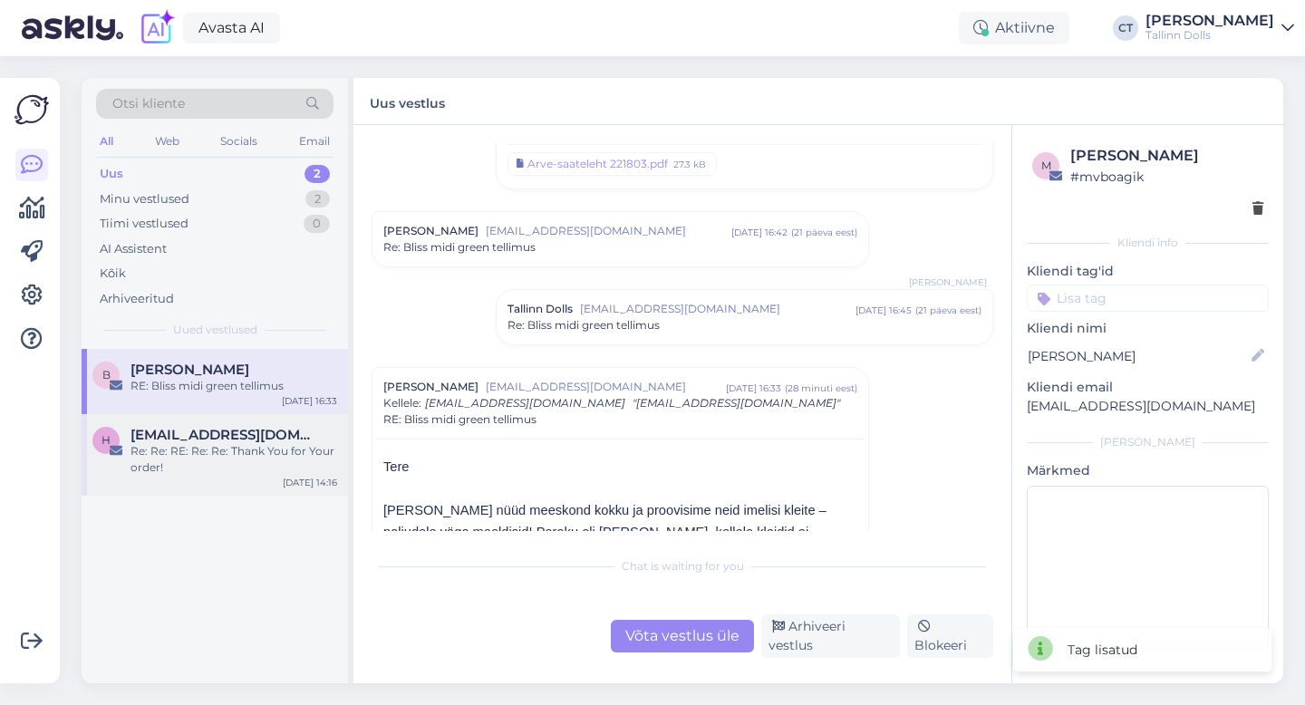
click at [195, 445] on div "Re: Re: RE: Re: Re: Thank You for Your order!" at bounding box center [233, 459] width 207 height 33
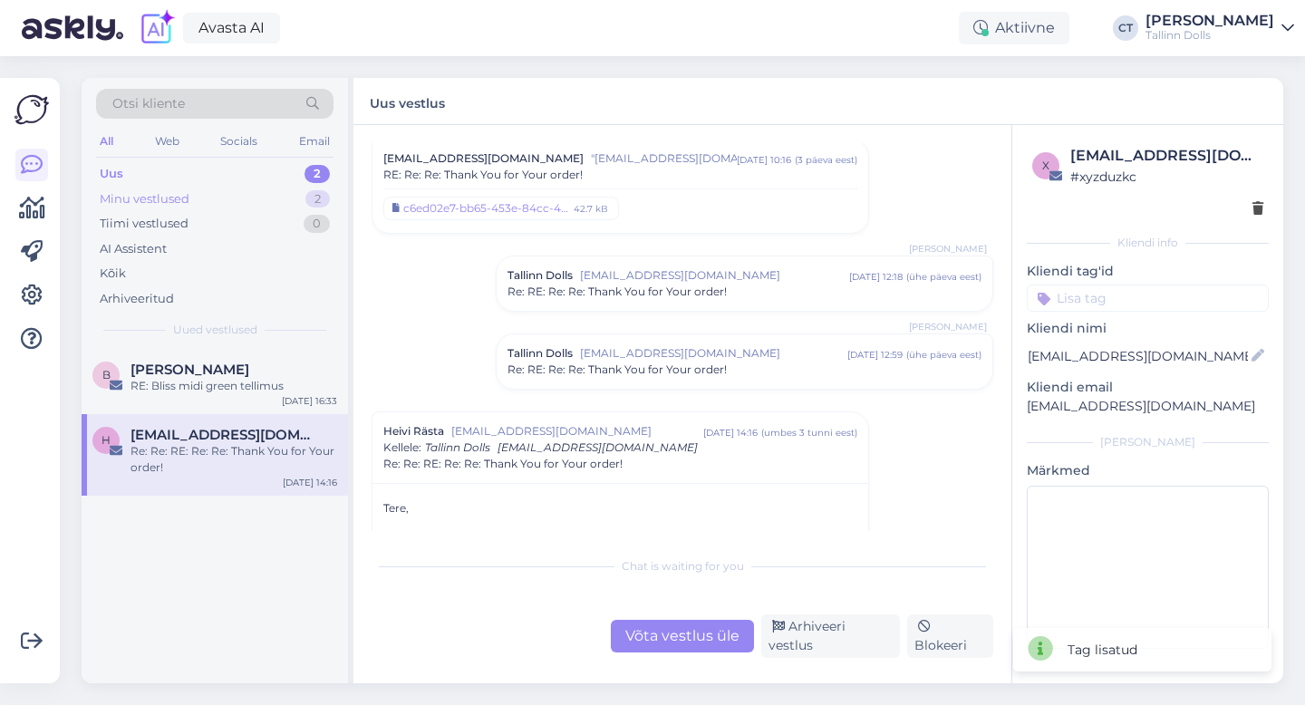
click at [202, 200] on div "Minu vestlused 2" at bounding box center [214, 199] width 237 height 25
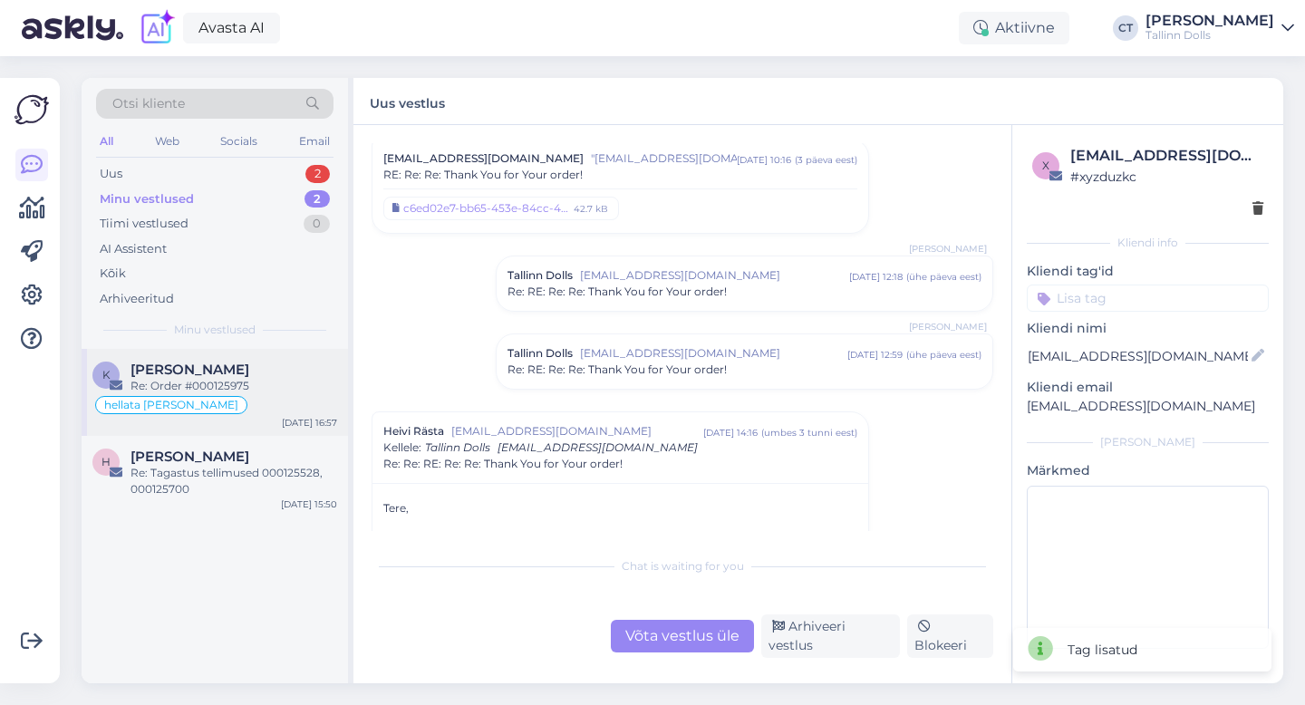
click at [206, 384] on div "Re: Order #000125975" at bounding box center [233, 386] width 207 height 16
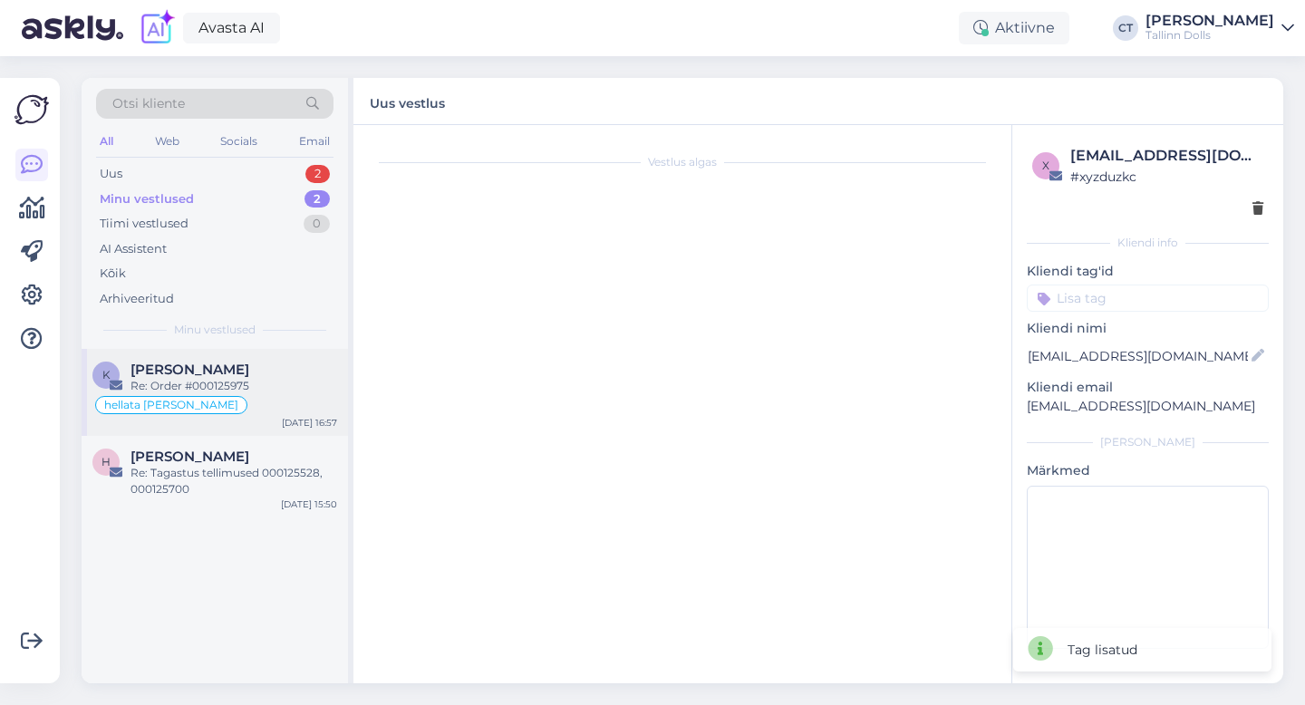
scroll to position [0, 0]
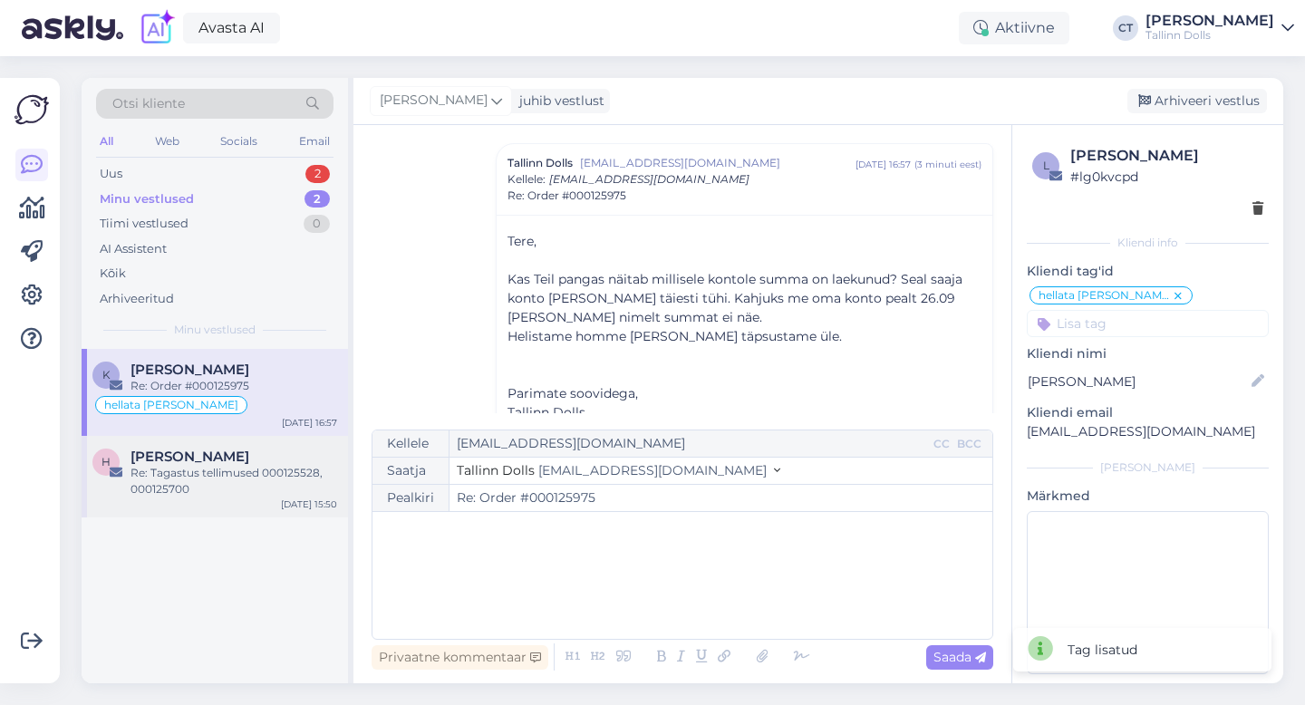
click at [192, 487] on div "Re: Tagastus tellimused 000125528, 000125700" at bounding box center [233, 481] width 207 height 33
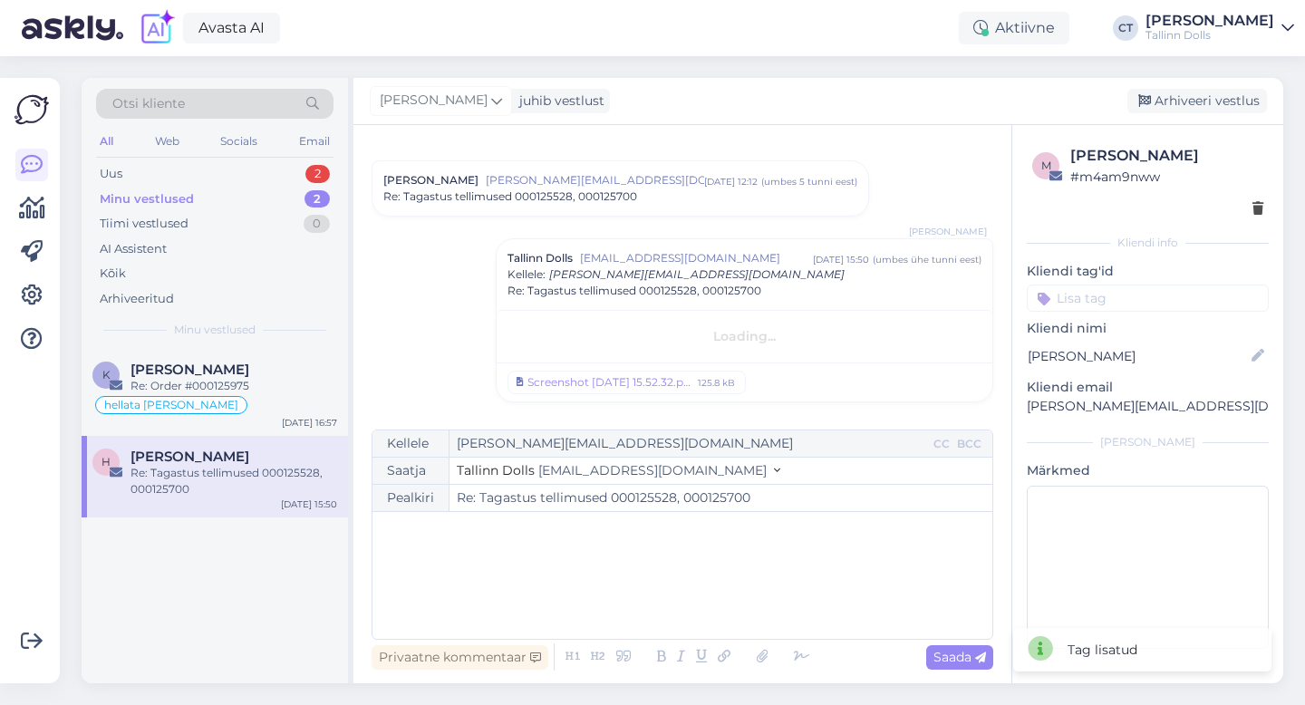
scroll to position [343, 0]
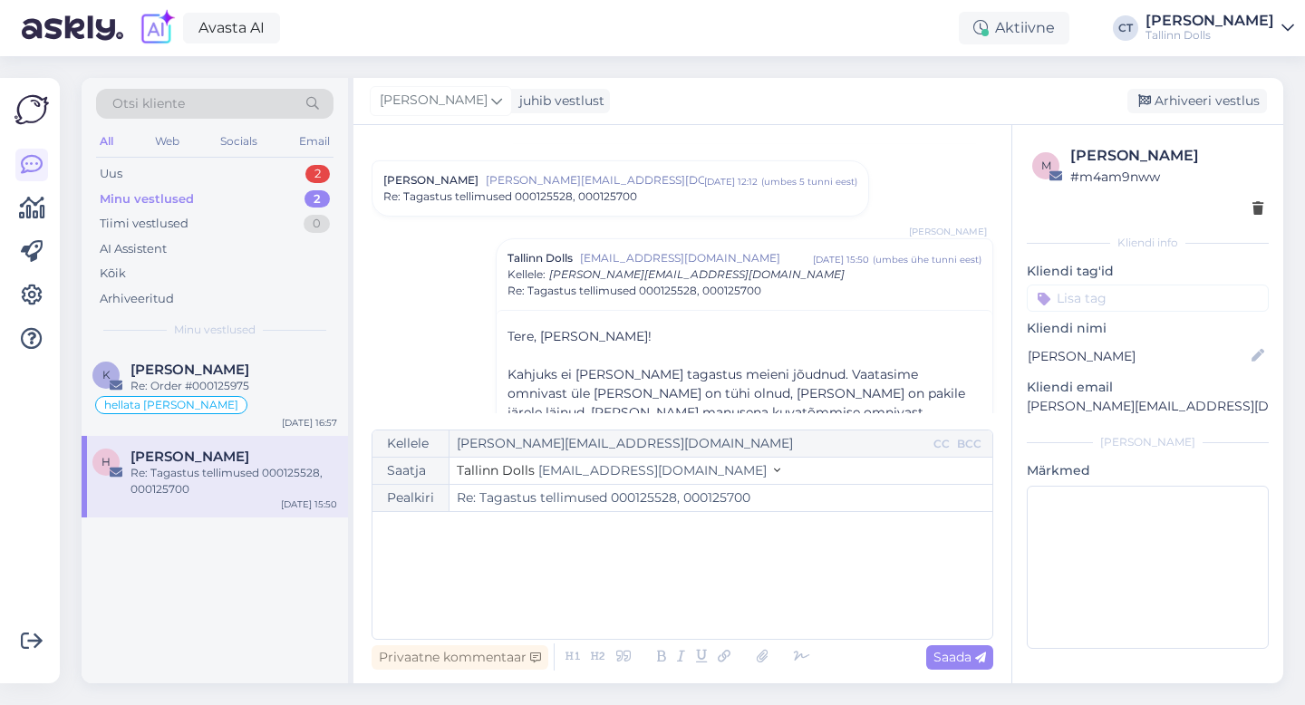
click at [1113, 301] on input at bounding box center [1147, 297] width 242 height 27
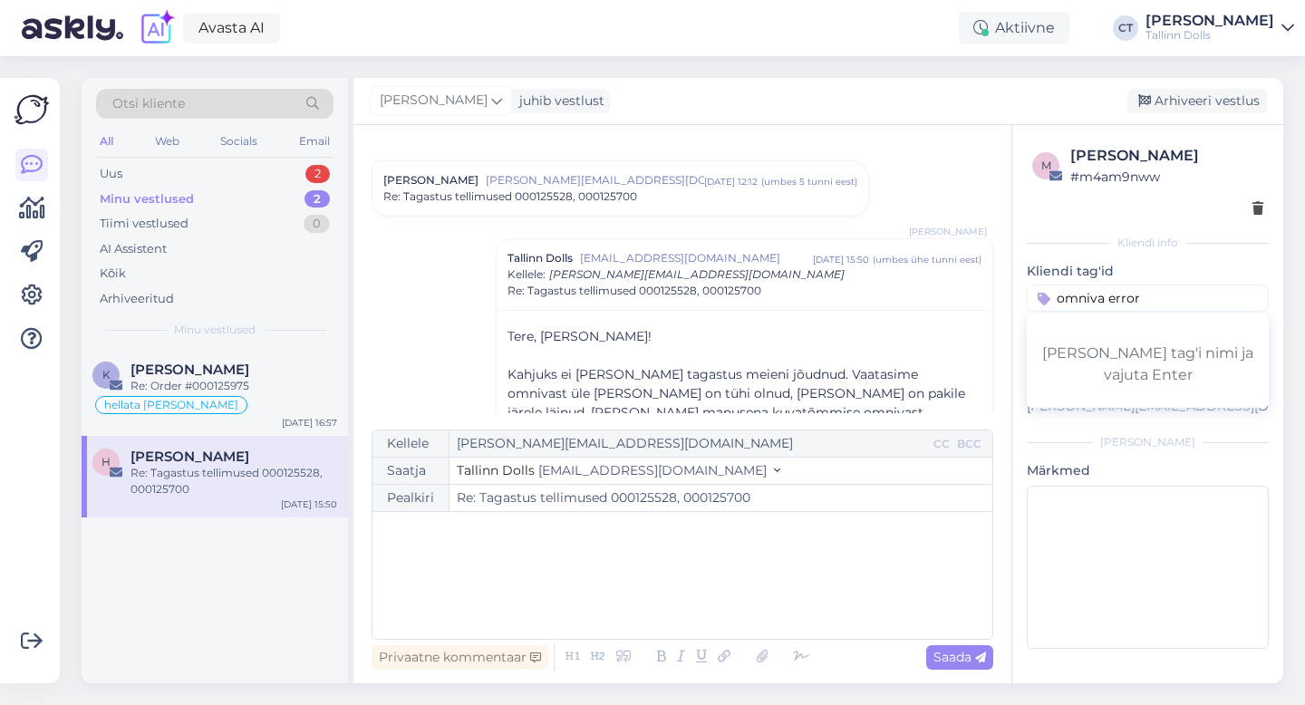
type input "omniva error"
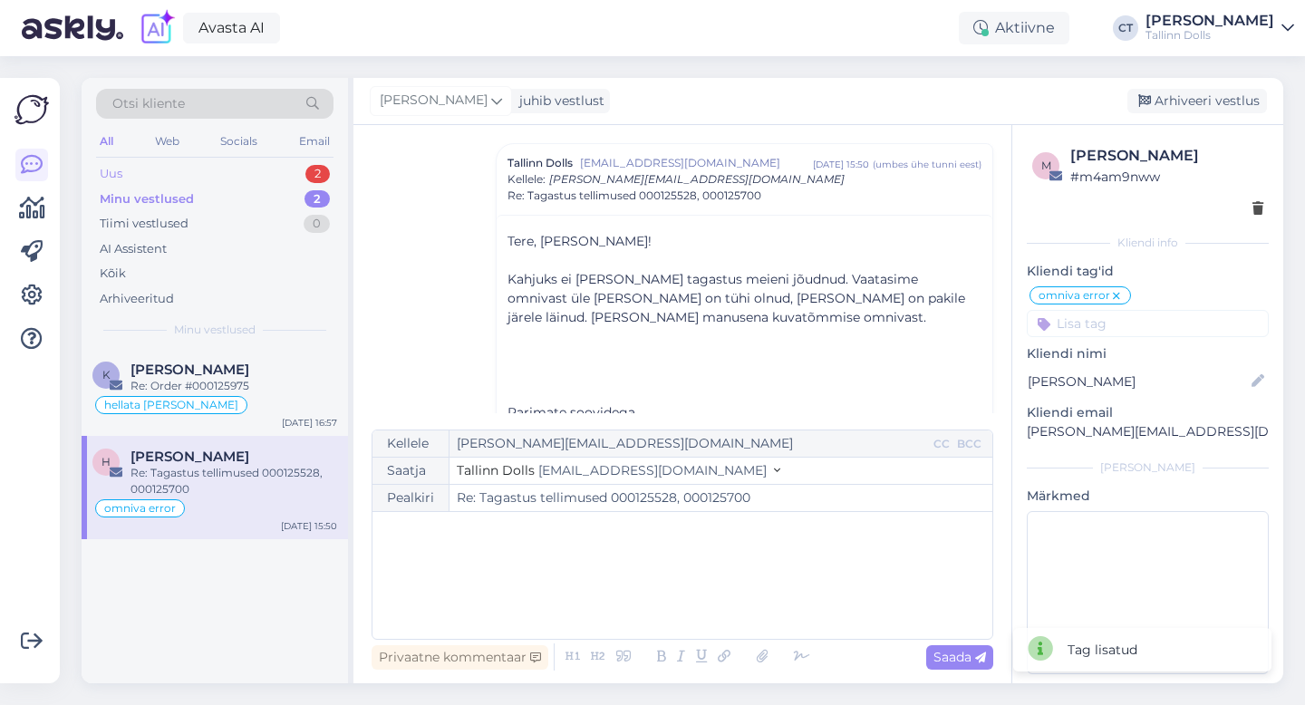
click at [163, 170] on div "Uus 2" at bounding box center [214, 173] width 237 height 25
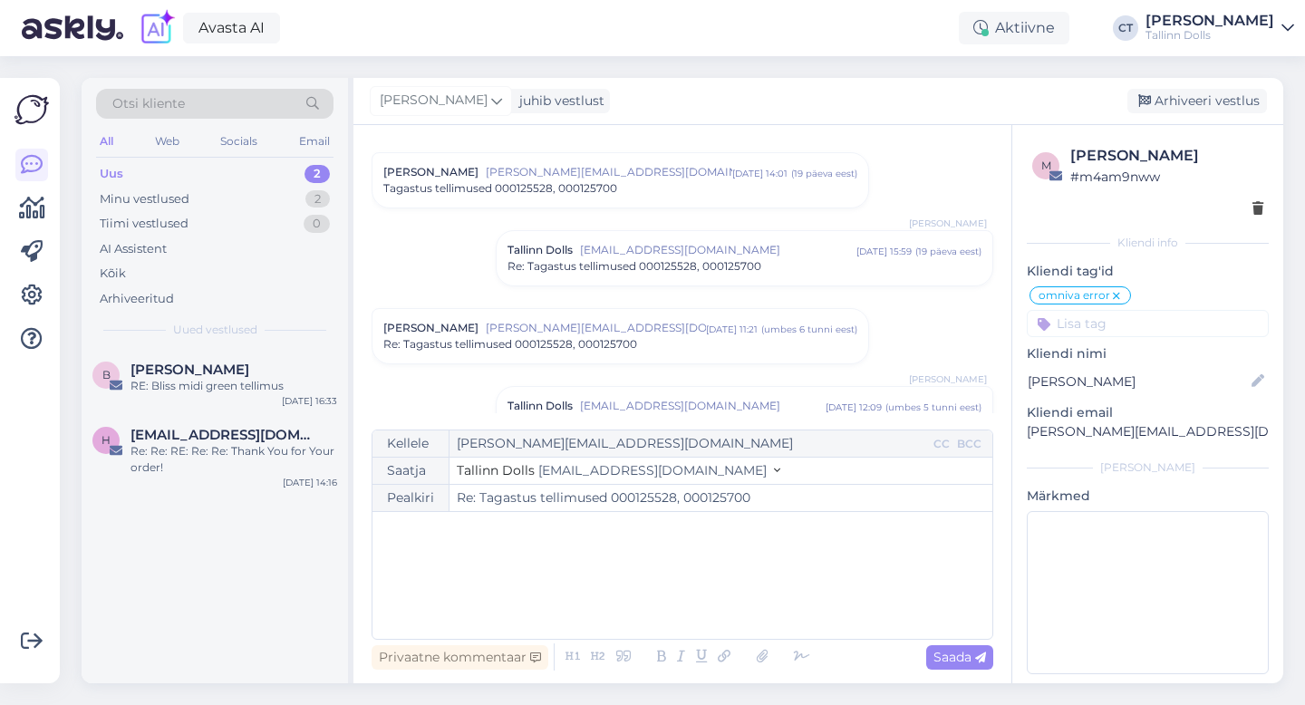
scroll to position [534, 0]
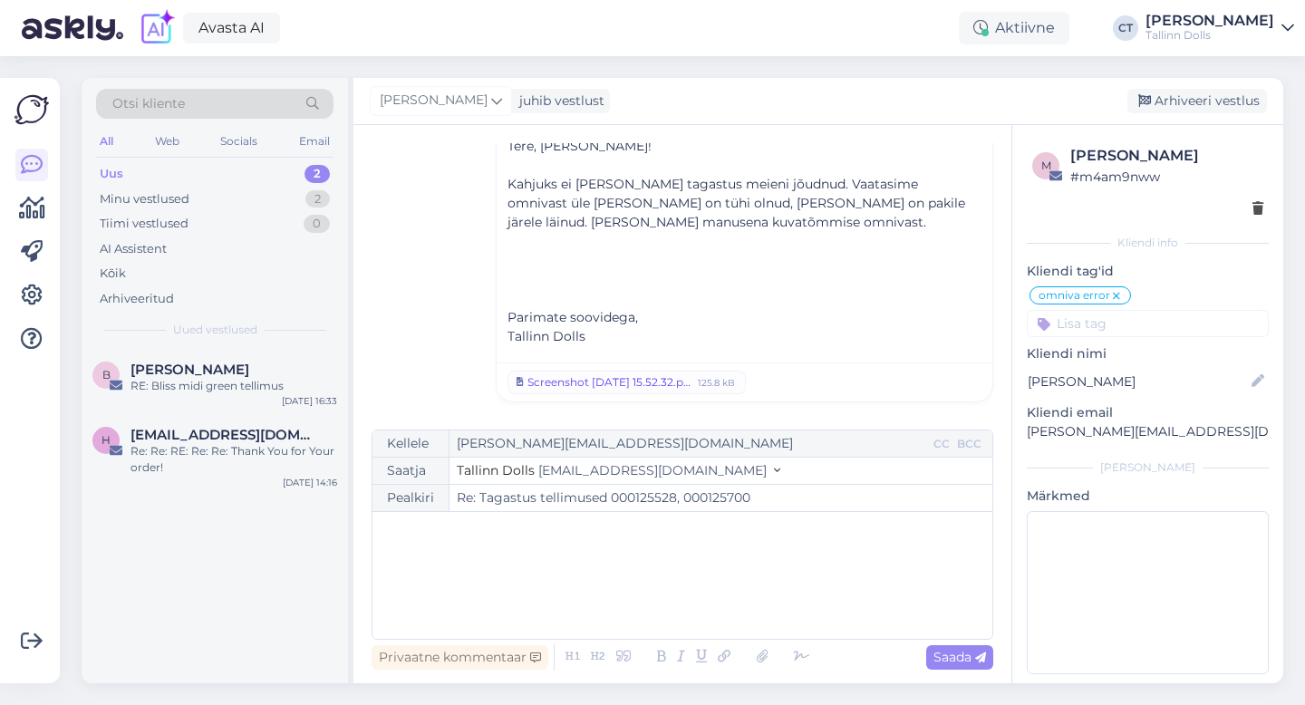
click at [578, 391] on link "Screenshot [DATE] 15.52.32.png 125.8 kB" at bounding box center [626, 383] width 238 height 24
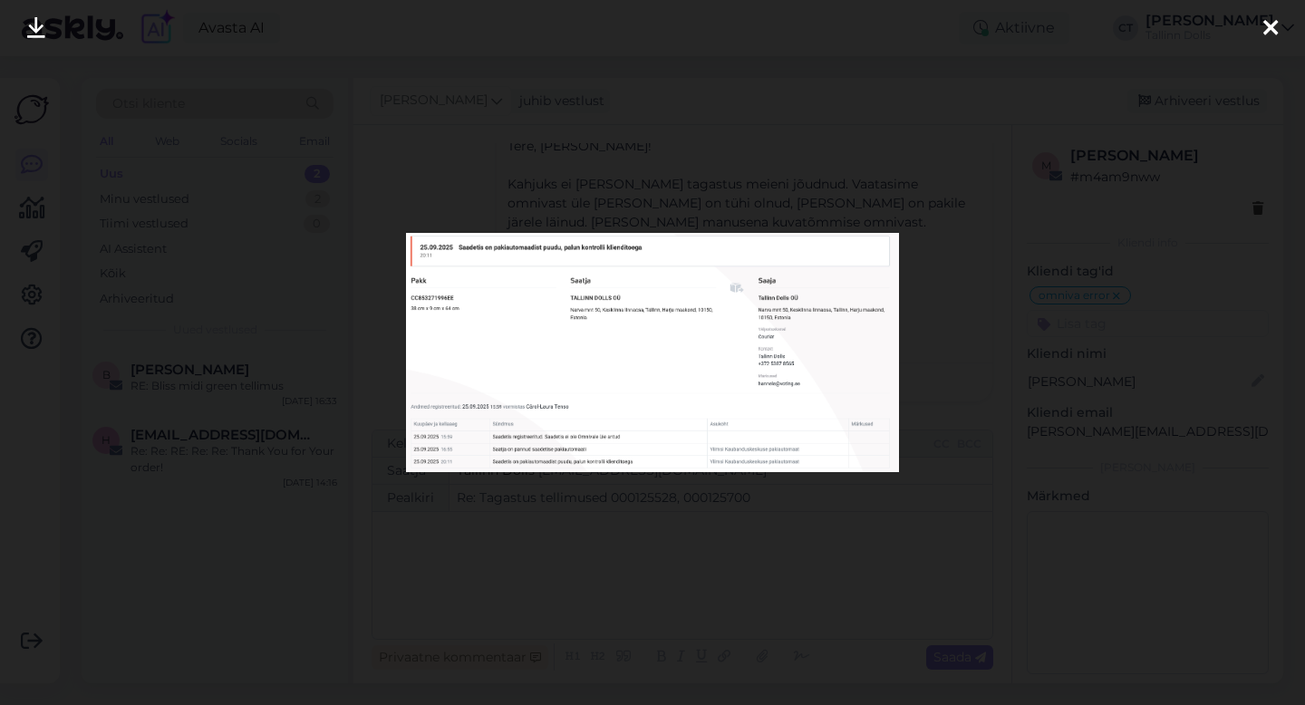
click at [831, 111] on div at bounding box center [652, 352] width 1305 height 705
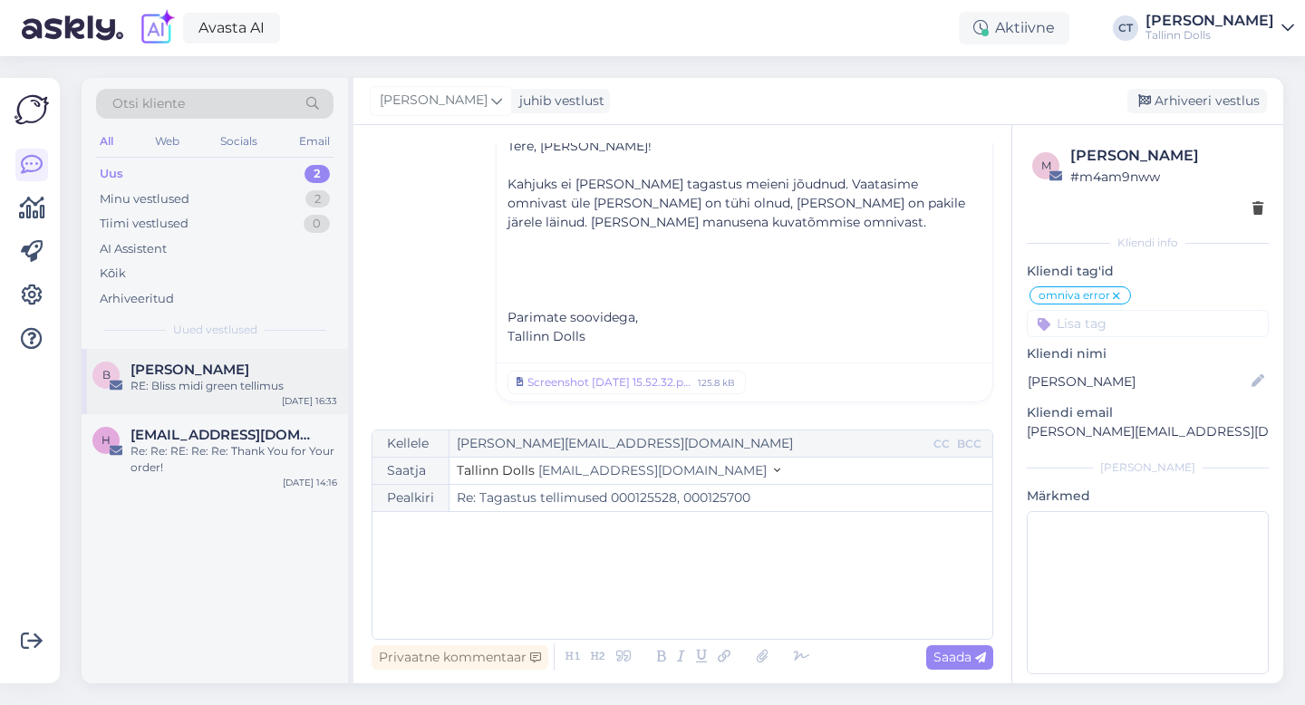
click at [183, 361] on span "[PERSON_NAME]" at bounding box center [189, 369] width 119 height 16
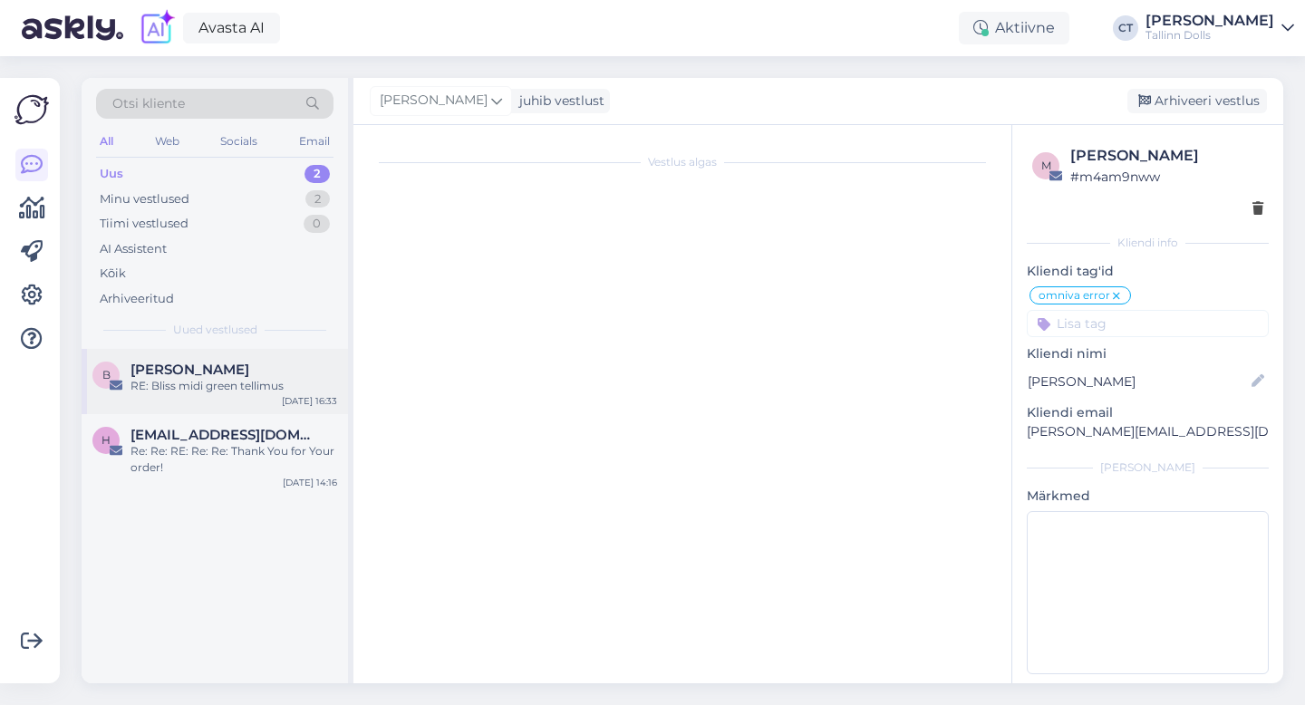
scroll to position [0, 0]
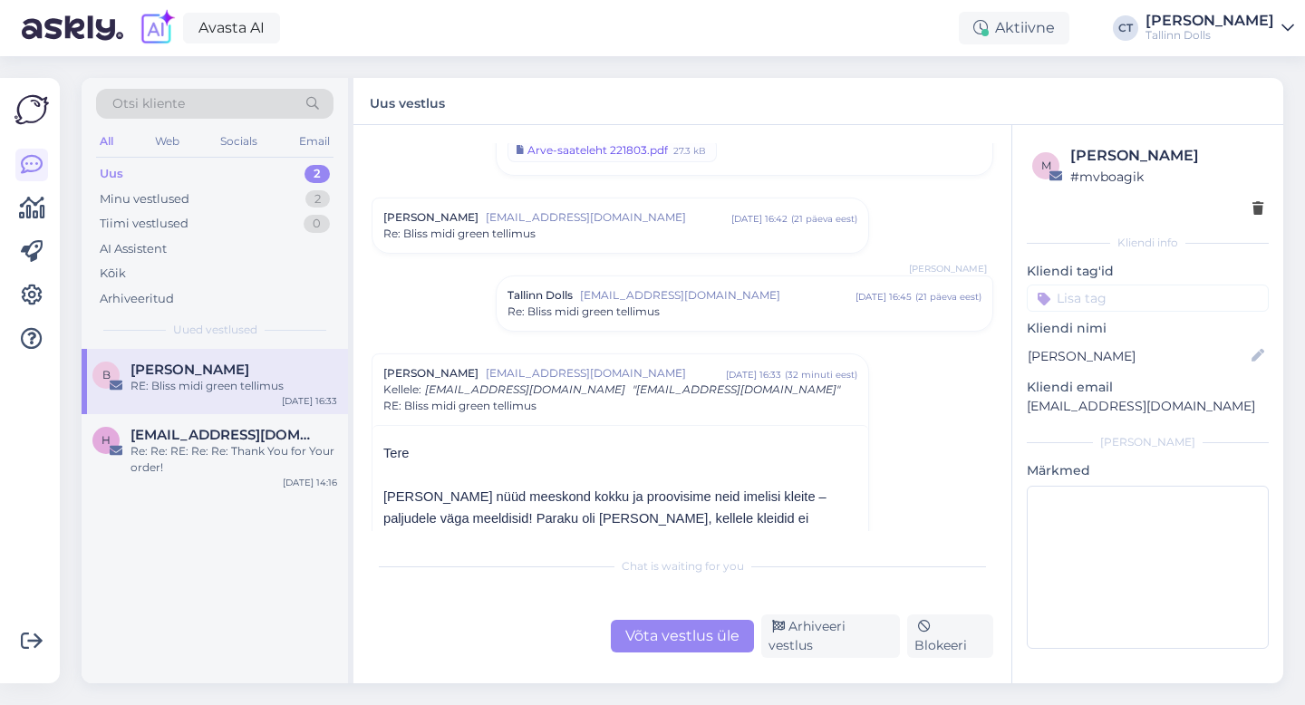
click at [580, 149] on div "Arve-saateleht 221803.pdf" at bounding box center [597, 150] width 140 height 16
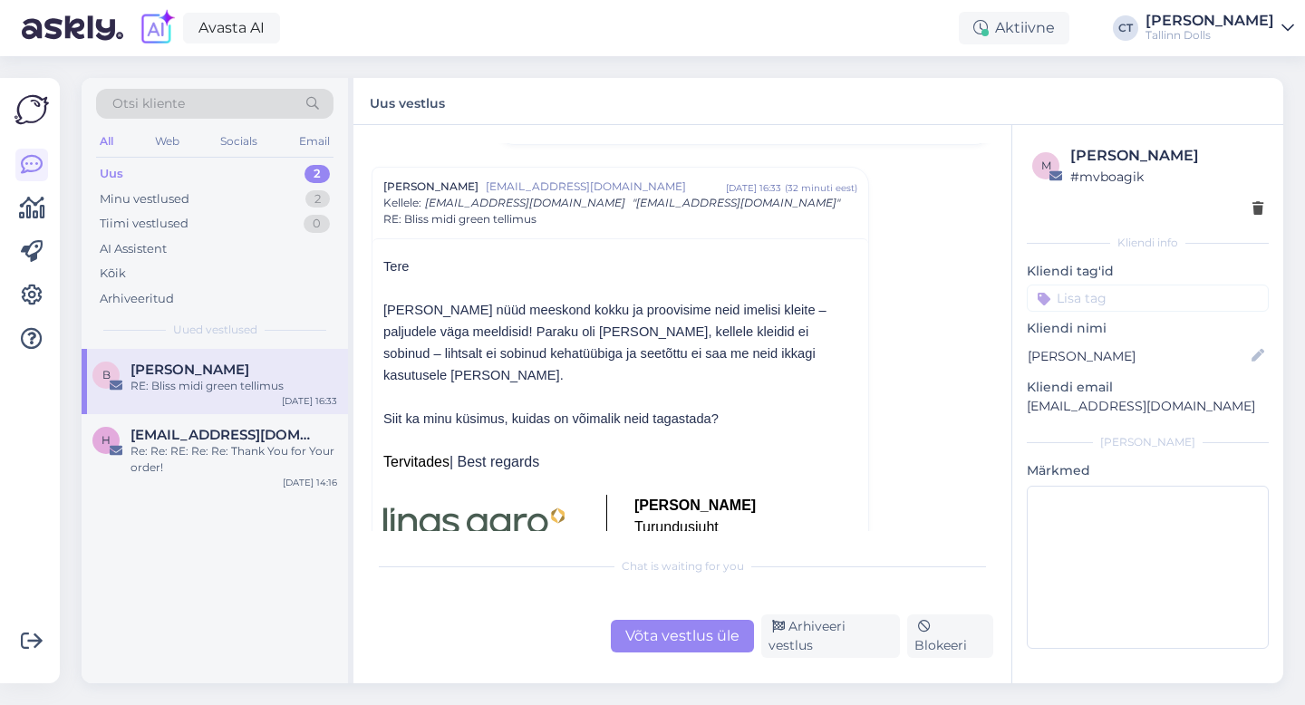
scroll to position [872, 0]
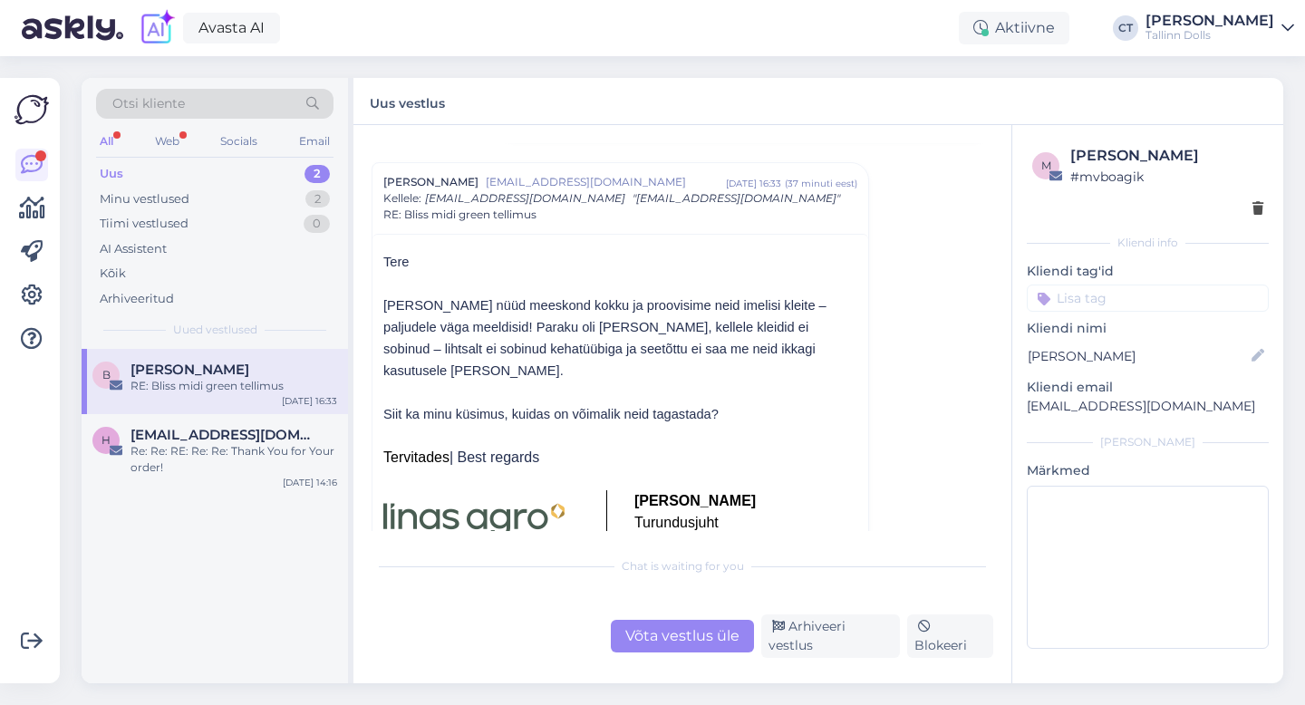
click at [169, 164] on div "Uus 2" at bounding box center [214, 173] width 237 height 25
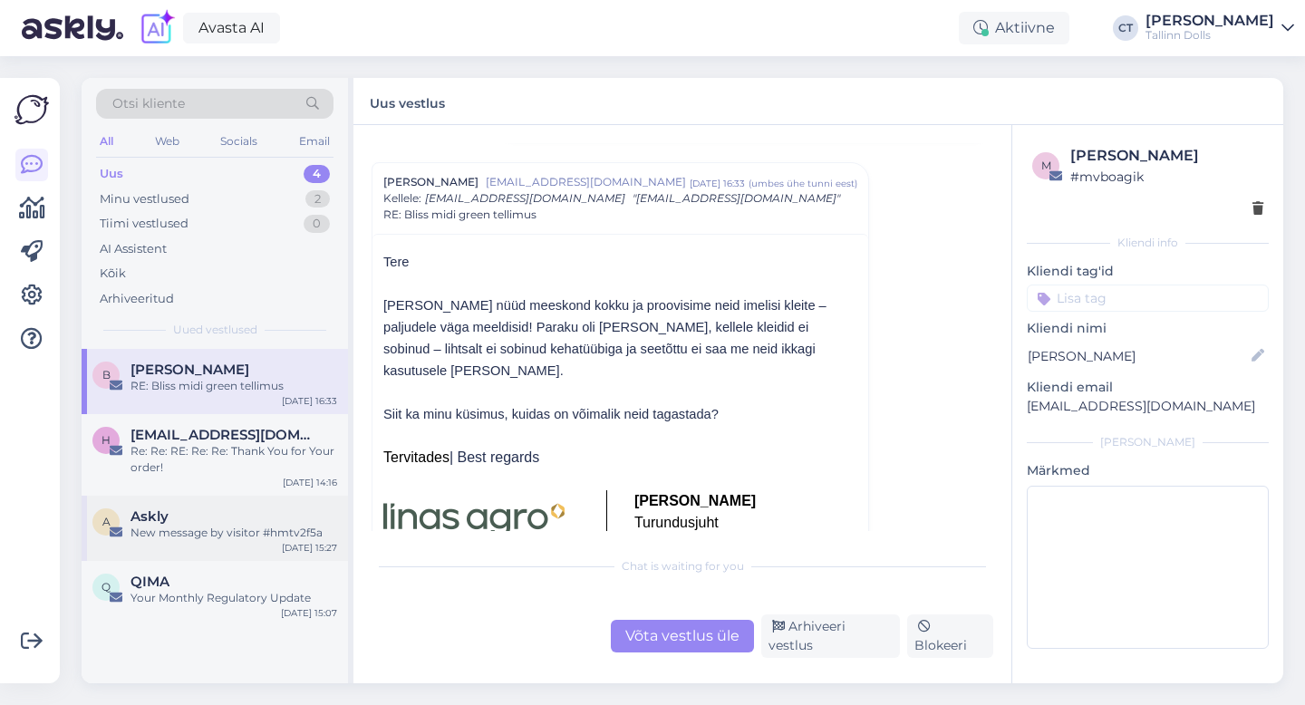
click at [181, 523] on div "Askly" at bounding box center [233, 516] width 207 height 16
